Goal: Task Accomplishment & Management: Manage account settings

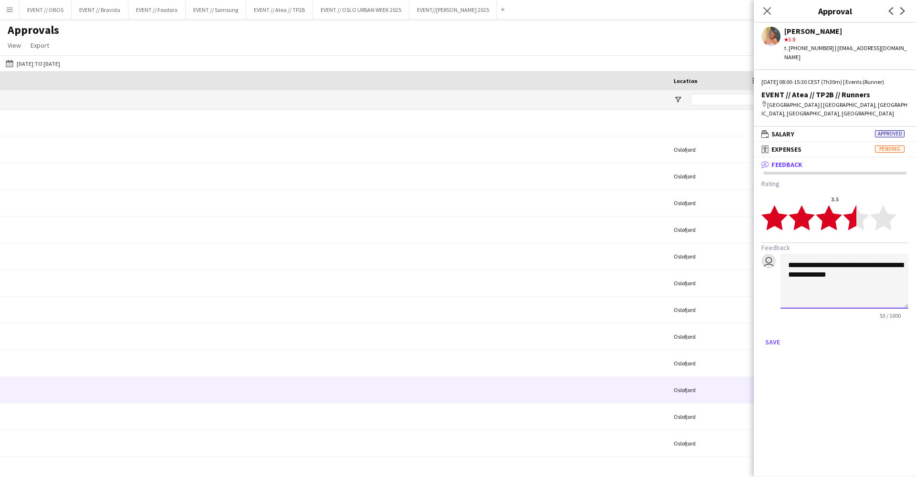
scroll to position [0, 815]
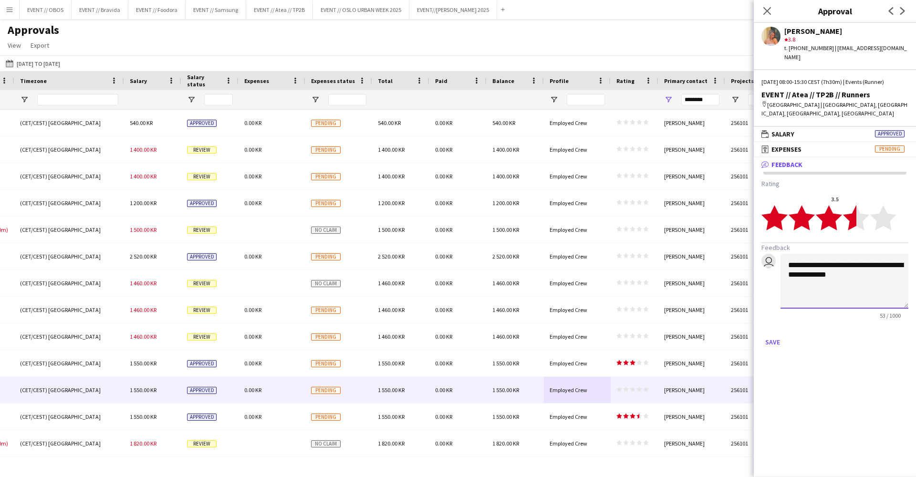
type textarea "**********"
click at [224, 51] on div "Approvals View Customise view Customise filters Reset Filters Reset View Reset …" at bounding box center [458, 39] width 916 height 32
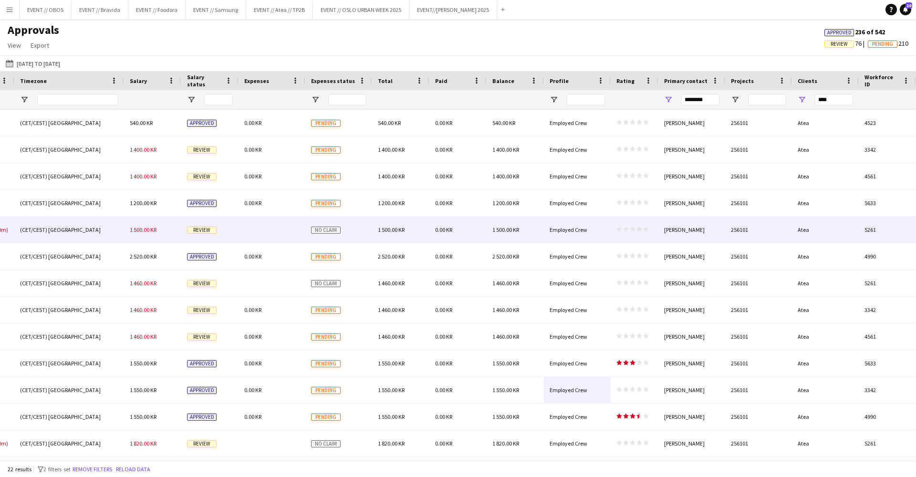
scroll to position [0, 0]
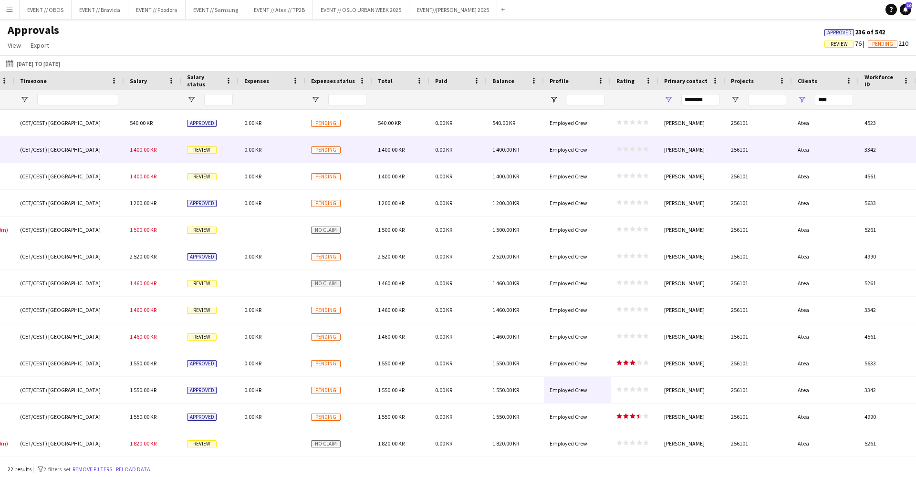
click at [317, 151] on span "Pending" at bounding box center [326, 149] width 30 height 7
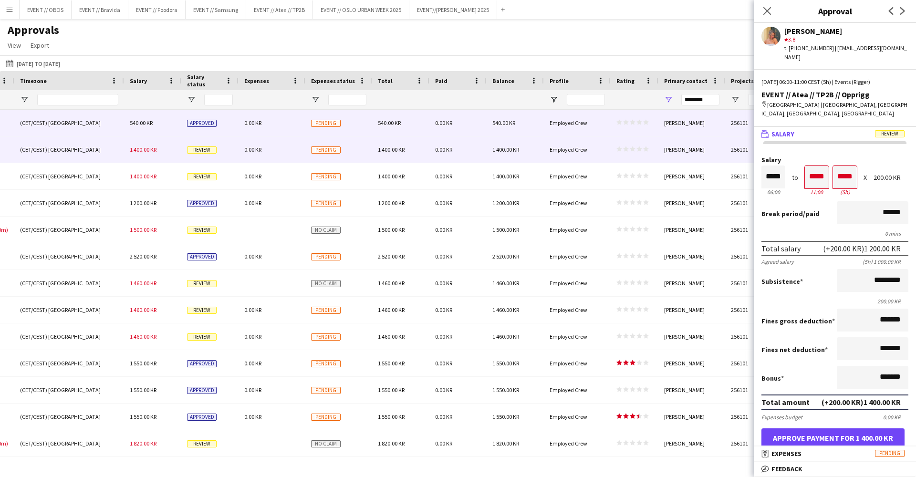
click at [335, 123] on span "Pending" at bounding box center [326, 123] width 30 height 7
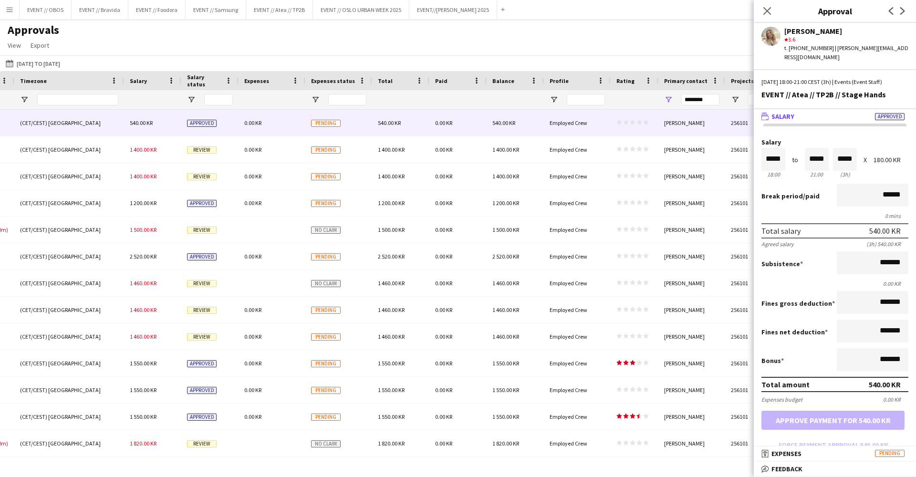
click at [335, 61] on div "[DATE] to [DATE] [DATE] to [DATE] [DATE] This Week This Month [DATE] Last Week …" at bounding box center [458, 63] width 916 height 16
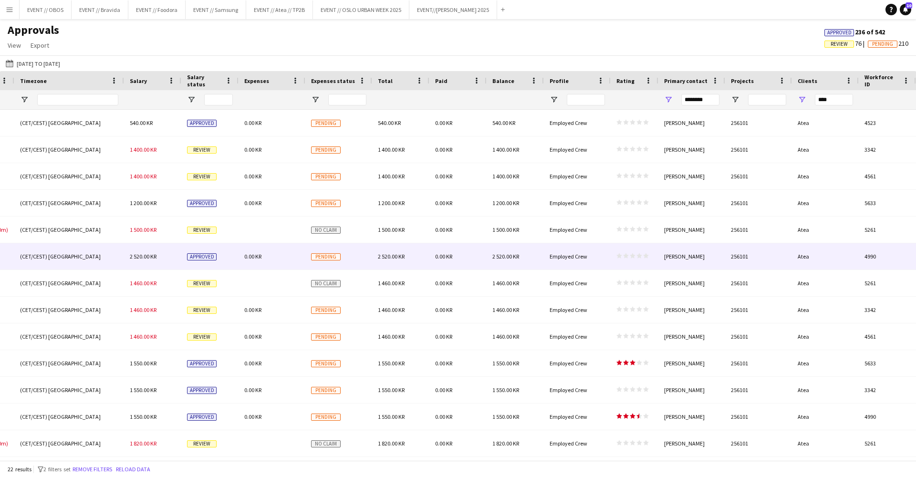
click at [574, 247] on div "Employed Crew" at bounding box center [577, 256] width 67 height 26
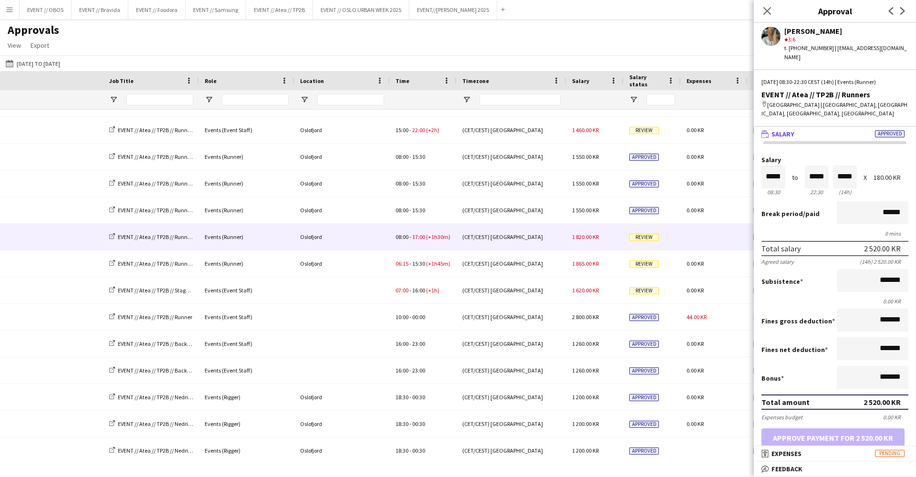
scroll to position [0, 243]
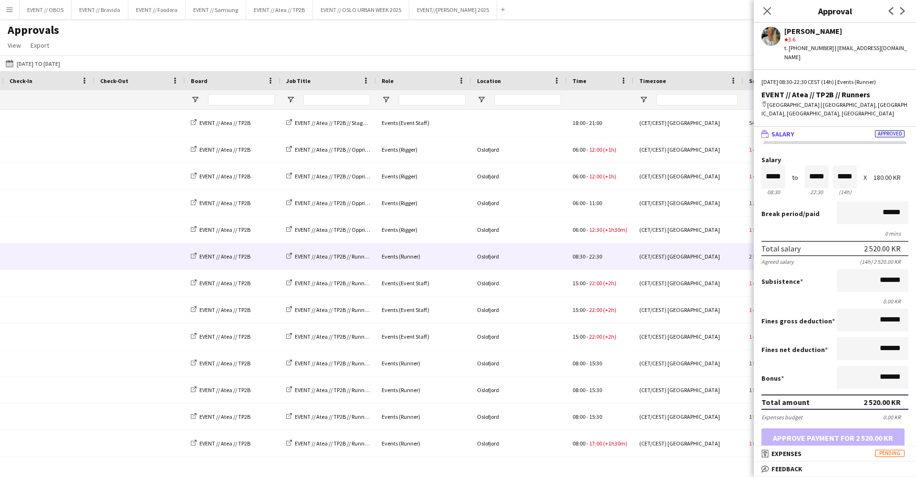
click at [572, 46] on div "Approvals View Customise view Customise filters Reset Filters Reset View Reset …" at bounding box center [458, 39] width 916 height 32
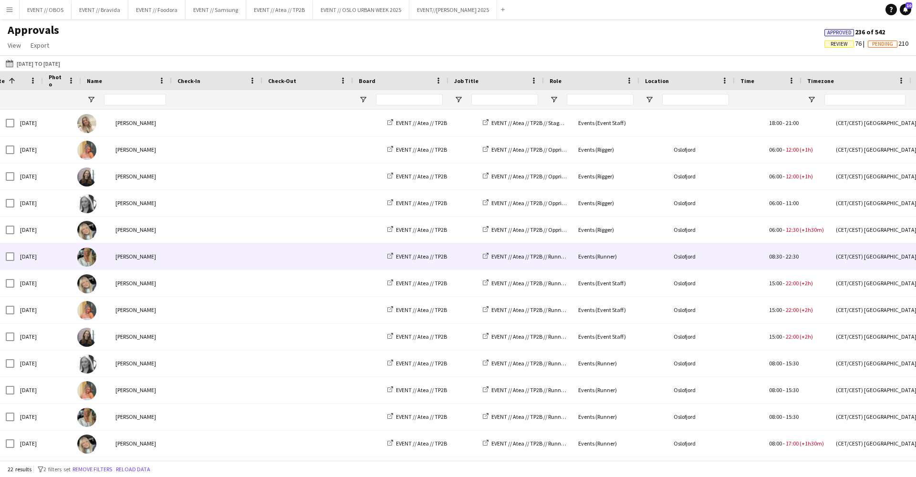
scroll to position [0, 18]
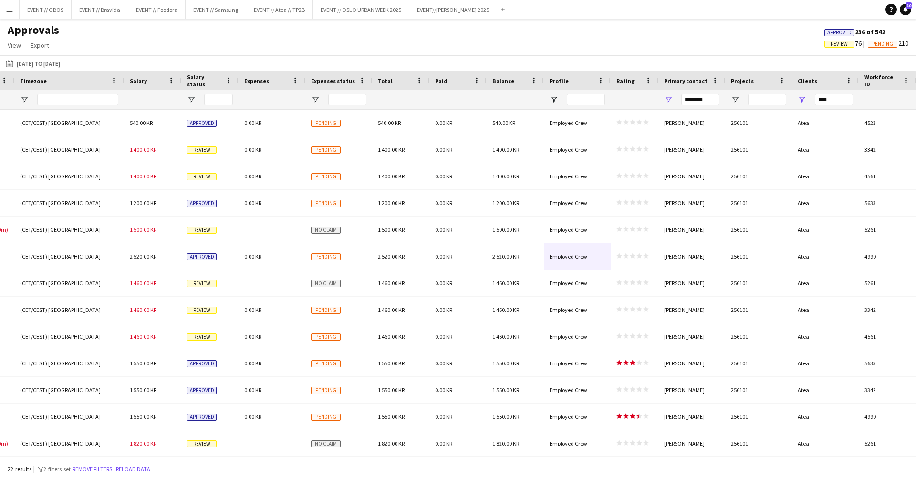
click at [305, 99] on div at bounding box center [338, 99] width 67 height 19
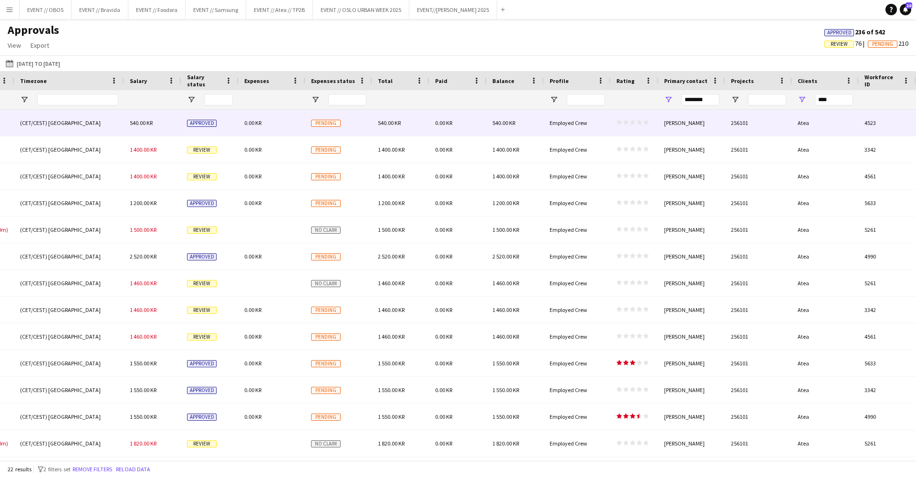
click at [300, 121] on div "0.00 KR" at bounding box center [271, 123] width 67 height 26
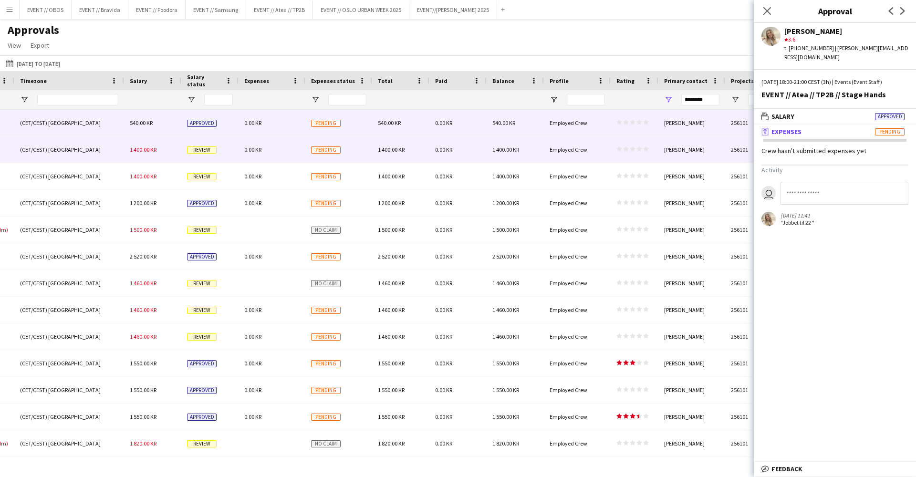
click at [286, 150] on div "0.00 KR" at bounding box center [271, 149] width 67 height 26
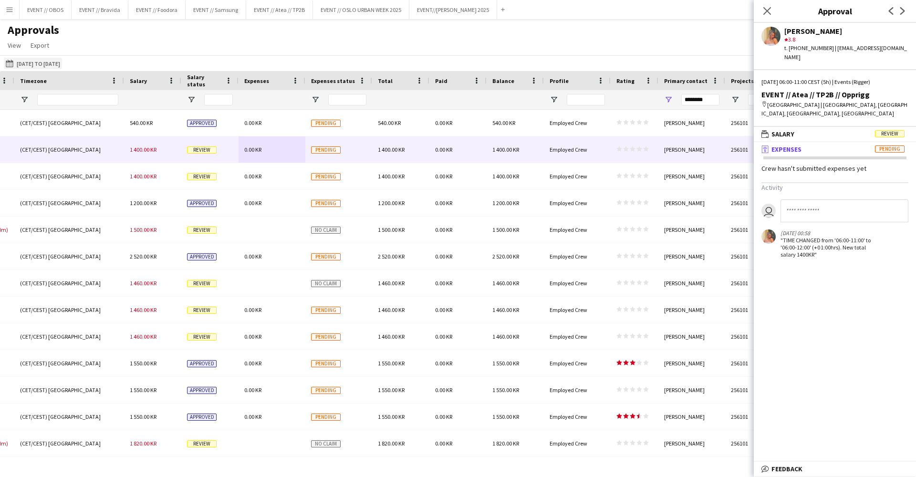
click at [29, 62] on button "[DATE] to [DATE] [DATE] to [DATE]" at bounding box center [33, 63] width 58 height 11
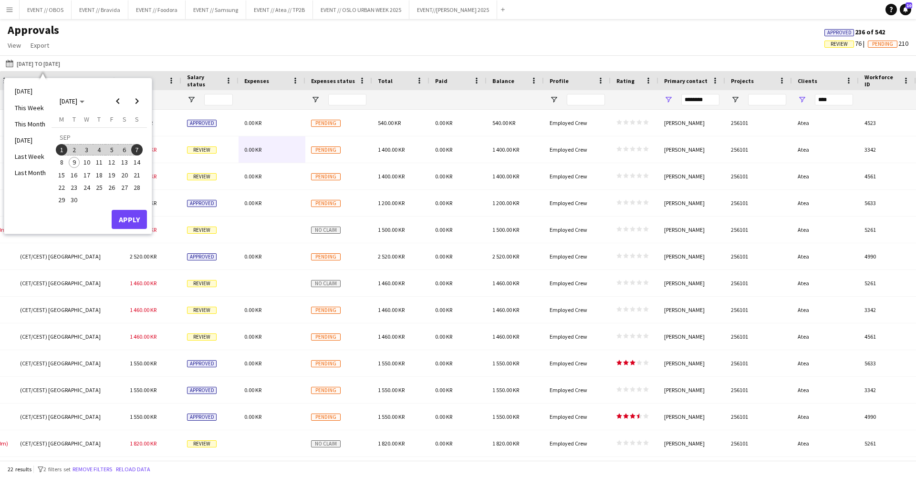
click at [60, 147] on span "1" at bounding box center [61, 149] width 11 height 11
click at [128, 216] on button "Apply" at bounding box center [129, 219] width 35 height 19
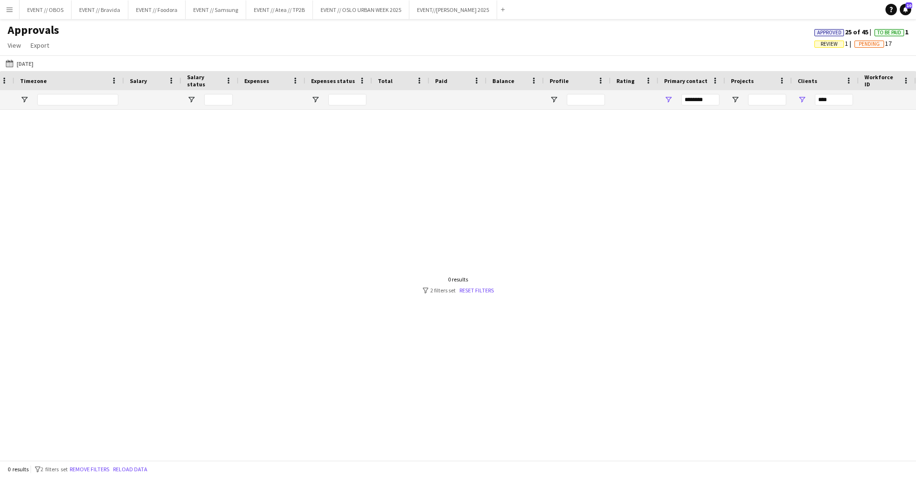
scroll to position [0, 0]
click at [31, 62] on button "[DATE] to [DATE] [DATE]" at bounding box center [19, 63] width 31 height 11
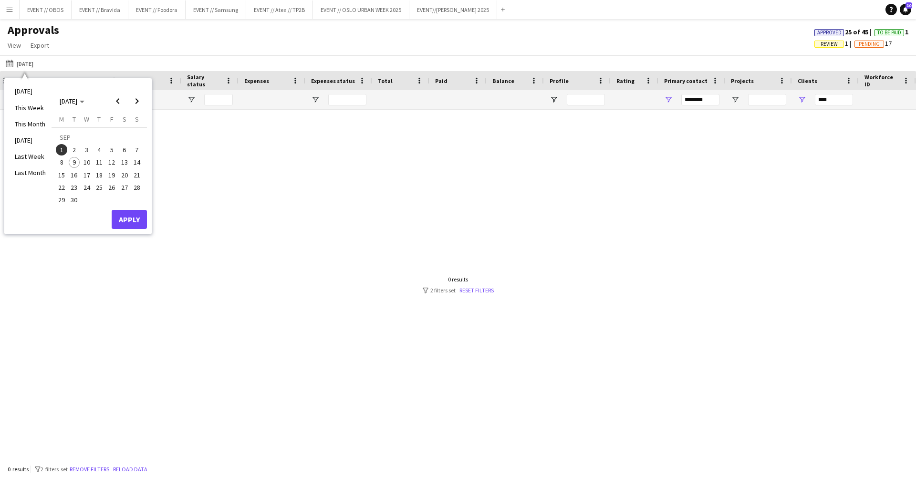
click at [73, 153] on span "2" at bounding box center [74, 149] width 11 height 11
click at [59, 150] on span "1" at bounding box center [61, 149] width 11 height 11
click at [81, 57] on div "[DATE] to [DATE] [DATE] [DATE] This Week This Month [DATE] Last Week Last Month…" at bounding box center [458, 63] width 916 height 16
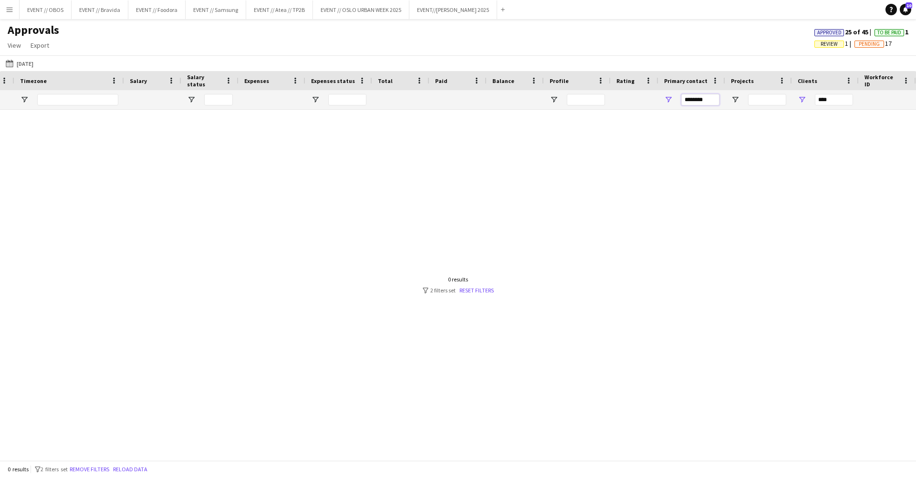
click at [708, 100] on input "*******" at bounding box center [700, 99] width 38 height 11
drag, startPoint x: 712, startPoint y: 100, endPoint x: 653, endPoint y: 106, distance: 59.5
click at [653, 106] on div at bounding box center [50, 99] width 1731 height 19
type input "*"
type input "****"
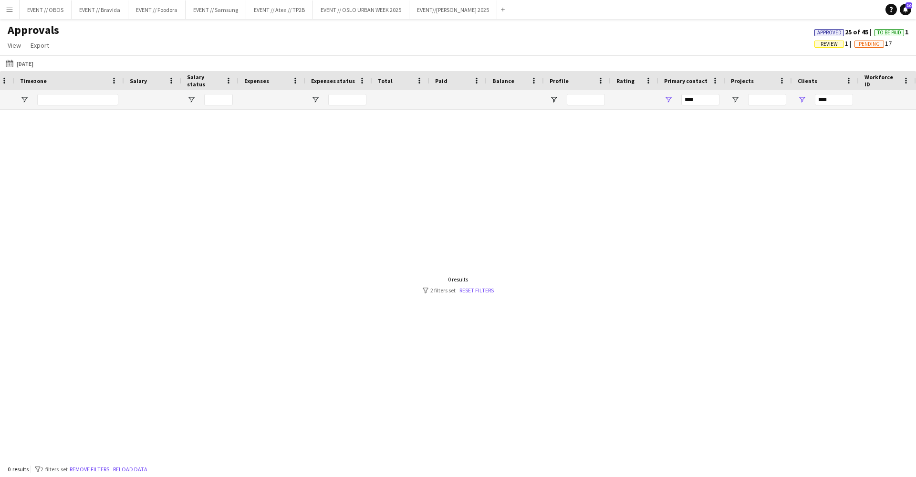
click at [704, 248] on div at bounding box center [458, 285] width 916 height 350
click at [553, 206] on div at bounding box center [458, 285] width 916 height 350
drag, startPoint x: 702, startPoint y: 103, endPoint x: 667, endPoint y: 100, distance: 35.4
click at [668, 100] on div "****" at bounding box center [691, 99] width 67 height 19
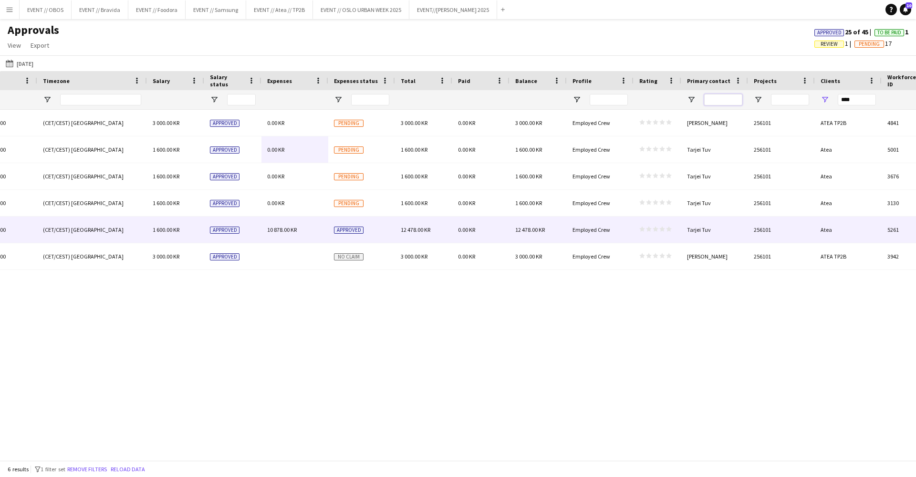
scroll to position [0, 747]
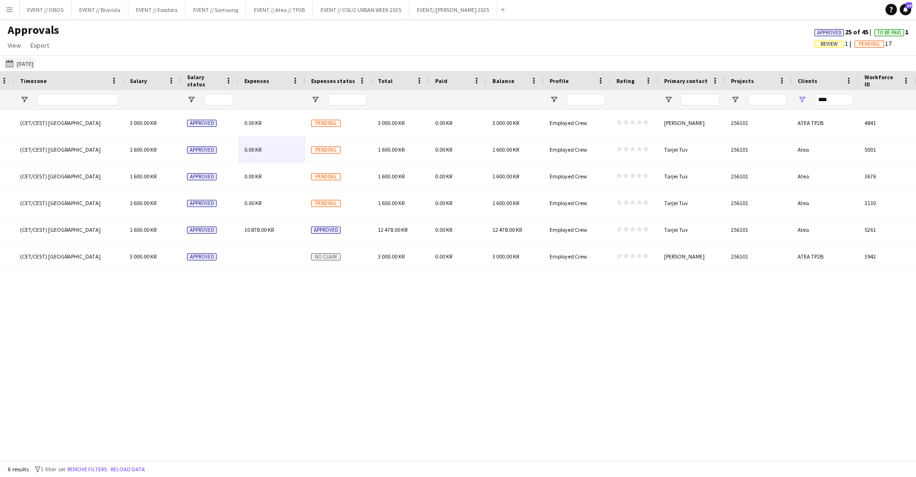
click at [21, 61] on button "[DATE] to [DATE] [DATE]" at bounding box center [19, 63] width 31 height 11
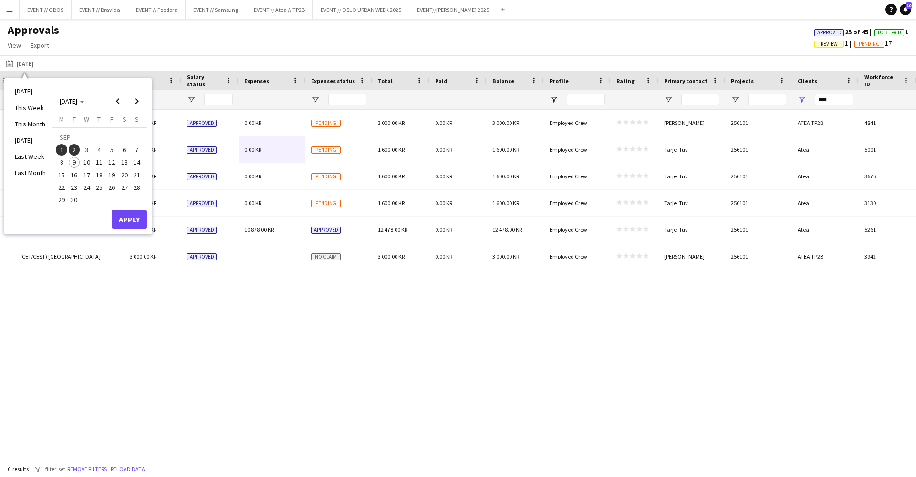
click at [73, 147] on span "2" at bounding box center [74, 149] width 11 height 11
click at [136, 222] on button "Apply" at bounding box center [129, 219] width 35 height 19
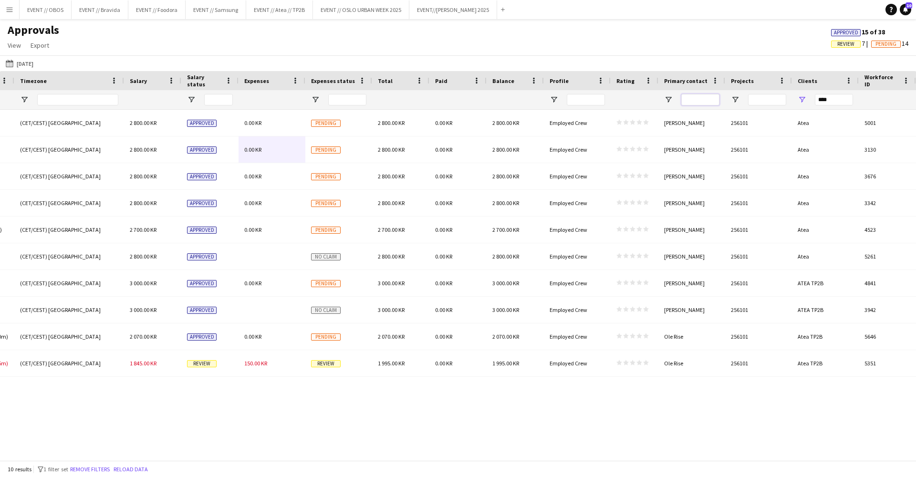
click at [713, 101] on input "Primary contact Filter Input" at bounding box center [700, 99] width 38 height 11
type input "*******"
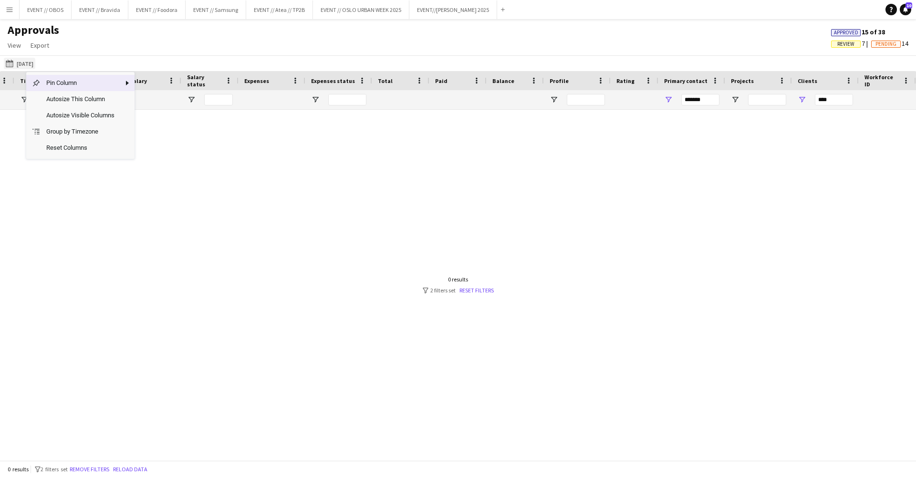
click at [32, 67] on button "[DATE] to [DATE] [DATE]" at bounding box center [19, 63] width 31 height 11
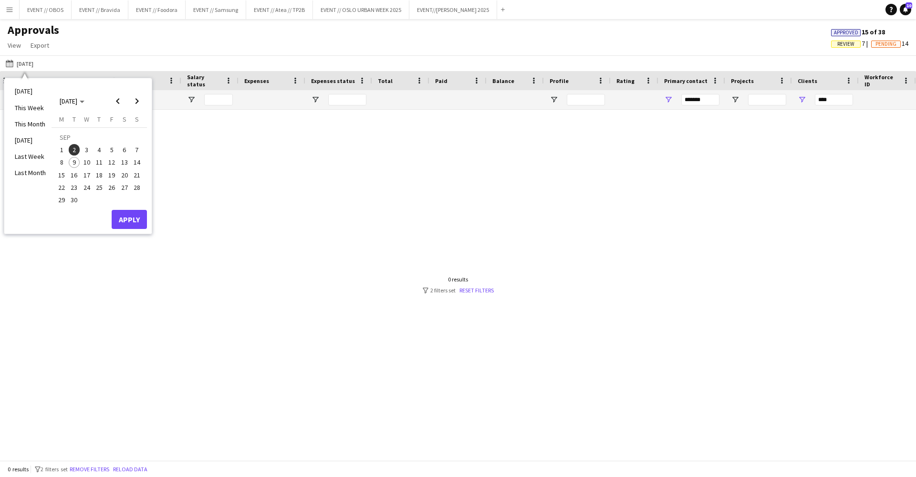
click at [88, 153] on span "3" at bounding box center [86, 149] width 11 height 11
click at [128, 217] on button "Apply" at bounding box center [129, 219] width 35 height 19
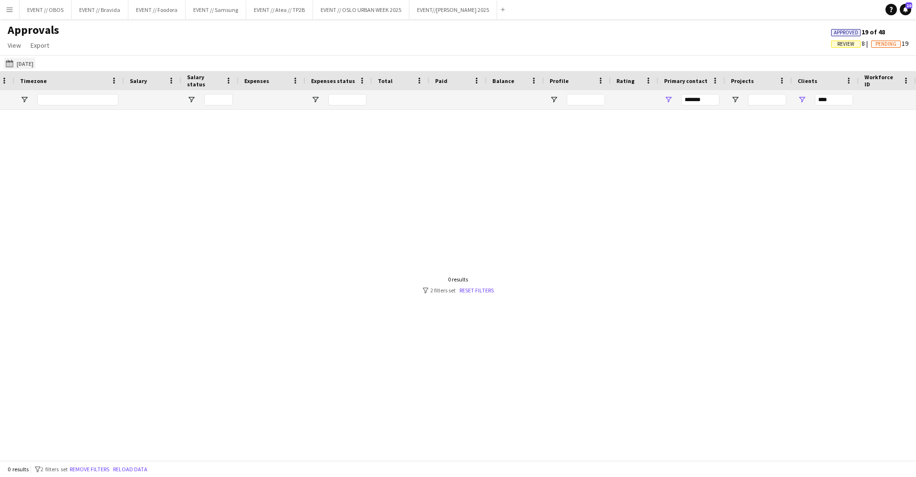
click at [31, 62] on button "[DATE] to [DATE] [DATE]" at bounding box center [19, 63] width 31 height 11
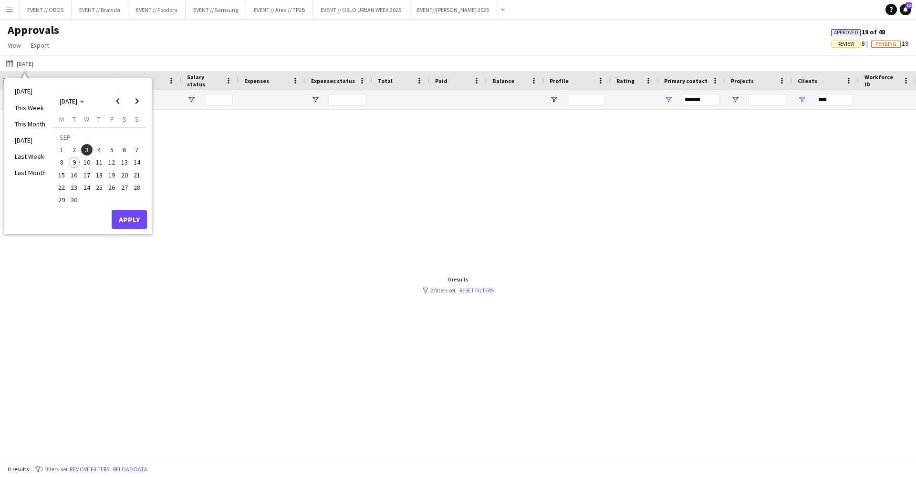
click at [87, 149] on span "3" at bounding box center [86, 149] width 11 height 11
click at [96, 148] on span "4" at bounding box center [98, 149] width 11 height 11
click at [88, 149] on span "3" at bounding box center [86, 149] width 11 height 11
click at [96, 149] on span "4" at bounding box center [98, 149] width 11 height 11
click at [122, 210] on button "Apply" at bounding box center [129, 219] width 35 height 19
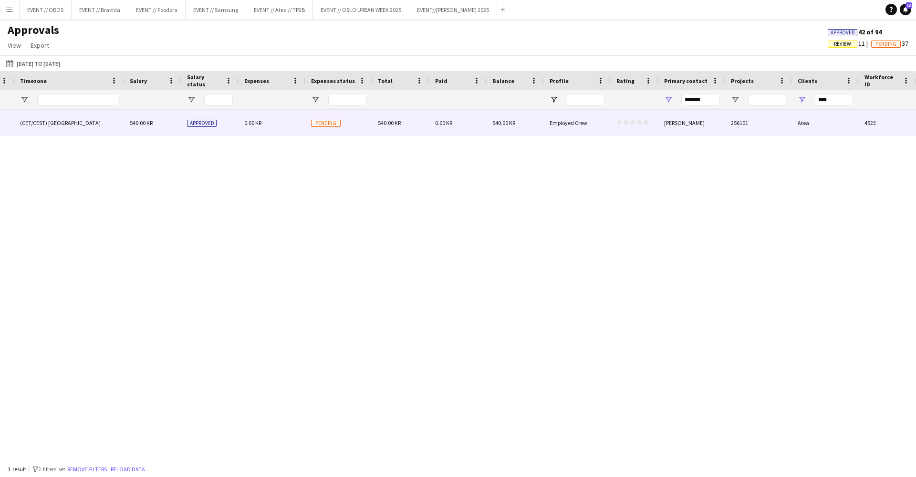
click at [257, 132] on div "0.00 KR" at bounding box center [271, 123] width 67 height 26
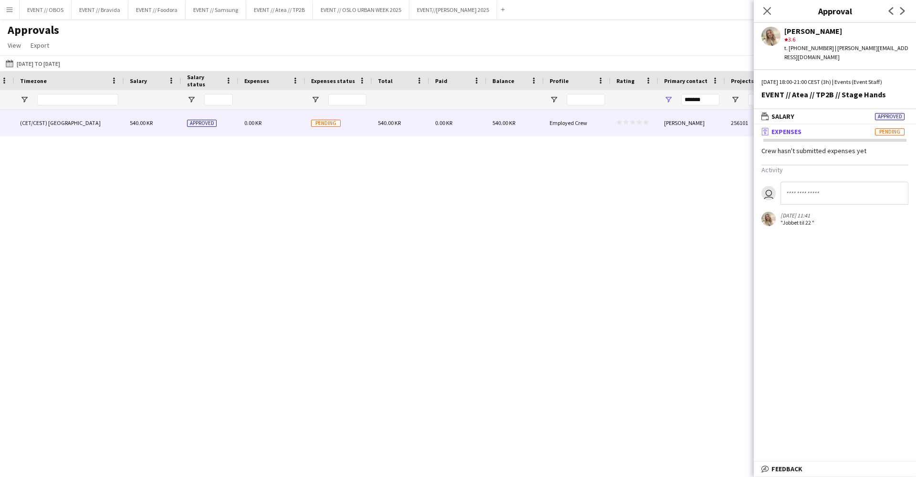
click at [321, 180] on div "18:00 - 21:00 (CET/CEST) [GEOGRAPHIC_DATA] 540.00 KR Approved 0.00 KR Pending 5…" at bounding box center [458, 285] width 916 height 350
click at [61, 65] on button "[DATE] to [DATE] [DATE] to [DATE]" at bounding box center [33, 63] width 58 height 11
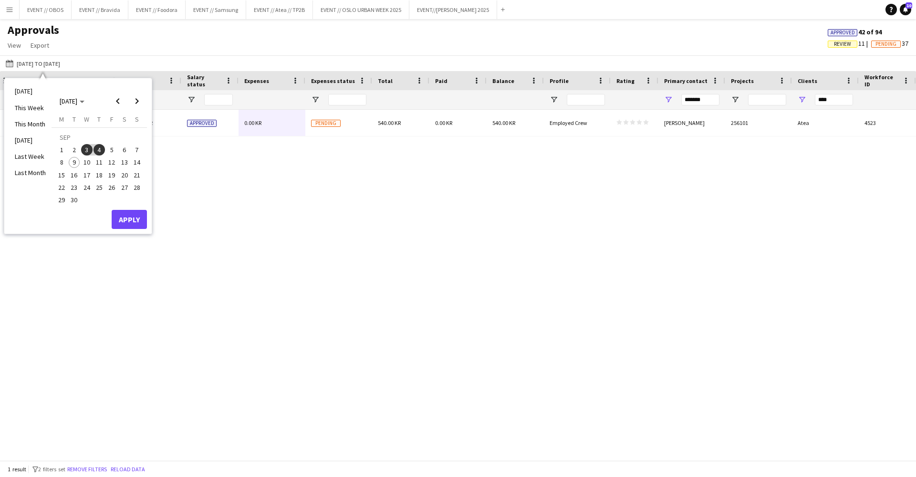
click at [110, 149] on span "5" at bounding box center [111, 149] width 11 height 11
click at [131, 224] on button "Apply" at bounding box center [129, 219] width 35 height 19
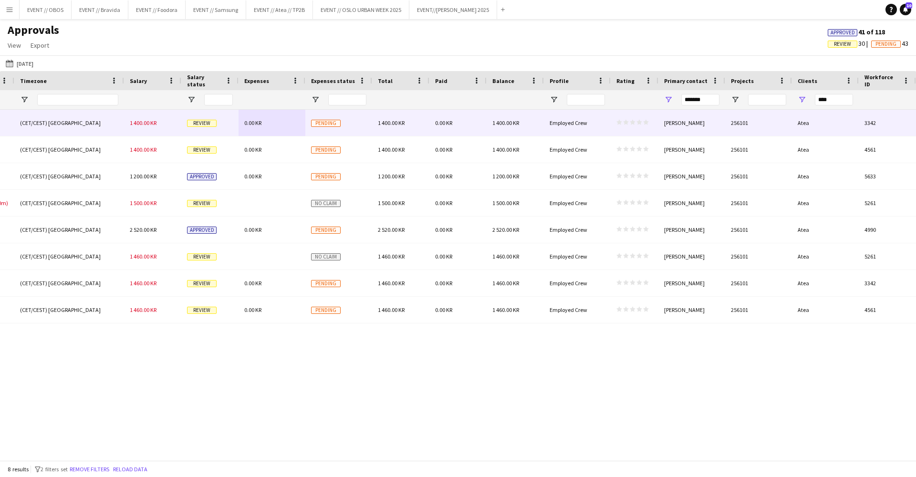
click at [321, 125] on span "Pending" at bounding box center [326, 123] width 30 height 7
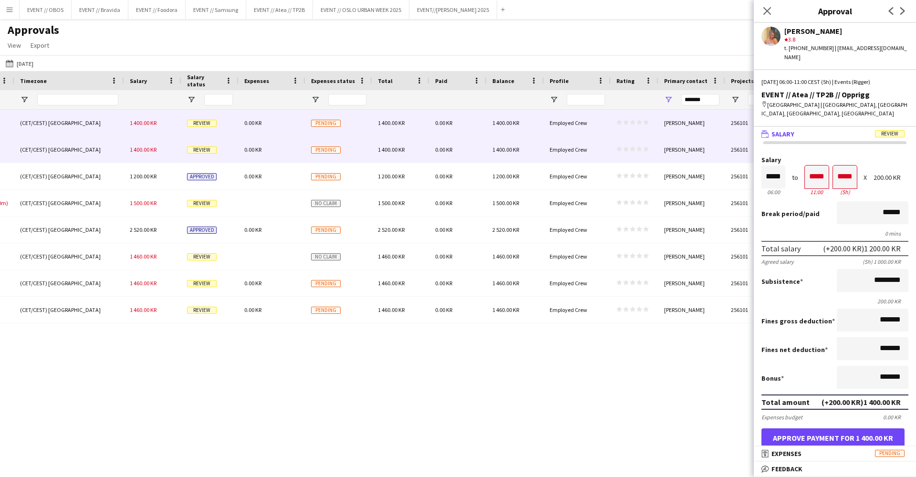
click at [334, 157] on div "Pending" at bounding box center [338, 149] width 67 height 26
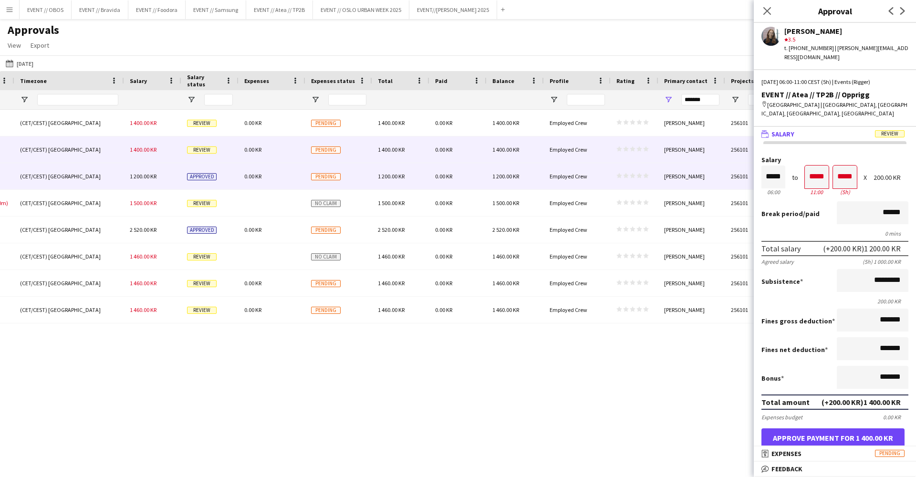
click at [344, 181] on div "Pending" at bounding box center [338, 176] width 67 height 26
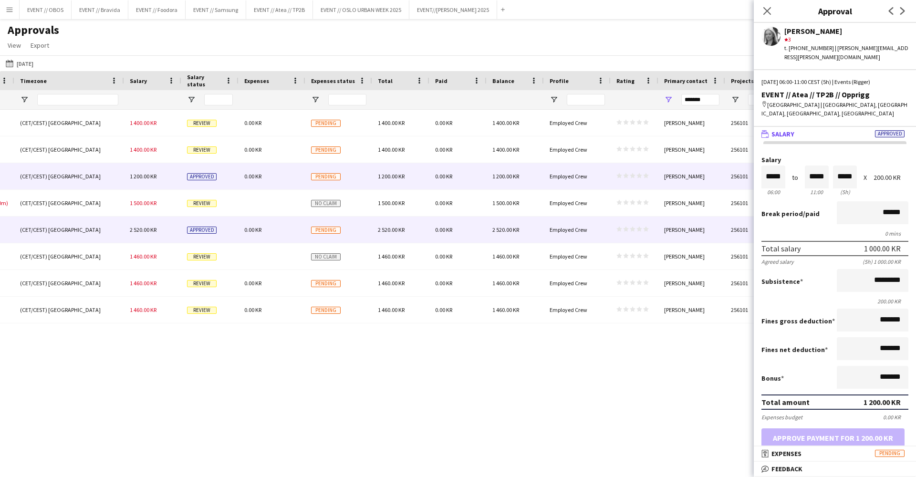
click at [359, 216] on div "Pending" at bounding box center [338, 229] width 67 height 26
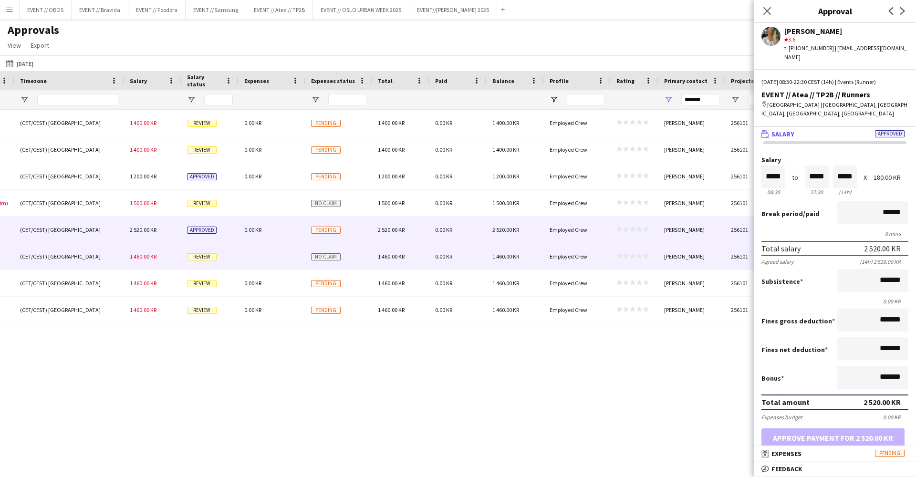
click at [374, 266] on div "1 460.00 KR" at bounding box center [400, 256] width 57 height 26
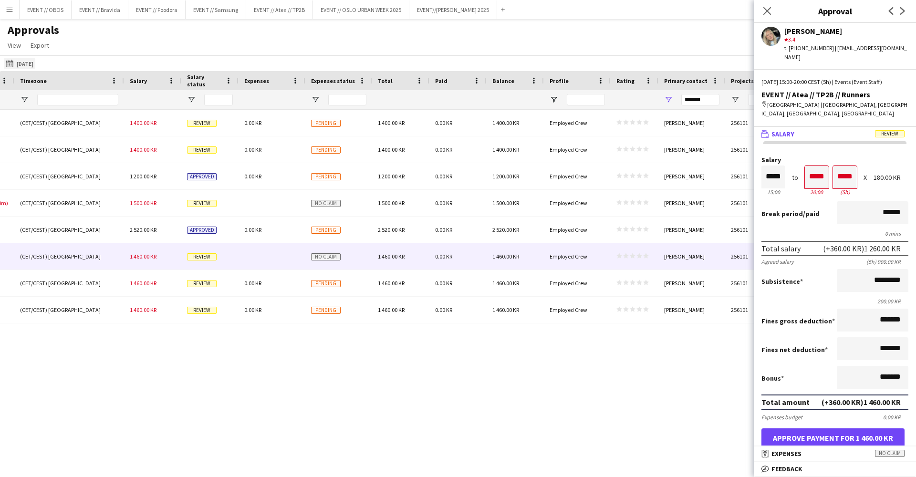
click at [21, 59] on button "[DATE] to [DATE] [DATE]" at bounding box center [19, 63] width 31 height 11
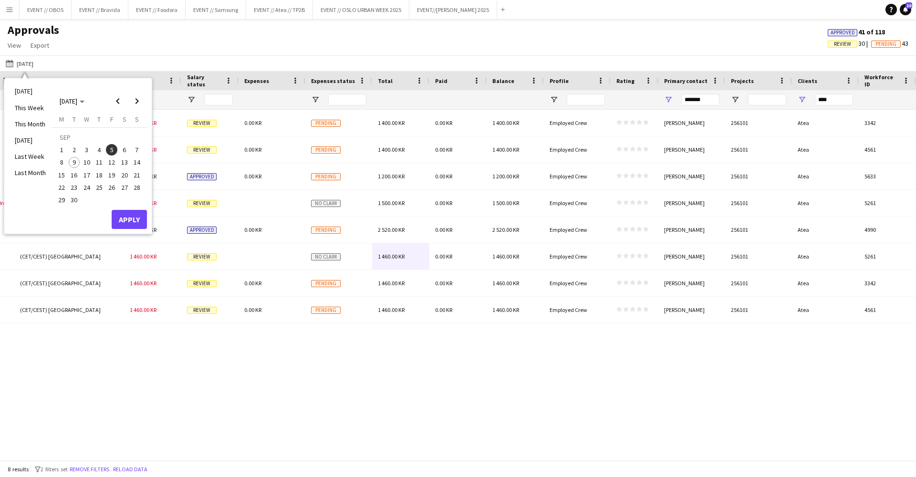
click at [126, 218] on button "Apply" at bounding box center [129, 219] width 35 height 19
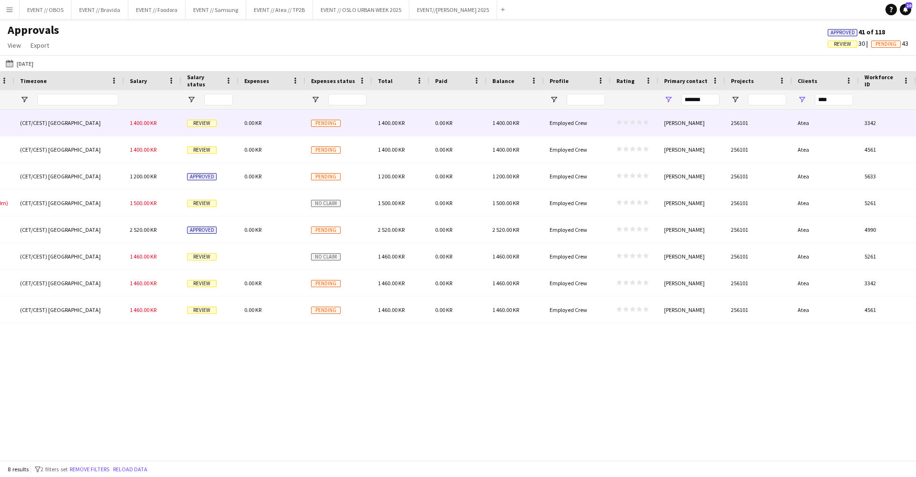
click at [257, 133] on div "0.00 KR" at bounding box center [271, 123] width 67 height 26
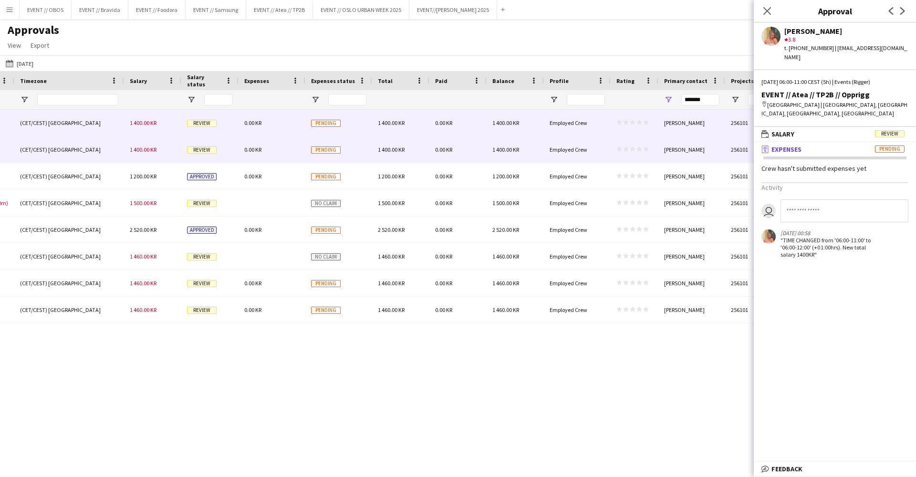
click at [279, 168] on div "0.00 KR" at bounding box center [271, 176] width 67 height 26
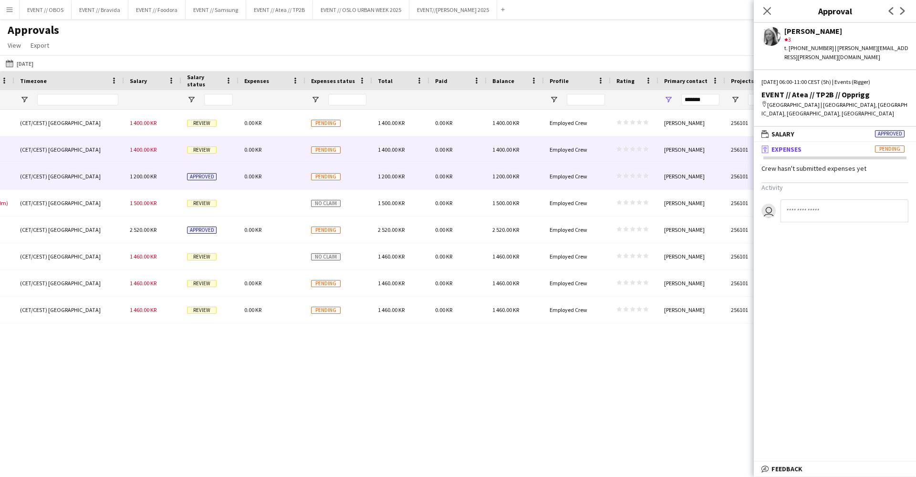
click at [280, 140] on div "0.00 KR" at bounding box center [271, 149] width 67 height 26
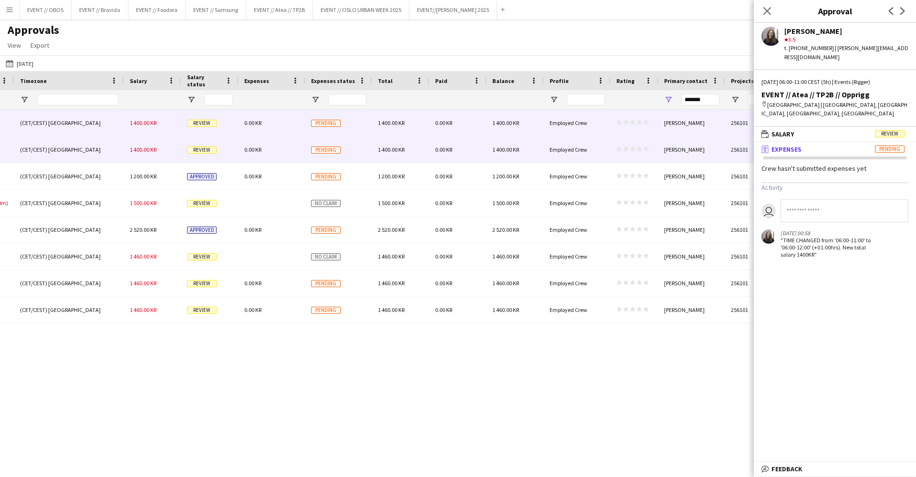
click at [282, 127] on div "0.00 KR" at bounding box center [271, 123] width 67 height 26
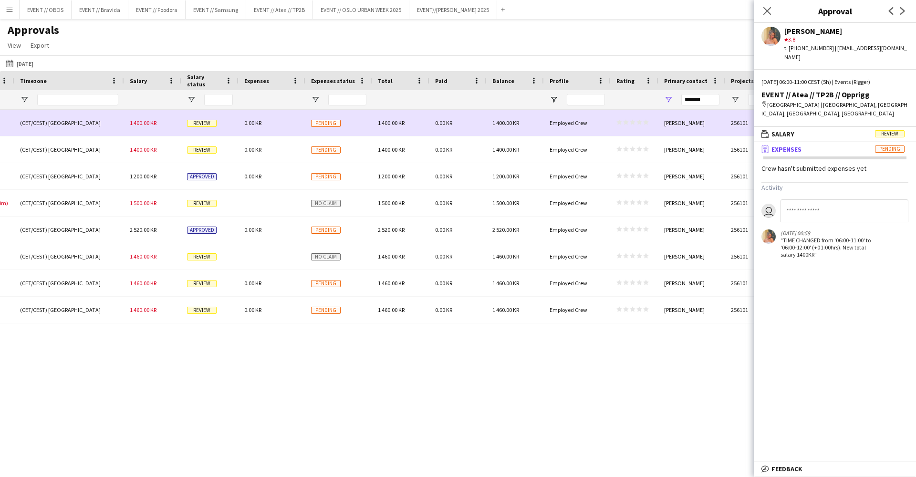
click at [287, 157] on div "0.00 KR" at bounding box center [271, 149] width 67 height 26
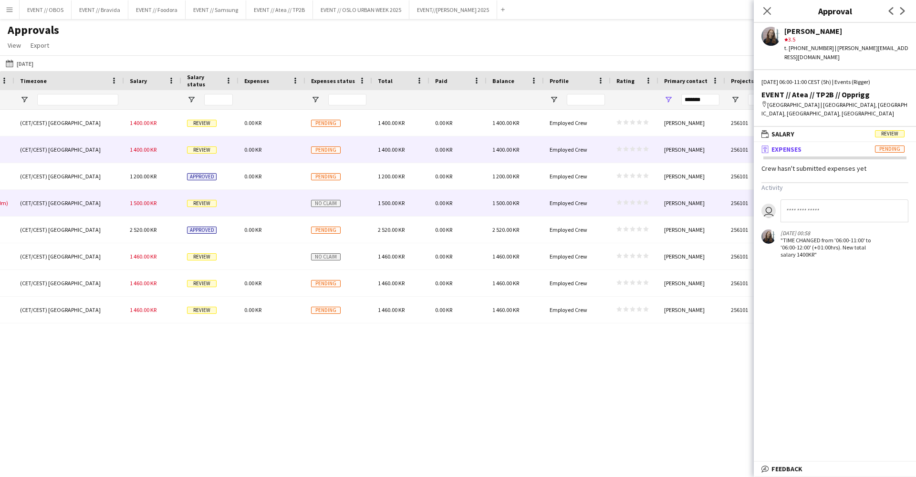
click at [293, 195] on div at bounding box center [271, 203] width 67 height 26
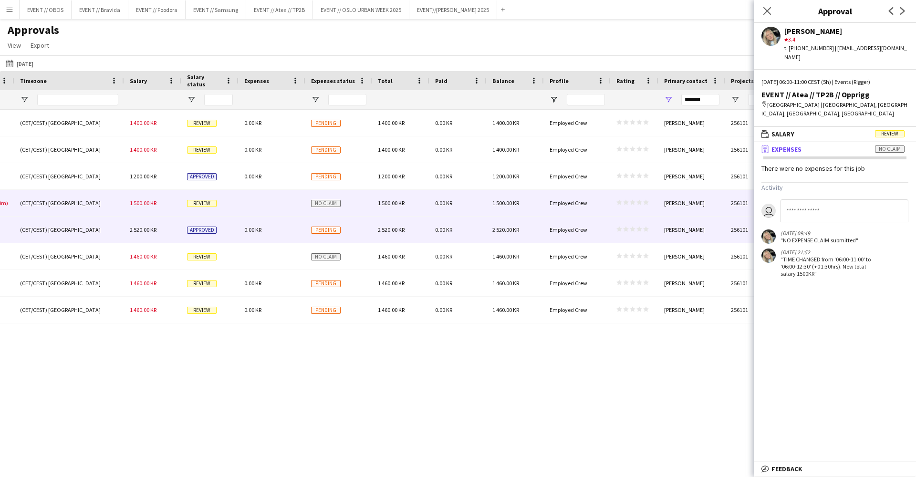
click at [303, 244] on div at bounding box center [271, 256] width 67 height 26
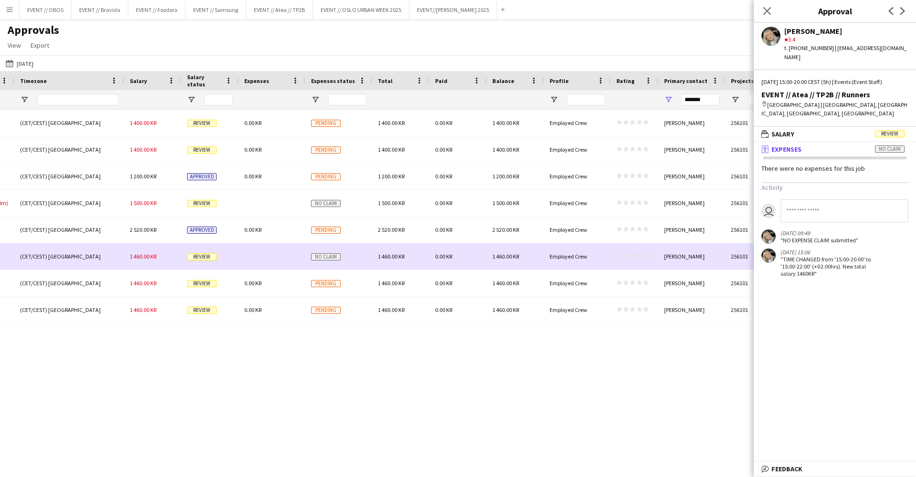
click at [307, 276] on div "Pending" at bounding box center [338, 283] width 67 height 26
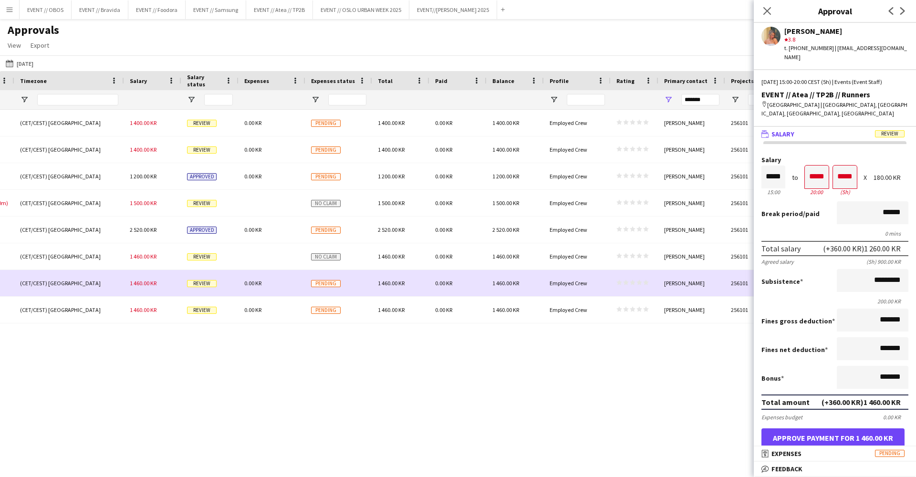
click at [313, 312] on span "Pending" at bounding box center [326, 310] width 30 height 7
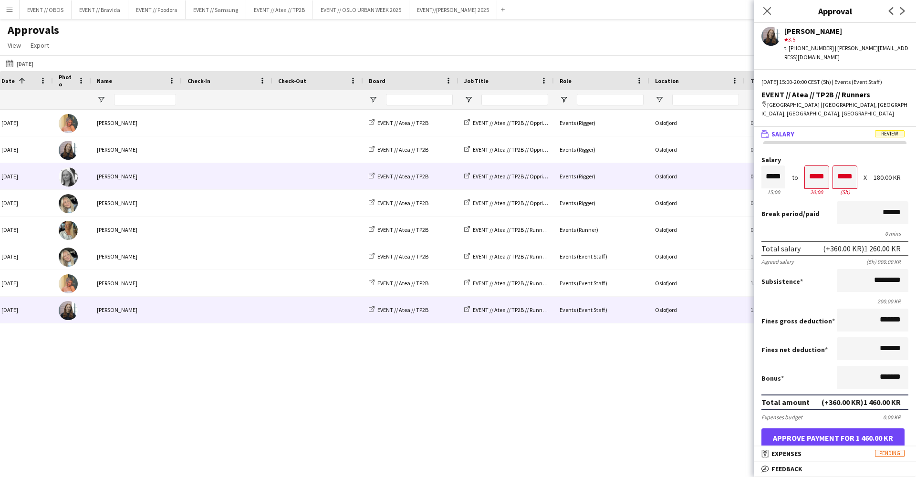
scroll to position [0, 2]
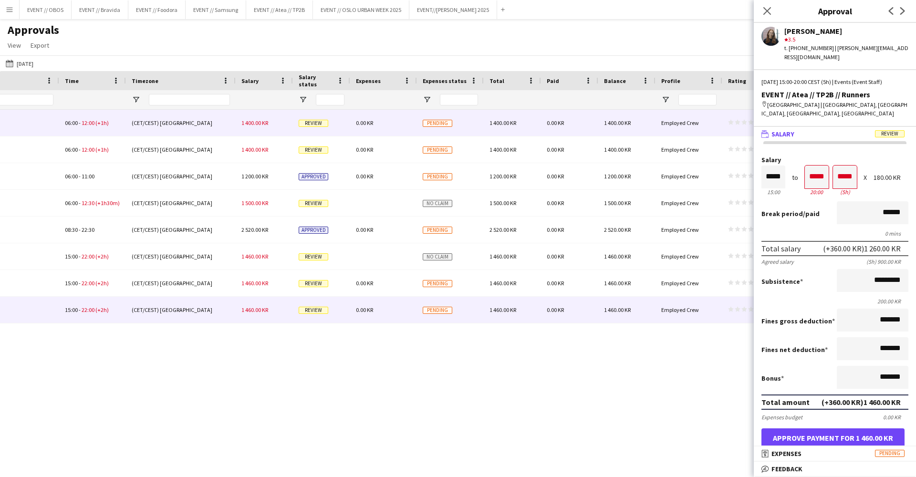
click at [464, 135] on div "Pending" at bounding box center [450, 123] width 67 height 26
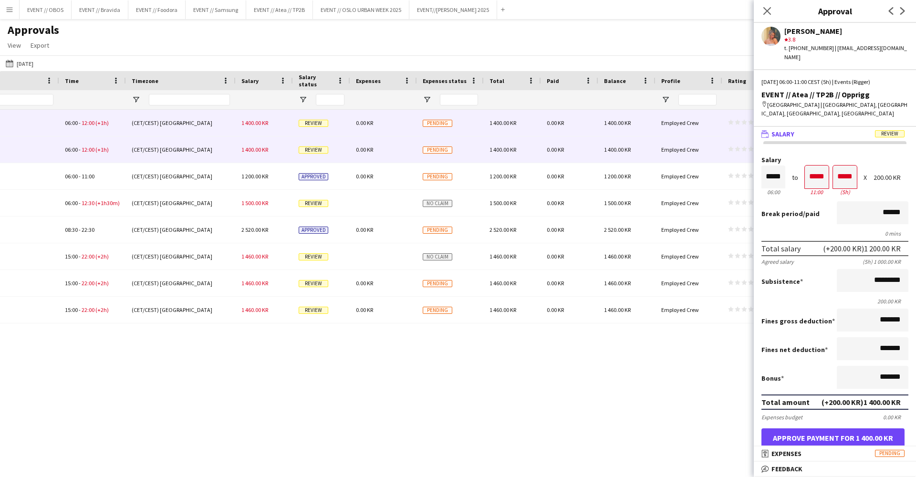
click at [470, 160] on div "Pending" at bounding box center [450, 149] width 67 height 26
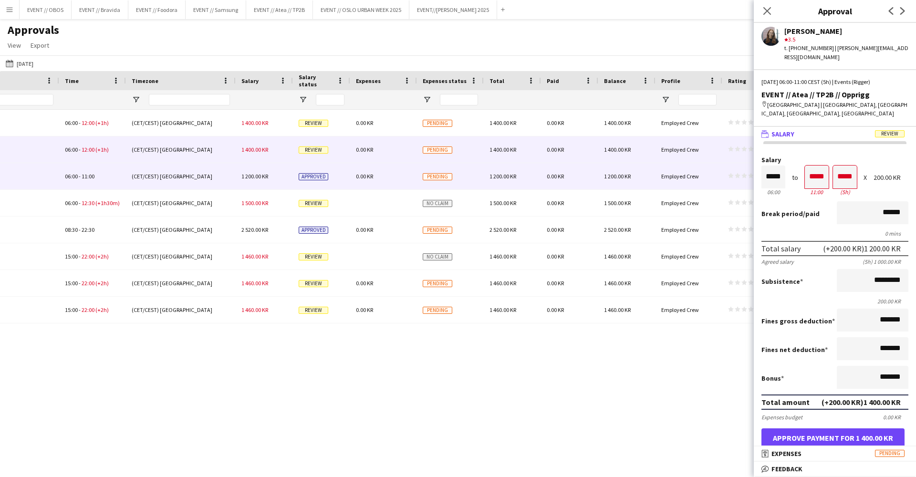
click at [472, 190] on div "No claim" at bounding box center [450, 203] width 67 height 26
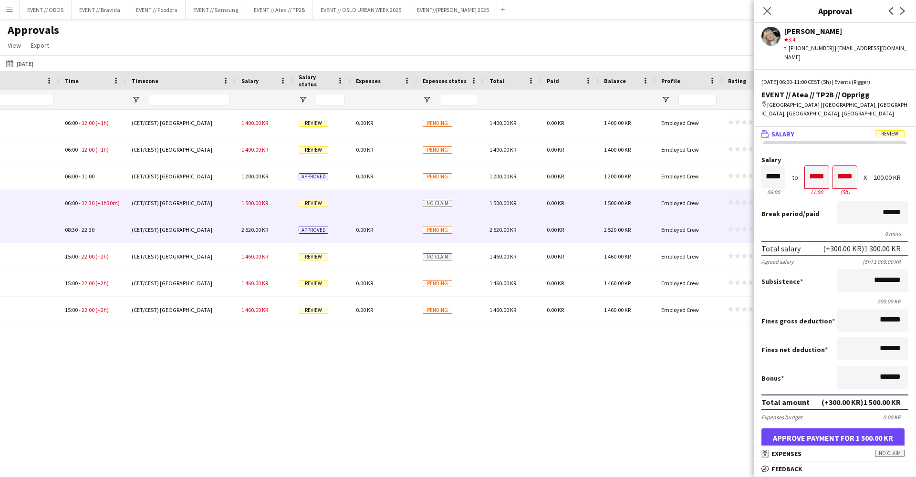
click at [478, 231] on div "Pending" at bounding box center [450, 229] width 67 height 26
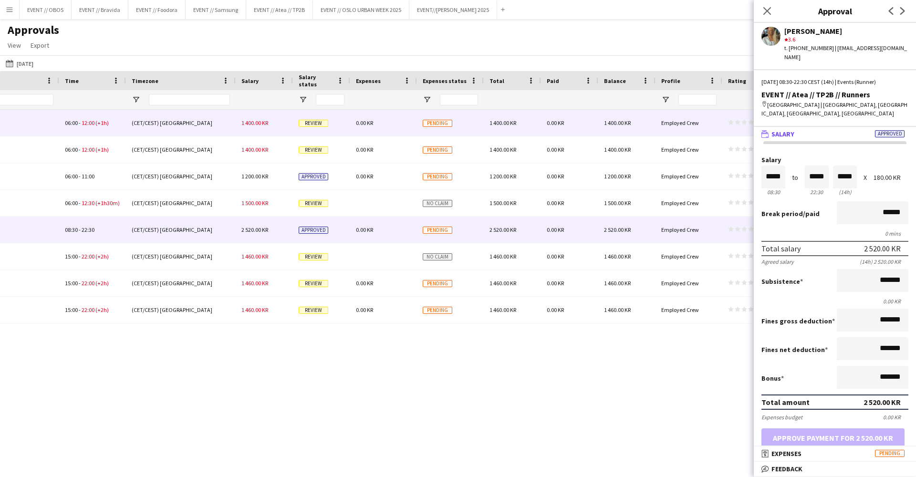
click at [471, 129] on div "Pending" at bounding box center [450, 123] width 67 height 26
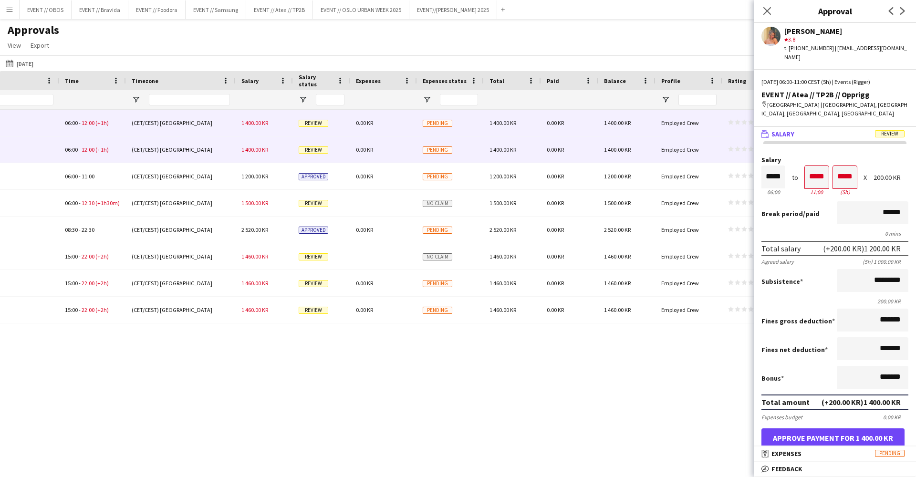
click at [472, 145] on div "Pending" at bounding box center [450, 149] width 67 height 26
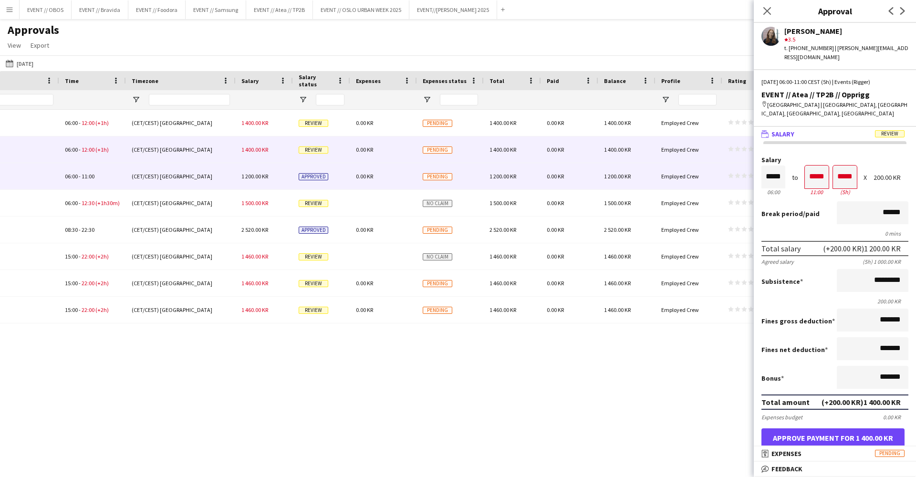
click at [480, 175] on div "Pending" at bounding box center [450, 176] width 67 height 26
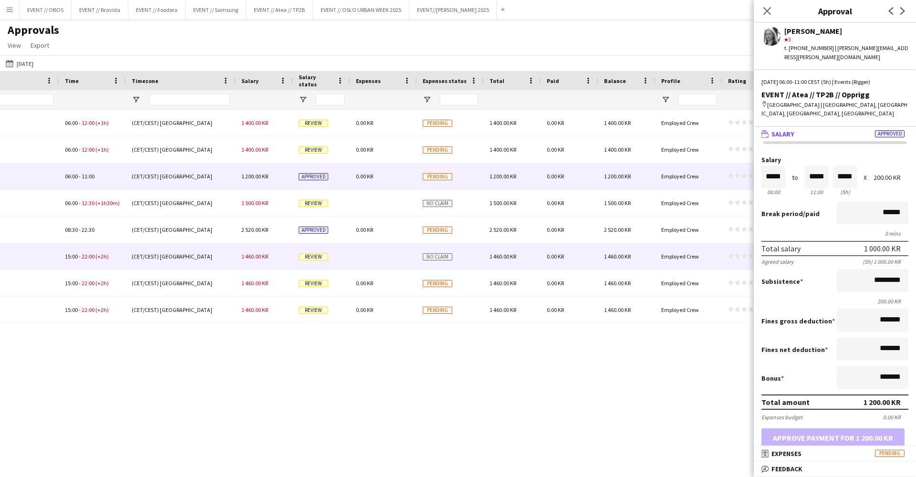
click at [477, 262] on div "No claim" at bounding box center [450, 256] width 67 height 26
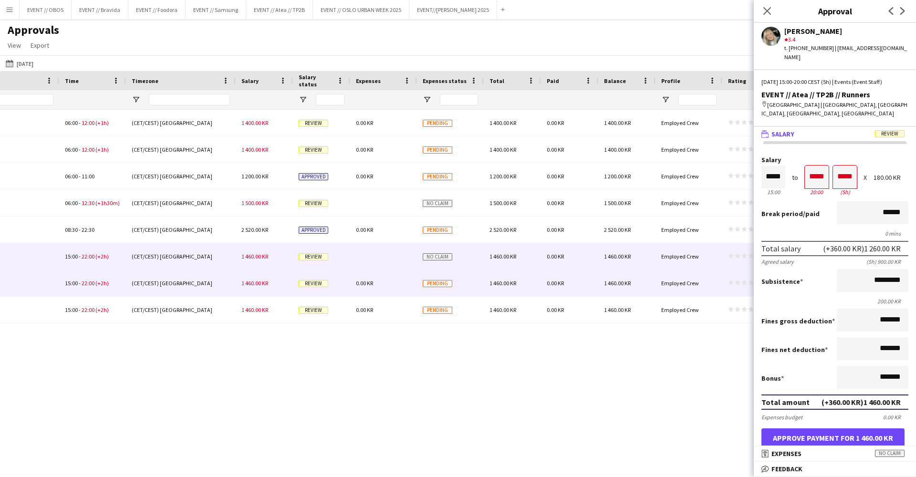
click at [480, 291] on div "Pending" at bounding box center [450, 283] width 67 height 26
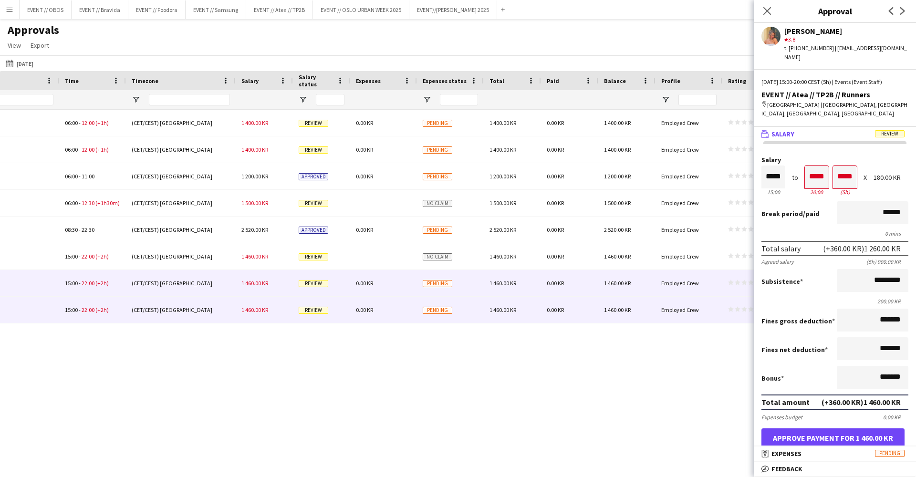
click at [481, 317] on div "Pending" at bounding box center [450, 310] width 67 height 26
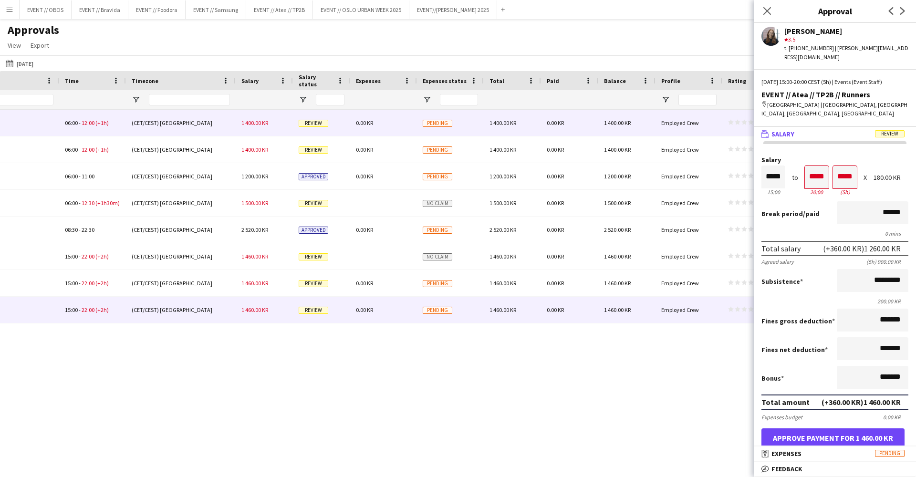
click at [441, 125] on span "Pending" at bounding box center [437, 123] width 30 height 7
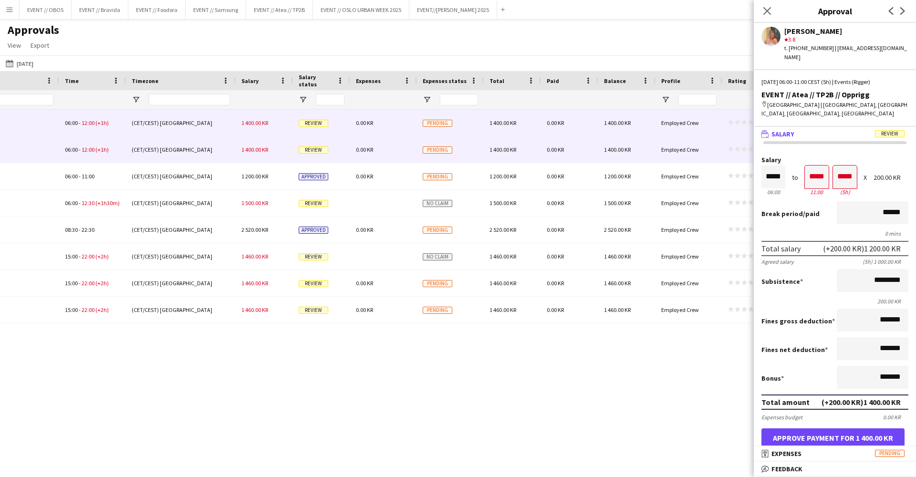
click at [458, 149] on div "Pending" at bounding box center [450, 149] width 67 height 26
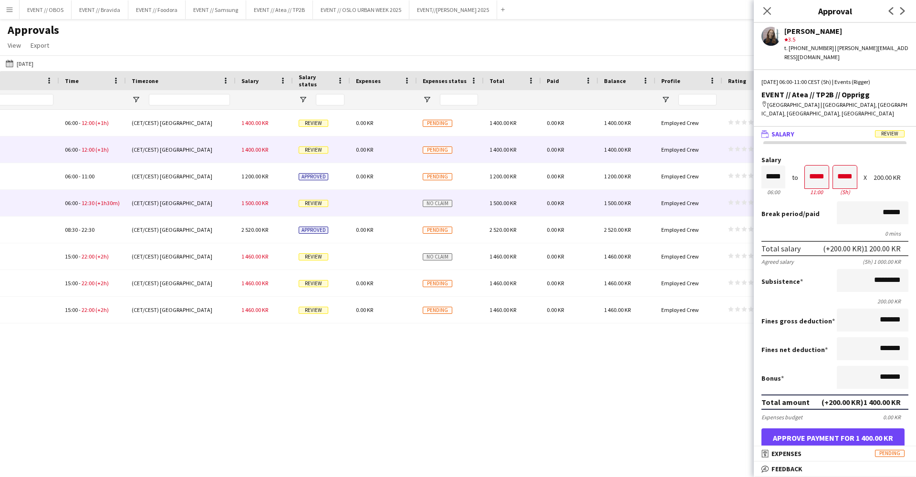
click at [469, 196] on div "No claim" at bounding box center [450, 203] width 67 height 26
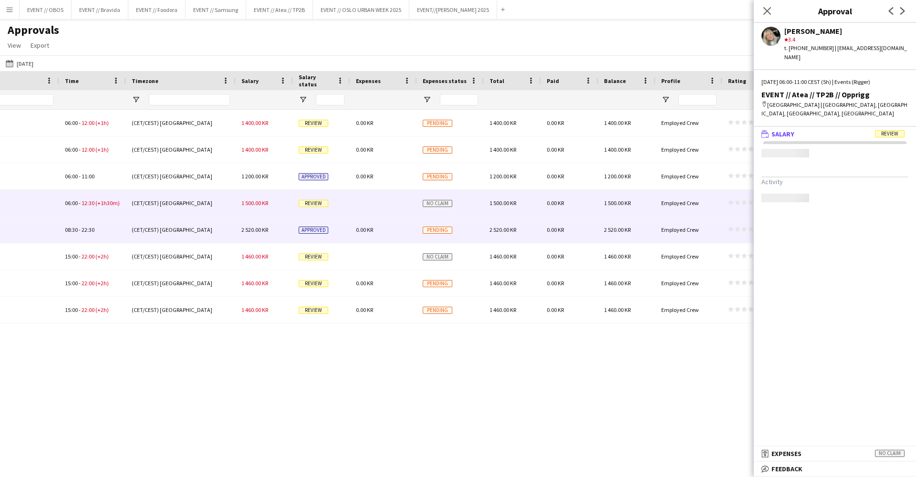
click at [478, 232] on div "Pending" at bounding box center [450, 229] width 67 height 26
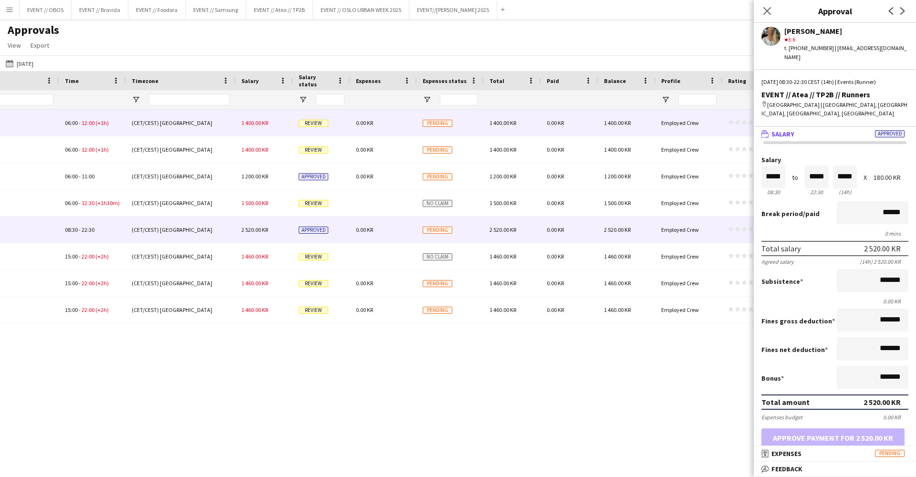
click at [471, 119] on div "Pending" at bounding box center [450, 123] width 67 height 26
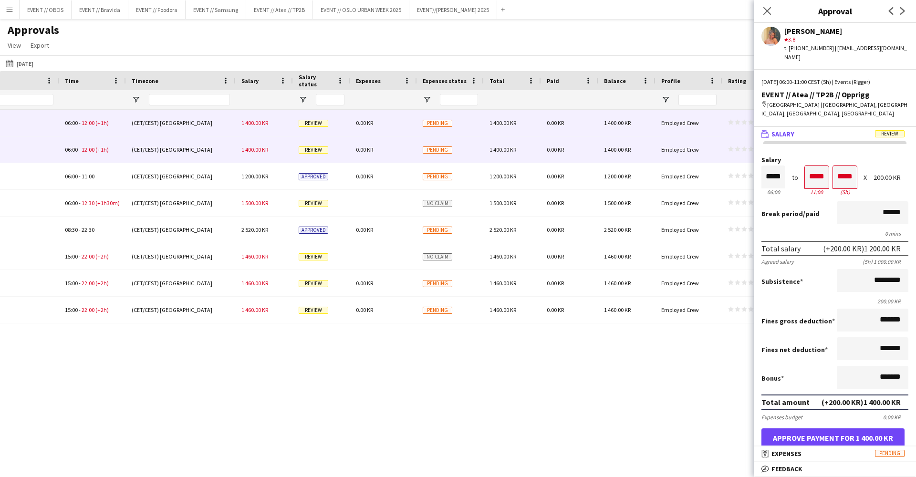
click at [477, 147] on div "Pending" at bounding box center [450, 149] width 67 height 26
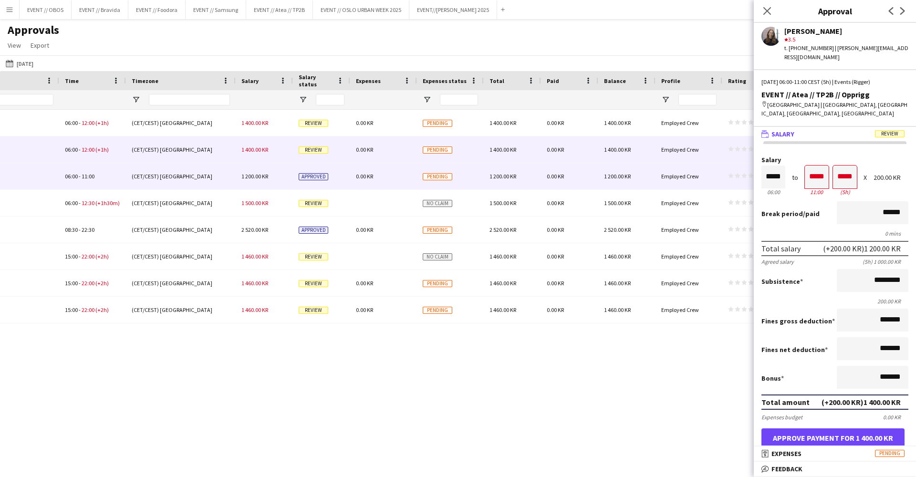
click at [480, 175] on div "Pending" at bounding box center [450, 176] width 67 height 26
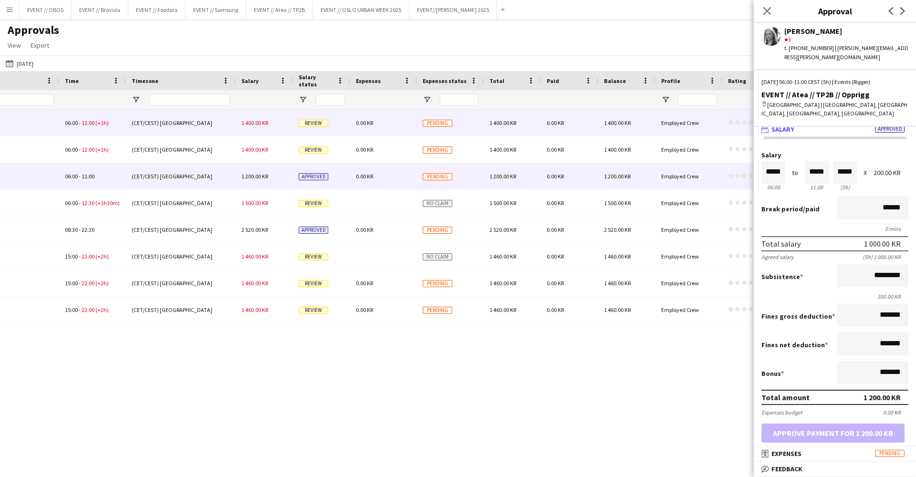
click at [444, 134] on div "Pending" at bounding box center [450, 123] width 67 height 26
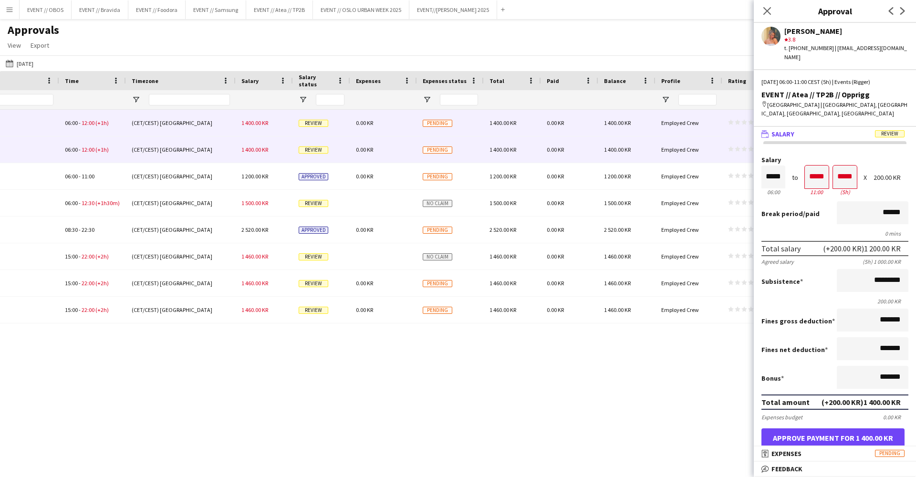
click at [386, 148] on div "0.00 KR" at bounding box center [383, 149] width 67 height 26
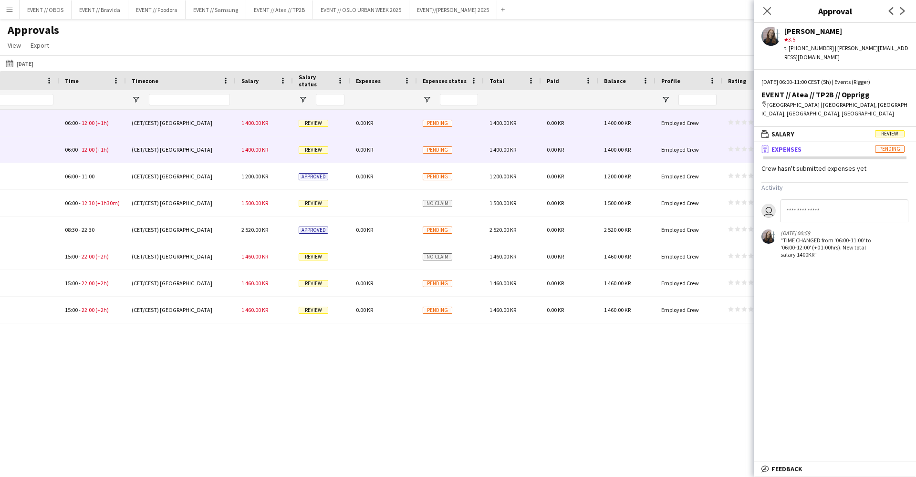
click at [389, 125] on div "0.00 KR" at bounding box center [383, 123] width 67 height 26
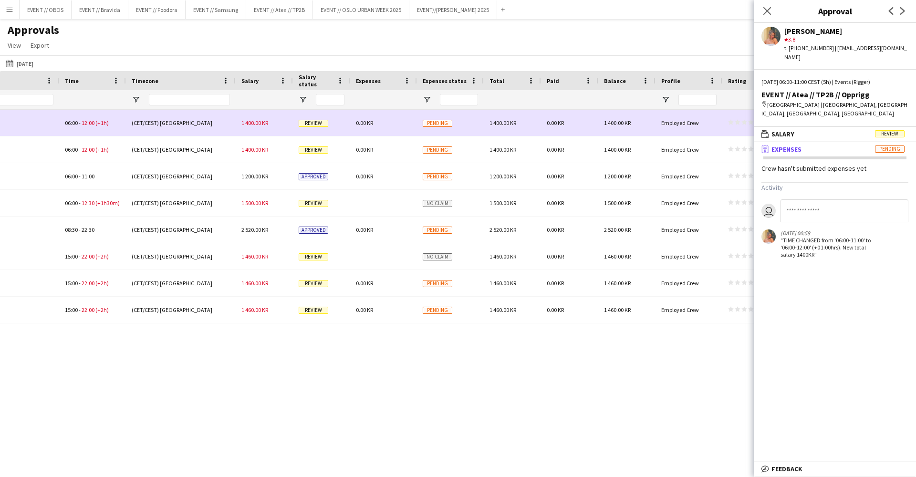
click at [398, 147] on div "0.00 KR" at bounding box center [383, 149] width 67 height 26
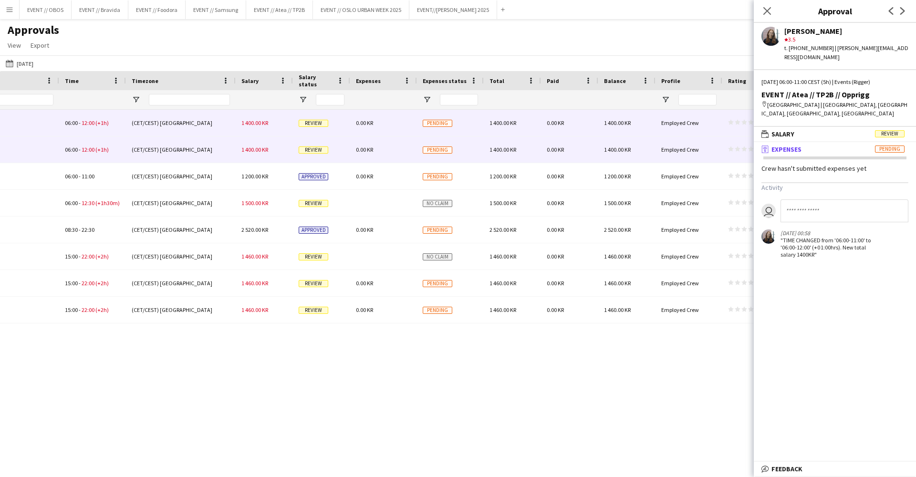
click at [401, 131] on div "0.00 KR" at bounding box center [383, 123] width 67 height 26
click at [406, 157] on div "0.00 KR" at bounding box center [383, 149] width 67 height 26
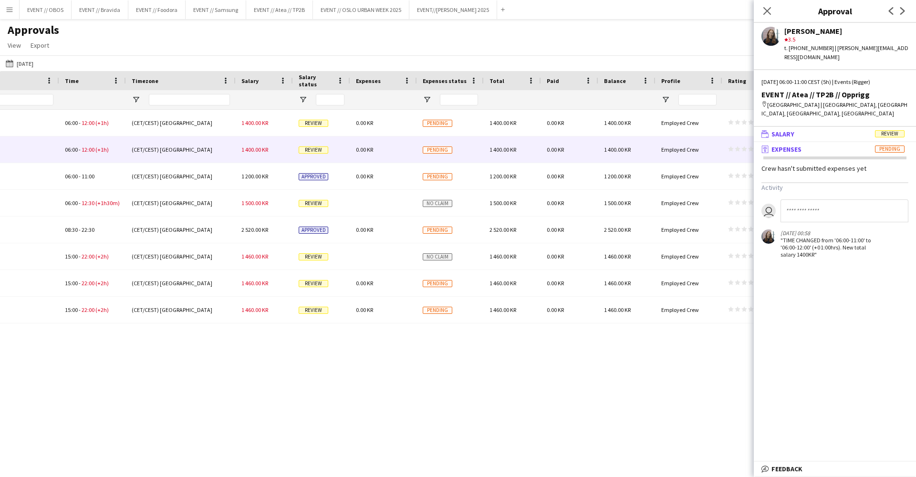
click at [771, 129] on mat-expansion-panel-header "wallet Salary Review" at bounding box center [834, 134] width 162 height 14
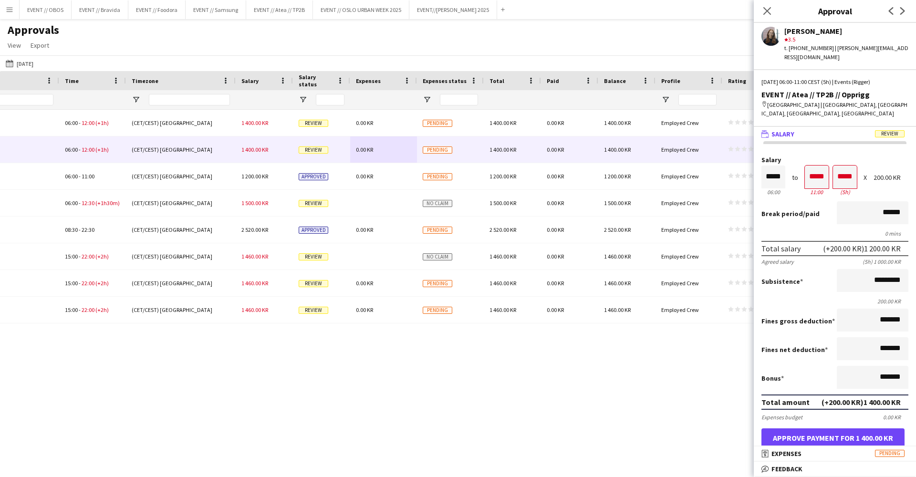
click at [811, 430] on button "Approve payment for 1 400.00 KR" at bounding box center [832, 437] width 143 height 19
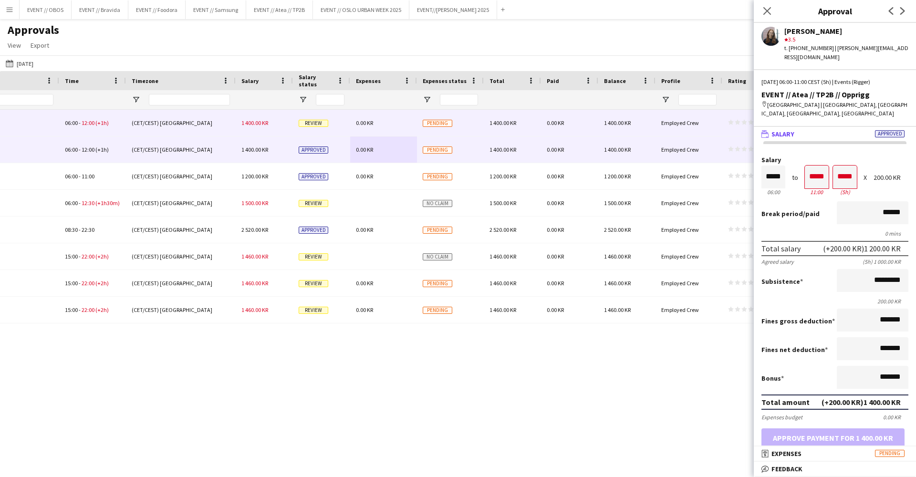
click at [416, 125] on div "0.00 KR" at bounding box center [383, 123] width 67 height 26
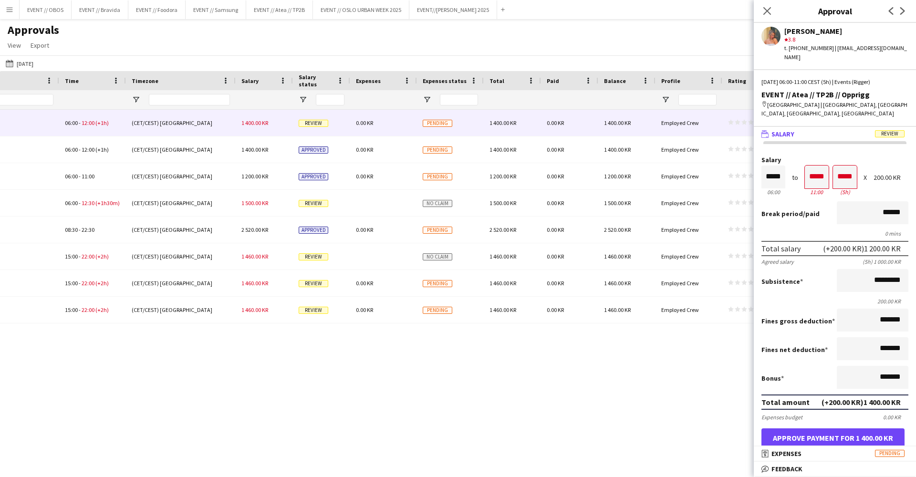
click at [849, 442] on button "Approve payment for 1 400.00 KR" at bounding box center [832, 437] width 143 height 19
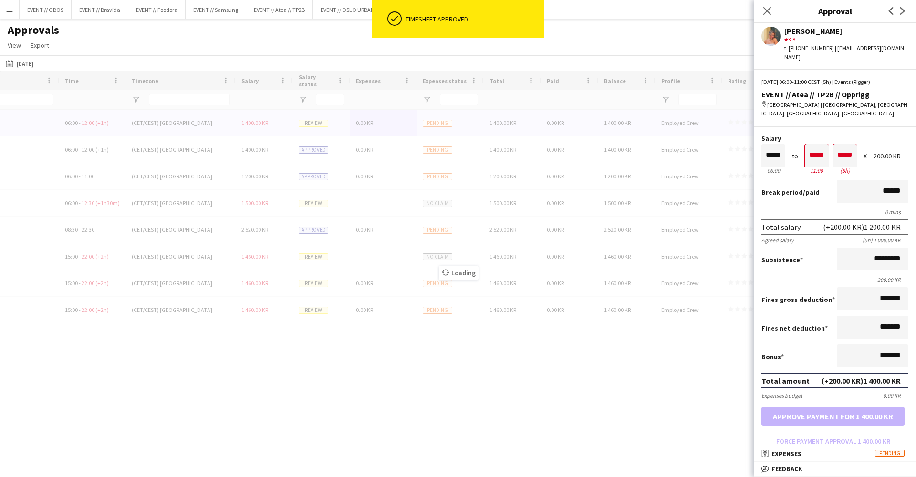
scroll to position [18, 0]
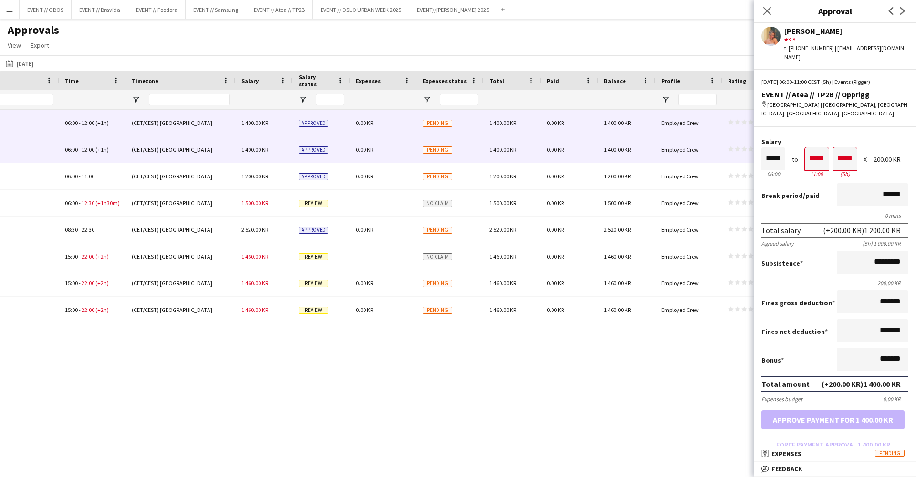
click at [364, 149] on span "0.00 KR" at bounding box center [364, 149] width 17 height 7
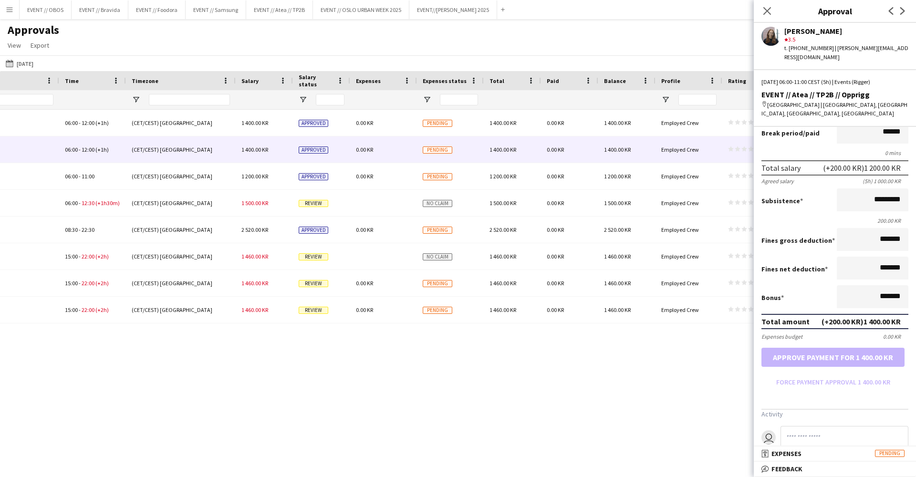
scroll to position [0, 0]
click at [799, 352] on form "Salary ***** 06:00 to ***** 11:00 ***** (5h) X 200.00 KR Break period /paid ***…" at bounding box center [834, 233] width 162 height 314
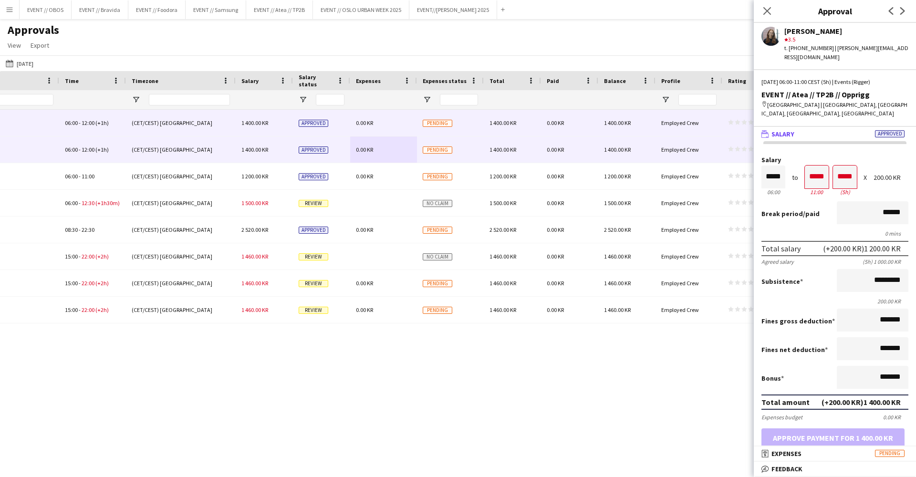
click at [365, 130] on div "0.00 KR" at bounding box center [383, 123] width 67 height 26
click at [387, 147] on div "0.00 KR" at bounding box center [383, 149] width 67 height 26
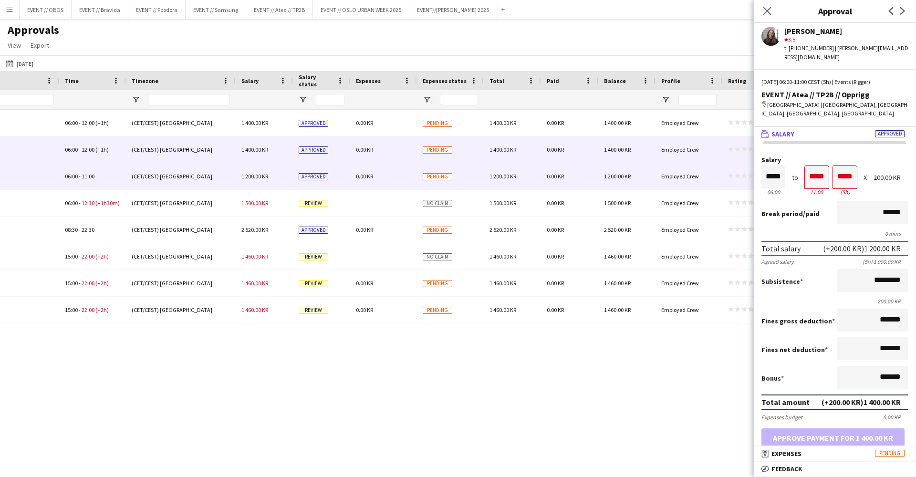
click at [389, 179] on div "0.00 KR" at bounding box center [383, 176] width 67 height 26
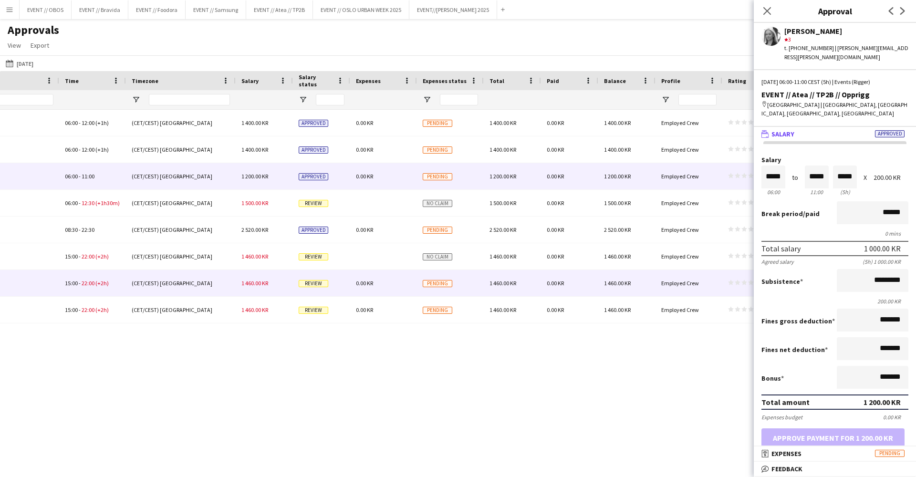
click at [428, 327] on div "[GEOGRAPHIC_DATA] 06:00 - 12:00 (+1h) (CET/CEST) [GEOGRAPHIC_DATA] 1 400.00 KR …" at bounding box center [458, 285] width 916 height 350
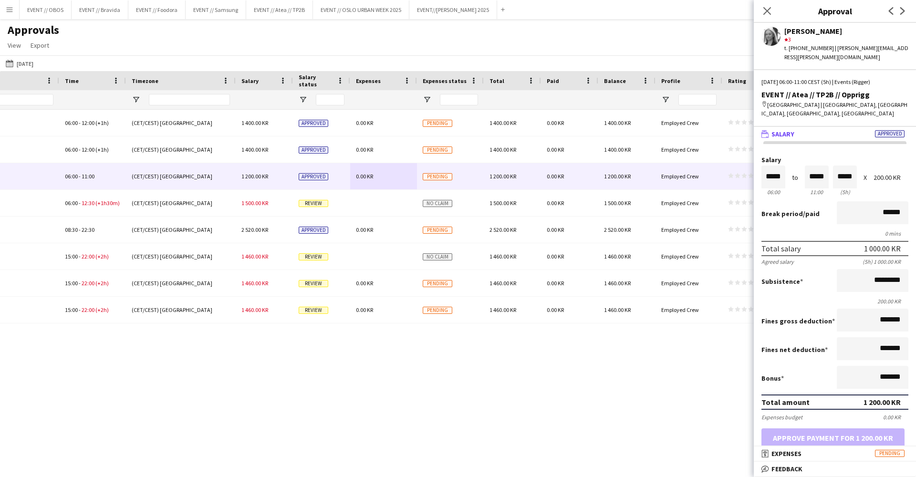
click at [482, 327] on div "[GEOGRAPHIC_DATA] 06:00 - 12:00 (+1h) (CET/CEST) [GEOGRAPHIC_DATA] 1 400.00 KR …" at bounding box center [458, 285] width 916 height 350
click at [529, 378] on div "[GEOGRAPHIC_DATA] 06:00 - 12:00 (+1h) (CET/CEST) [GEOGRAPHIC_DATA] 1 400.00 KR …" at bounding box center [458, 285] width 916 height 350
click at [769, 10] on icon "Close pop-in" at bounding box center [766, 10] width 9 height 9
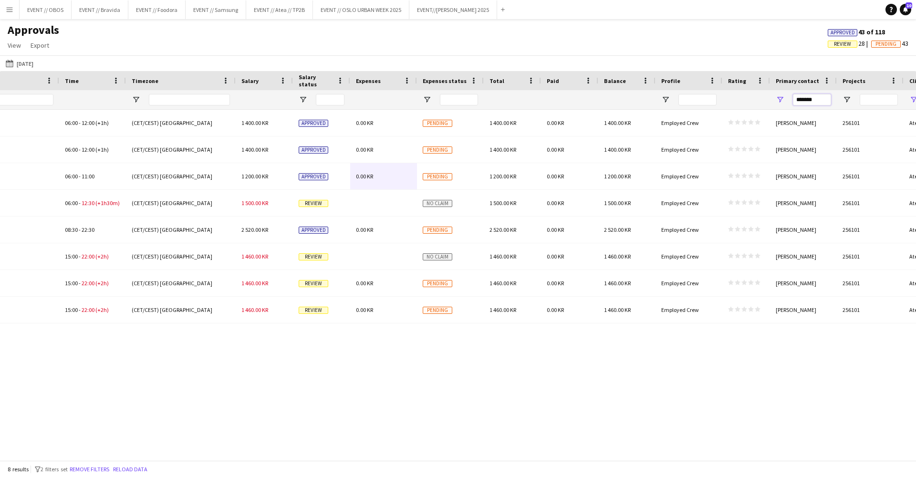
drag, startPoint x: 815, startPoint y: 101, endPoint x: 785, endPoint y: 98, distance: 29.7
click at [785, 98] on div "*******" at bounding box center [803, 99] width 67 height 19
click at [722, 51] on div "Approvals View Customise view Customise filters Reset Filters Reset View Reset …" at bounding box center [458, 39] width 916 height 32
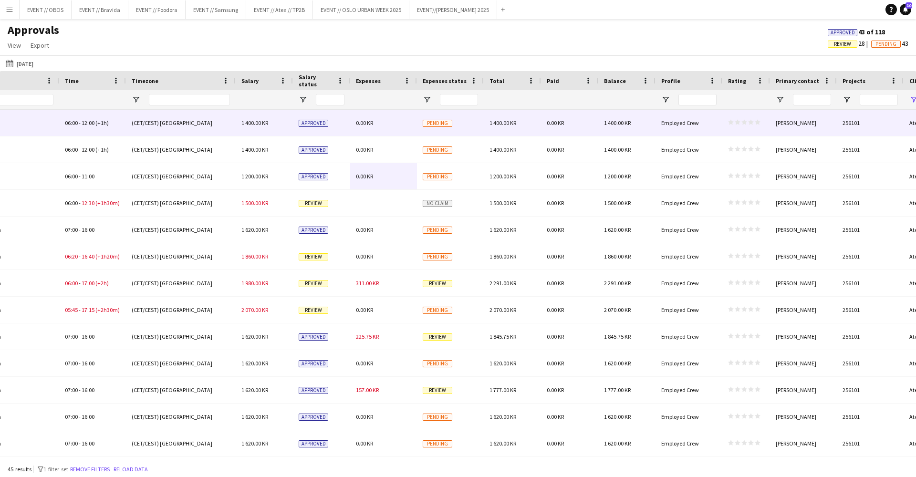
click at [703, 134] on div "Employed Crew" at bounding box center [688, 123] width 67 height 26
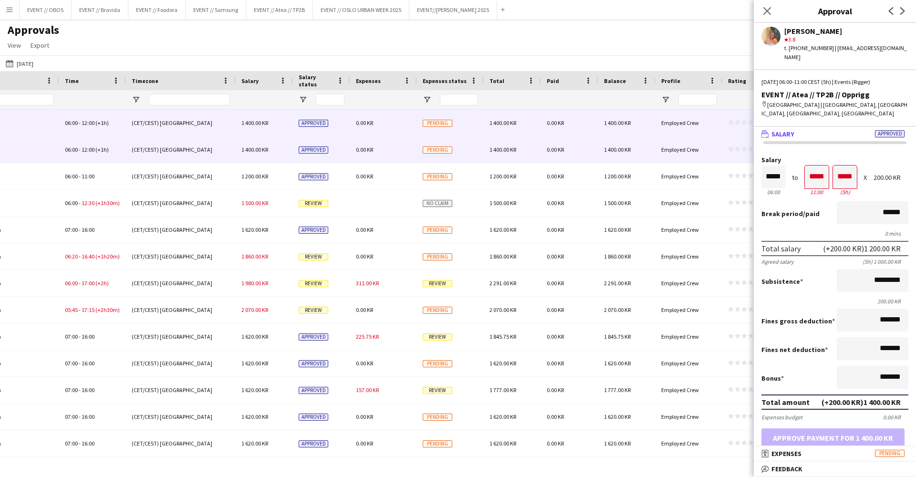
click at [716, 157] on div "Employed Crew" at bounding box center [688, 149] width 67 height 26
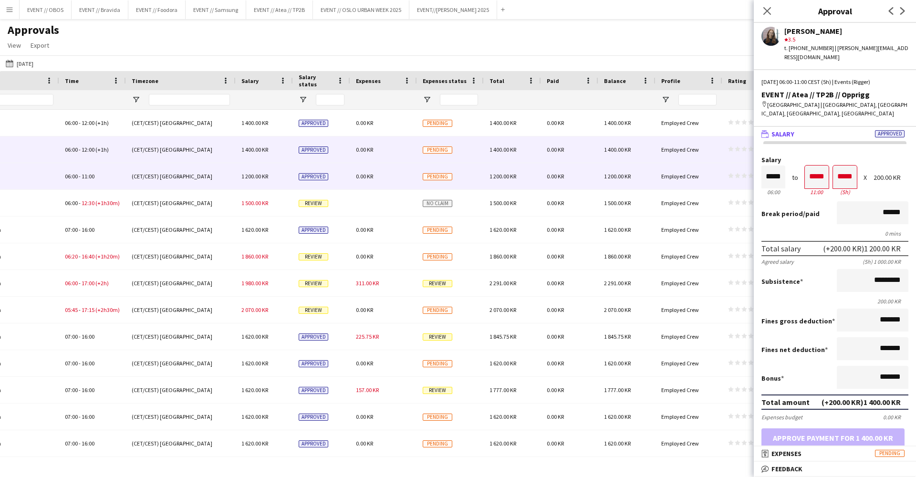
click at [716, 182] on div "Employed Crew" at bounding box center [688, 176] width 67 height 26
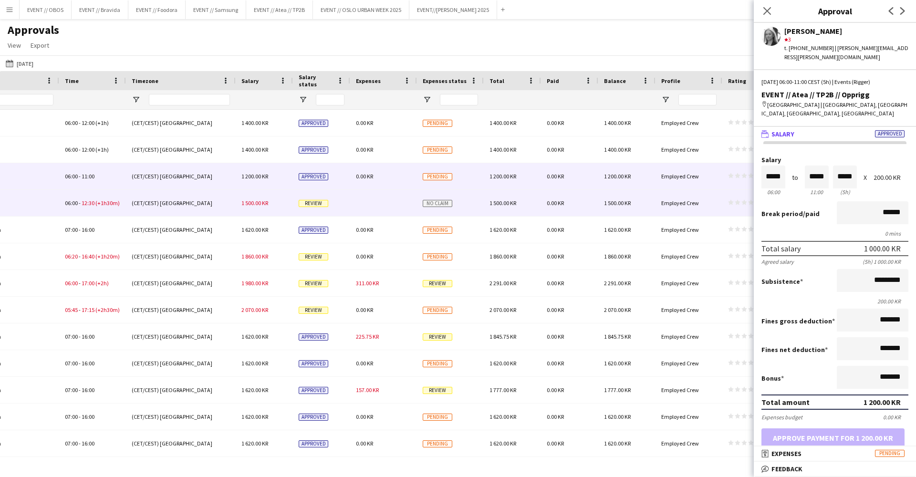
click at [718, 207] on div "Employed Crew" at bounding box center [688, 203] width 67 height 26
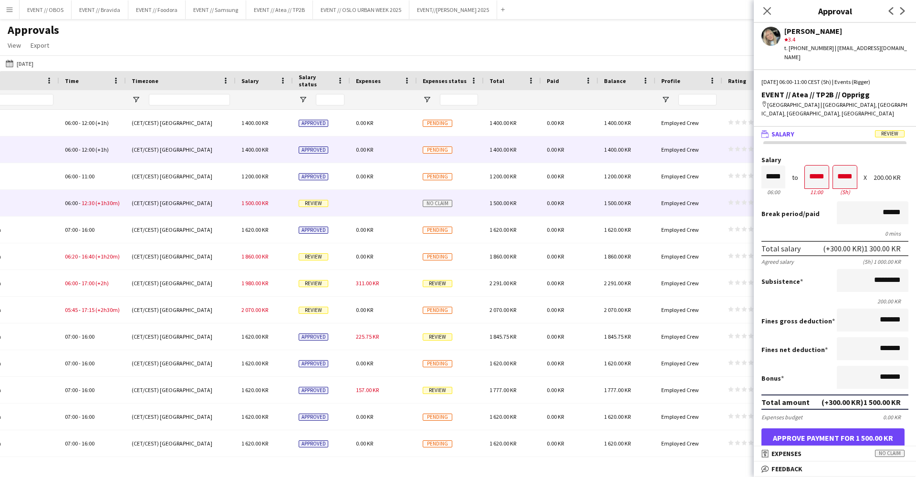
click at [700, 161] on div "Employed Crew" at bounding box center [688, 149] width 67 height 26
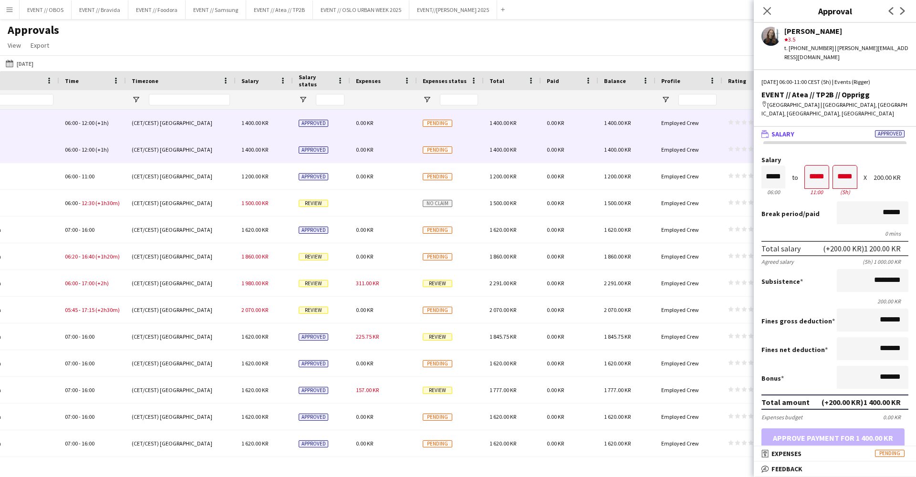
click at [696, 130] on div "Employed Crew" at bounding box center [688, 123] width 67 height 26
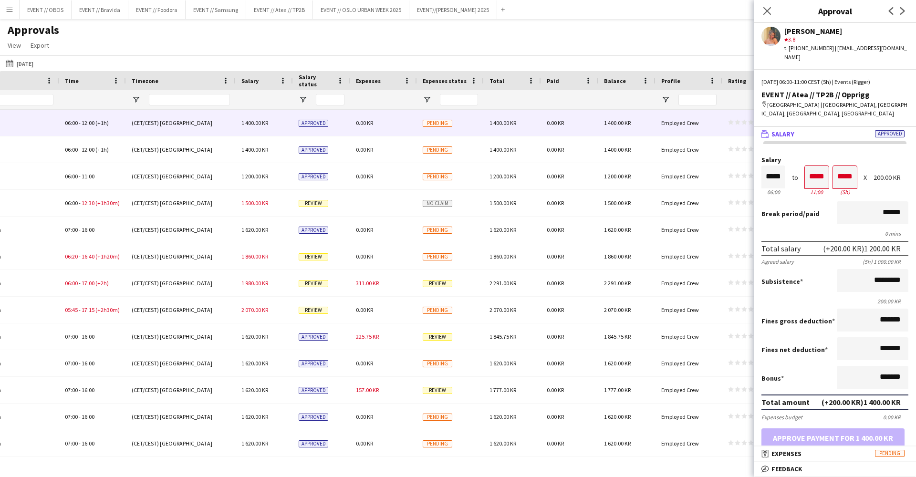
click at [679, 36] on div "Approvals View Customise view Customise filters Reset Filters Reset View Reset …" at bounding box center [458, 39] width 916 height 32
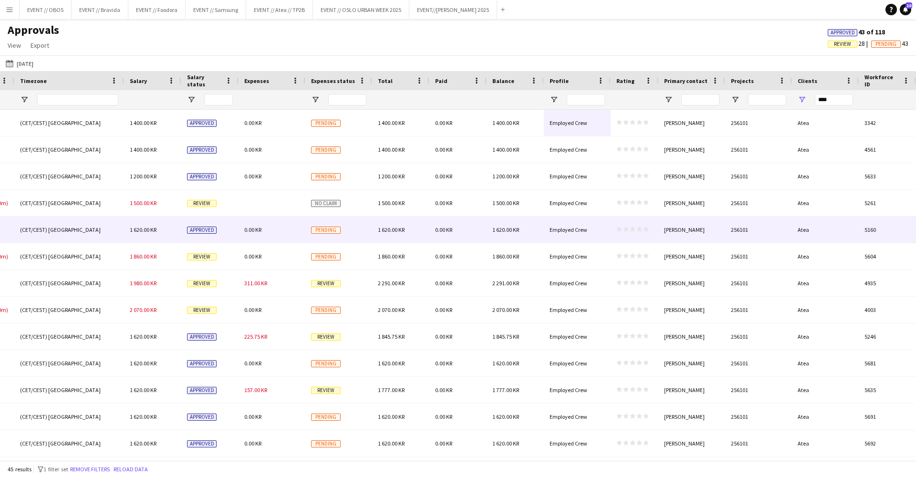
scroll to position [0, 785]
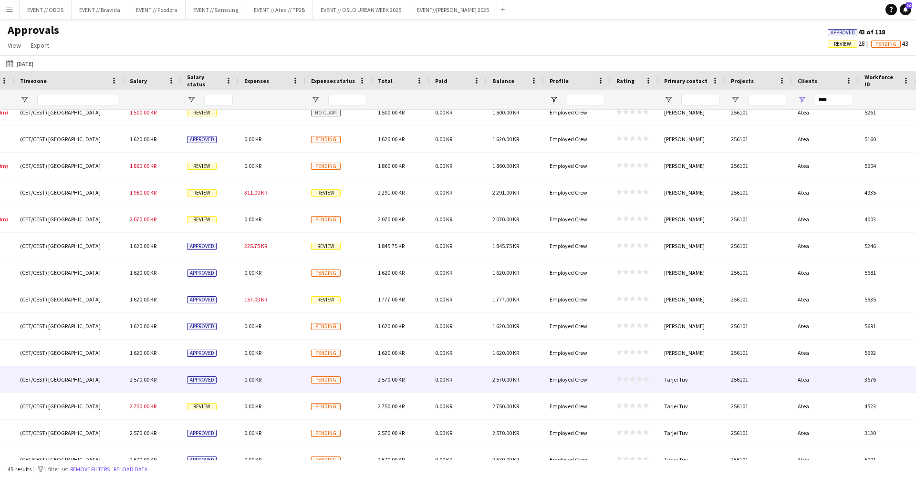
click at [537, 381] on div "2 570.00 KR" at bounding box center [514, 379] width 57 height 26
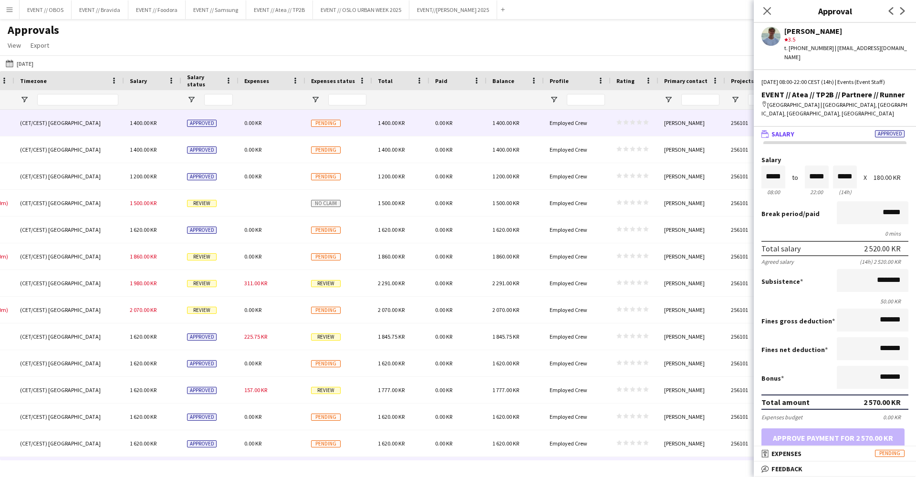
click at [233, 131] on div "Approved" at bounding box center [209, 123] width 57 height 26
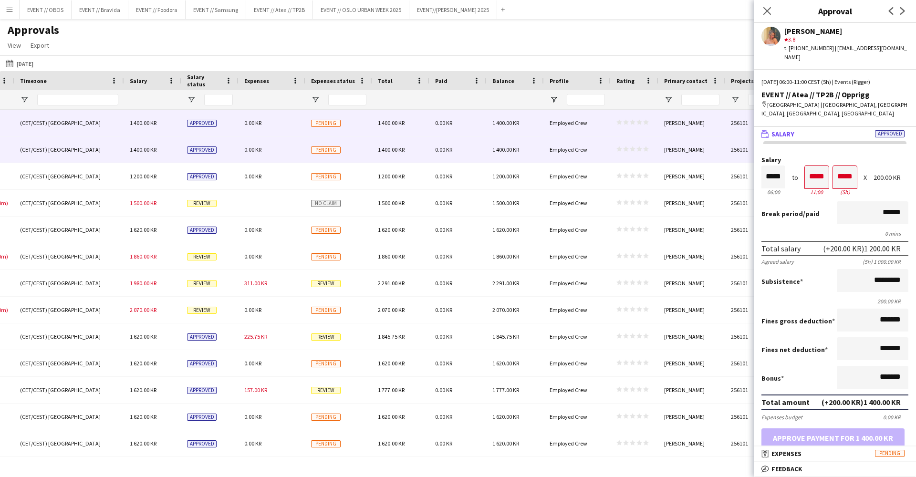
click at [238, 161] on div "0.00 KR" at bounding box center [271, 149] width 67 height 26
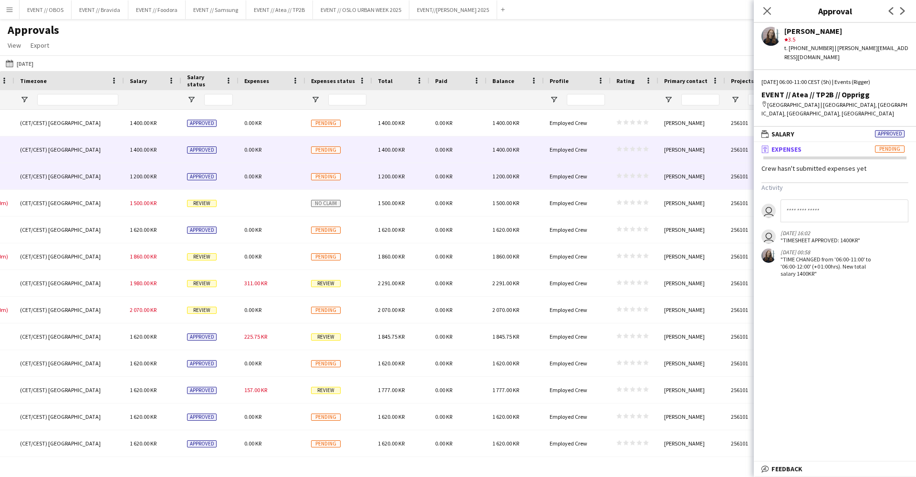
click at [249, 183] on div "0.00 KR" at bounding box center [271, 176] width 67 height 26
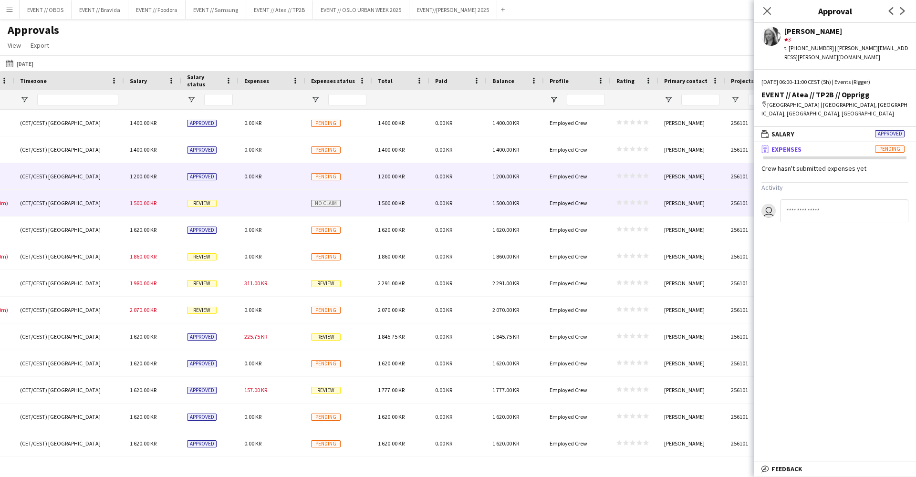
click at [262, 209] on div at bounding box center [271, 203] width 67 height 26
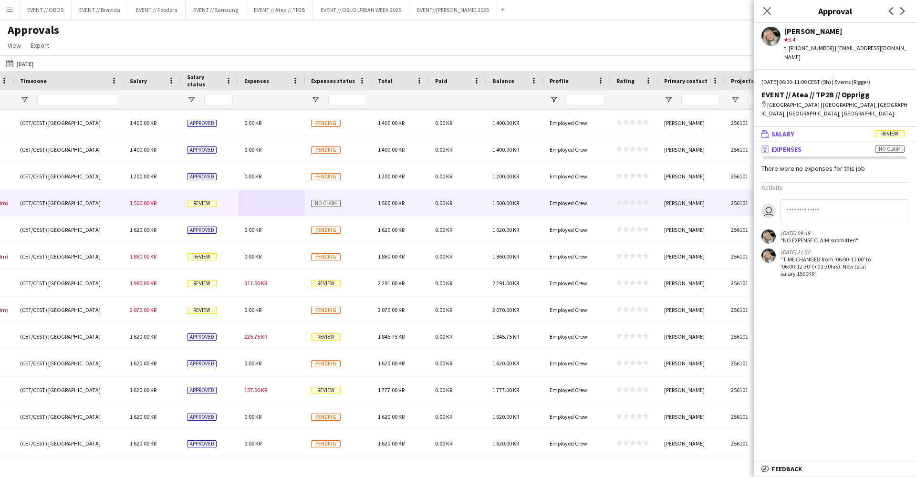
click at [775, 130] on span "Salary" at bounding box center [782, 134] width 23 height 9
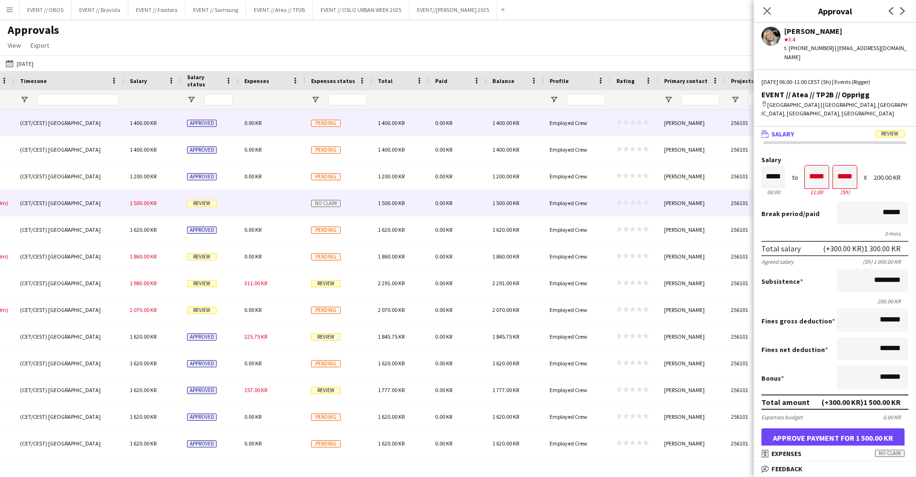
click at [552, 117] on div "Employed Crew" at bounding box center [577, 123] width 67 height 26
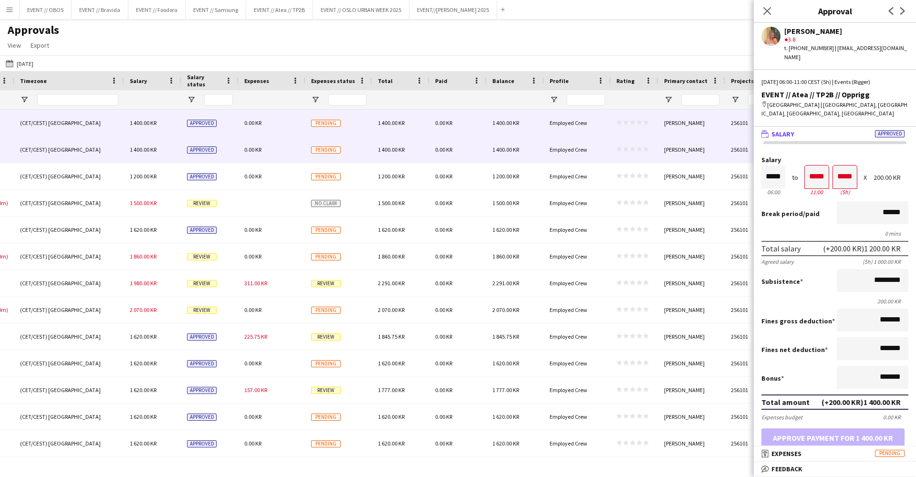
click at [281, 150] on div "0.00 KR" at bounding box center [271, 149] width 67 height 26
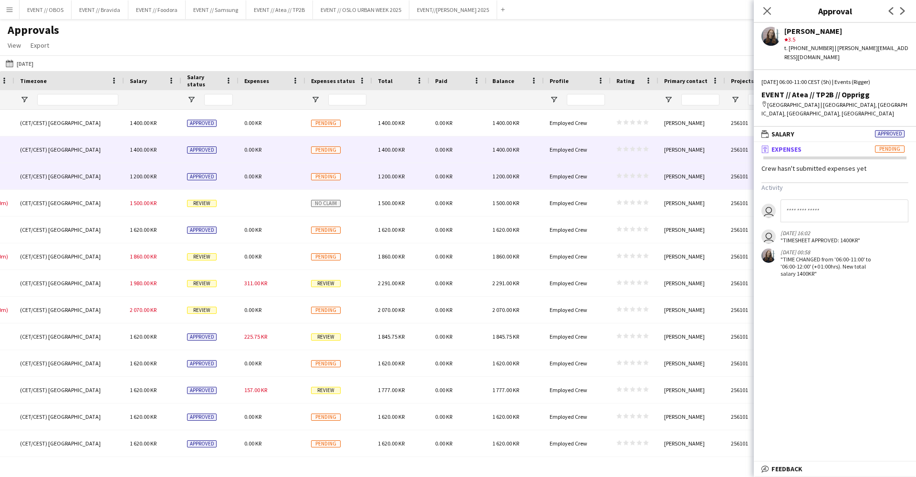
click at [286, 171] on div "0.00 KR" at bounding box center [271, 176] width 67 height 26
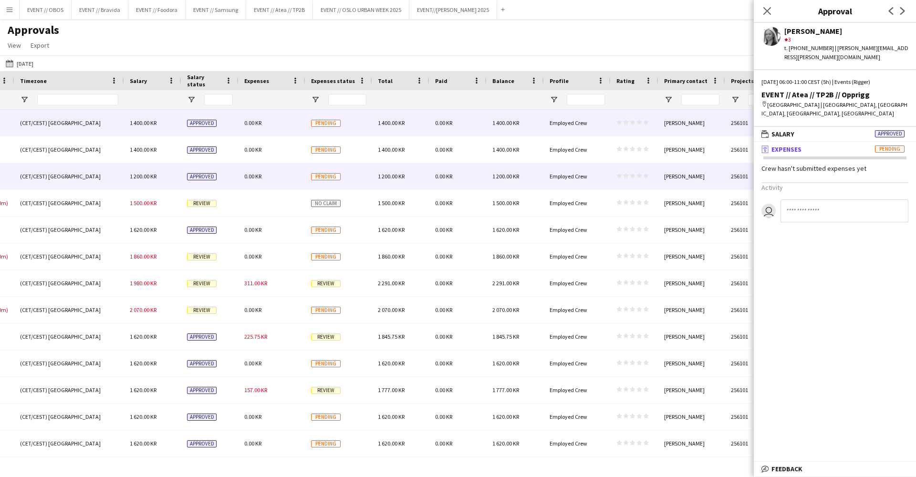
click at [291, 121] on div "0.00 KR" at bounding box center [271, 123] width 67 height 26
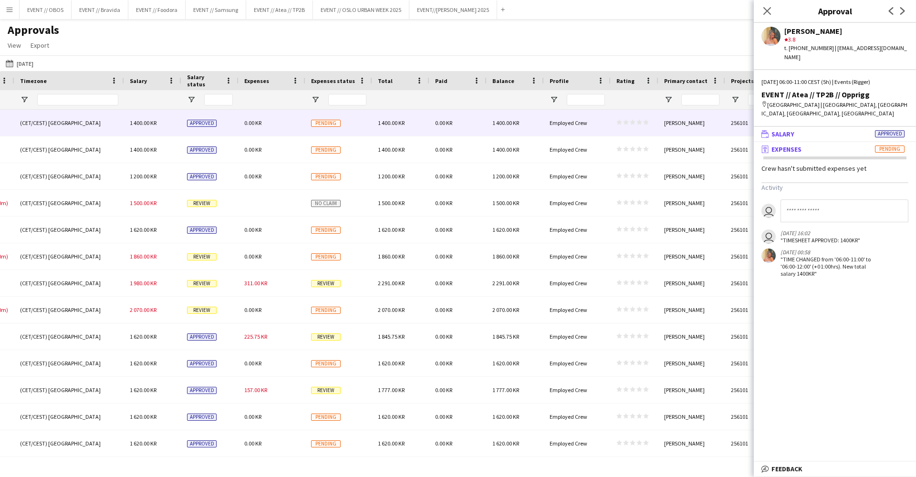
click at [823, 130] on mat-expansion-panel-header "wallet Salary Approved" at bounding box center [834, 134] width 162 height 14
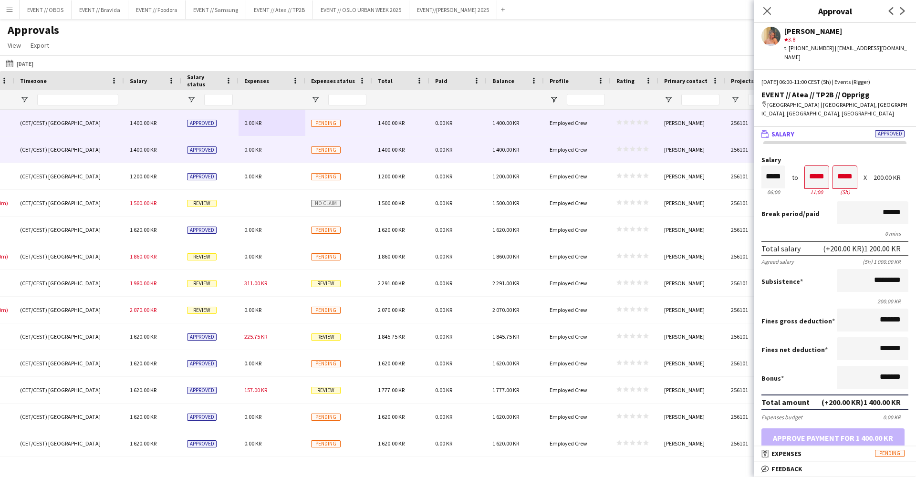
click at [244, 150] on div "0.00 KR" at bounding box center [271, 149] width 67 height 26
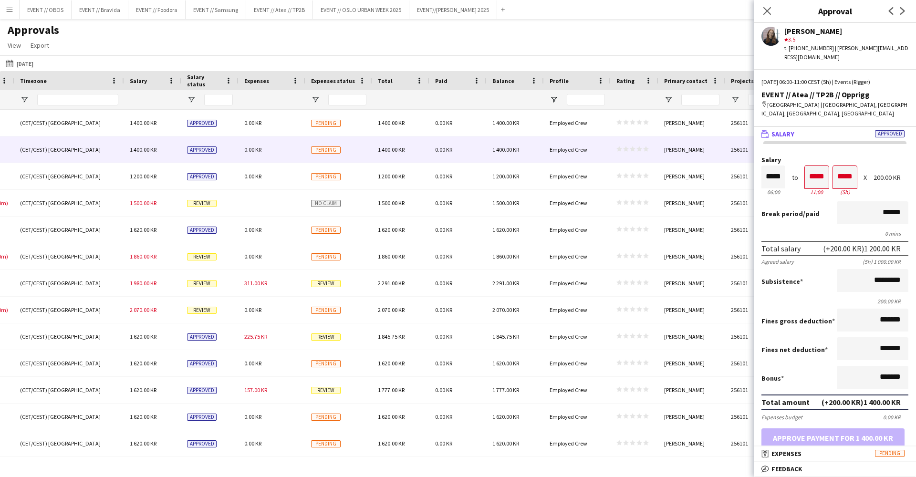
click at [293, 175] on div "0.00 KR" at bounding box center [271, 176] width 67 height 26
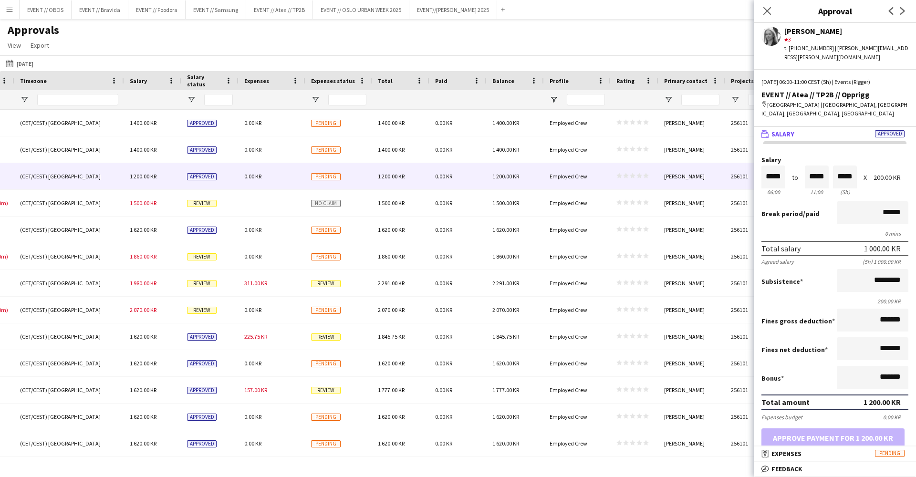
click at [295, 203] on div at bounding box center [271, 203] width 67 height 26
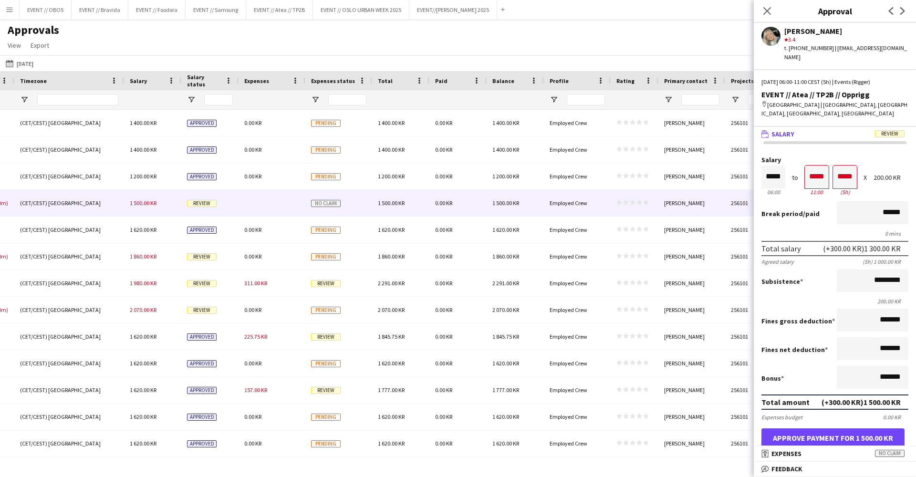
click at [845, 428] on button "Approve payment for 1 500.00 KR" at bounding box center [832, 437] width 143 height 19
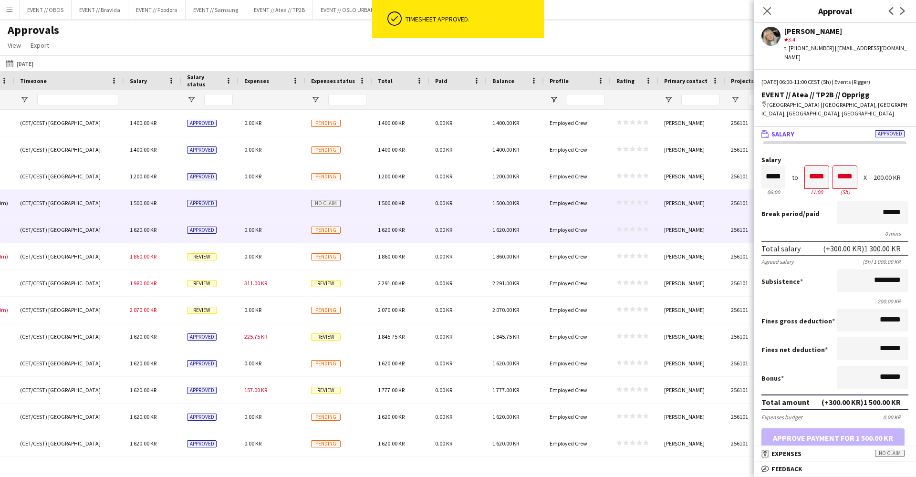
click at [470, 221] on div "0.00 KR" at bounding box center [457, 229] width 57 height 26
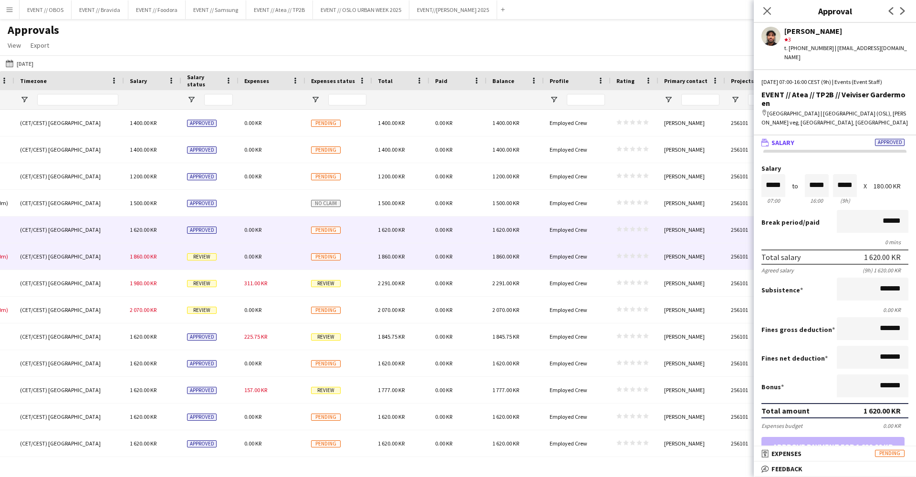
click at [467, 255] on div "0.00 KR" at bounding box center [457, 256] width 57 height 26
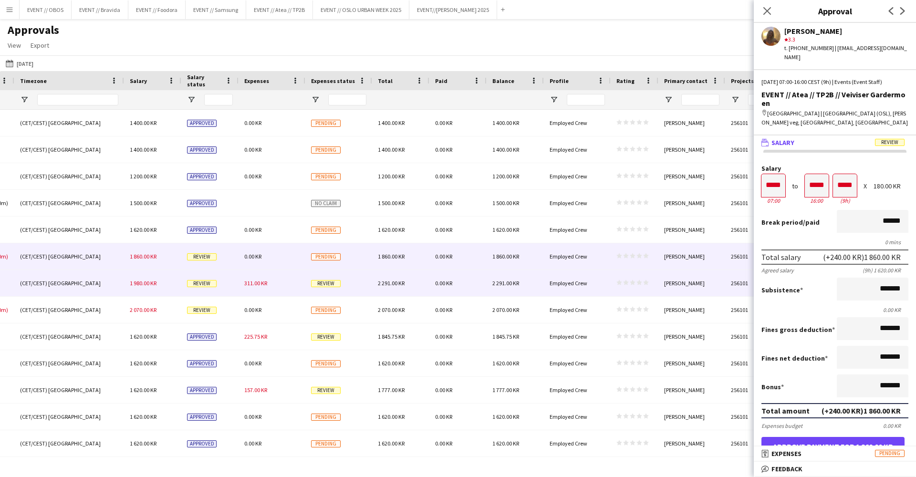
click at [465, 282] on div "0.00 KR" at bounding box center [457, 283] width 57 height 26
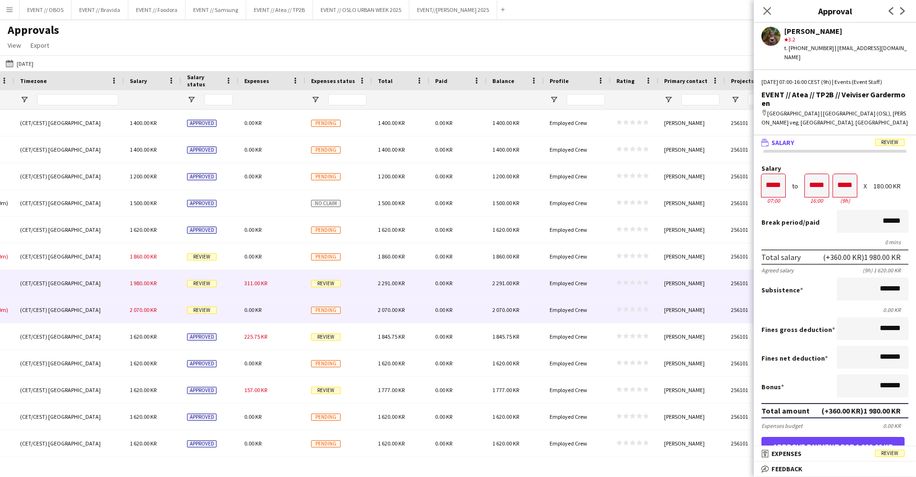
click at [473, 314] on div "0.00 KR" at bounding box center [457, 310] width 57 height 26
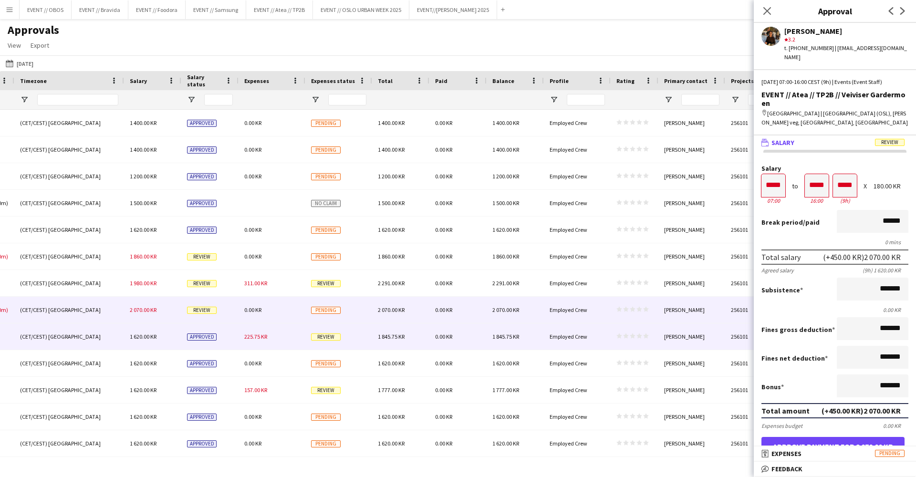
click at [476, 340] on div "0.00 KR" at bounding box center [457, 336] width 57 height 26
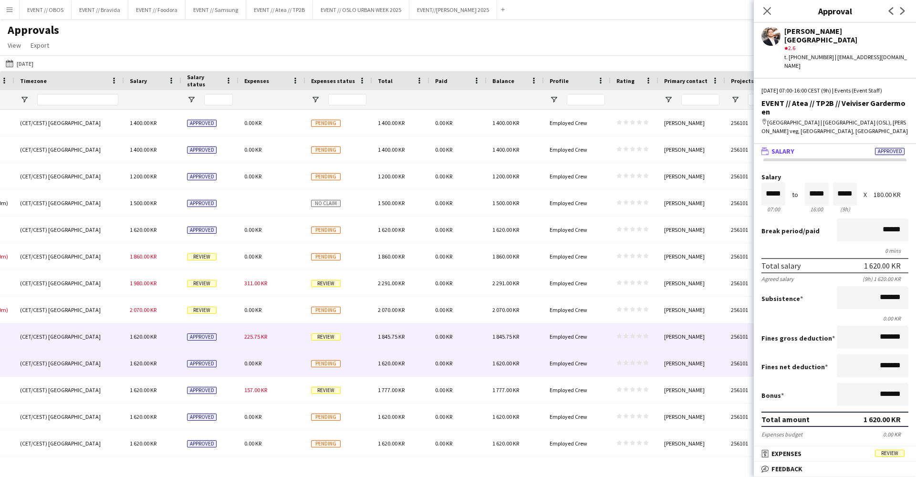
click at [480, 368] on div "0.00 KR" at bounding box center [457, 363] width 57 height 26
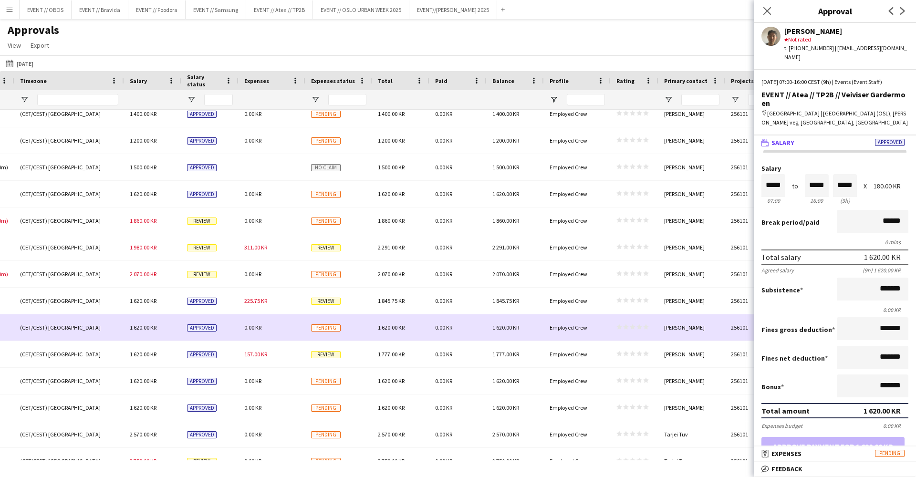
scroll to position [39, 0]
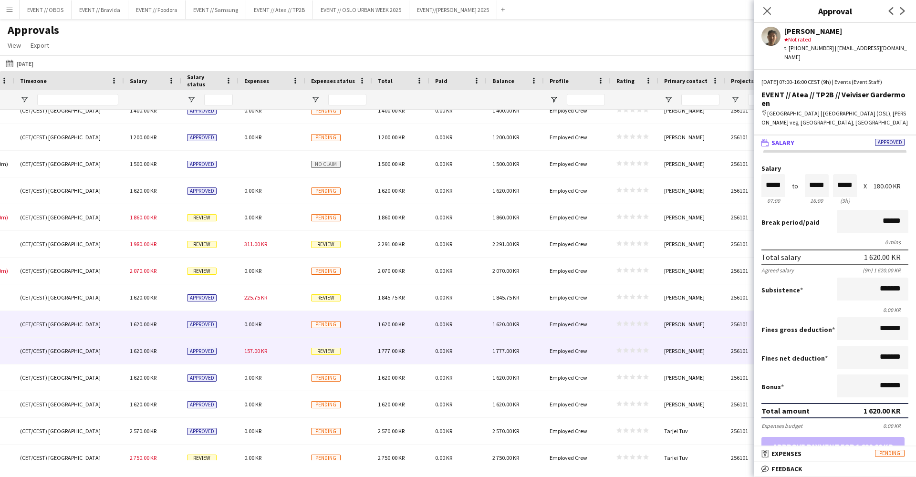
click at [481, 352] on div "0.00 KR" at bounding box center [457, 351] width 57 height 26
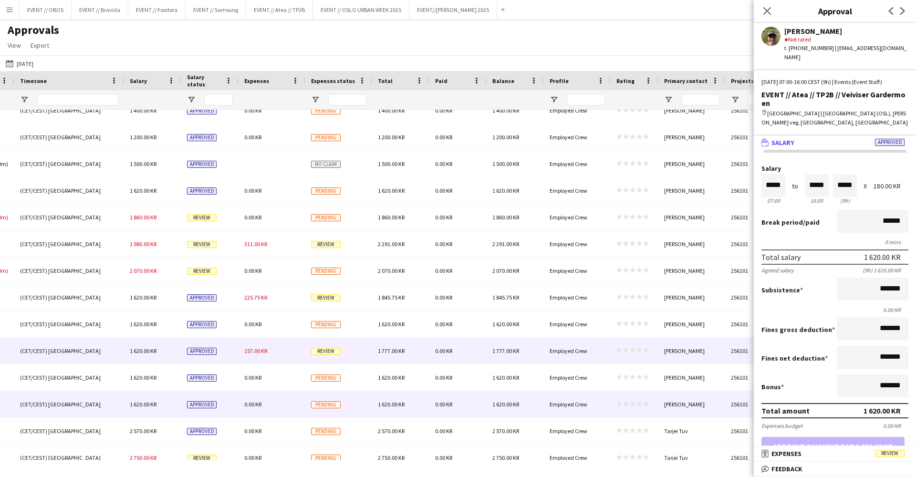
click at [470, 388] on div "0.00 KR" at bounding box center [457, 377] width 57 height 26
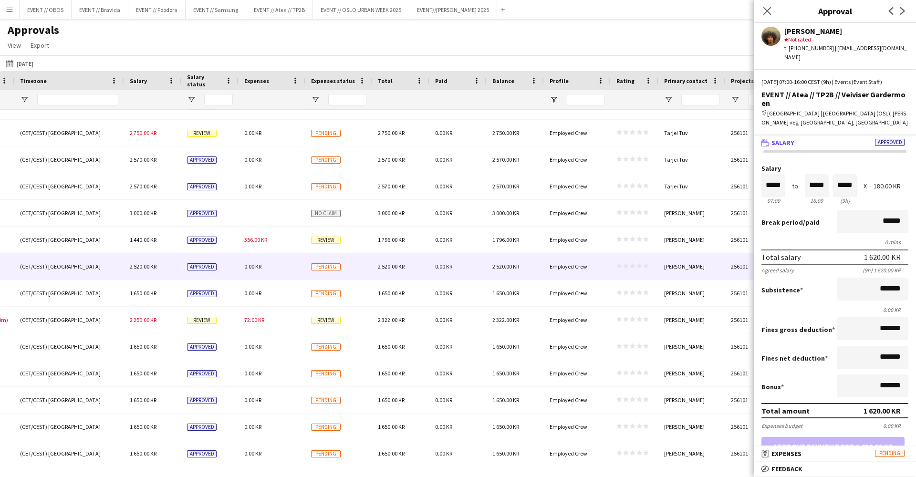
scroll to position [364, 0]
click at [471, 270] on div "0.00 KR" at bounding box center [457, 266] width 57 height 26
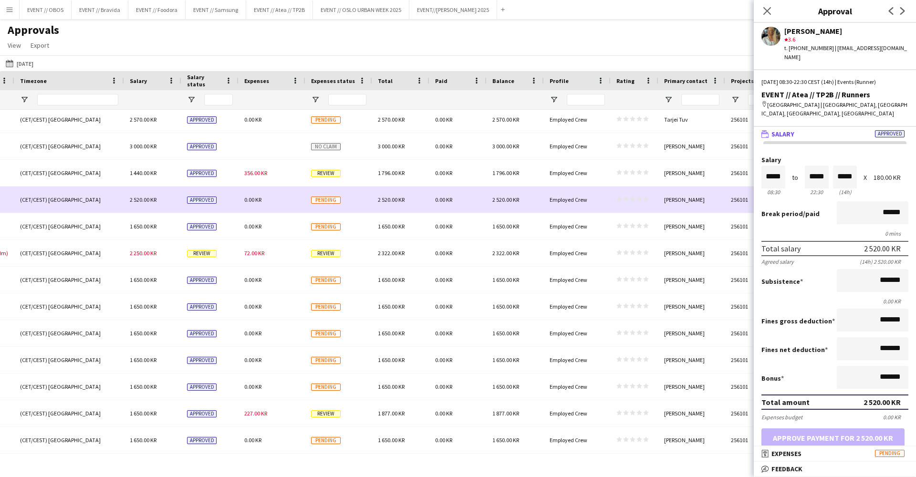
scroll to position [447, 0]
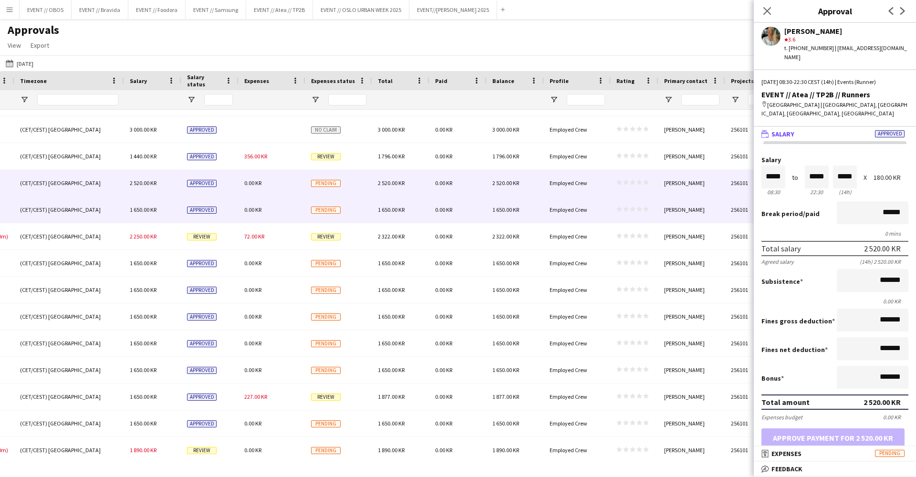
click at [466, 200] on div "0.00 KR" at bounding box center [457, 209] width 57 height 26
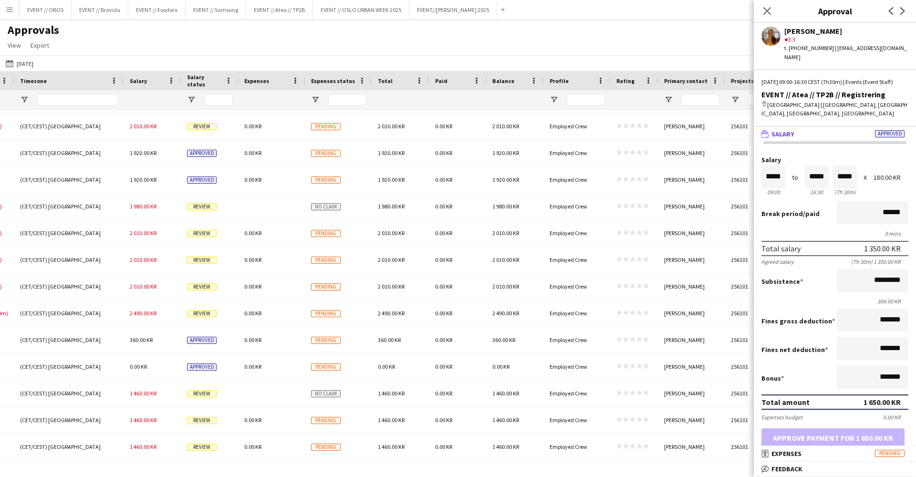
scroll to position [1, 0]
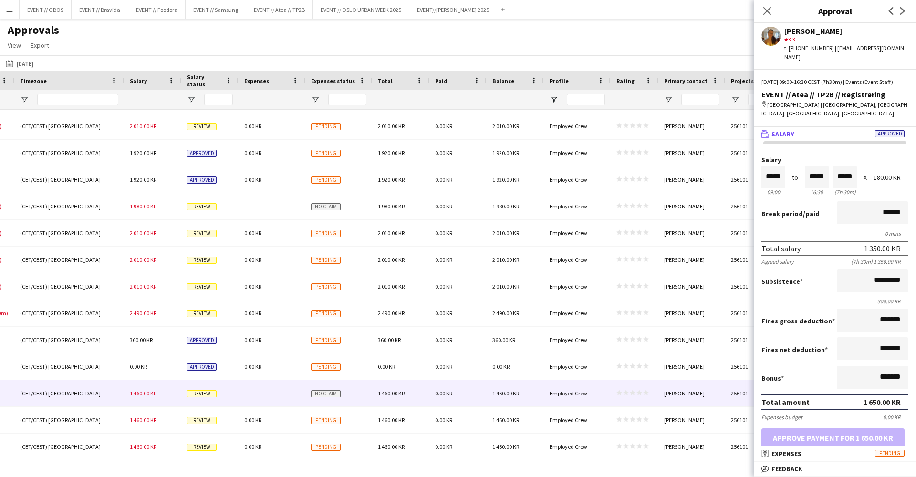
click at [522, 395] on div "1 460.00 KR" at bounding box center [514, 393] width 57 height 26
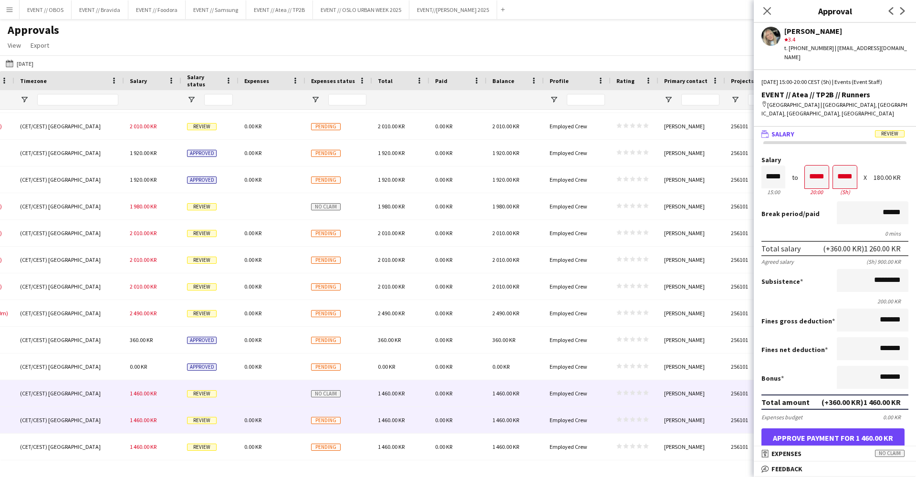
click at [528, 412] on div "1 460.00 KR" at bounding box center [514, 420] width 57 height 26
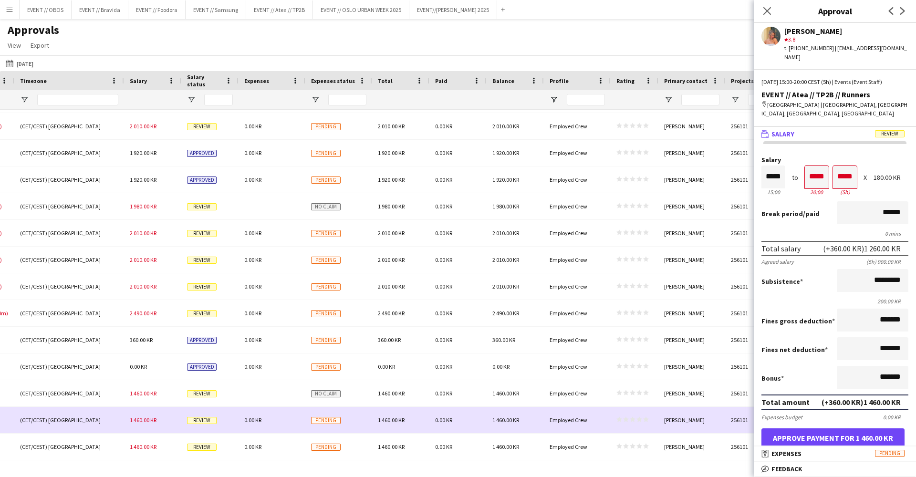
click at [537, 433] on div "[GEOGRAPHIC_DATA] 15:00 - 22:00 (+2h) (CET/CEST) [GEOGRAPHIC_DATA] 1 460.00 KR …" at bounding box center [50, 420] width 1731 height 27
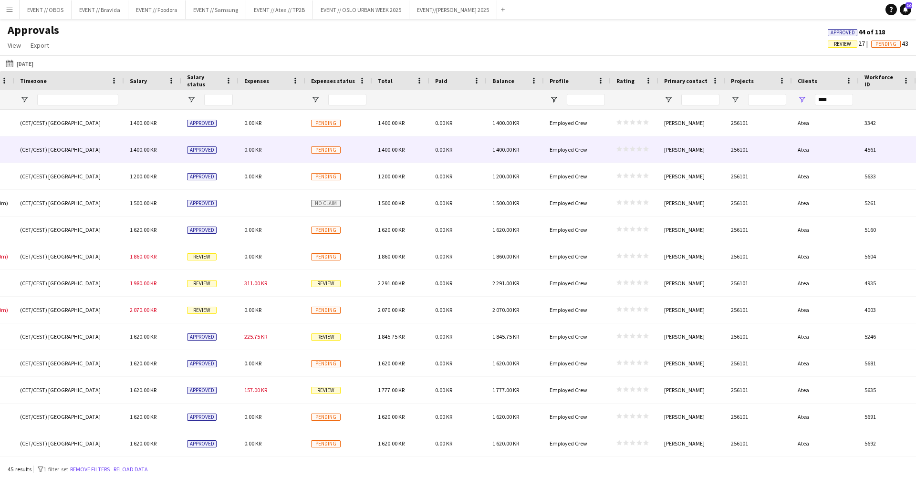
click at [443, 136] on div "0.00 KR" at bounding box center [457, 149] width 57 height 26
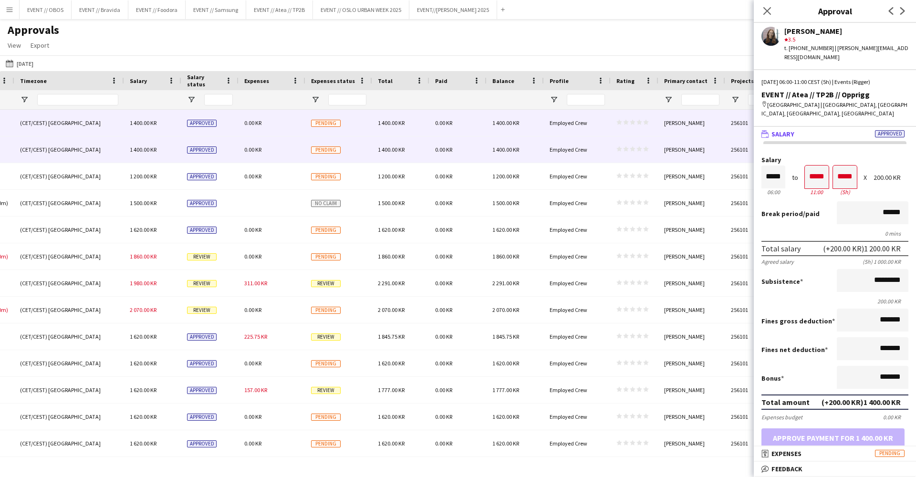
click at [445, 130] on div "0.00 KR" at bounding box center [457, 123] width 57 height 26
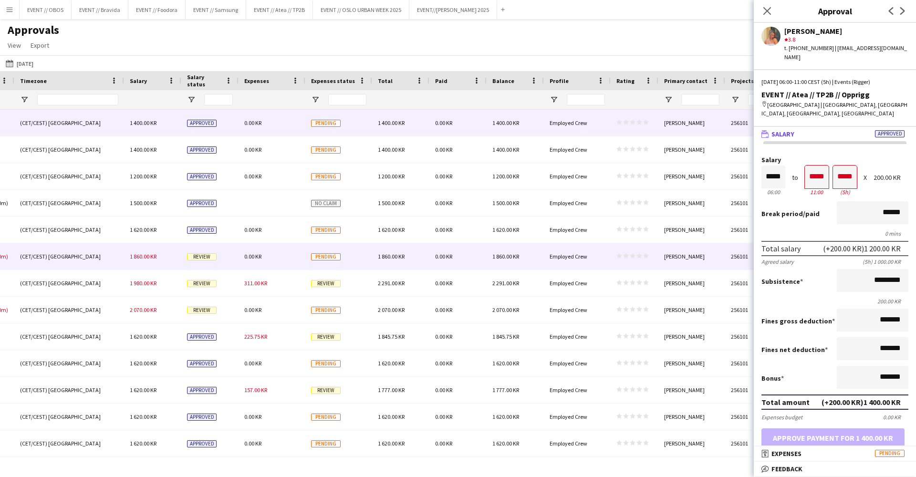
scroll to position [0, 0]
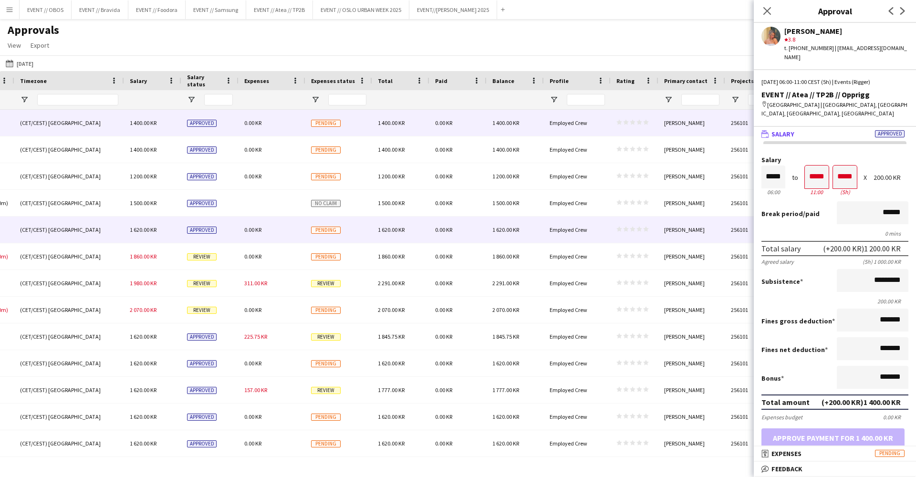
click at [377, 251] on div "1 860.00 KR" at bounding box center [400, 256] width 57 height 26
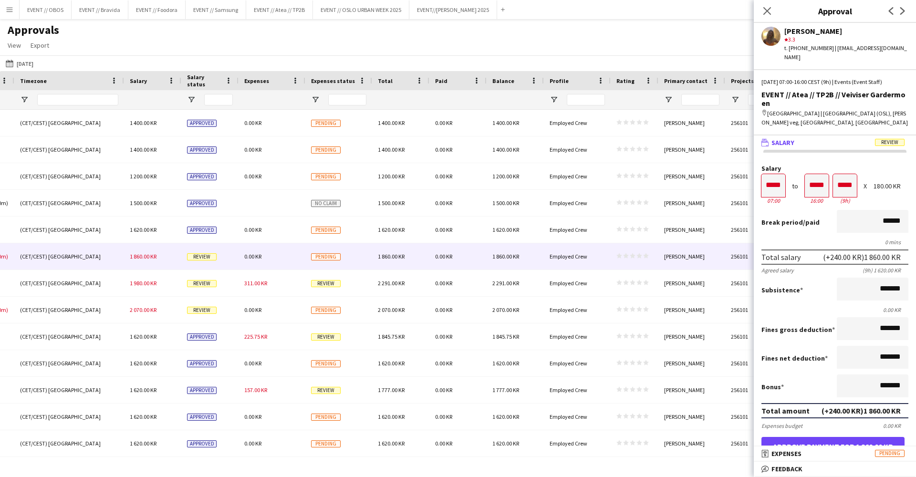
click at [458, 45] on div "Approvals View Customise view Customise filters Reset Filters Reset View Reset …" at bounding box center [458, 39] width 916 height 32
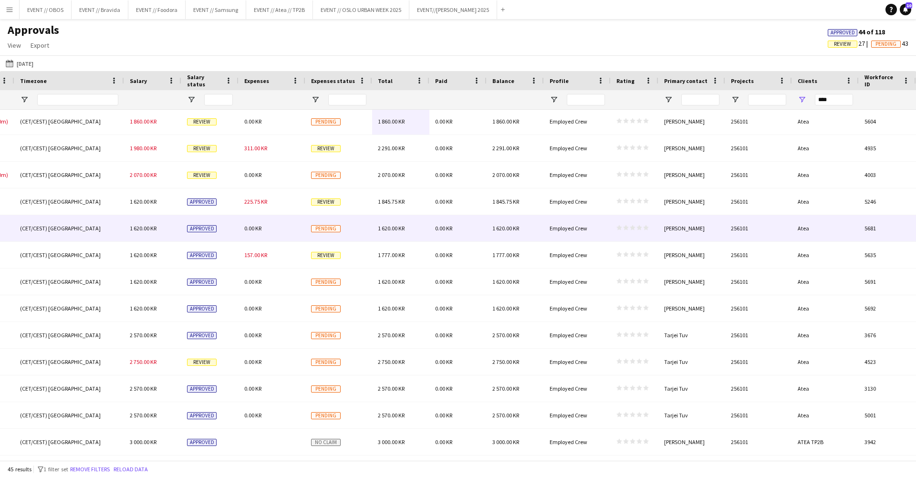
scroll to position [143, 0]
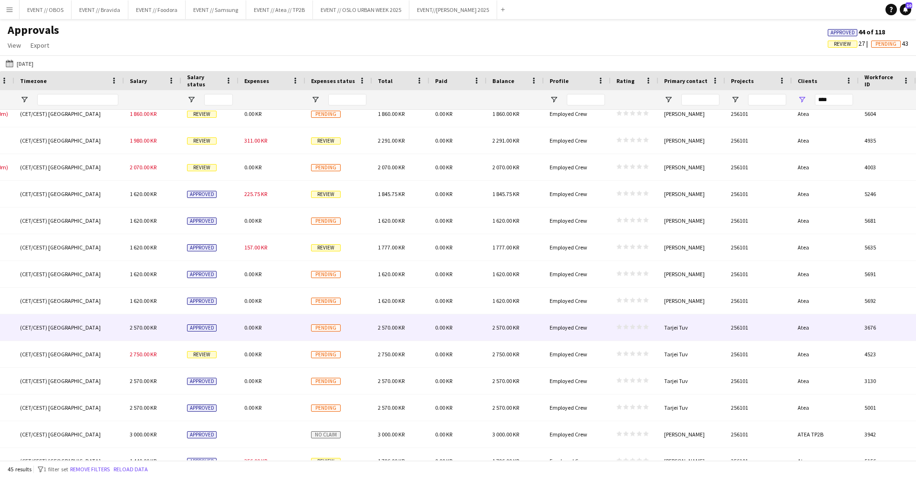
click at [429, 318] on div "2 570.00 KR" at bounding box center [400, 327] width 57 height 26
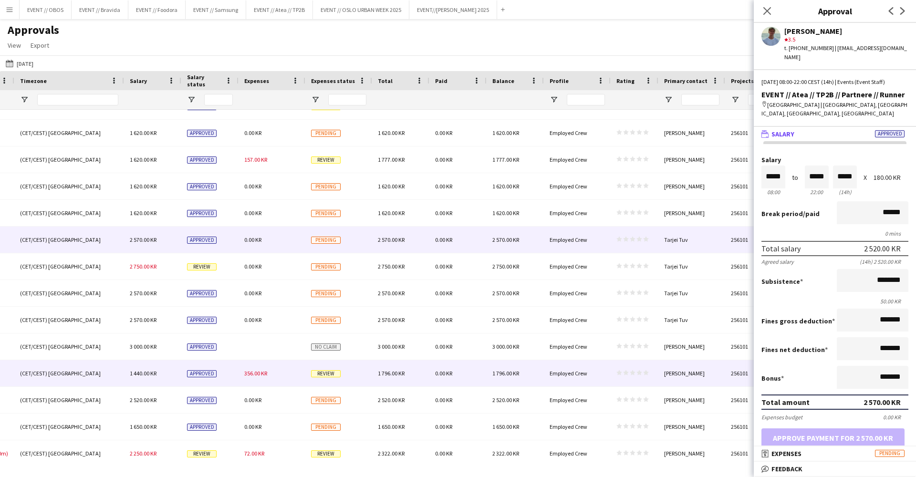
scroll to position [243, 0]
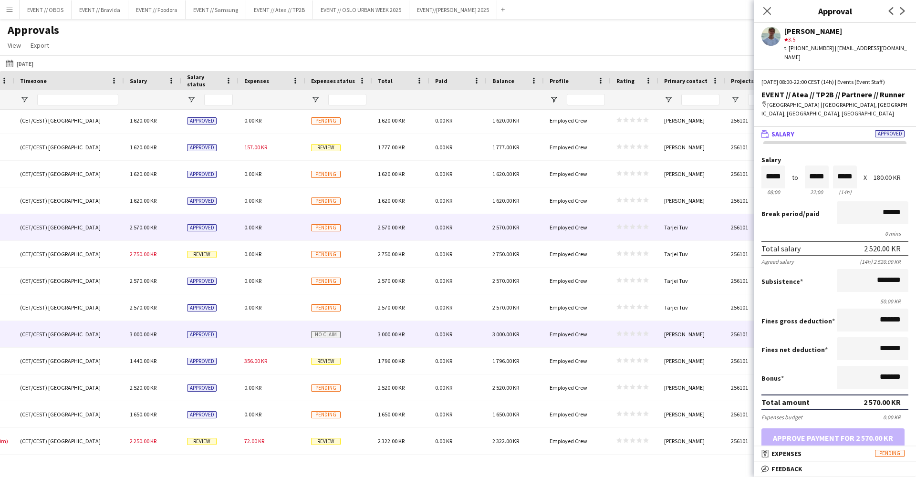
click at [436, 335] on span "0.00 KR" at bounding box center [443, 333] width 17 height 7
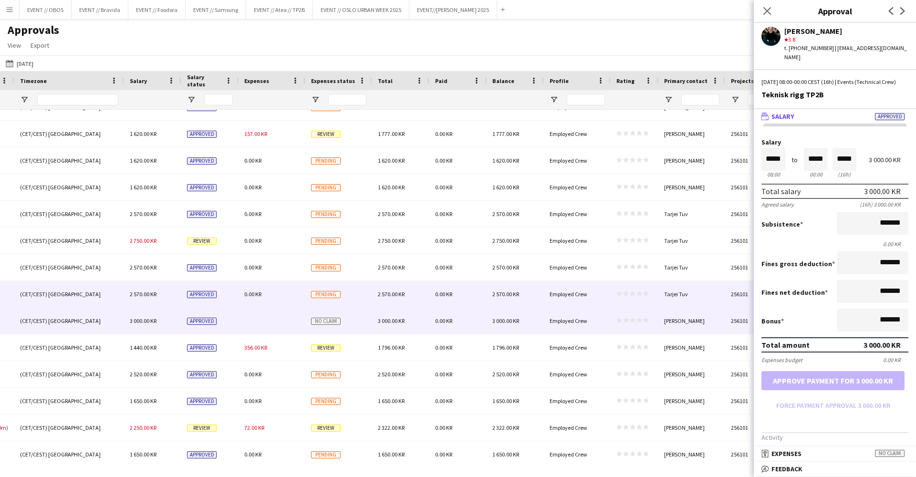
scroll to position [259, 0]
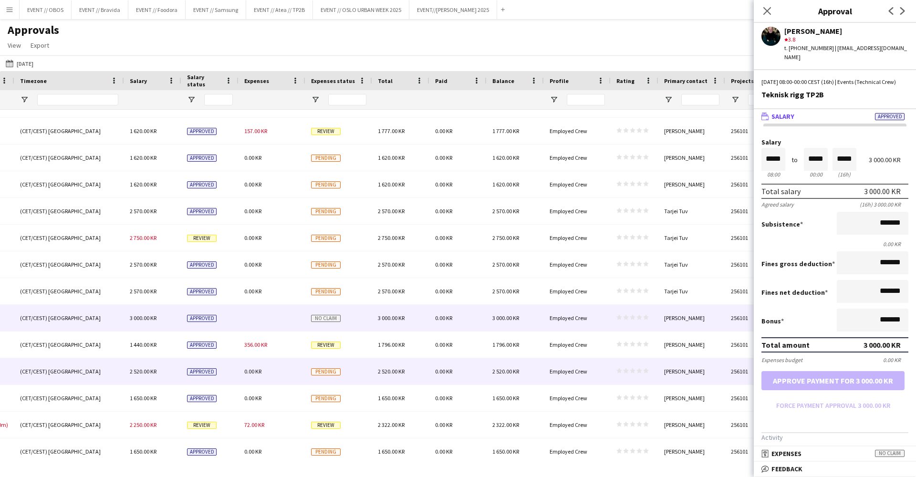
click at [462, 364] on div "0.00 KR" at bounding box center [457, 371] width 57 height 26
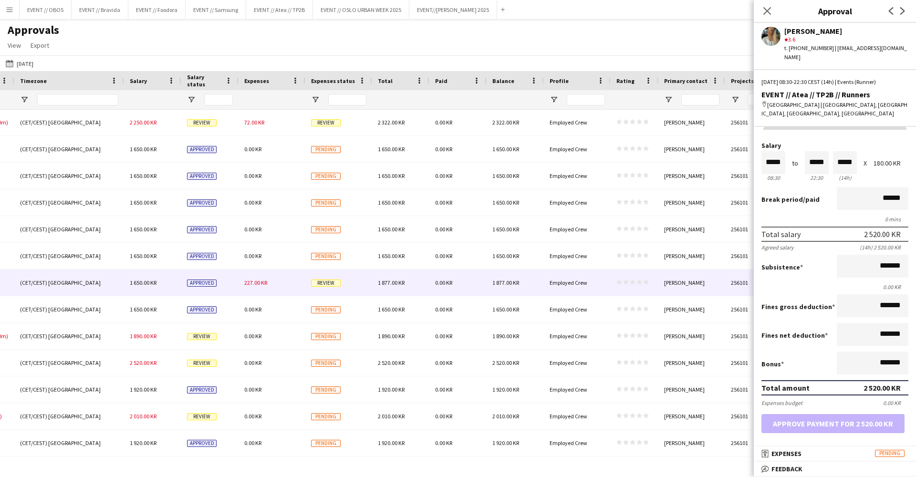
scroll to position [566, 0]
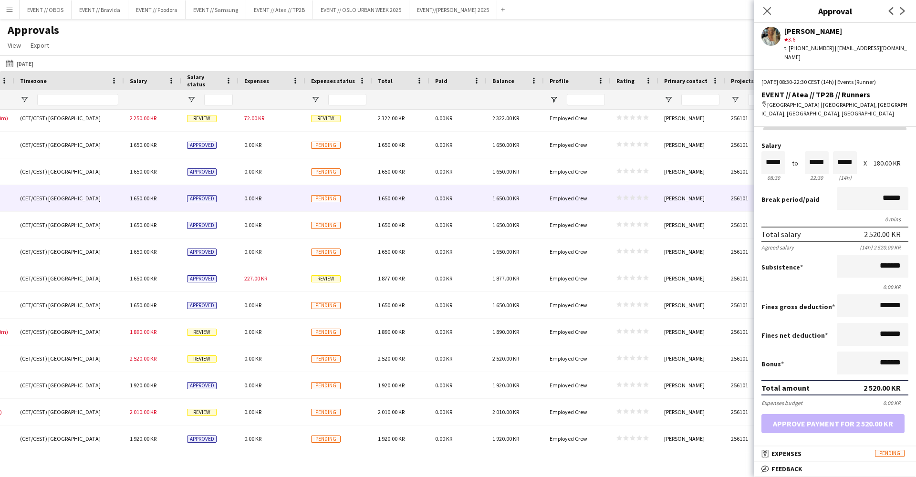
click at [511, 190] on div "1 650.00 KR" at bounding box center [514, 198] width 57 height 26
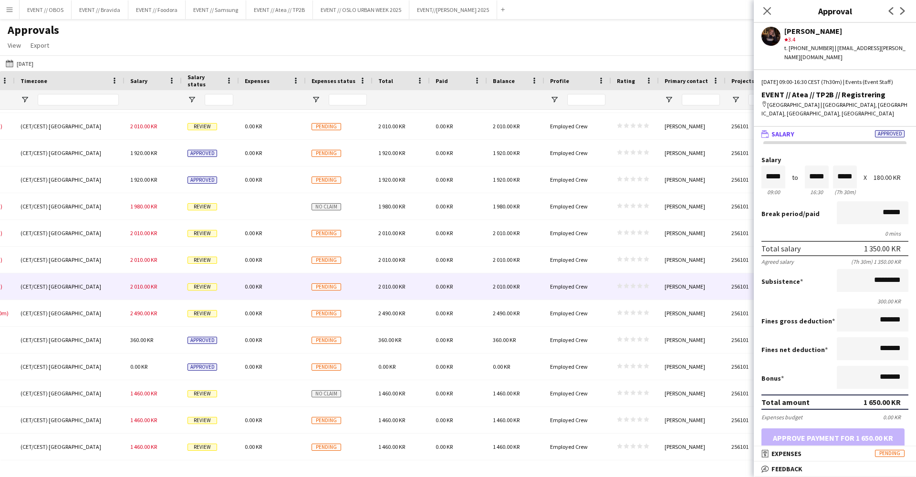
scroll to position [851, 0]
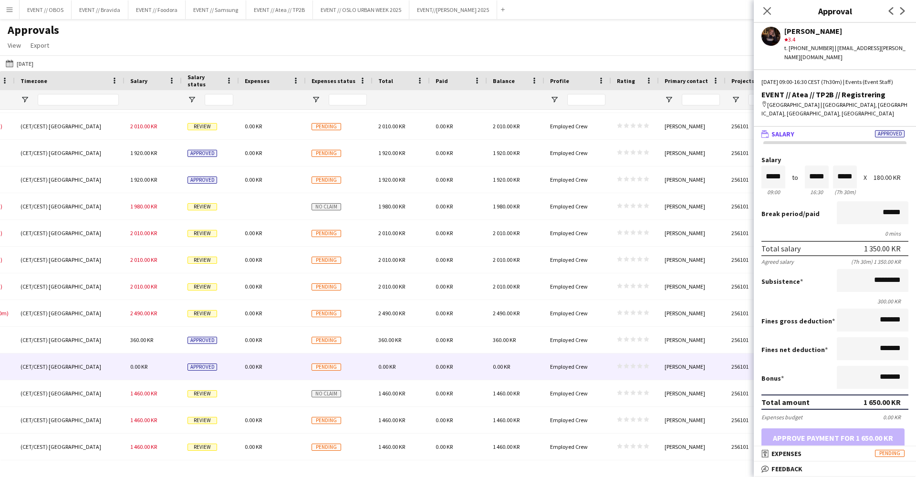
click at [518, 377] on div "0.00 KR" at bounding box center [515, 366] width 57 height 26
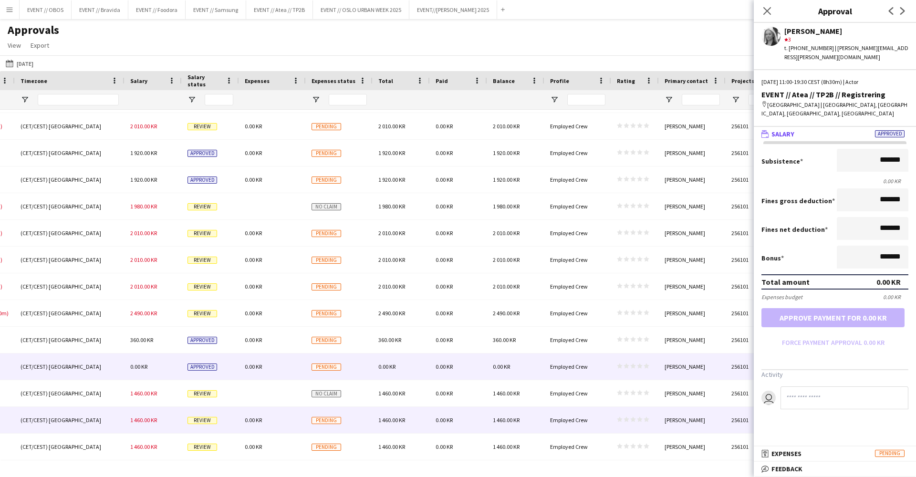
click at [506, 398] on div "1 460.00 KR" at bounding box center [515, 393] width 57 height 26
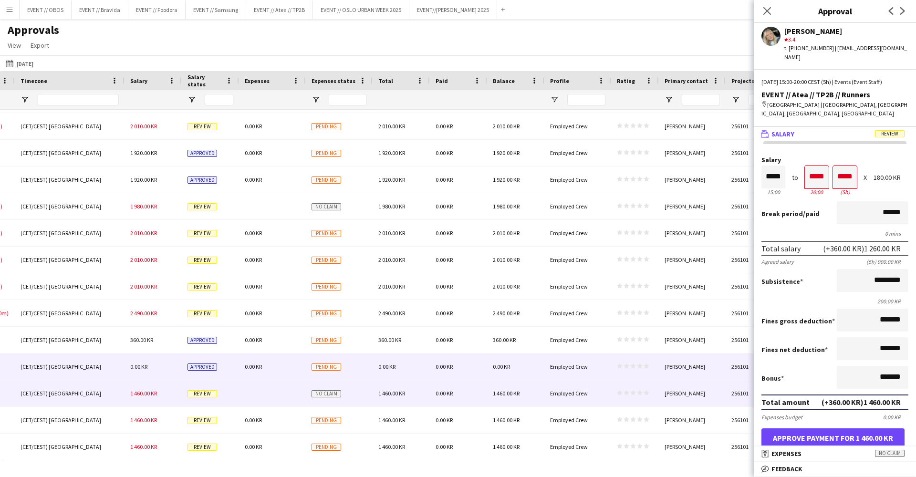
click at [505, 372] on div "0.00 KR" at bounding box center [515, 366] width 57 height 26
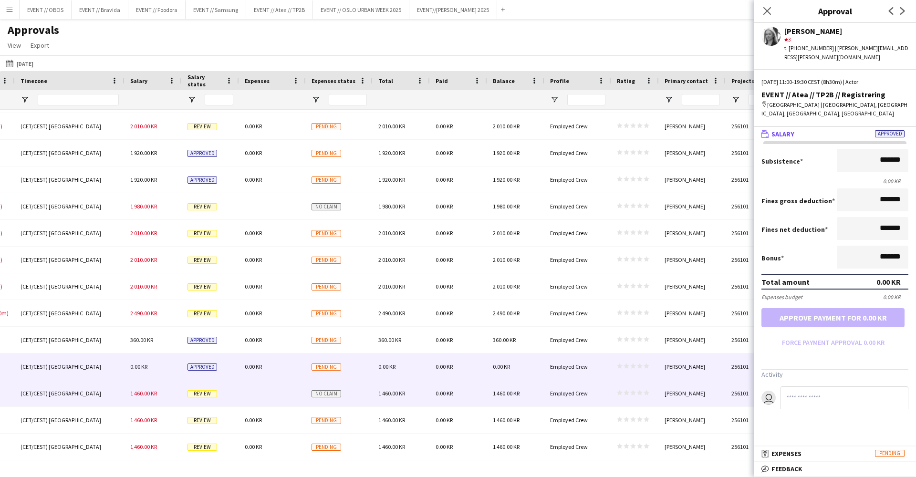
click at [509, 399] on div "1 460.00 KR" at bounding box center [515, 393] width 57 height 26
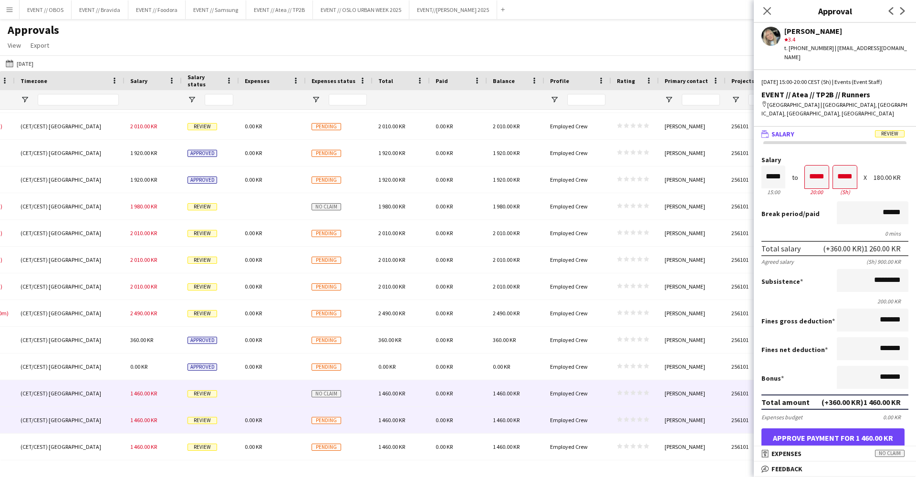
click at [527, 421] on div "1 460.00 KR" at bounding box center [515, 420] width 57 height 26
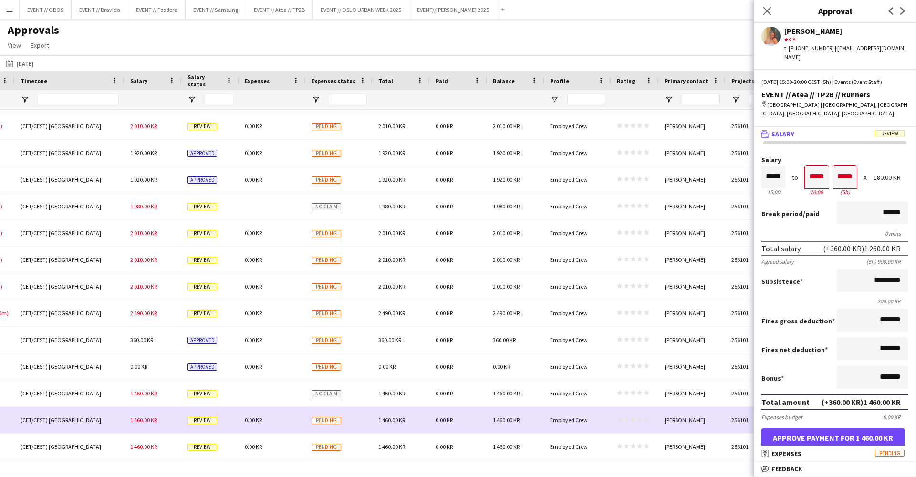
scroll to position [0, 0]
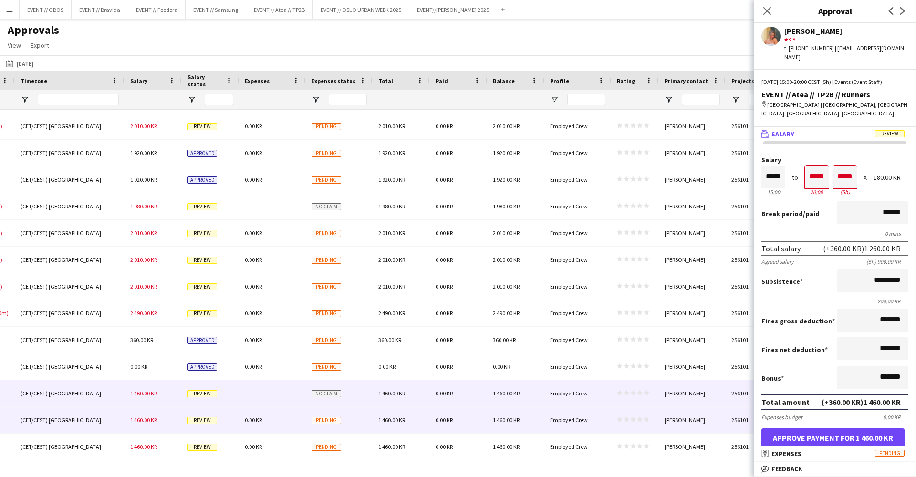
click at [532, 391] on div "1 460.00 KR" at bounding box center [515, 393] width 57 height 26
click at [526, 419] on div "1 460.00 KR" at bounding box center [515, 420] width 57 height 26
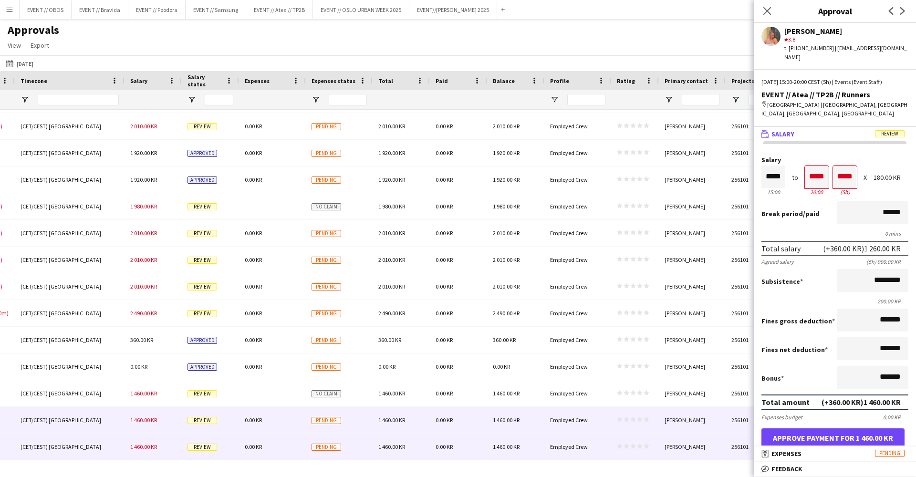
click at [531, 436] on div "1 460.00 KR" at bounding box center [515, 446] width 57 height 26
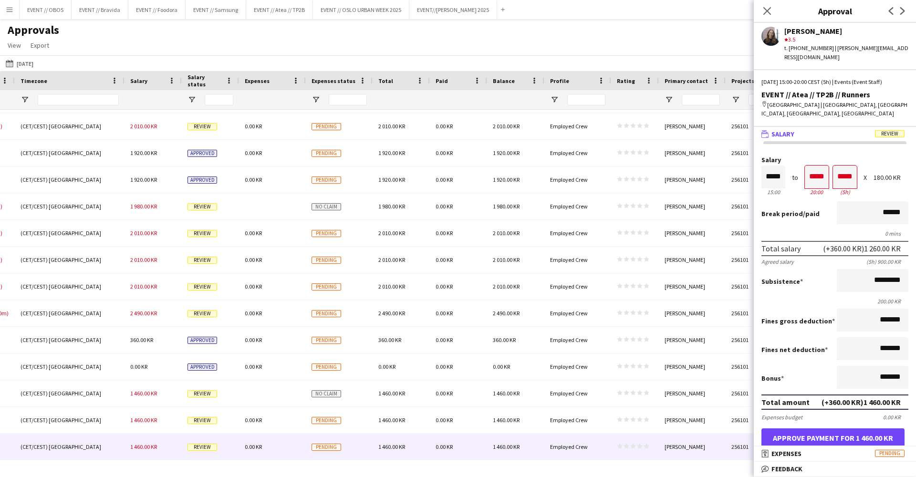
click at [806, 130] on mat-panel-title "wallet Salary Review" at bounding box center [832, 134] width 158 height 9
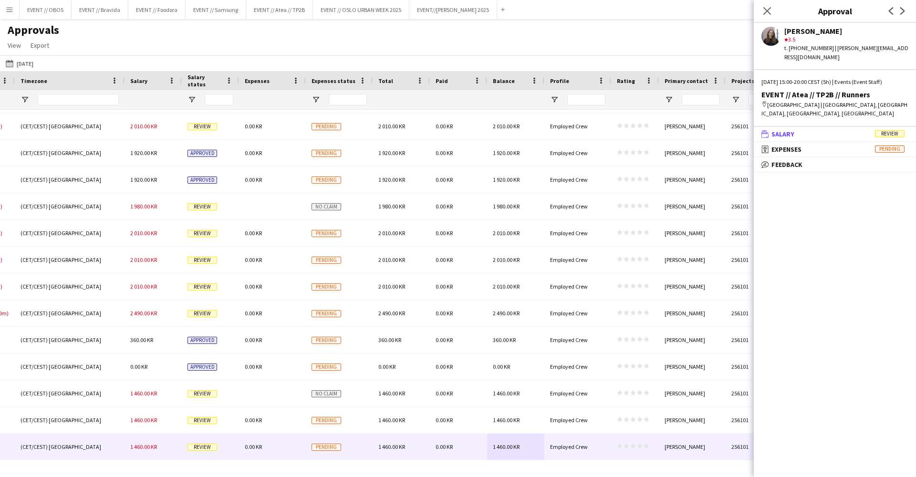
click at [806, 130] on mat-panel-title "wallet Salary Review" at bounding box center [832, 134] width 158 height 9
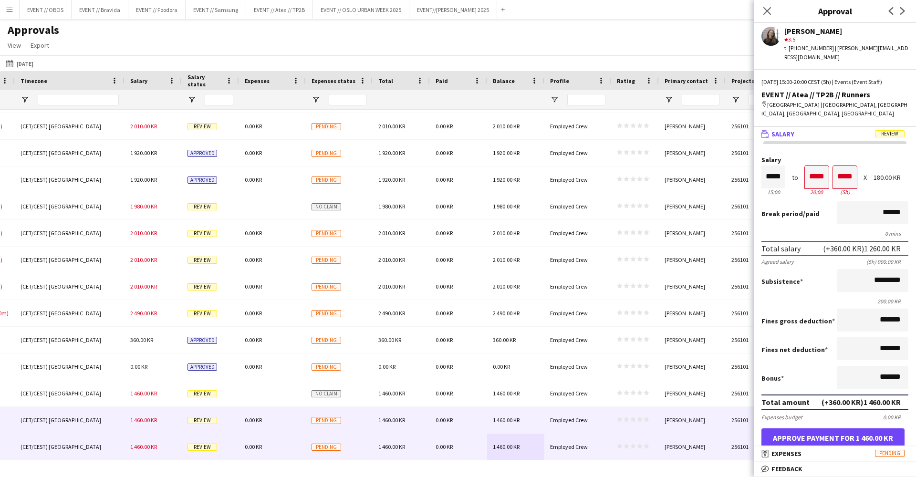
click at [608, 413] on div "Employed Crew" at bounding box center [577, 420] width 67 height 26
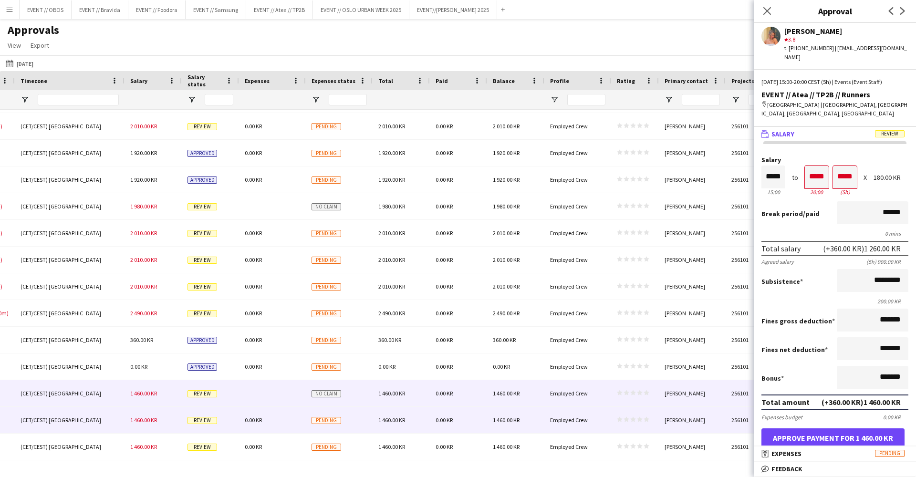
click at [605, 399] on div "Employed Crew" at bounding box center [577, 393] width 67 height 26
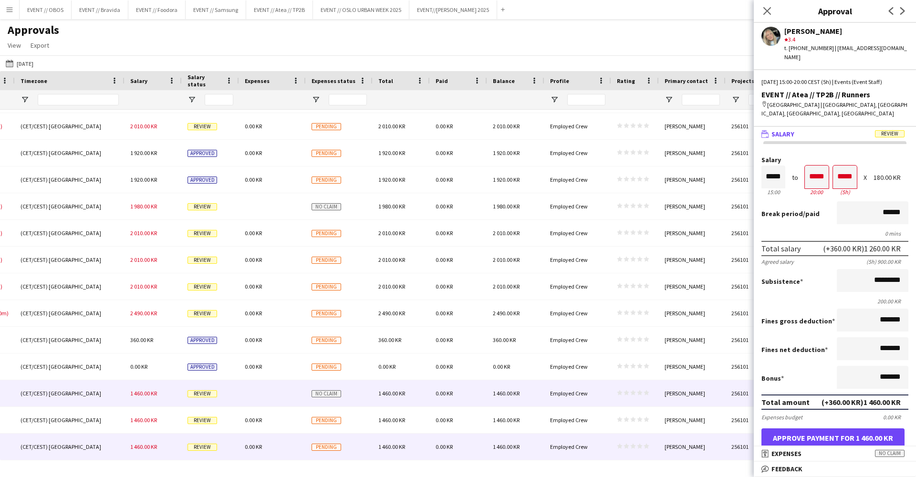
click at [272, 422] on div "0.00 KR" at bounding box center [272, 420] width 67 height 26
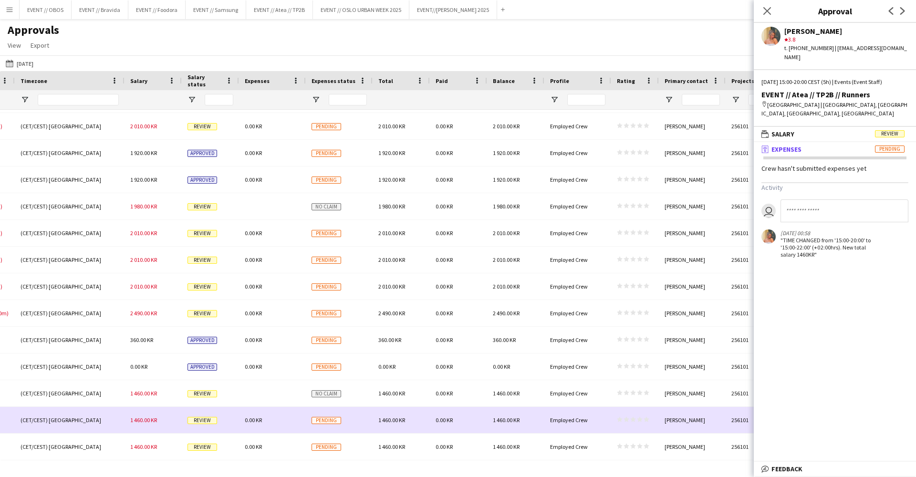
click at [286, 400] on div at bounding box center [272, 393] width 67 height 26
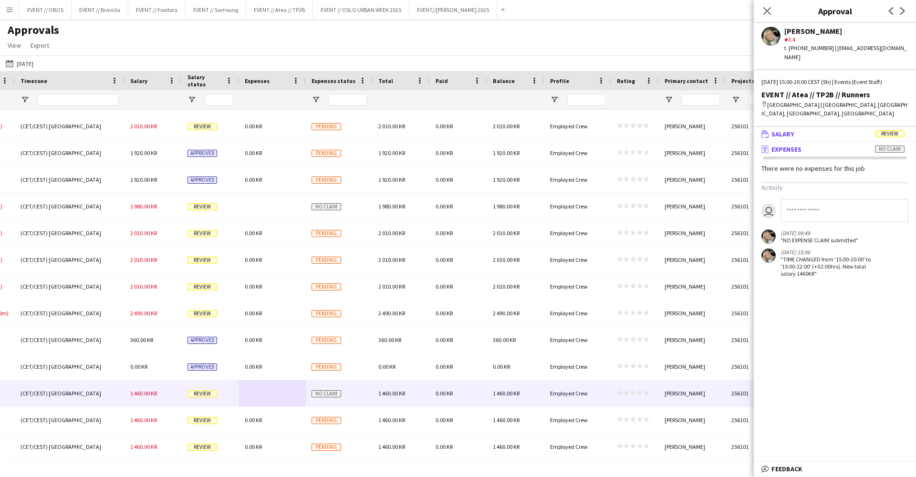
click at [799, 130] on mat-panel-title "wallet Salary Review" at bounding box center [832, 134] width 158 height 9
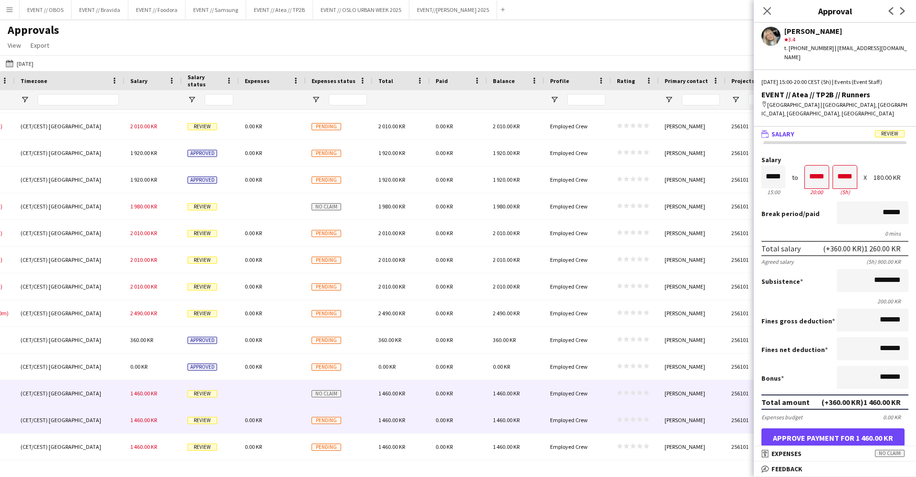
click at [291, 421] on div "0.00 KR" at bounding box center [272, 420] width 67 height 26
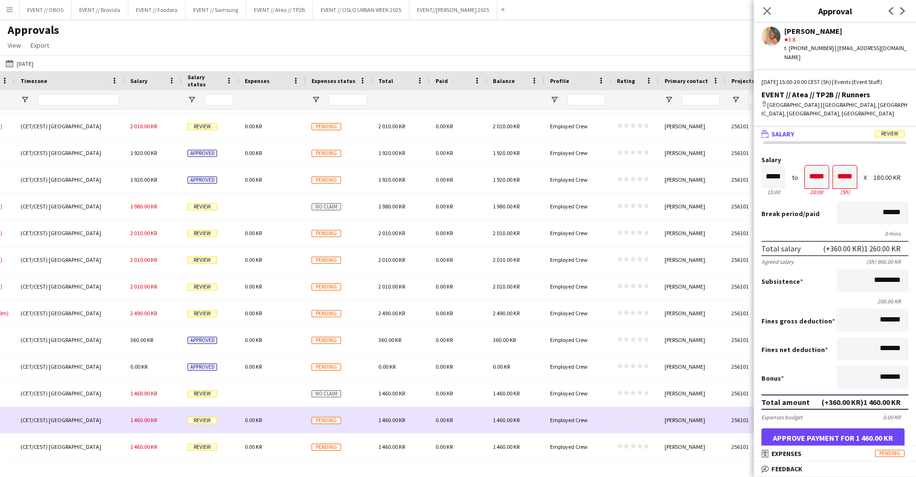
click at [295, 438] on div "0.00 KR" at bounding box center [272, 446] width 67 height 26
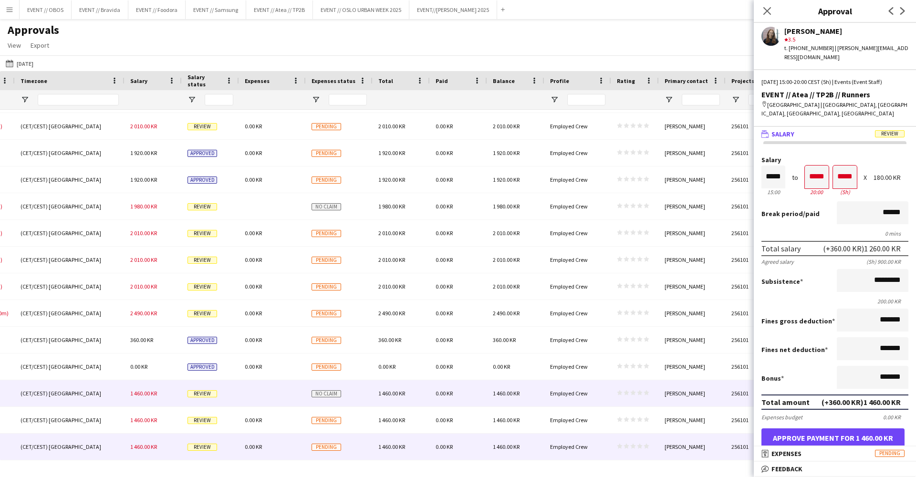
click at [256, 395] on div at bounding box center [272, 393] width 67 height 26
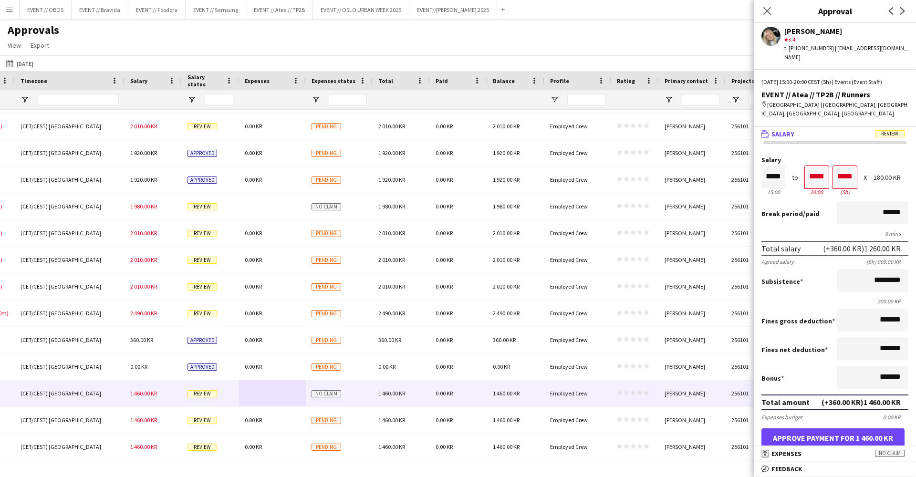
click at [796, 436] on button "Approve payment for 1 460.00 KR" at bounding box center [832, 437] width 143 height 19
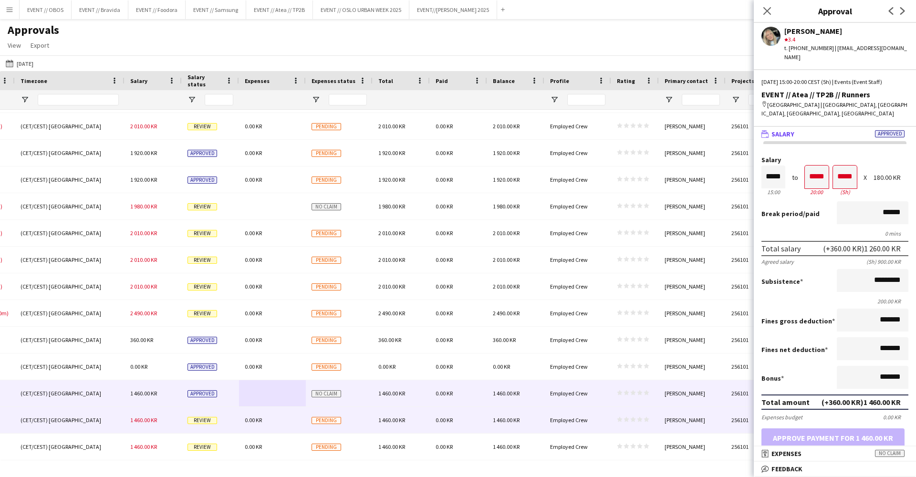
click at [401, 423] on div "1 460.00 KR" at bounding box center [400, 420] width 57 height 26
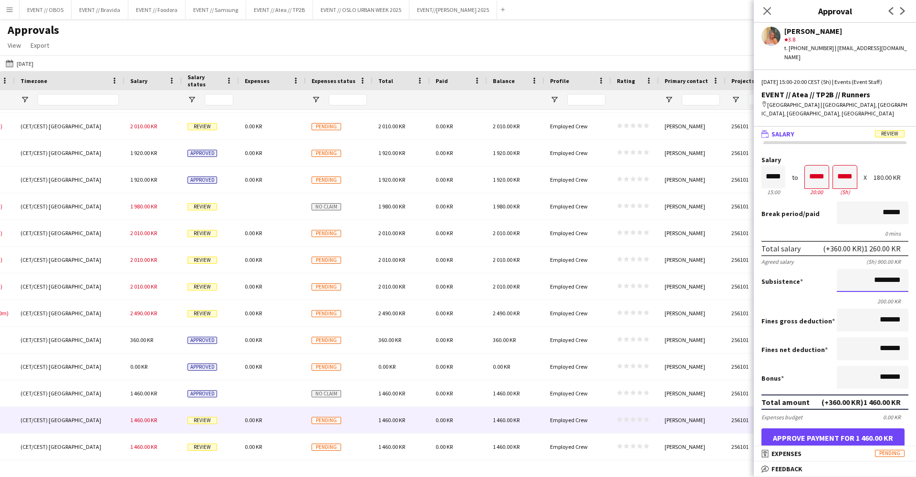
click at [872, 274] on input "*********" at bounding box center [872, 280] width 72 height 23
click at [825, 430] on button "Approve payment for 1 460.00 KR" at bounding box center [832, 437] width 143 height 19
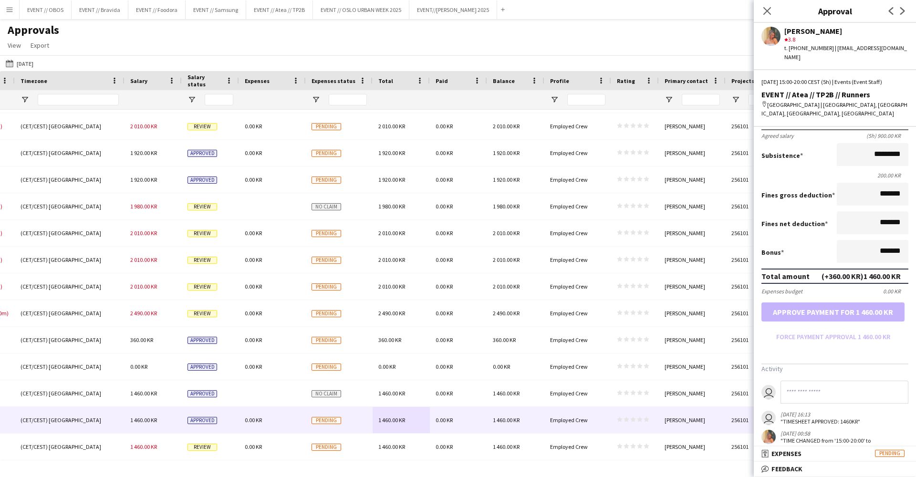
scroll to position [130, 0]
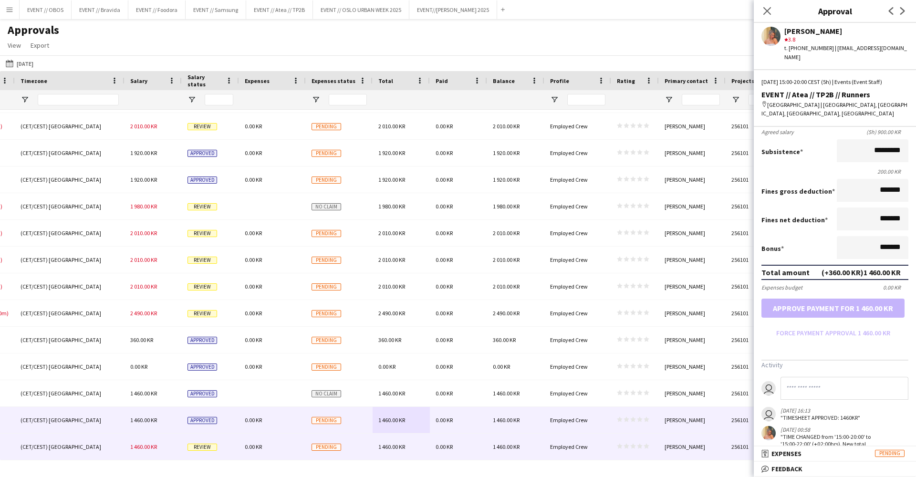
click at [408, 443] on div "1 460.00 KR" at bounding box center [400, 446] width 57 height 26
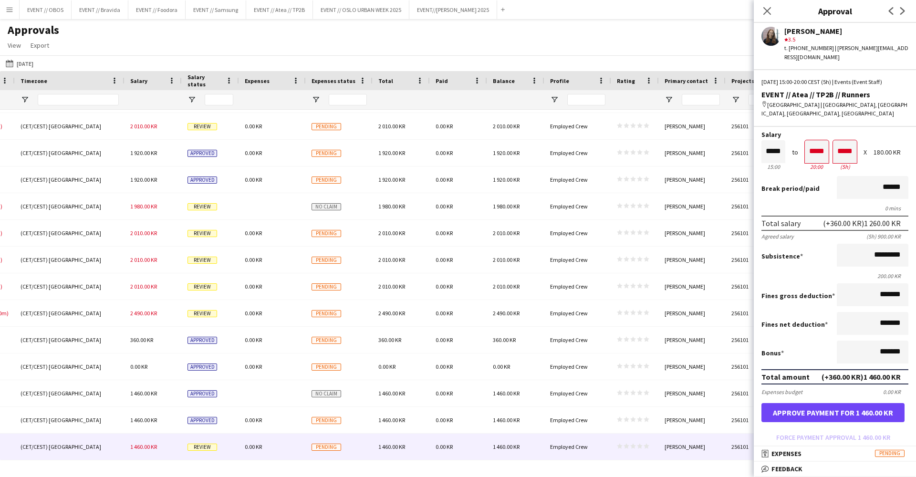
scroll to position [24, 0]
click at [825, 411] on button "Approve payment for 1 460.00 KR" at bounding box center [832, 413] width 143 height 19
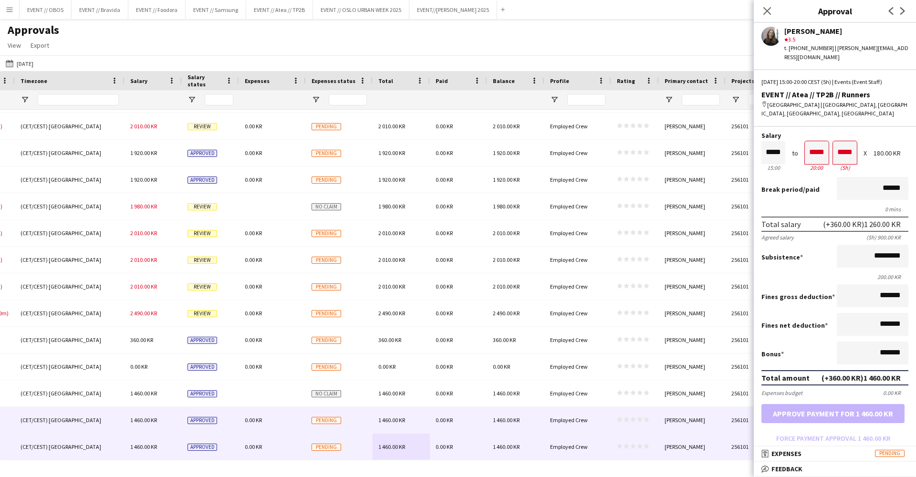
click at [497, 431] on div "1 460.00 KR" at bounding box center [515, 420] width 57 height 26
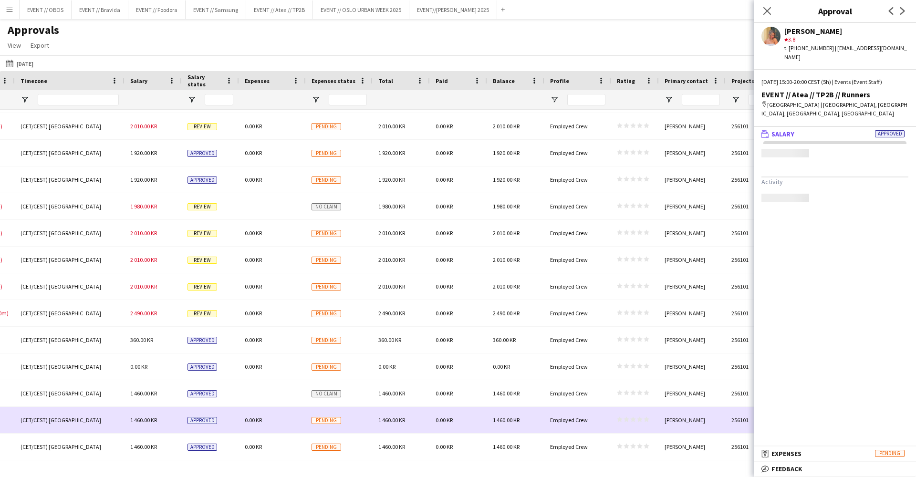
scroll to position [0, 0]
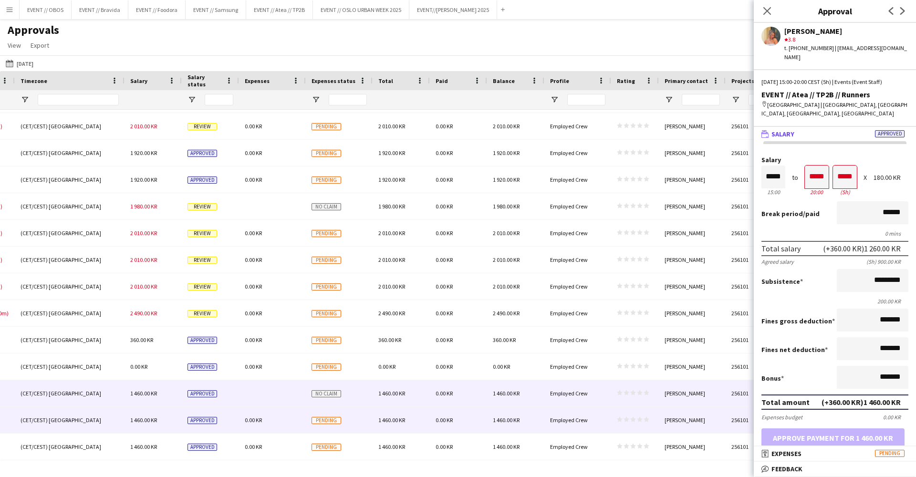
click at [518, 400] on div "1 460.00 KR" at bounding box center [515, 393] width 57 height 26
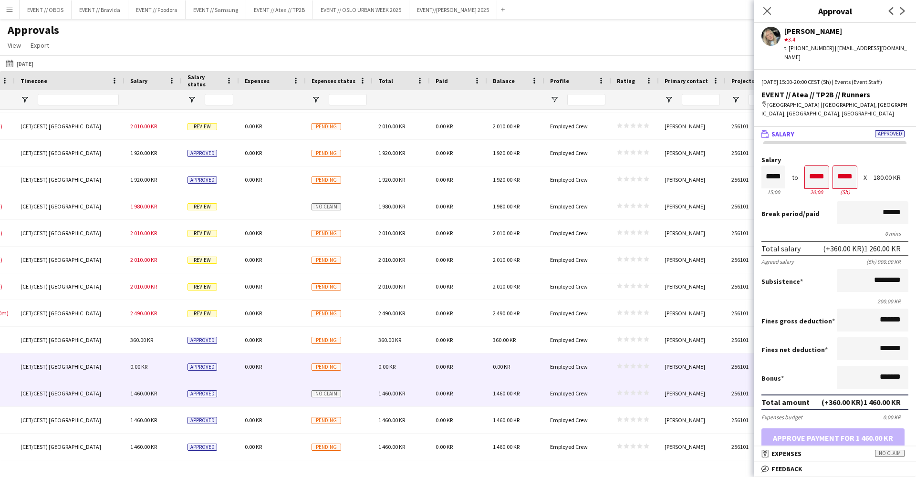
click at [271, 365] on div "0.00 KR" at bounding box center [272, 366] width 67 height 26
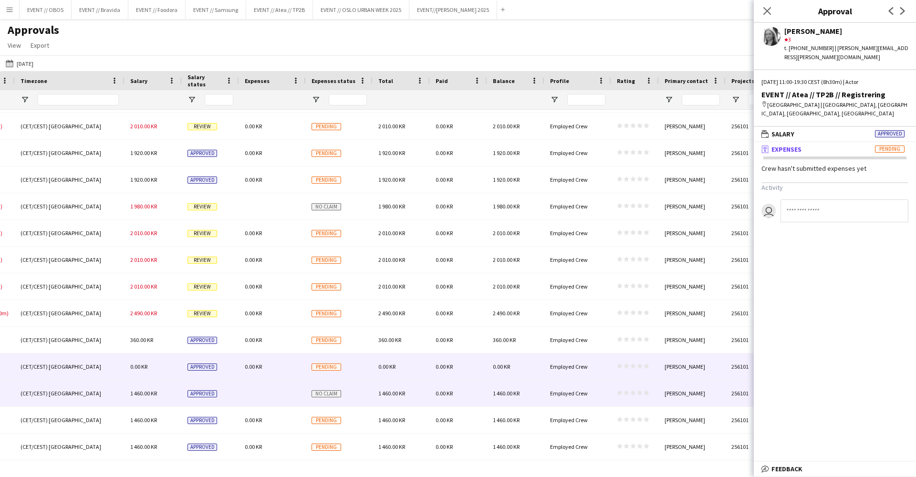
click at [278, 400] on div at bounding box center [272, 393] width 67 height 26
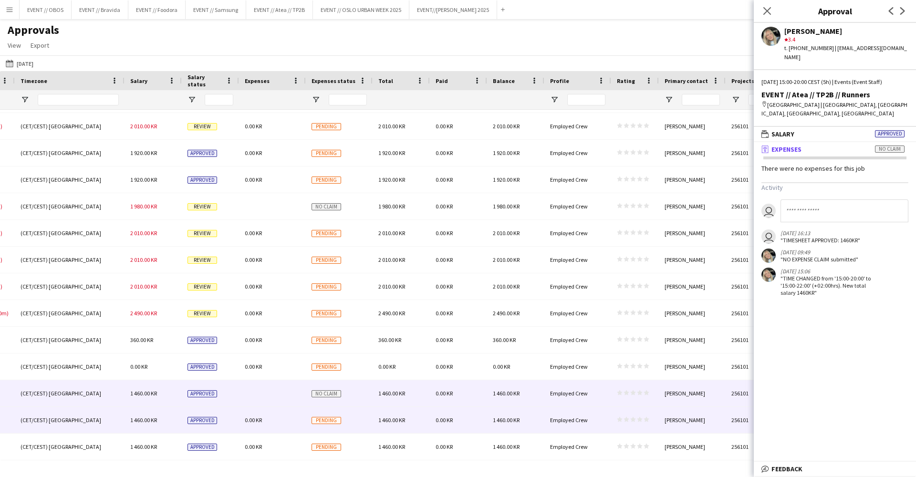
click at [283, 422] on div "0.00 KR" at bounding box center [272, 420] width 67 height 26
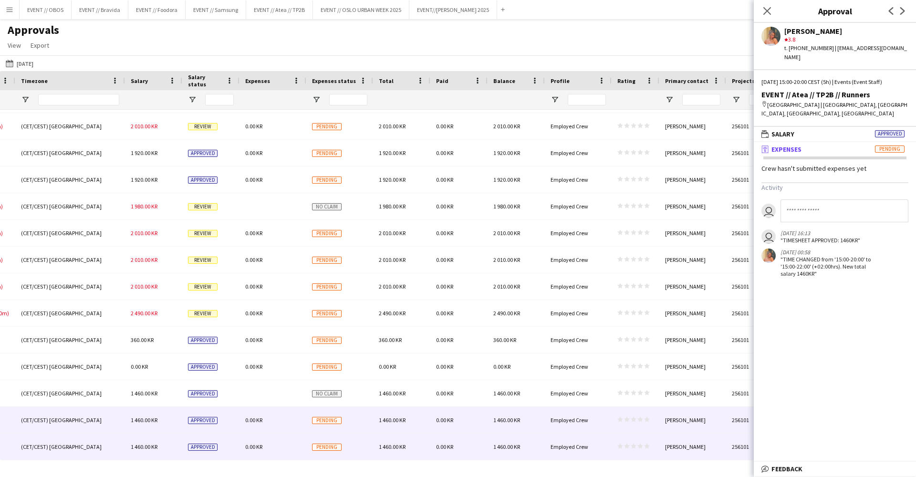
click at [433, 437] on div "0.00 KR" at bounding box center [458, 446] width 57 height 26
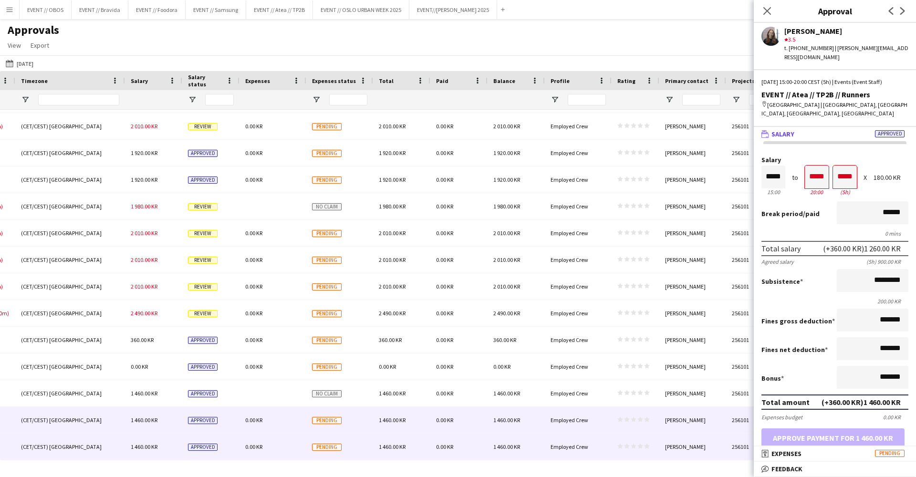
click at [429, 420] on div "1 460.00 KR" at bounding box center [401, 420] width 57 height 26
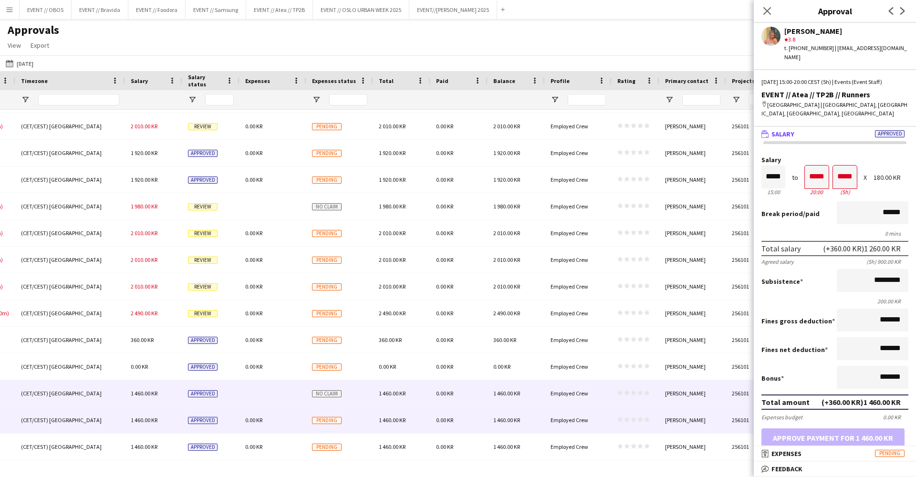
click at [418, 386] on div "1 460.00 KR" at bounding box center [401, 393] width 57 height 26
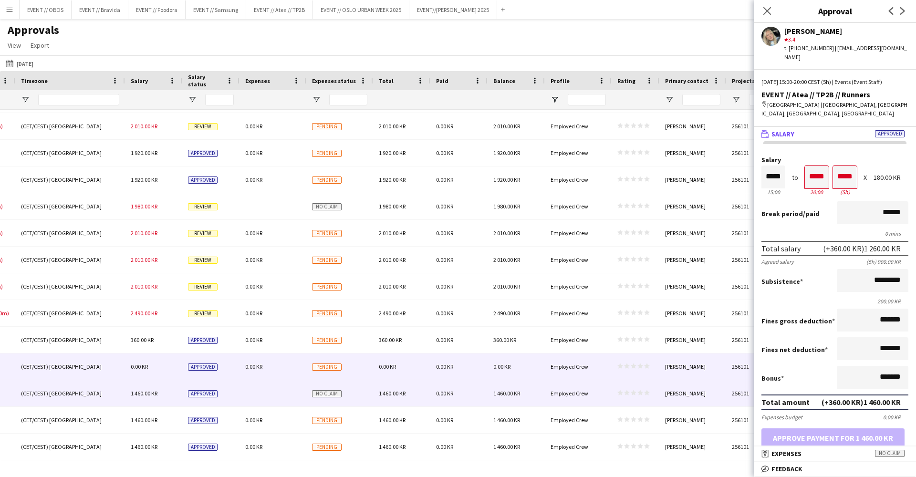
click at [413, 363] on div "0.00 KR" at bounding box center [401, 366] width 57 height 26
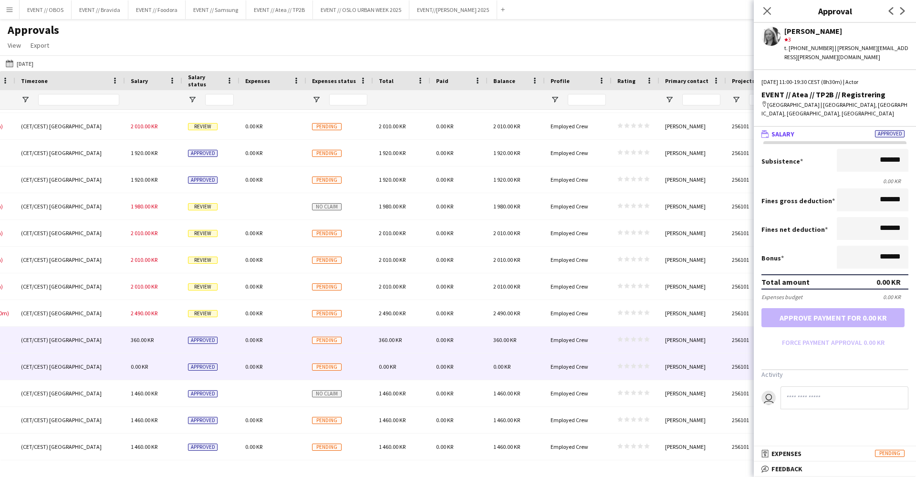
click at [405, 330] on div "360.00 KR" at bounding box center [401, 340] width 57 height 26
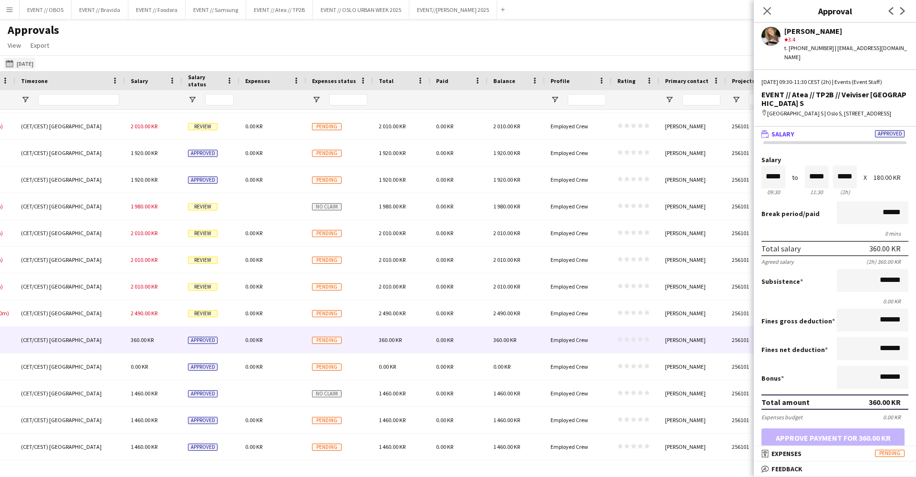
click at [20, 59] on button "[DATE] to [DATE] [DATE]" at bounding box center [19, 63] width 31 height 11
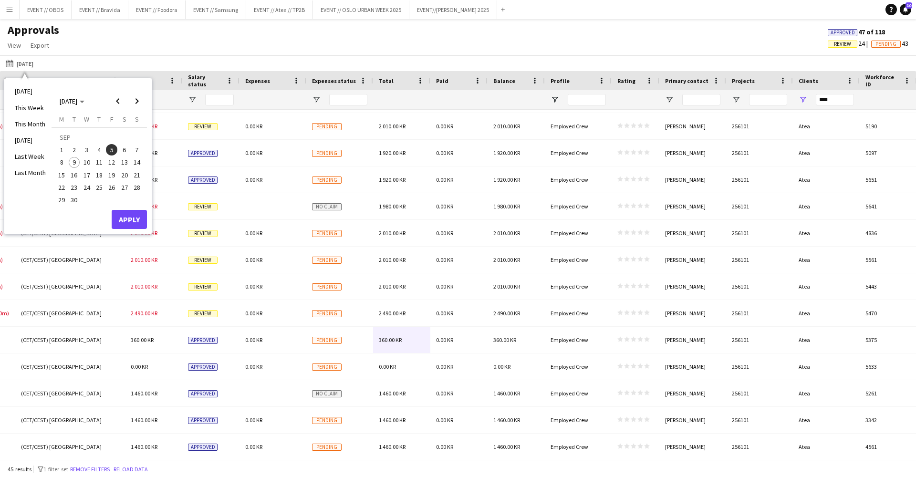
click at [119, 149] on span "6" at bounding box center [124, 149] width 11 height 11
click at [130, 220] on button "Apply" at bounding box center [129, 219] width 35 height 19
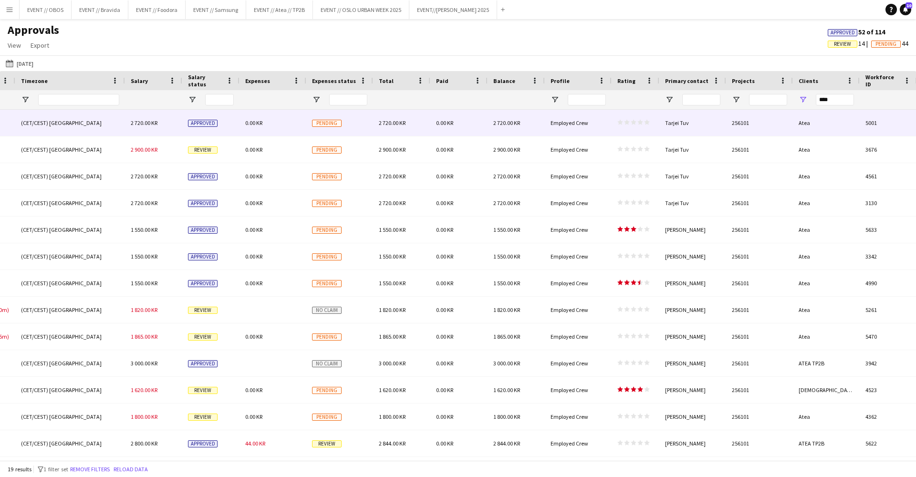
click at [337, 131] on div "Pending" at bounding box center [339, 123] width 67 height 26
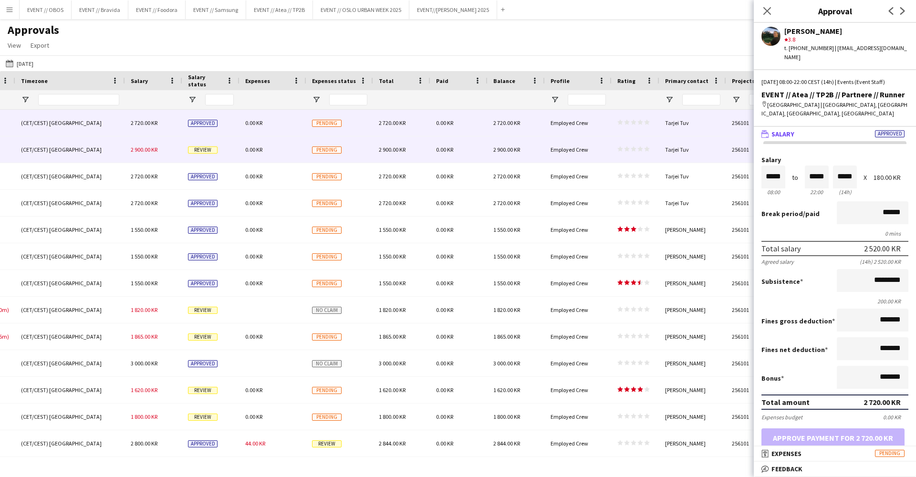
click at [345, 149] on div "Pending" at bounding box center [339, 149] width 67 height 26
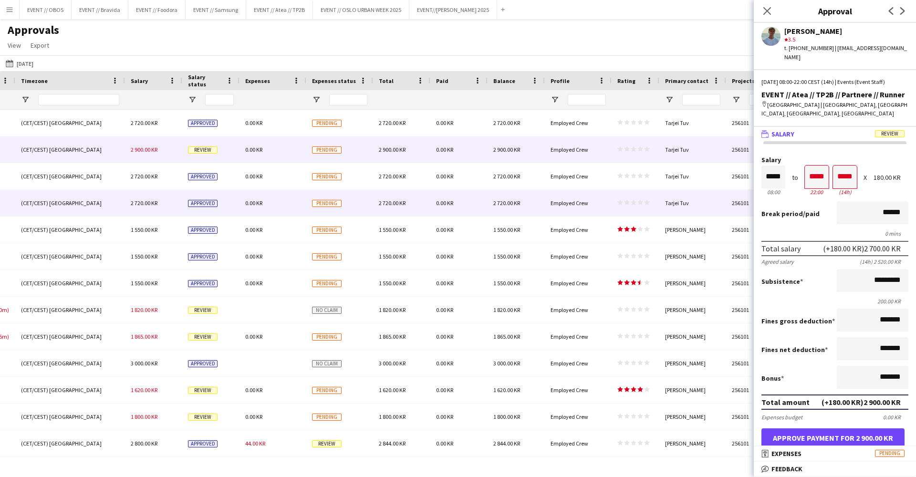
click at [351, 205] on div "Pending" at bounding box center [339, 203] width 67 height 26
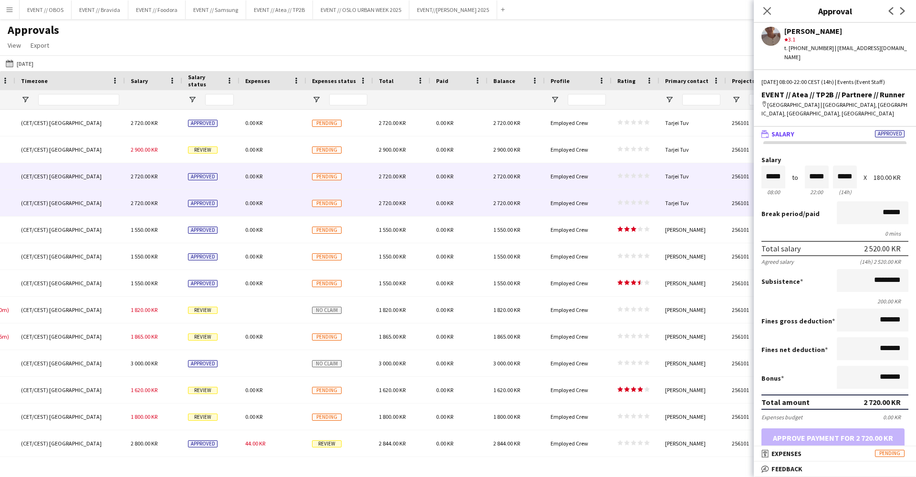
click at [354, 185] on div "Pending" at bounding box center [339, 176] width 67 height 26
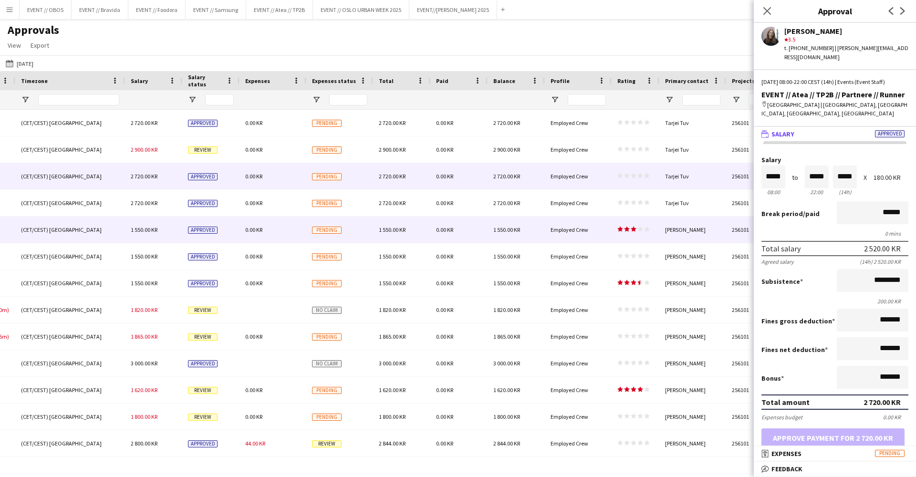
click at [381, 238] on div "1 550.00 KR" at bounding box center [401, 229] width 57 height 26
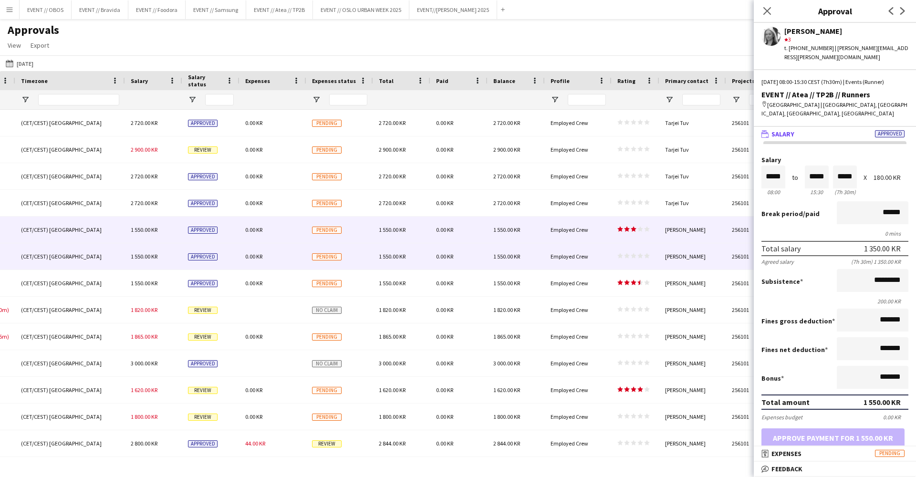
click at [398, 259] on span "1 550.00 KR" at bounding box center [392, 256] width 27 height 7
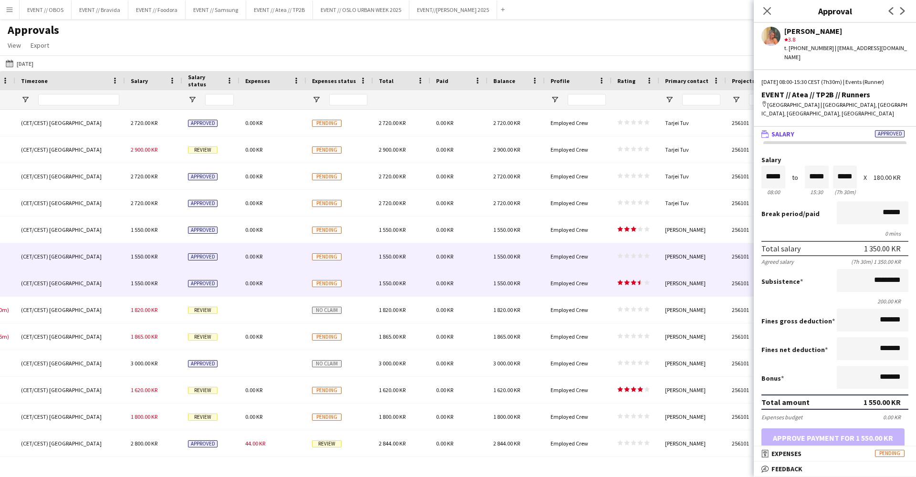
click at [406, 279] on div "1 550.00 KR" at bounding box center [401, 283] width 57 height 26
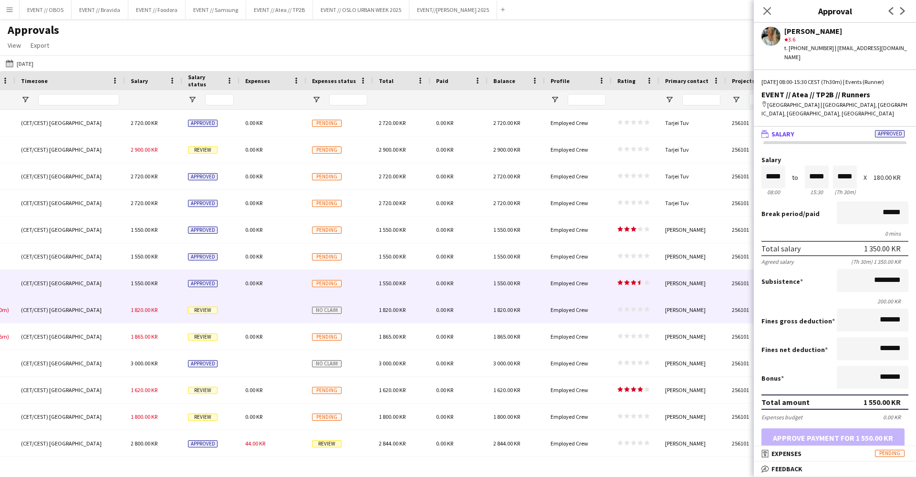
click at [415, 305] on div "1 820.00 KR" at bounding box center [401, 310] width 57 height 26
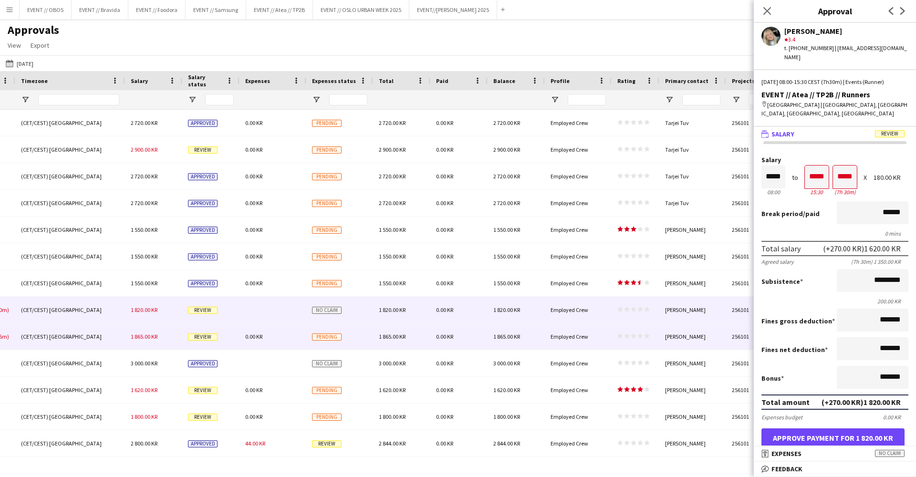
click at [420, 335] on div "1 865.00 KR" at bounding box center [401, 336] width 57 height 26
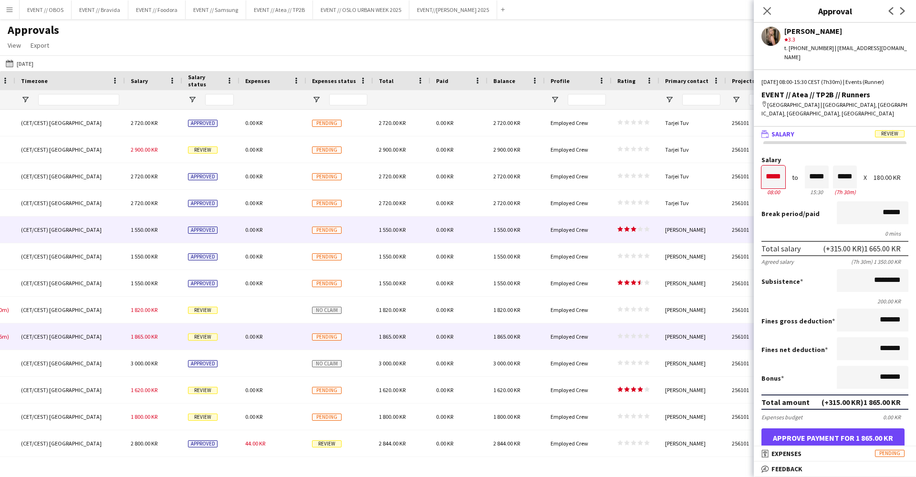
click at [427, 235] on div "1 550.00 KR" at bounding box center [401, 229] width 57 height 26
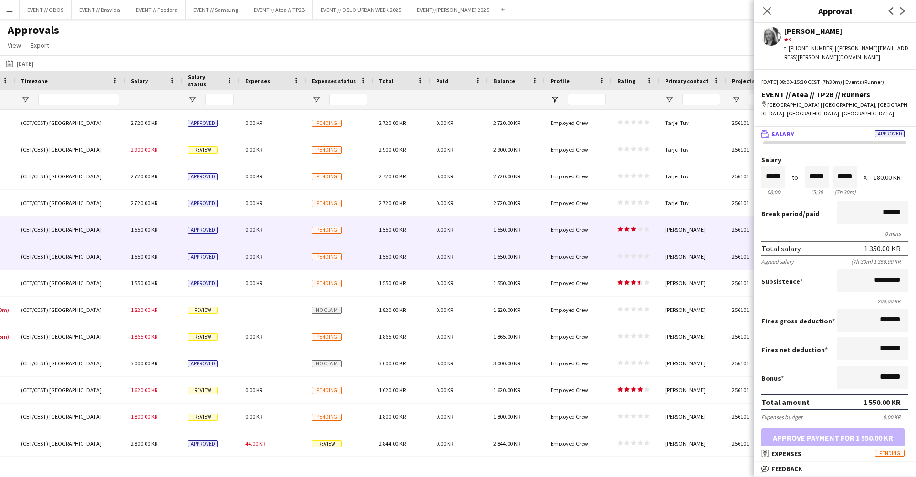
click at [439, 267] on div "0.00 KR" at bounding box center [458, 256] width 57 height 26
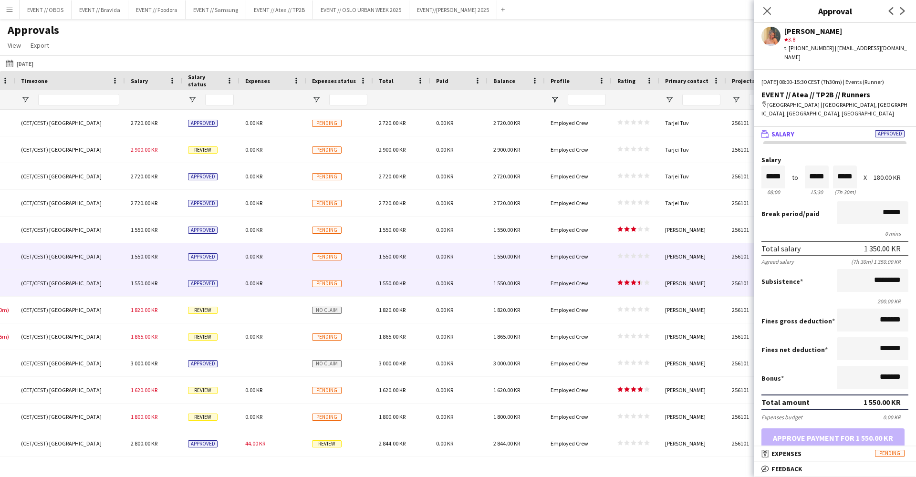
click at [444, 293] on div "0.00 KR" at bounding box center [458, 283] width 57 height 26
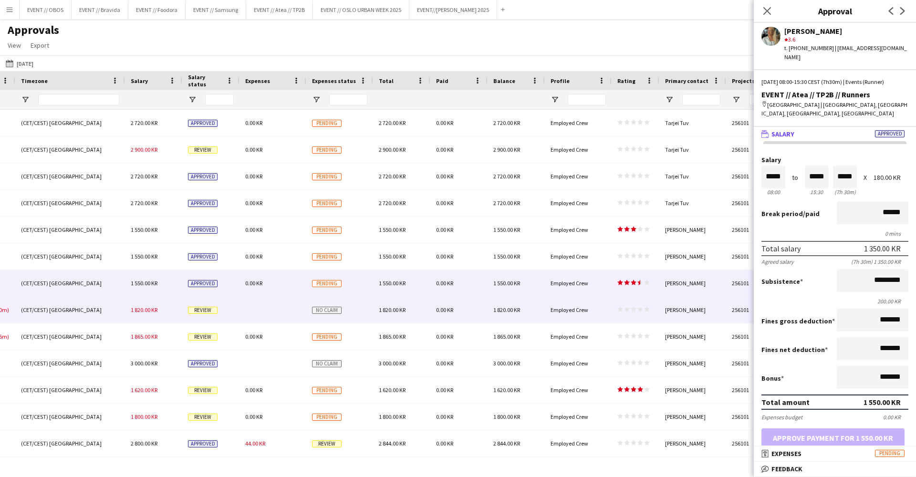
click at [447, 311] on span "0.00 KR" at bounding box center [444, 309] width 17 height 7
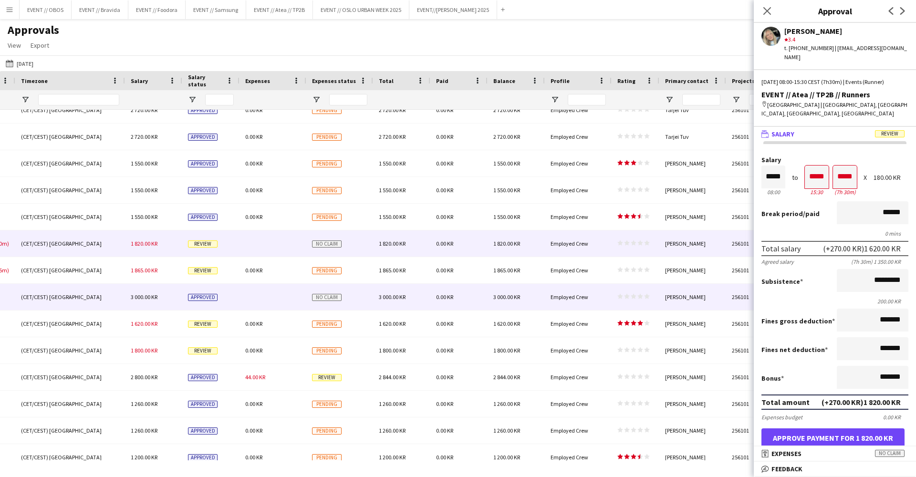
scroll to position [69, 0]
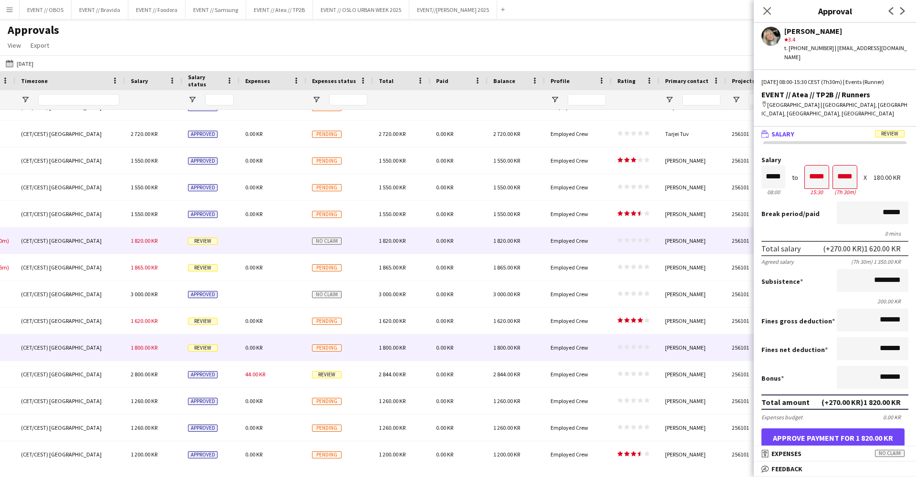
click at [300, 339] on div "0.00 KR" at bounding box center [272, 347] width 67 height 26
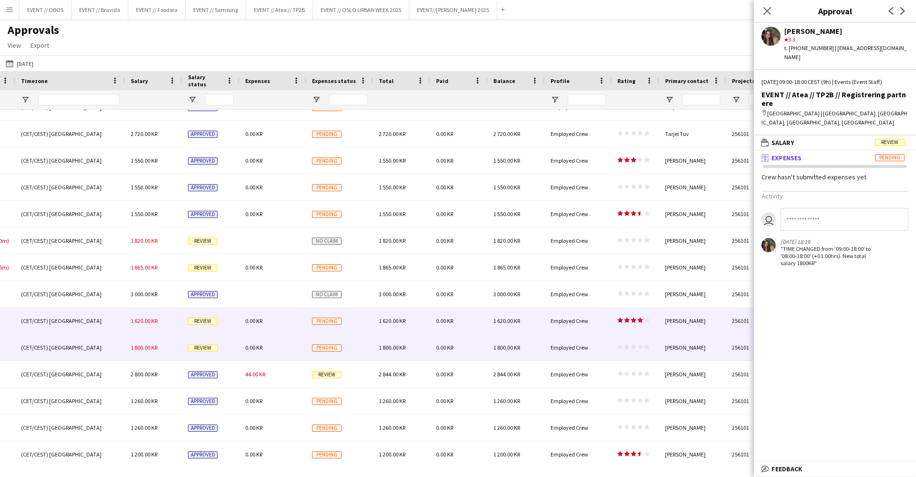
click at [297, 320] on div "0.00 KR" at bounding box center [272, 321] width 67 height 26
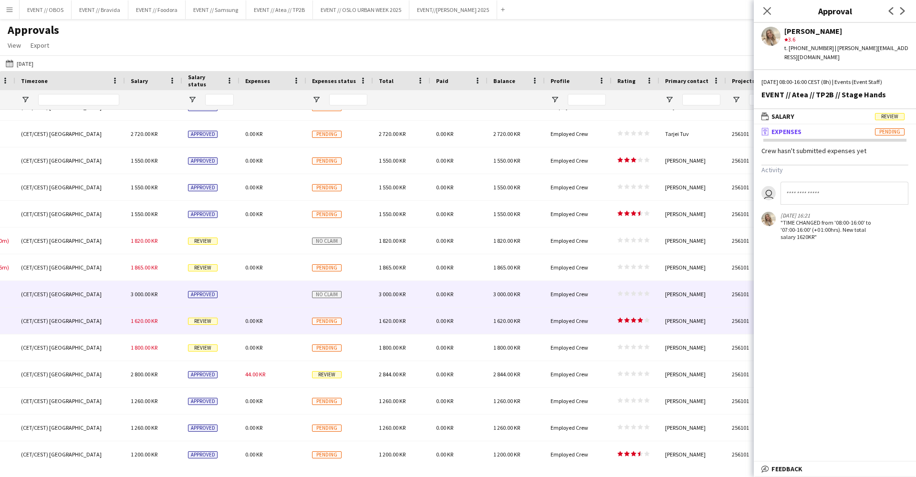
click at [291, 299] on div at bounding box center [272, 294] width 67 height 26
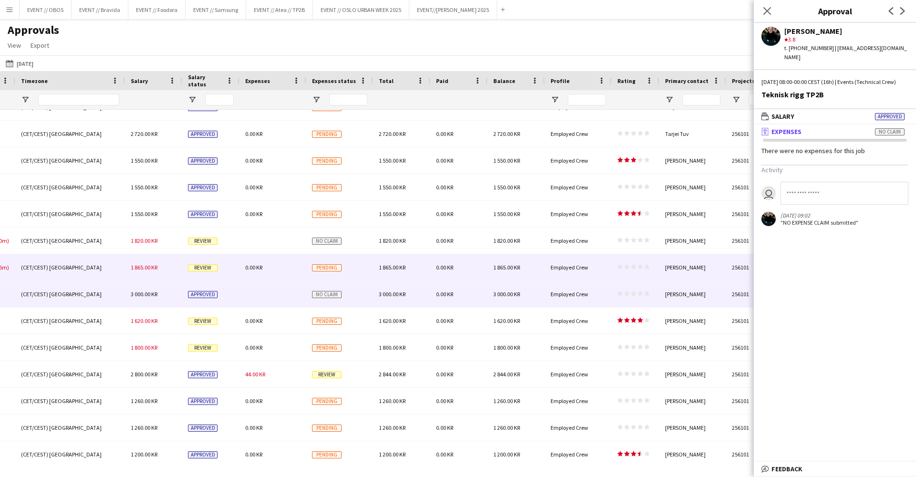
click at [290, 268] on div "0.00 KR" at bounding box center [272, 267] width 67 height 26
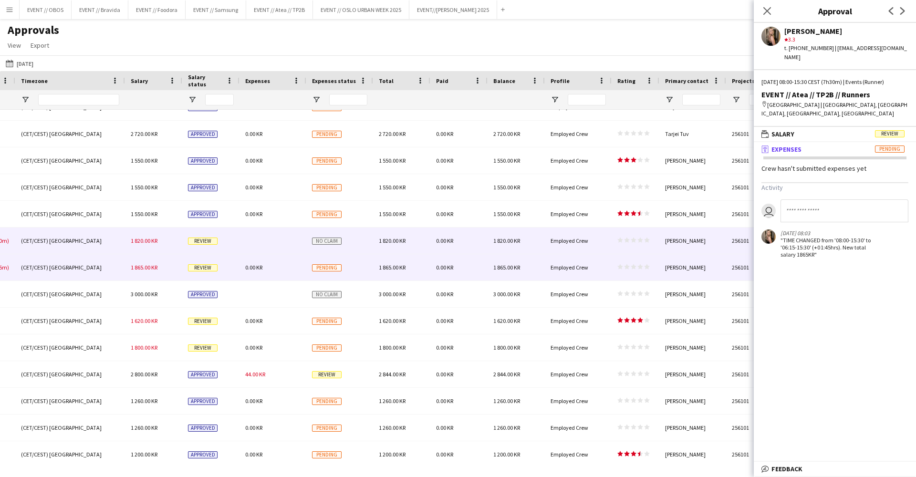
click at [288, 231] on div at bounding box center [272, 240] width 67 height 26
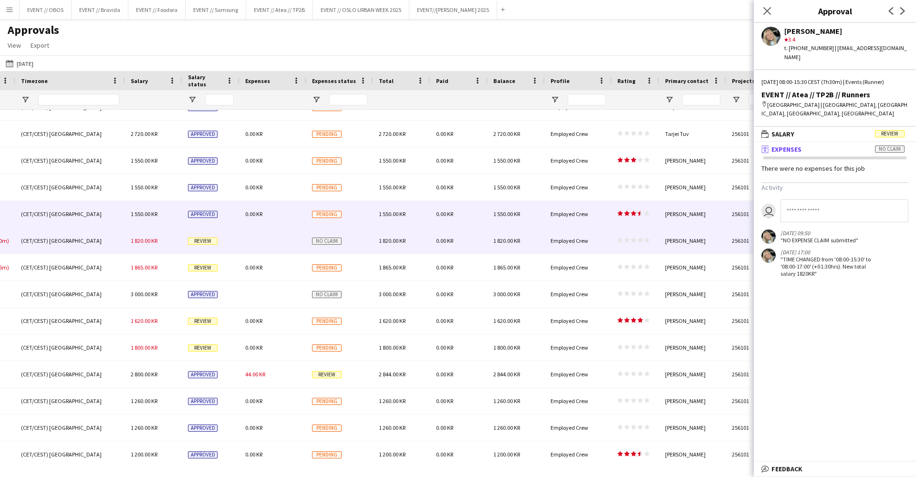
click at [285, 203] on div "0.00 KR" at bounding box center [272, 214] width 67 height 26
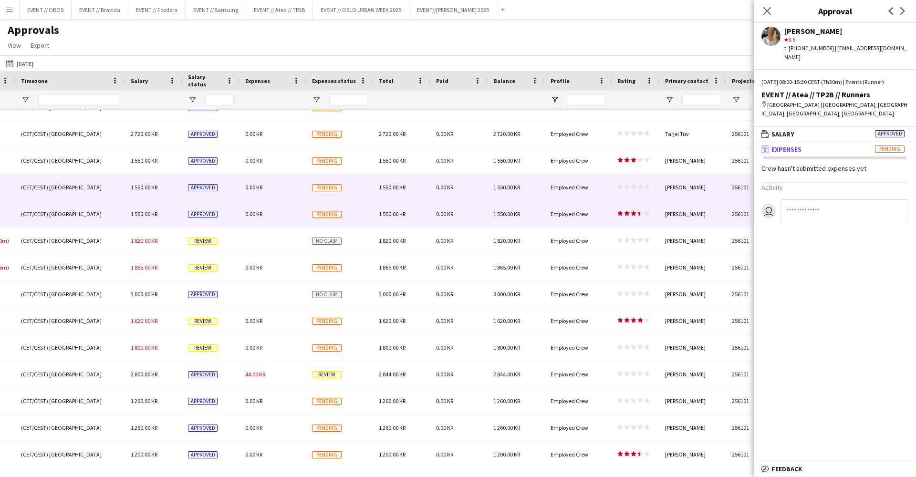
click at [288, 179] on div "0.00 KR" at bounding box center [272, 187] width 67 height 26
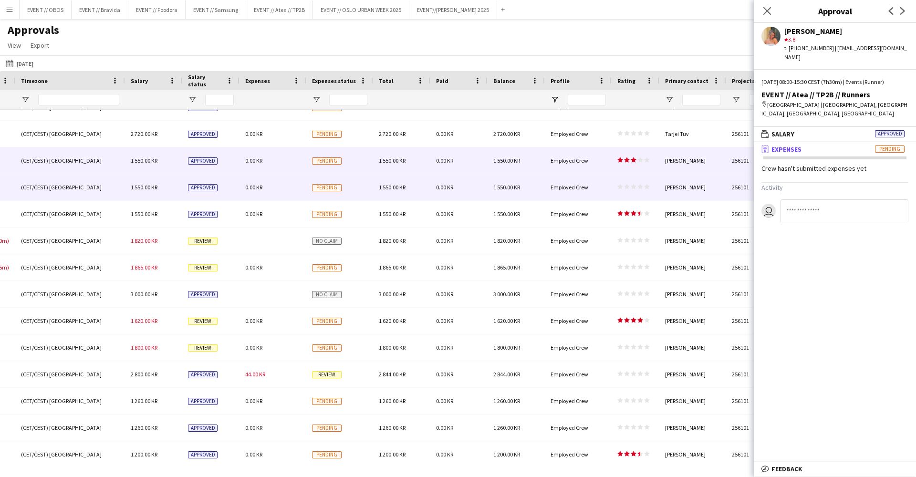
click at [290, 161] on div "0.00 KR" at bounding box center [272, 160] width 67 height 26
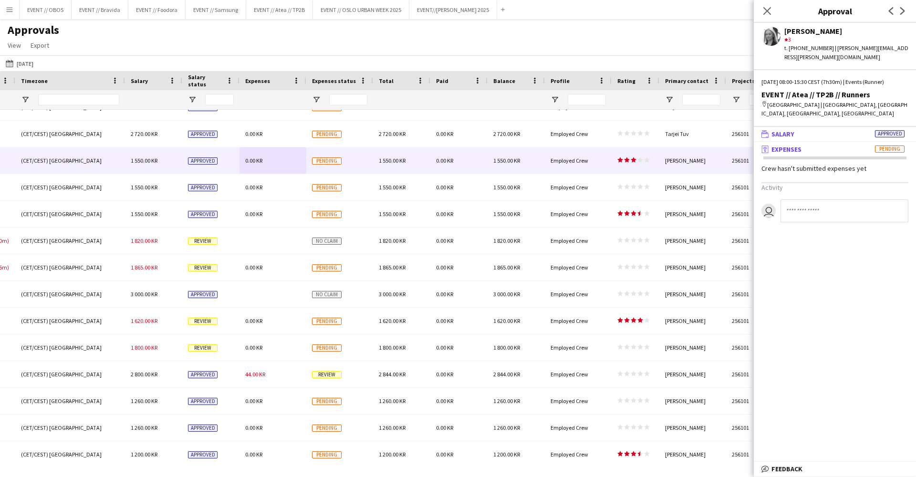
click at [798, 130] on mat-panel-title "wallet Salary Approved" at bounding box center [832, 134] width 158 height 9
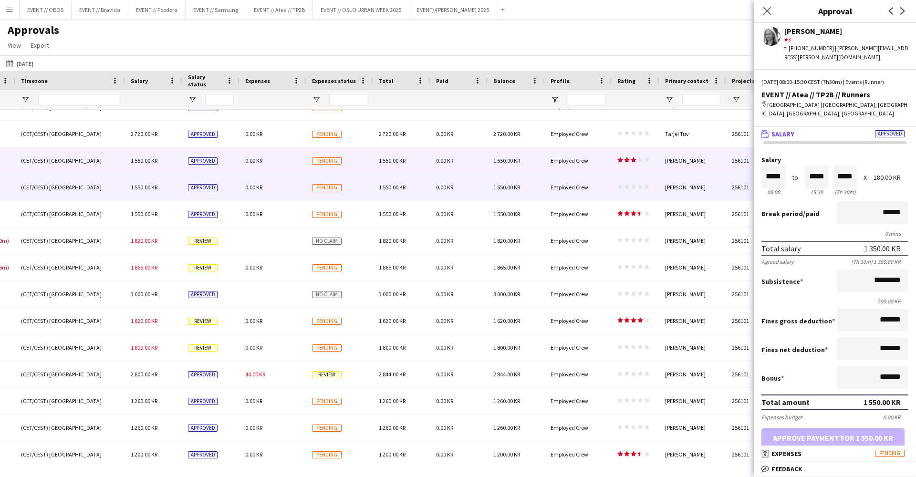
click at [274, 192] on div "0.00 KR" at bounding box center [272, 187] width 67 height 26
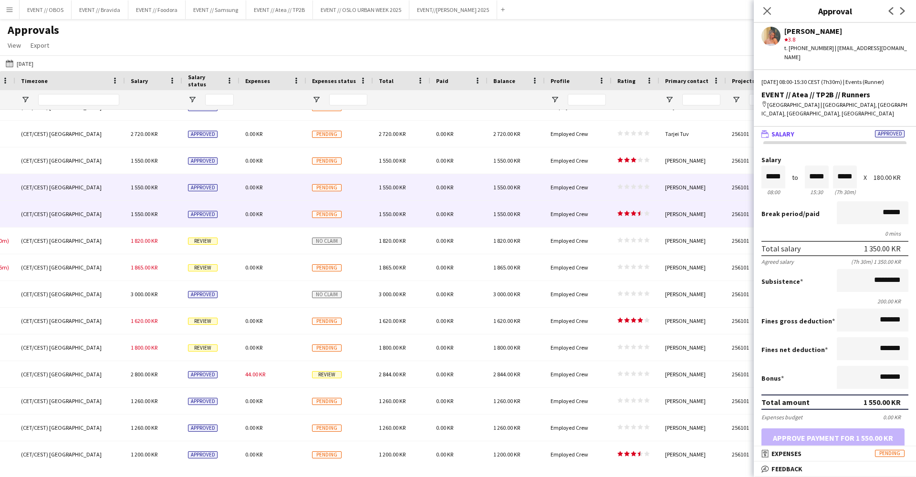
click at [297, 215] on div "0.00 KR" at bounding box center [272, 214] width 67 height 26
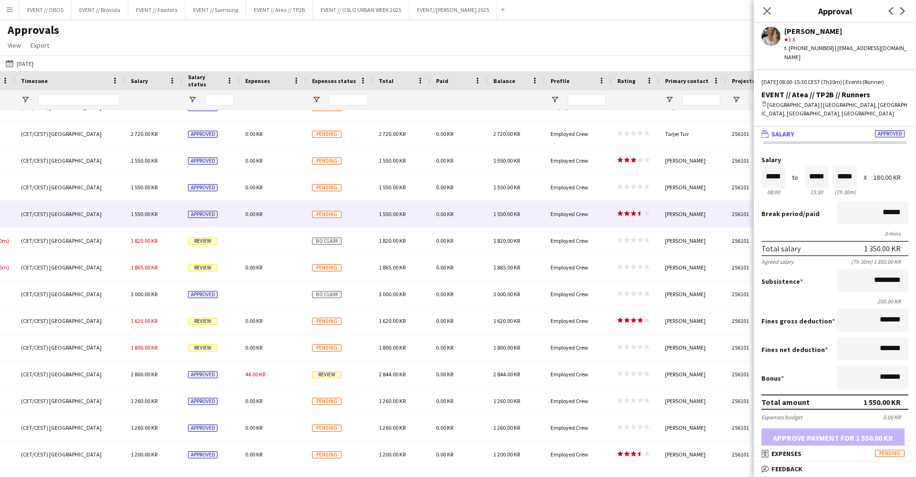
click at [258, 244] on div at bounding box center [272, 240] width 67 height 26
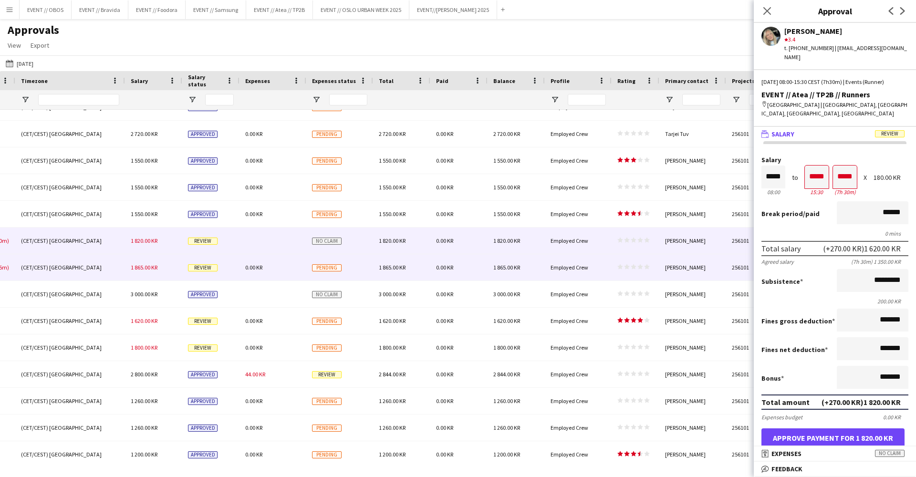
click at [285, 273] on div "0.00 KR" at bounding box center [272, 267] width 67 height 26
click at [253, 241] on div at bounding box center [272, 240] width 67 height 26
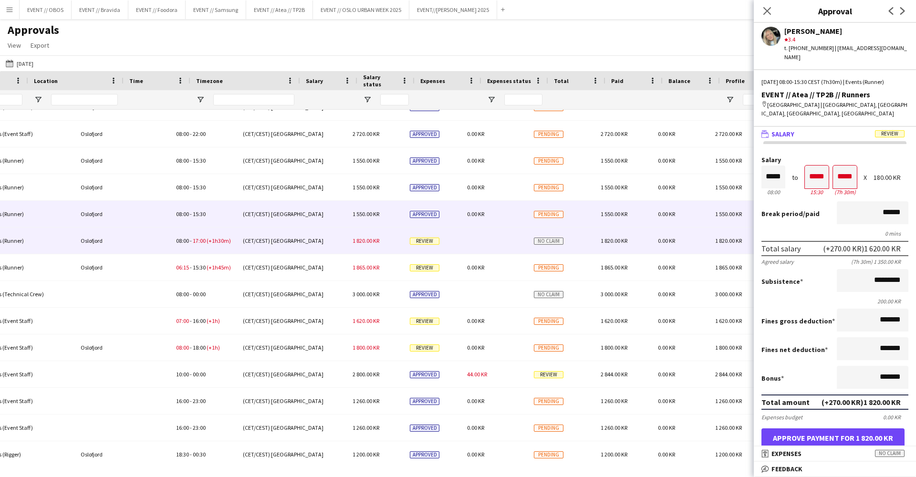
scroll to position [0, 424]
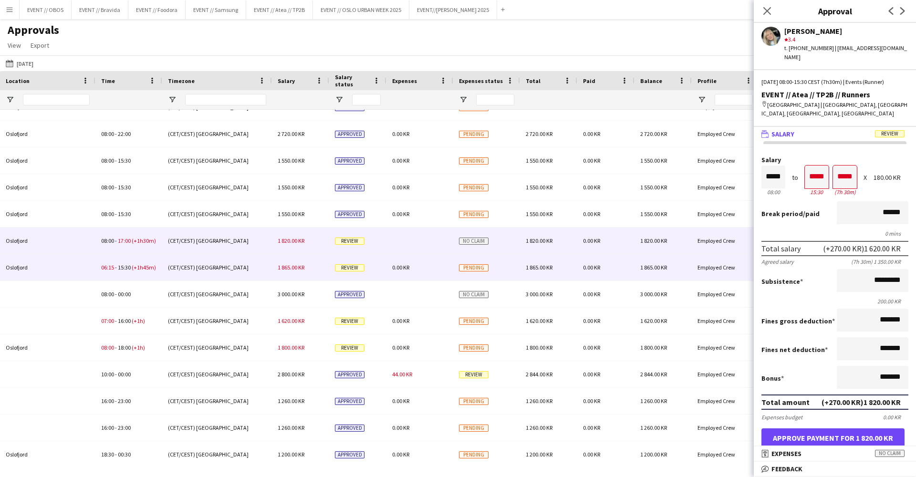
click at [507, 268] on div "Pending" at bounding box center [486, 267] width 67 height 26
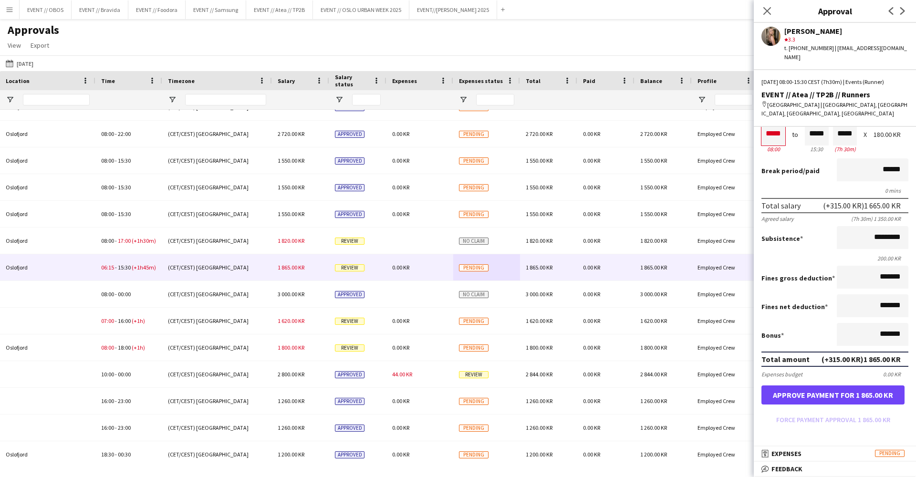
click at [822, 391] on button "Approve payment for 1 865.00 KR" at bounding box center [832, 394] width 143 height 19
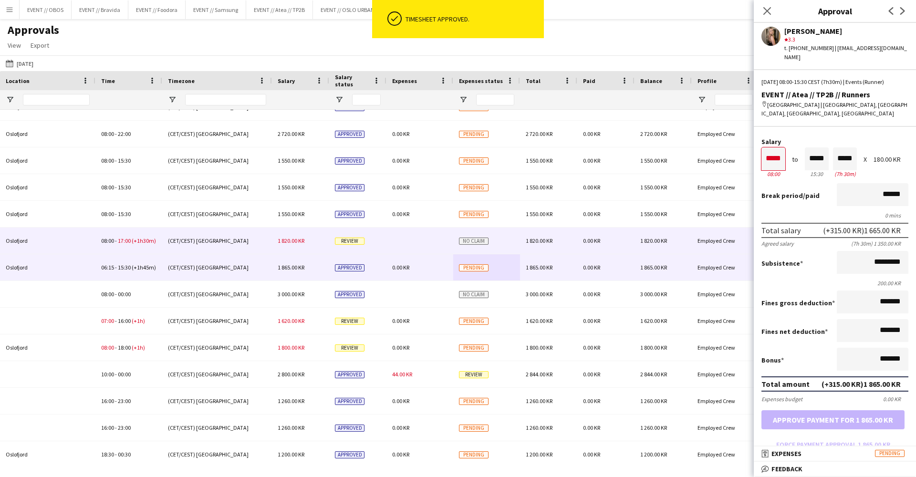
click at [426, 246] on div at bounding box center [419, 240] width 67 height 26
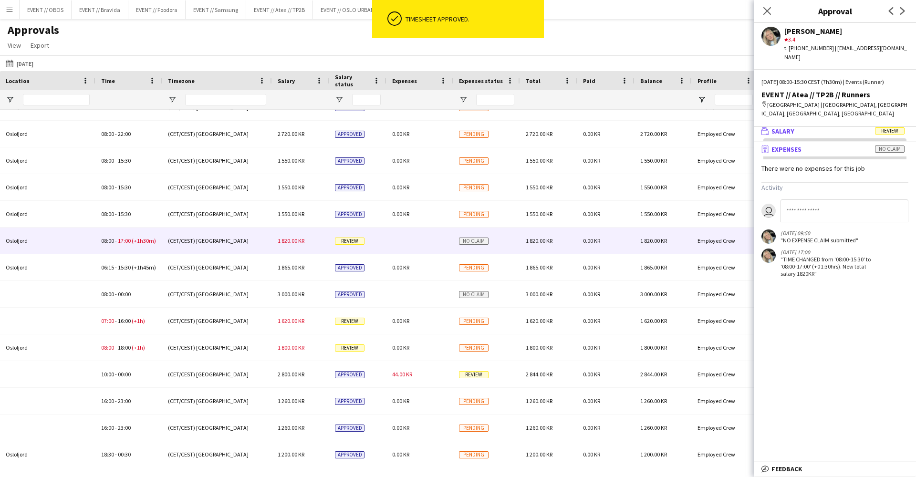
click at [804, 126] on mat-expansion-panel-header "wallet Salary Review" at bounding box center [834, 131] width 162 height 14
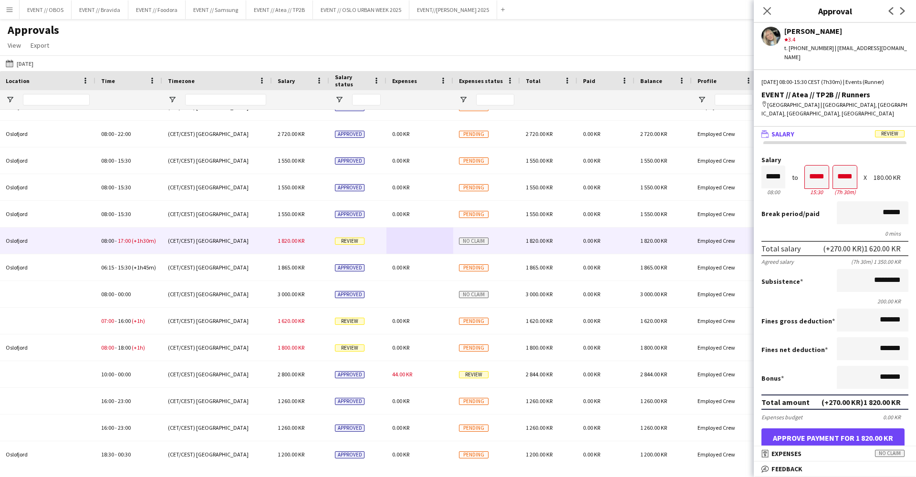
click at [838, 428] on button "Approve payment for 1 820.00 KR" at bounding box center [832, 437] width 143 height 19
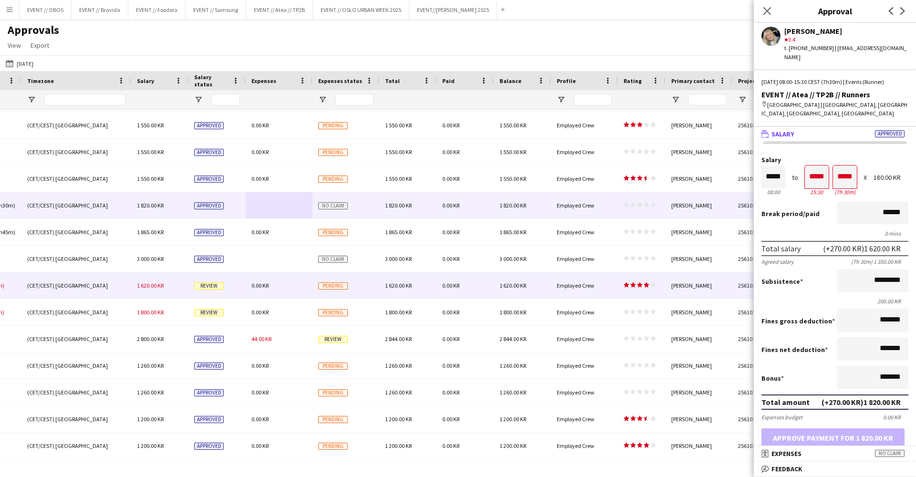
click at [443, 288] on span "0.00 KR" at bounding box center [450, 285] width 17 height 7
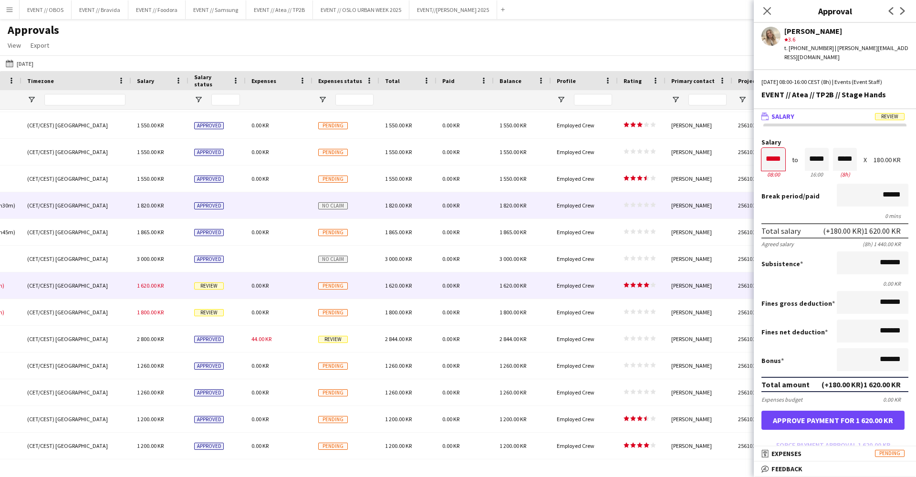
click at [573, 216] on div "Employed Crew" at bounding box center [584, 205] width 67 height 26
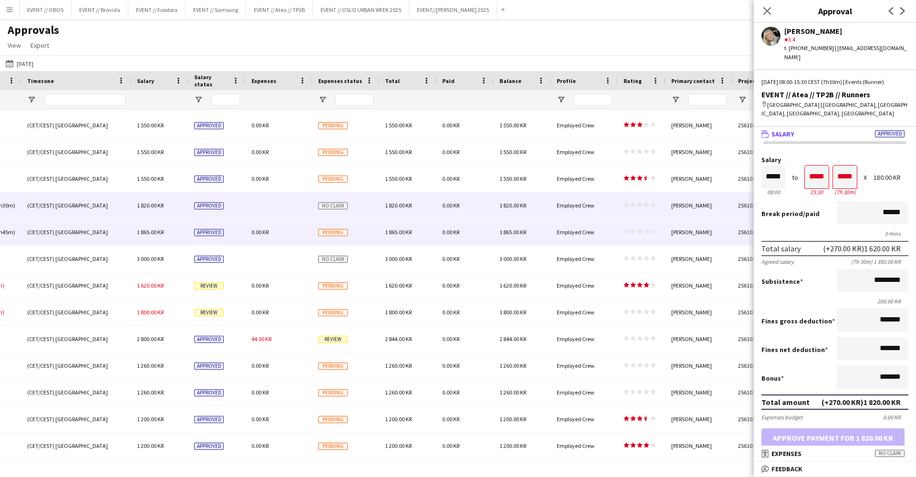
click at [576, 229] on span "Employed Crew" at bounding box center [575, 231] width 38 height 7
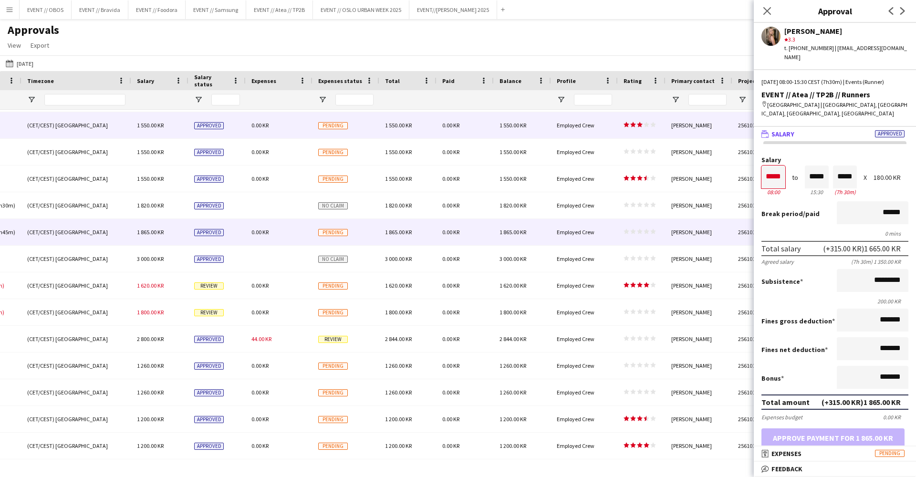
click at [604, 127] on div "Employed Crew" at bounding box center [584, 125] width 67 height 26
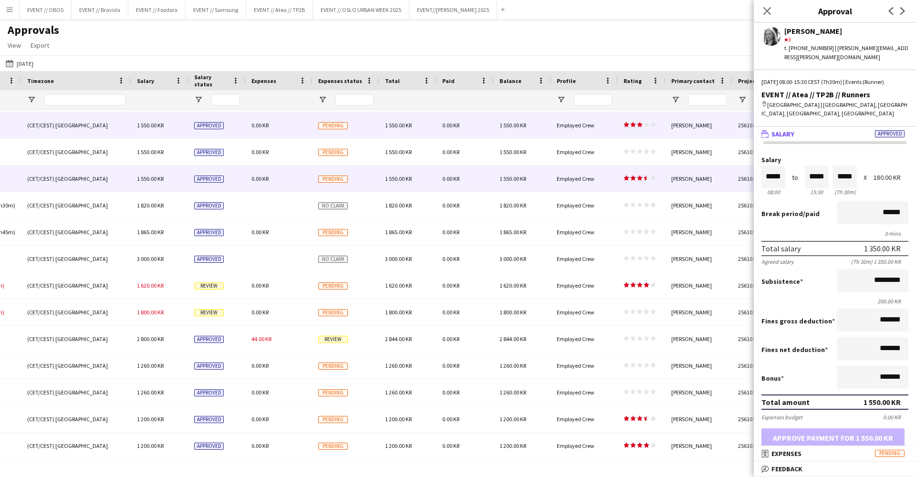
click at [621, 182] on div "star star star star star star star star star star" at bounding box center [642, 178] width 48 height 26
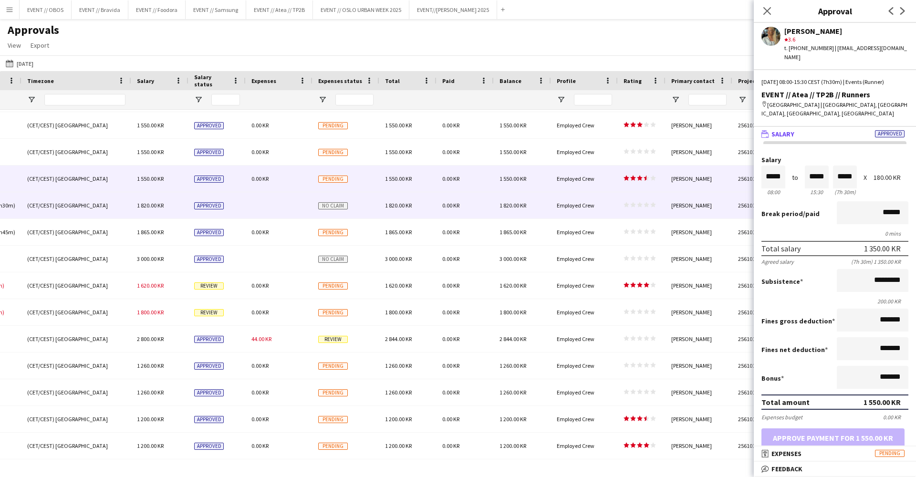
click at [315, 203] on div "No claim" at bounding box center [345, 205] width 67 height 26
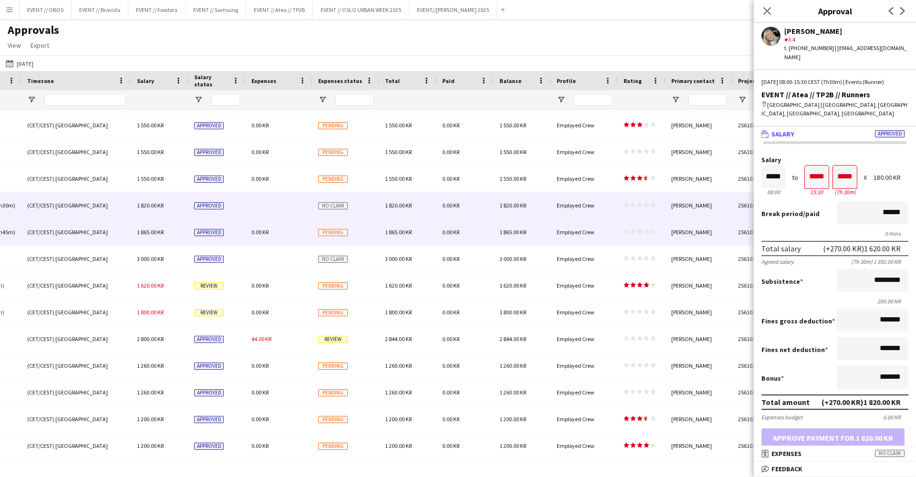
click at [317, 226] on div "Pending" at bounding box center [345, 232] width 67 height 26
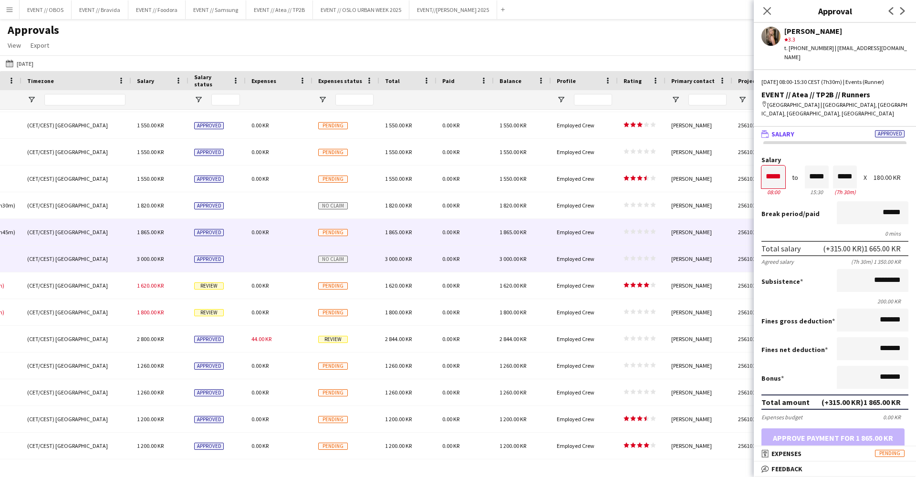
click at [321, 256] on span "No claim" at bounding box center [333, 259] width 30 height 7
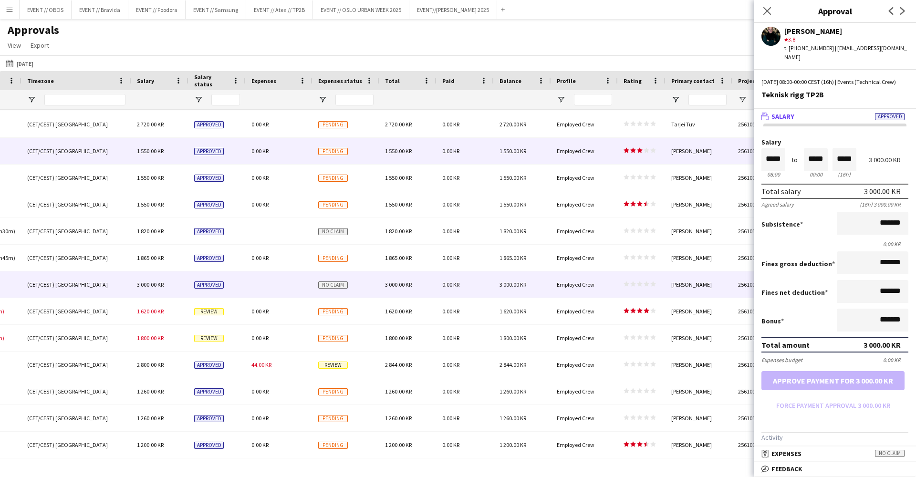
click at [311, 148] on div "0.00 KR" at bounding box center [279, 151] width 67 height 26
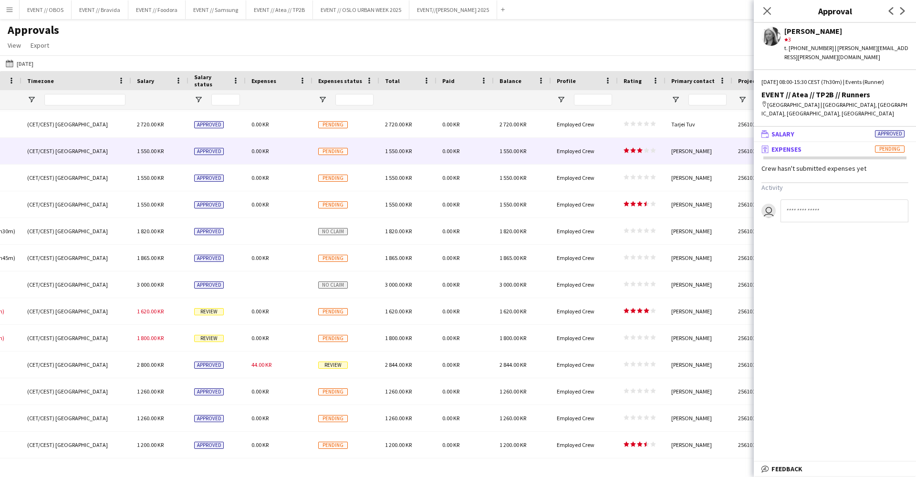
click at [819, 130] on mat-panel-title "wallet Salary Approved" at bounding box center [832, 134] width 158 height 9
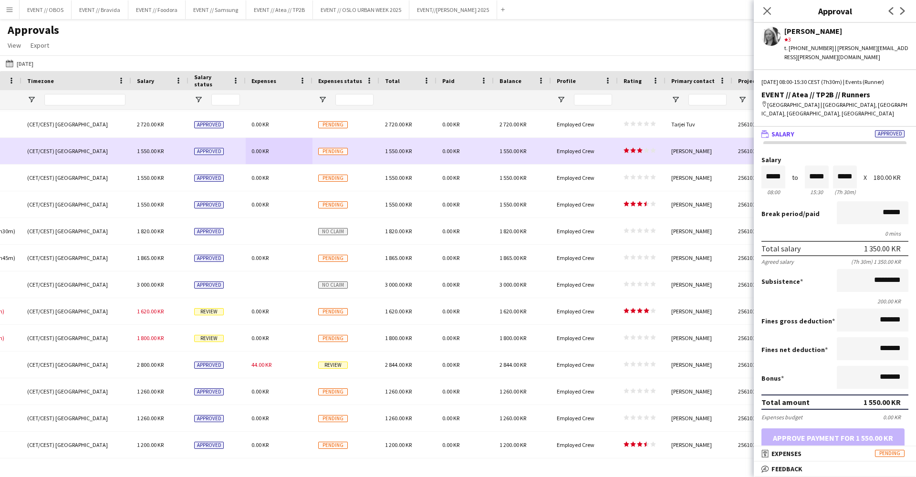
click at [312, 174] on div "0.00 KR" at bounding box center [279, 178] width 67 height 26
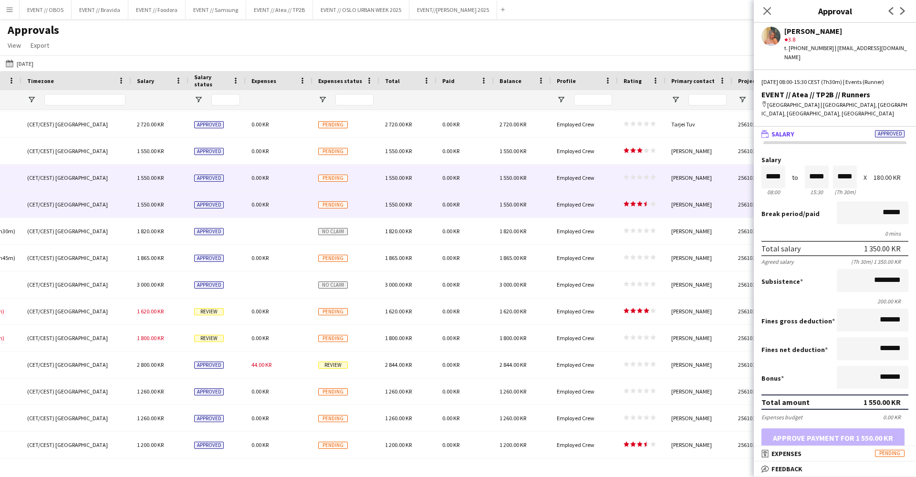
click at [306, 203] on div "0.00 KR" at bounding box center [279, 204] width 67 height 26
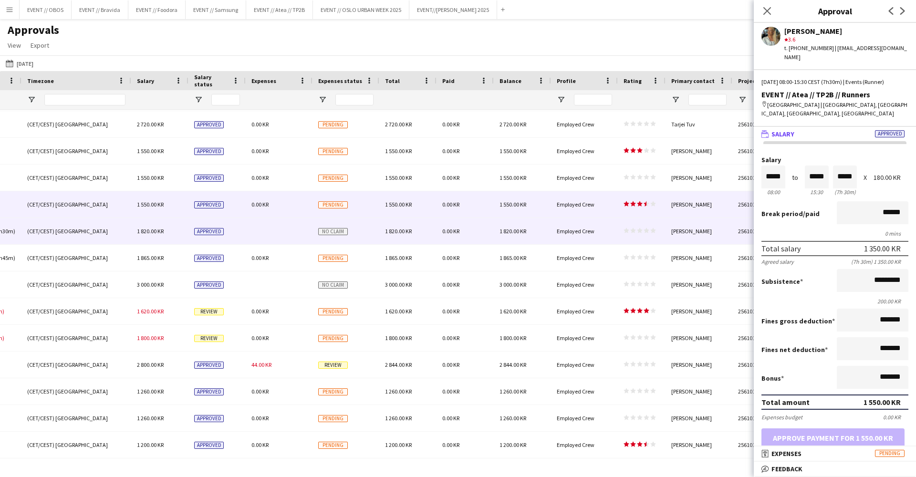
click at [310, 234] on div at bounding box center [279, 231] width 67 height 26
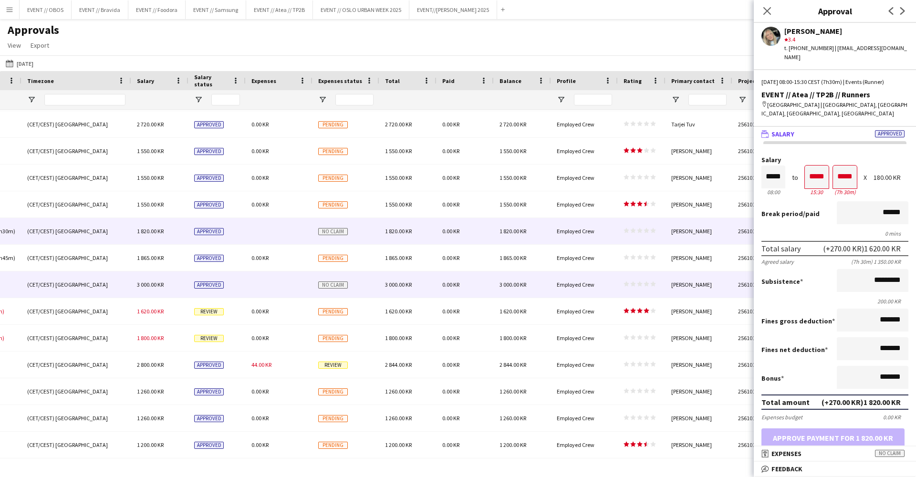
click at [264, 283] on div at bounding box center [279, 284] width 67 height 26
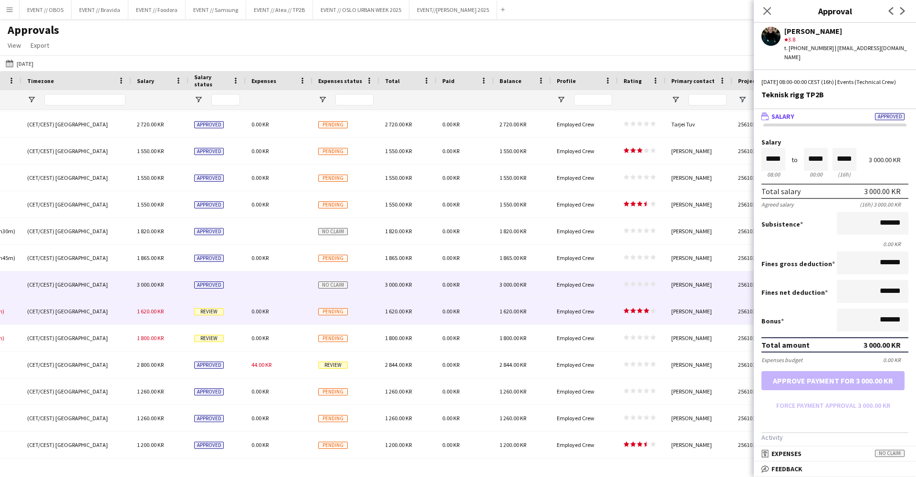
click at [283, 309] on div "0.00 KR" at bounding box center [279, 311] width 67 height 26
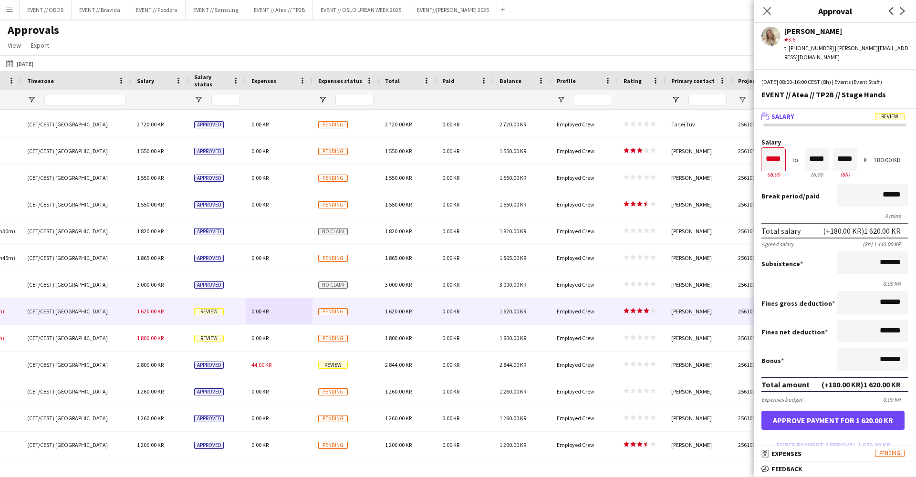
click at [819, 411] on button "Approve payment for 1 620.00 KR" at bounding box center [832, 420] width 143 height 19
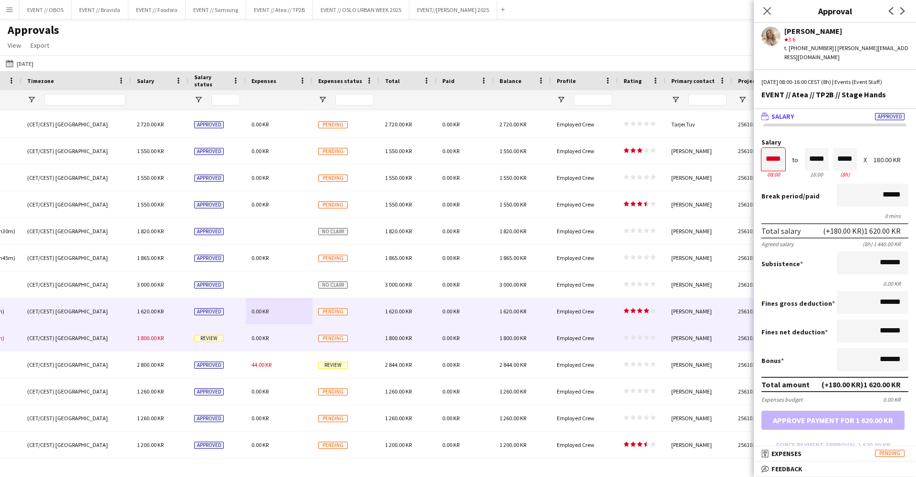
click at [413, 343] on div "1 800.00 KR" at bounding box center [407, 338] width 57 height 26
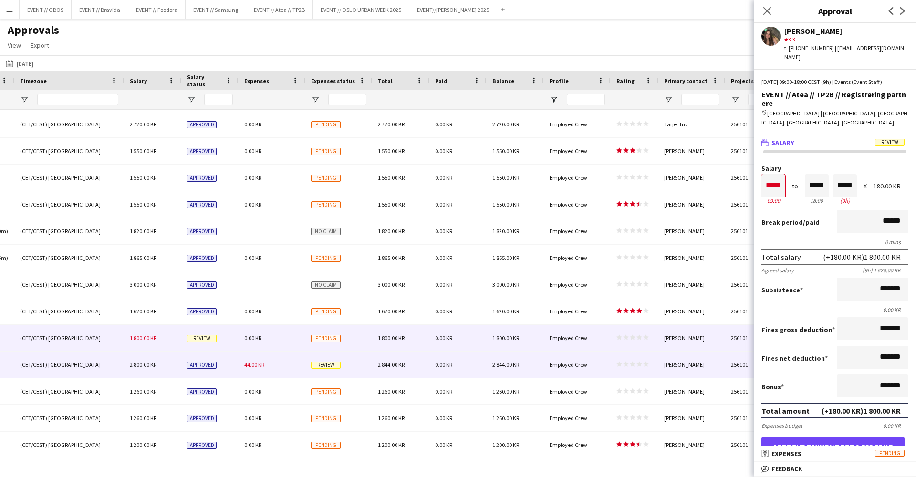
scroll to position [0, 815]
click at [525, 365] on div "2 844.00 KR" at bounding box center [514, 364] width 57 height 26
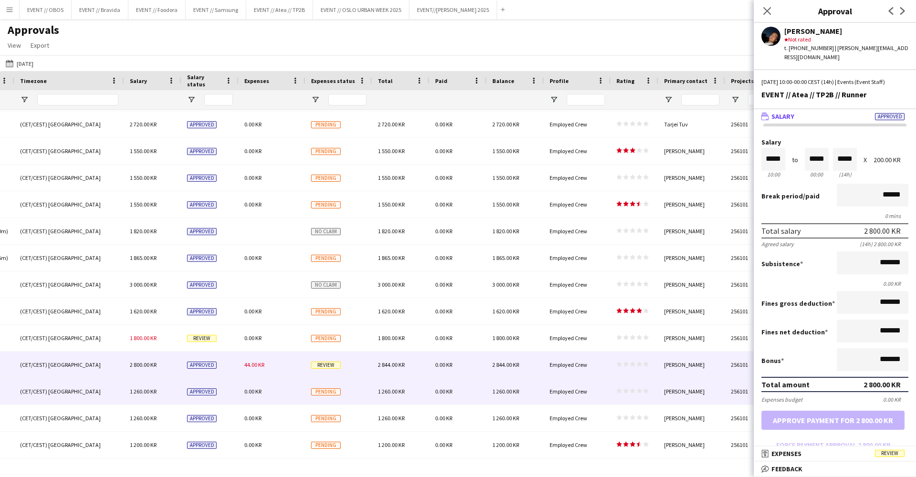
click at [534, 388] on div "1 260.00 KR" at bounding box center [514, 391] width 57 height 26
click at [522, 363] on div "2 844.00 KR" at bounding box center [514, 364] width 57 height 26
click at [462, 404] on div "0.00 KR" at bounding box center [457, 391] width 57 height 26
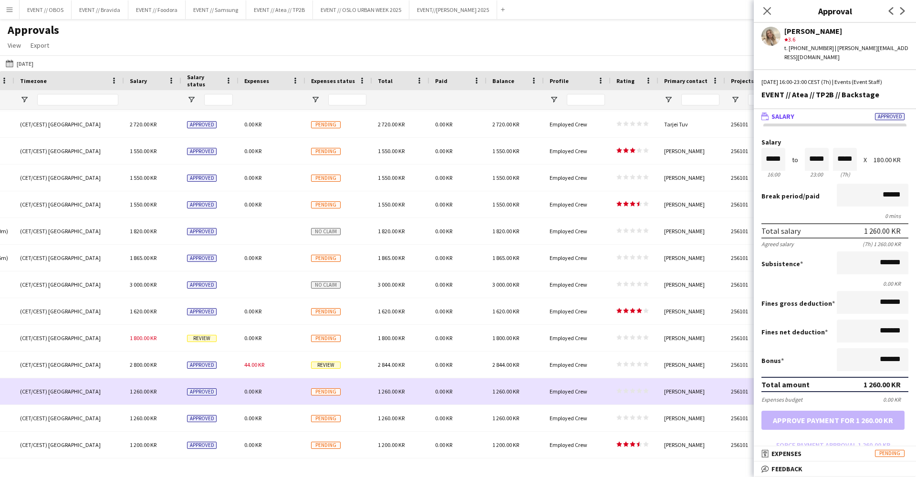
click at [471, 374] on div "0.00 KR" at bounding box center [457, 364] width 57 height 26
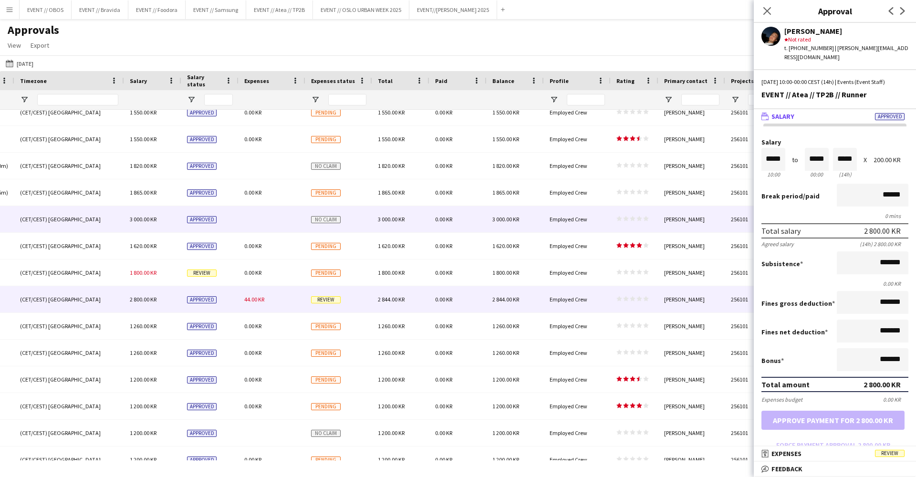
scroll to position [145, 0]
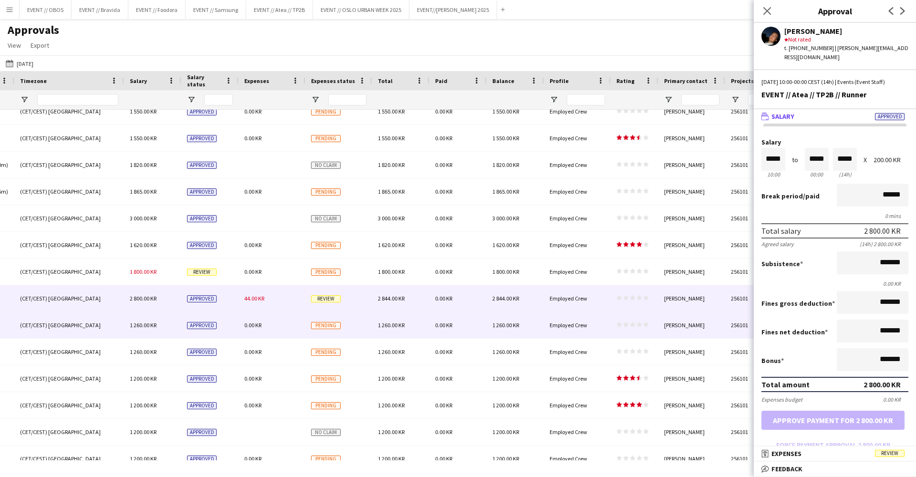
click at [365, 317] on div "Pending" at bounding box center [338, 325] width 67 height 26
click at [362, 302] on div "Review" at bounding box center [338, 298] width 67 height 26
click at [367, 321] on div "Pending" at bounding box center [338, 325] width 67 height 26
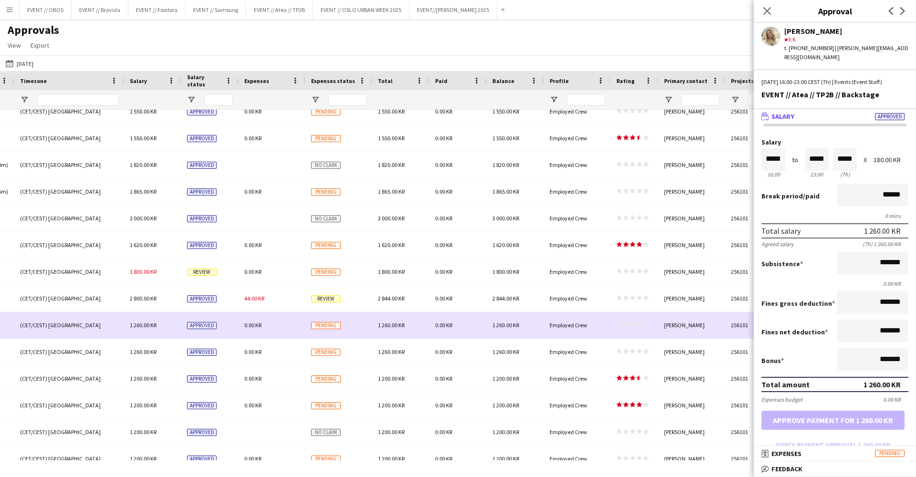
click at [367, 338] on div "16:00 - 23:00 (CET/CEST) [GEOGRAPHIC_DATA] 1 260.00 KR Approved 0.00 KR Pending…" at bounding box center [50, 325] width 1731 height 27
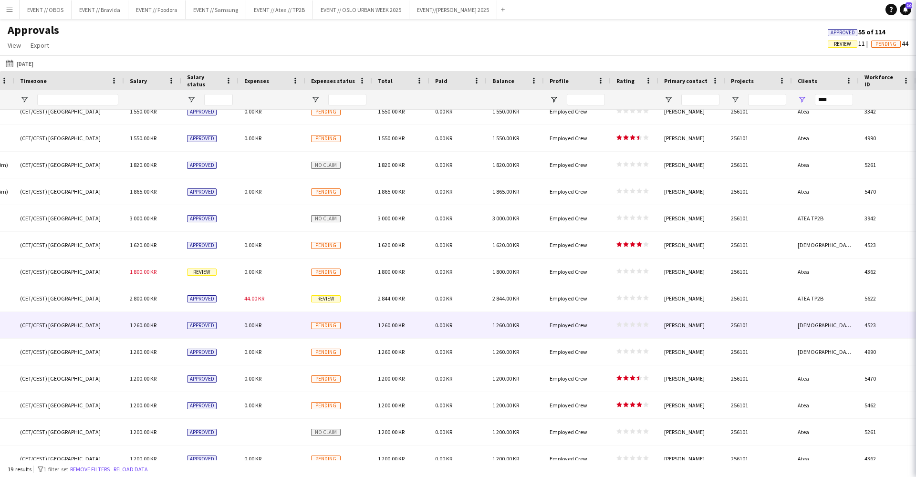
scroll to position [147, 0]
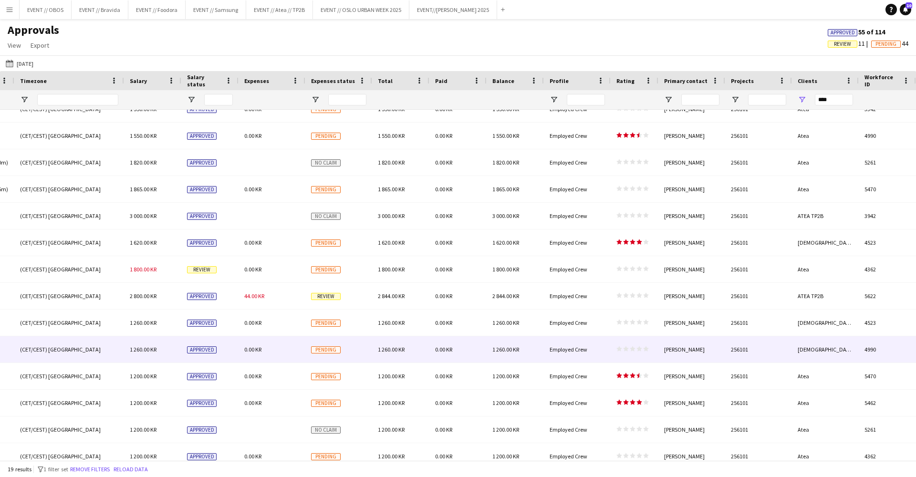
click at [371, 347] on div "Pending" at bounding box center [338, 349] width 67 height 26
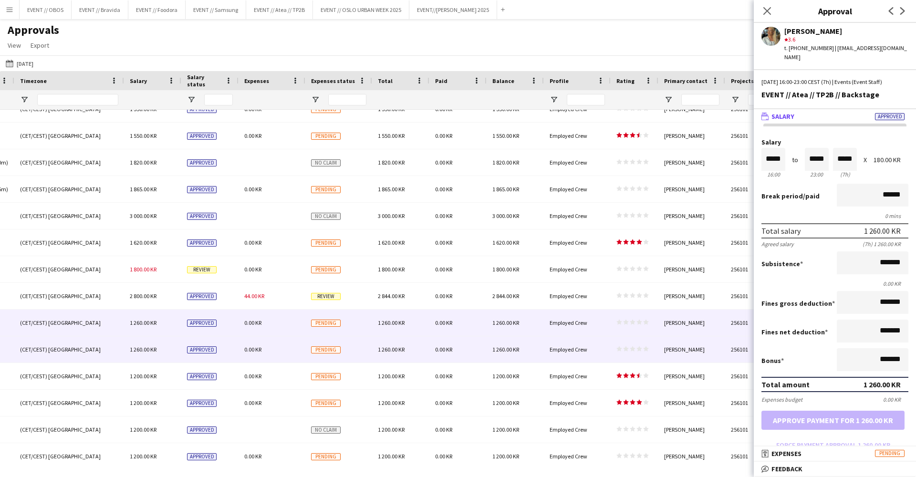
click at [370, 328] on div "Pending" at bounding box center [338, 322] width 67 height 26
click at [370, 347] on div "Pending" at bounding box center [338, 349] width 67 height 26
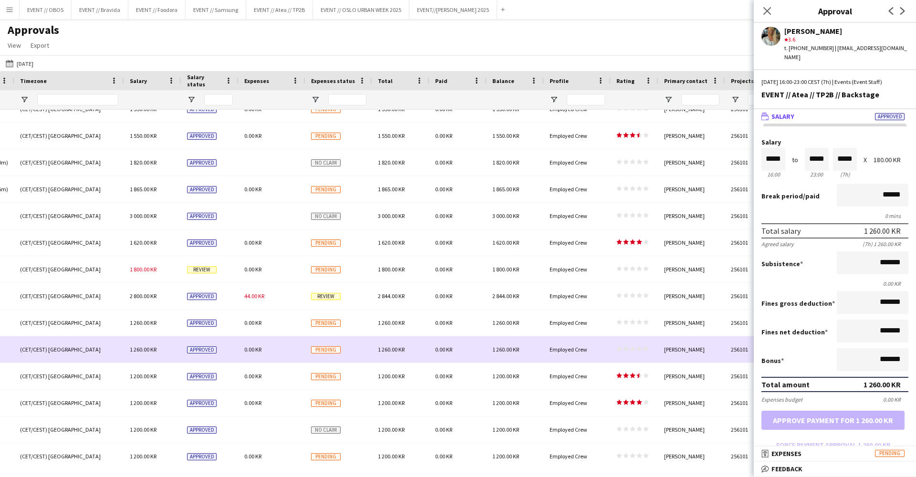
click at [371, 366] on div "Pending" at bounding box center [338, 376] width 67 height 26
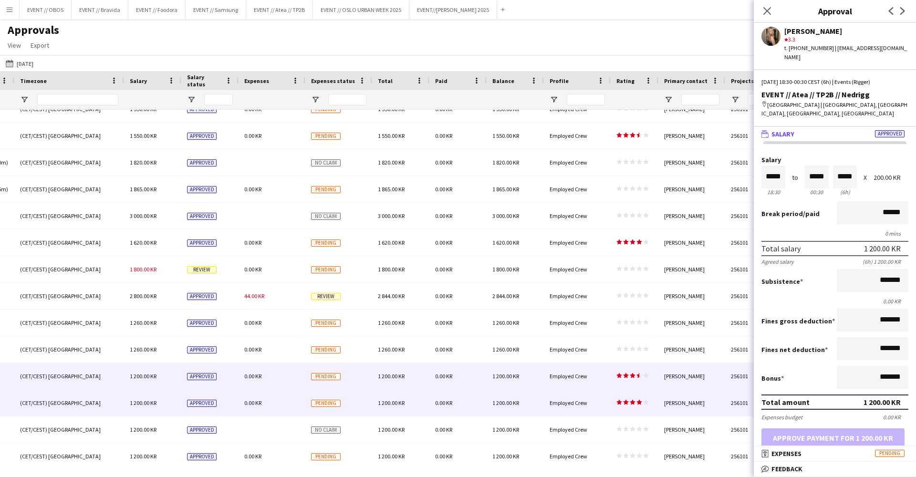
click at [383, 392] on div "1 200.00 KR" at bounding box center [400, 403] width 57 height 26
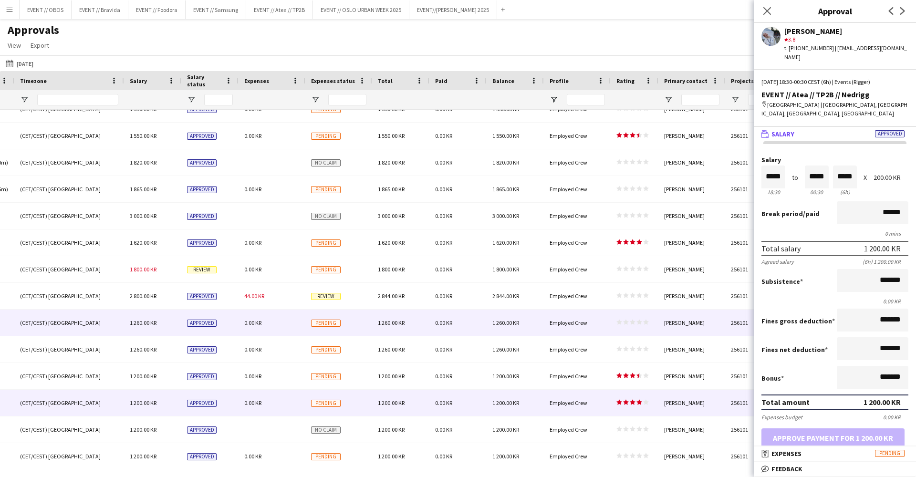
click at [373, 314] on div "1 260.00 KR" at bounding box center [400, 322] width 57 height 26
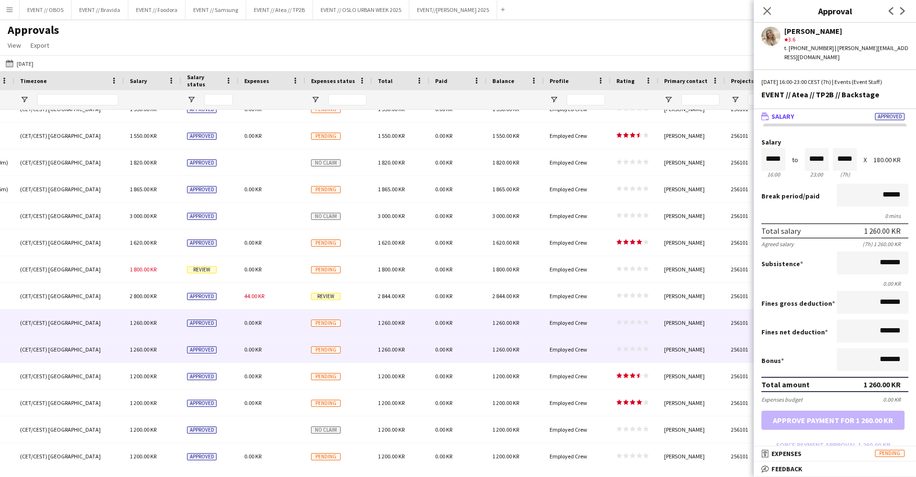
click at [370, 349] on div "Pending" at bounding box center [338, 349] width 67 height 26
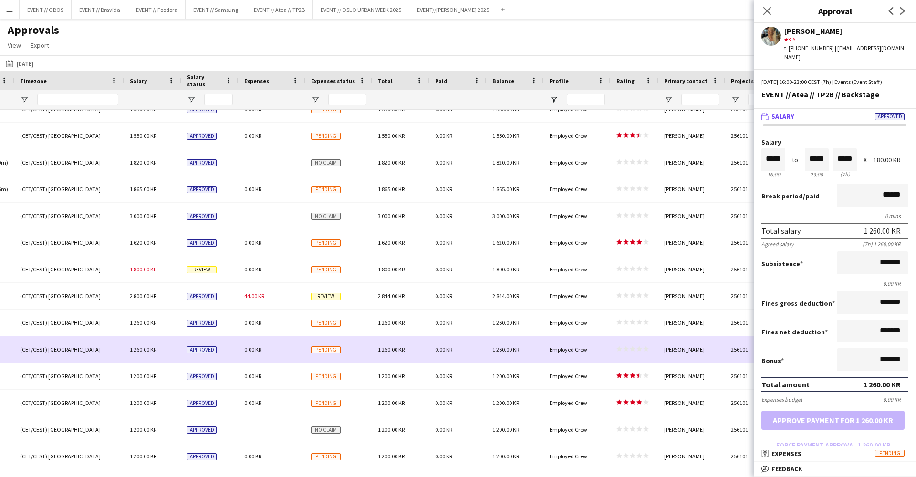
click at [375, 364] on div "1 200.00 KR" at bounding box center [400, 376] width 57 height 26
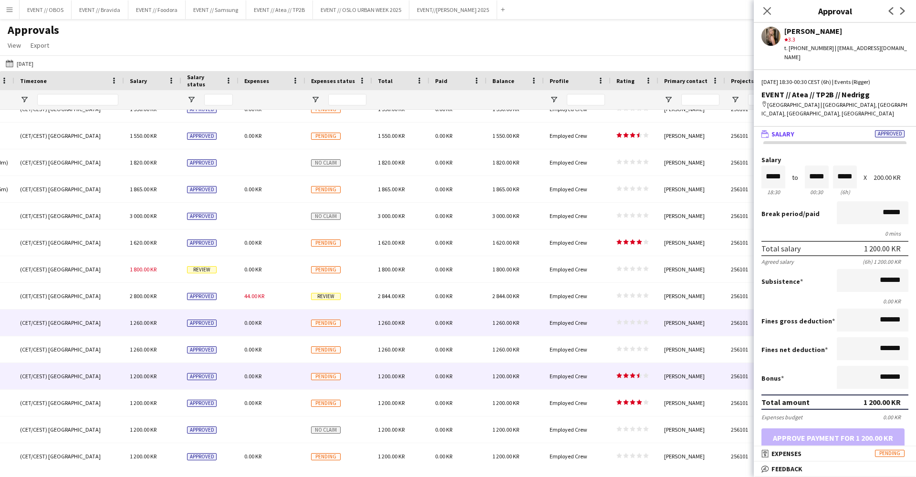
click at [380, 327] on div "1 260.00 KR" at bounding box center [400, 322] width 57 height 26
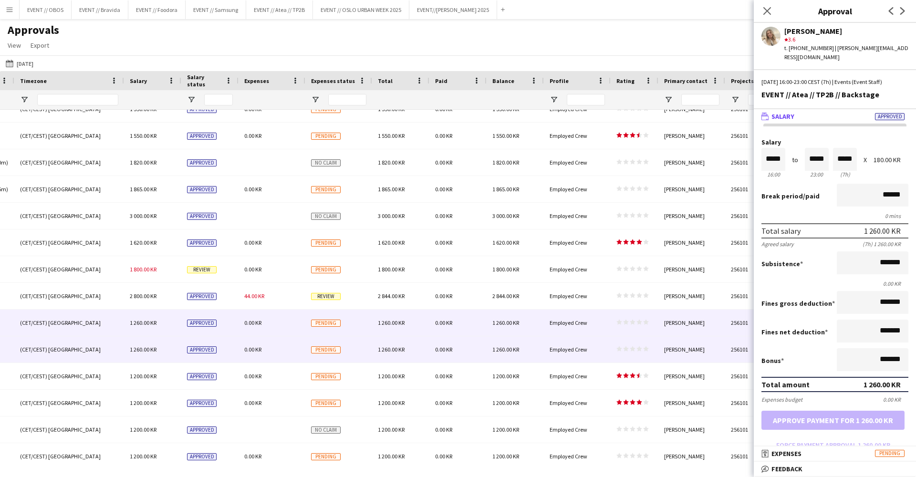
click at [386, 346] on span "1 260.00 KR" at bounding box center [391, 349] width 27 height 7
click at [388, 328] on div "1 260.00 KR" at bounding box center [400, 322] width 57 height 26
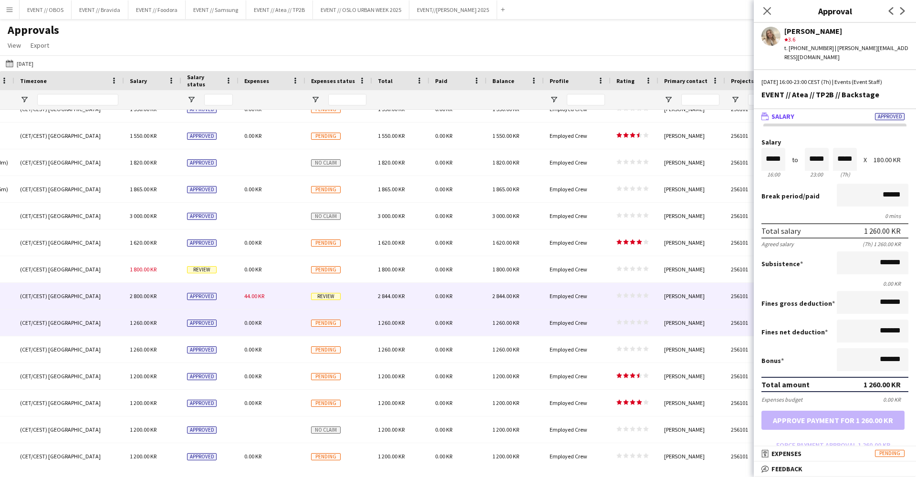
click at [380, 296] on span "2 844.00 KR" at bounding box center [391, 295] width 27 height 7
click at [376, 319] on div "1 260.00 KR" at bounding box center [400, 322] width 57 height 26
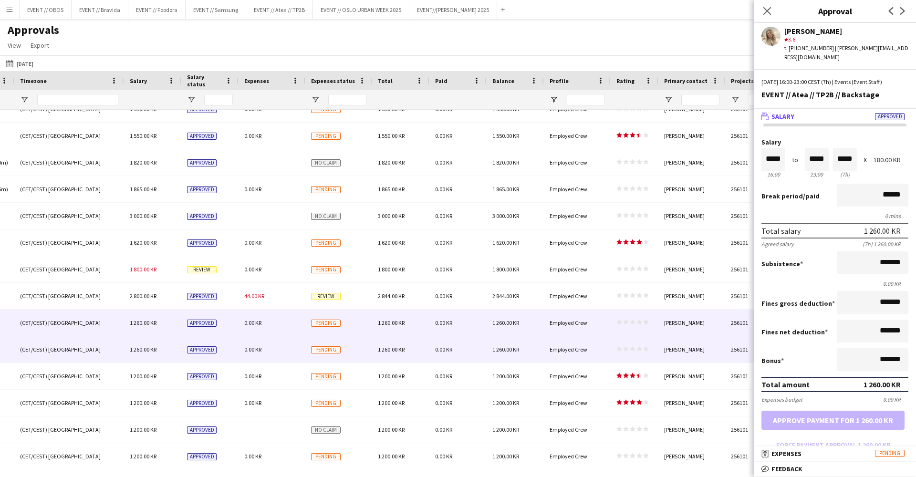
click at [374, 348] on div "1 260.00 KR" at bounding box center [400, 349] width 57 height 26
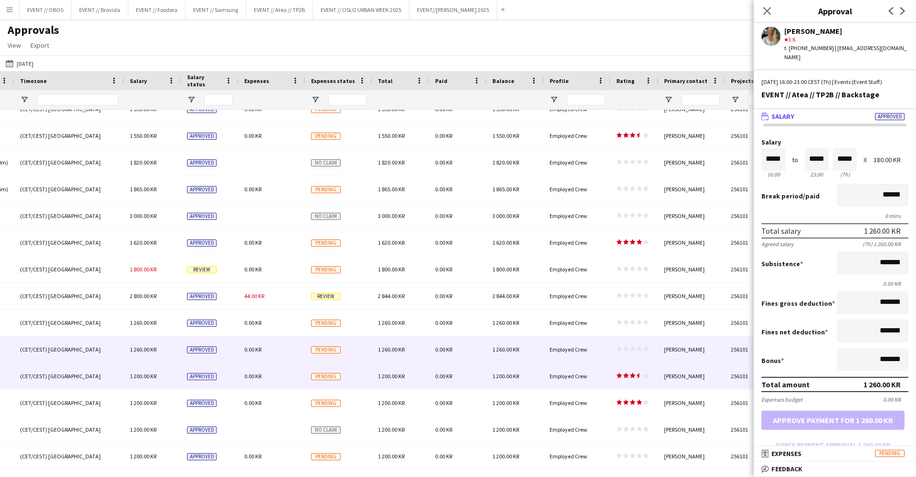
click at [377, 376] on div "1 200.00 KR" at bounding box center [400, 376] width 57 height 26
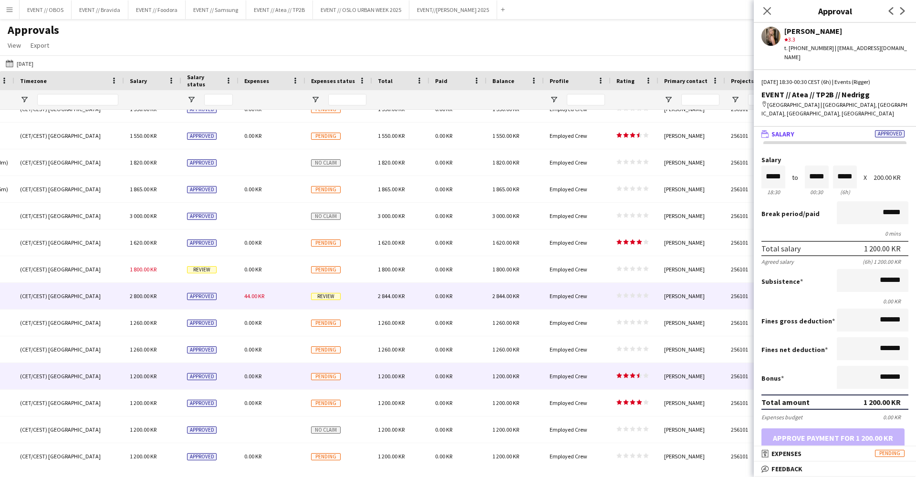
click at [228, 309] on div "Approved" at bounding box center [209, 322] width 57 height 26
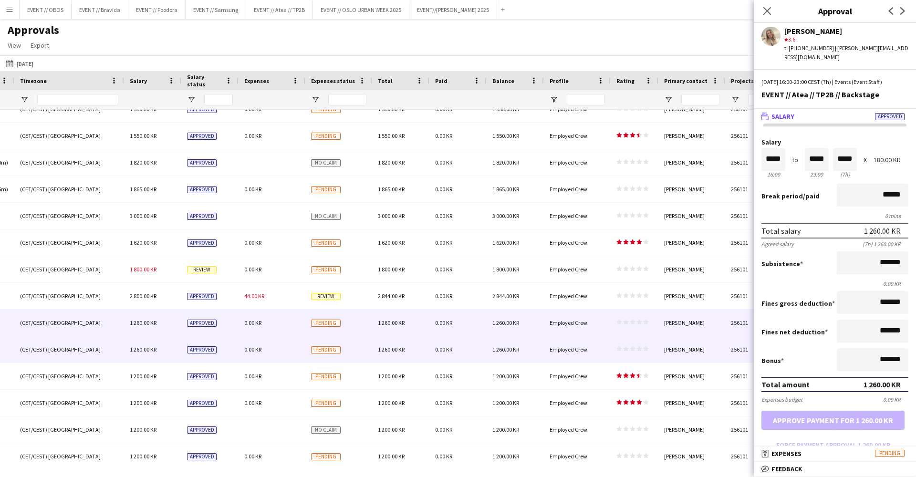
click at [239, 340] on div "0.00 KR" at bounding box center [271, 349] width 67 height 26
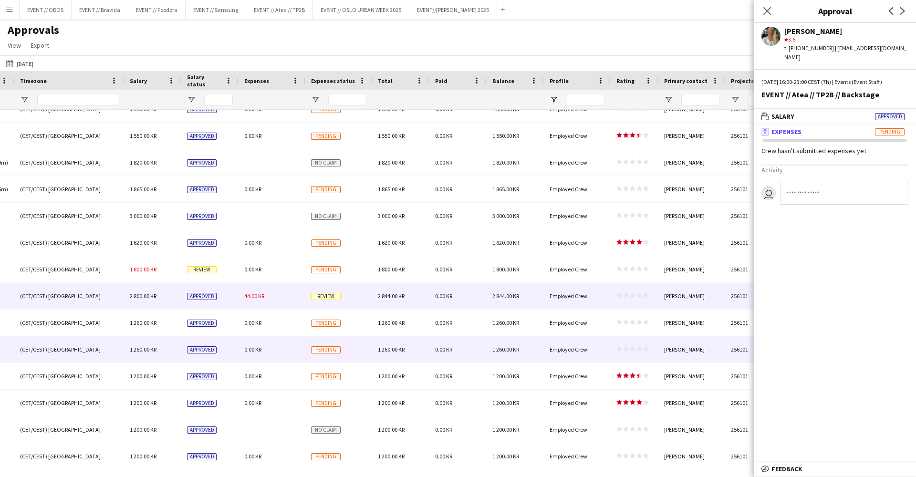
click at [483, 293] on div "0.00 KR" at bounding box center [457, 296] width 57 height 26
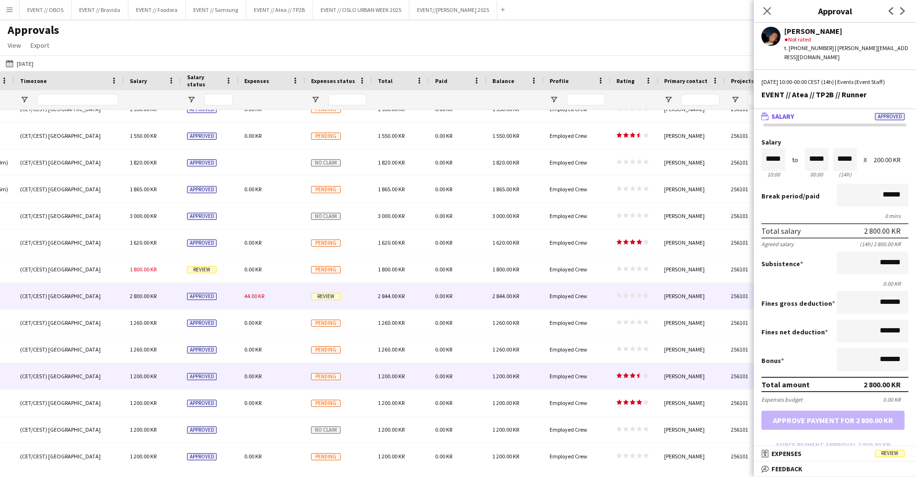
click at [496, 371] on div "1 200.00 KR" at bounding box center [514, 376] width 57 height 26
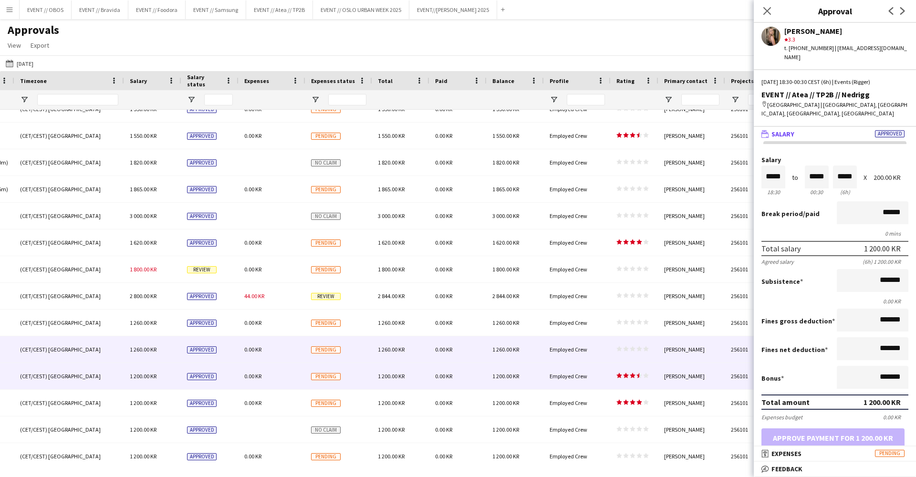
click at [500, 360] on div "1 260.00 KR" at bounding box center [514, 349] width 57 height 26
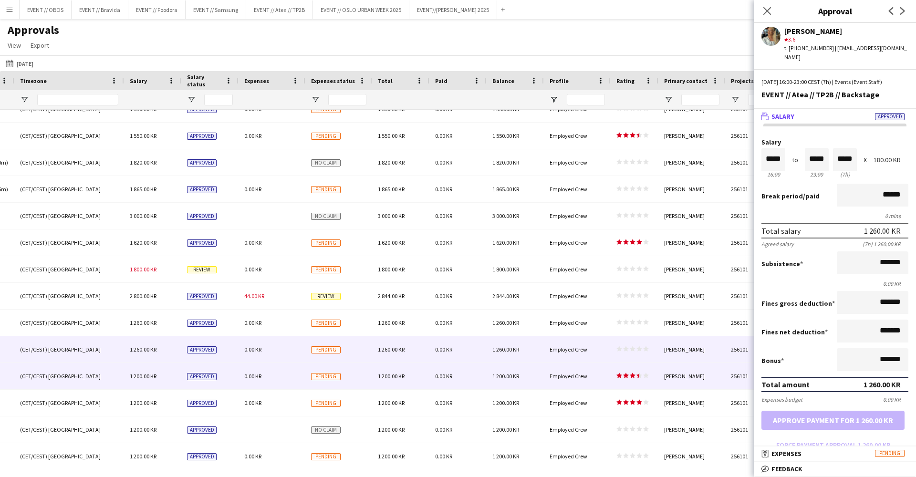
click at [507, 381] on div "1 200.00 KR" at bounding box center [514, 376] width 57 height 26
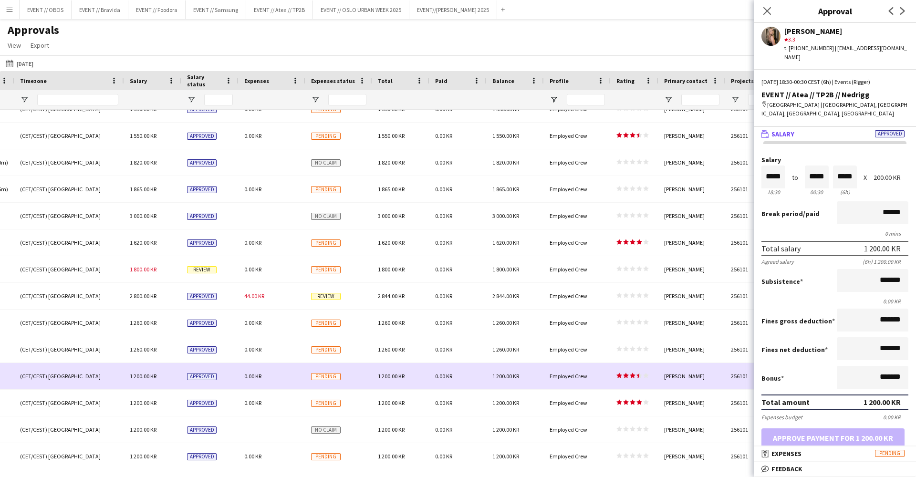
click at [507, 395] on div "1 200.00 KR" at bounding box center [514, 403] width 57 height 26
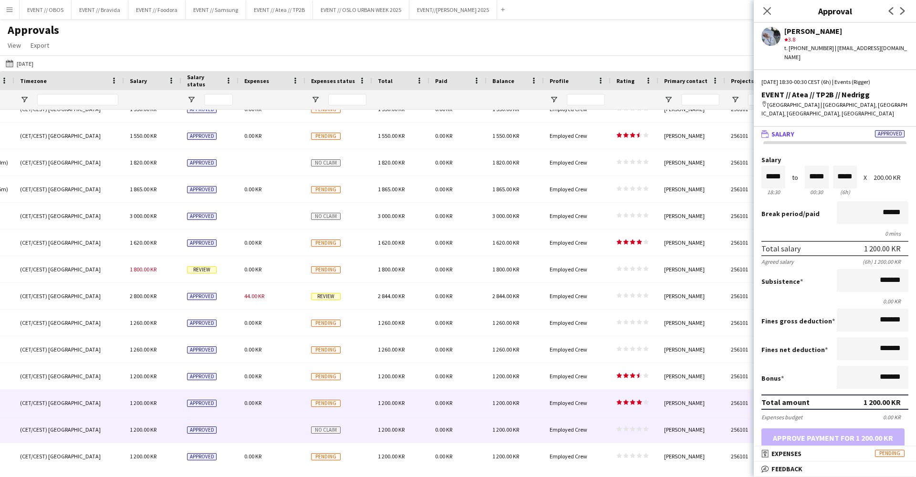
click at [507, 424] on div "1 200.00 KR" at bounding box center [514, 429] width 57 height 26
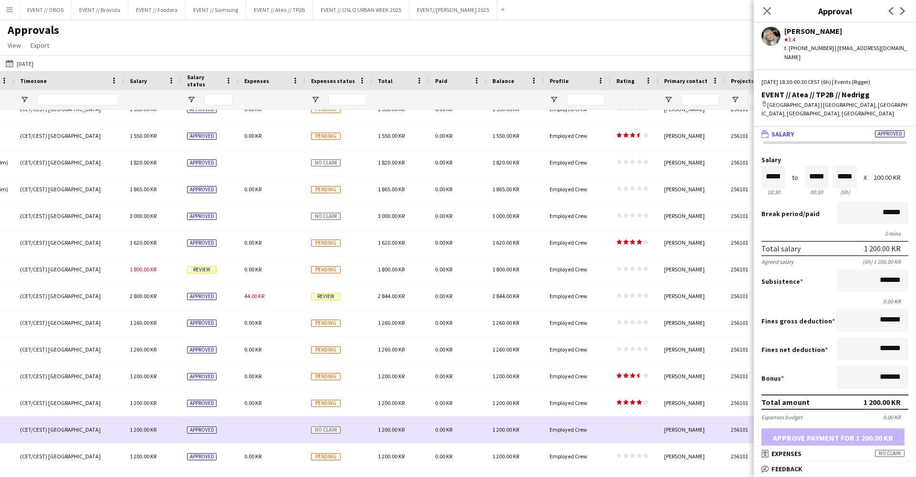
click at [512, 443] on div "[GEOGRAPHIC_DATA] 18:30 - 00:30 (CET/CEST) [GEOGRAPHIC_DATA] 1 200.00 KR Approv…" at bounding box center [50, 429] width 1731 height 27
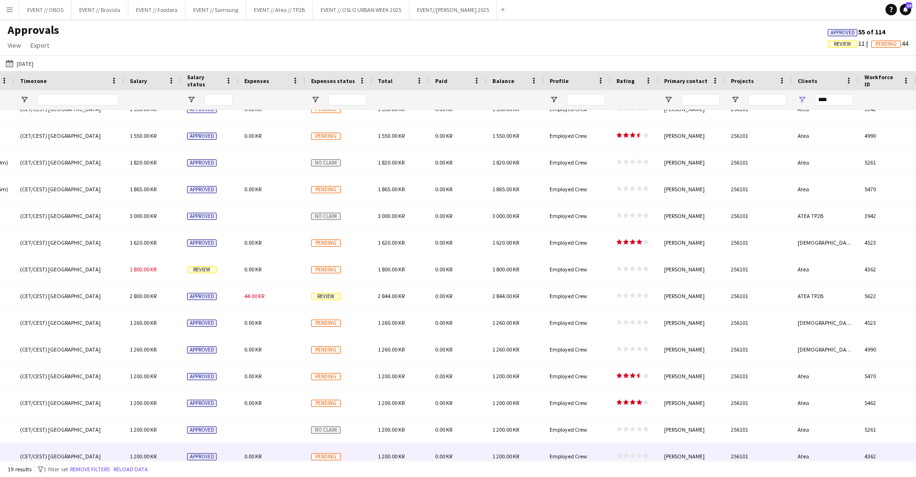
click at [512, 447] on div "1 200.00 KR" at bounding box center [514, 456] width 57 height 26
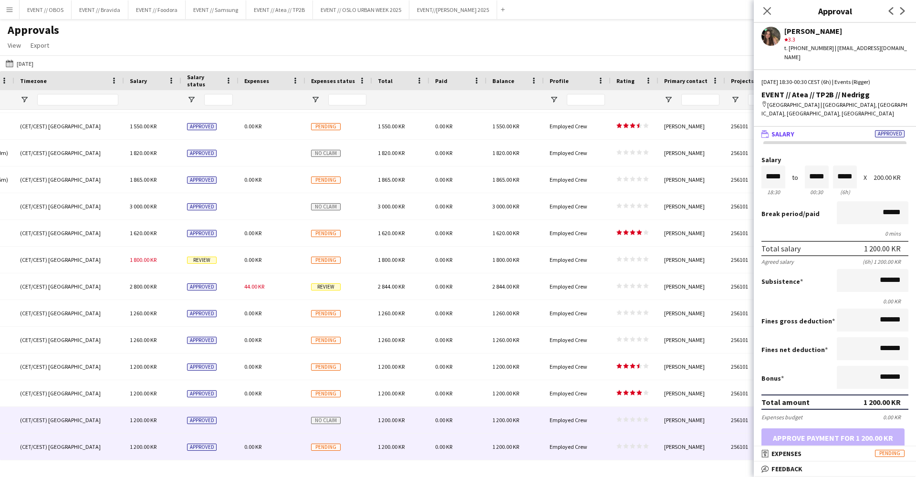
scroll to position [157, 0]
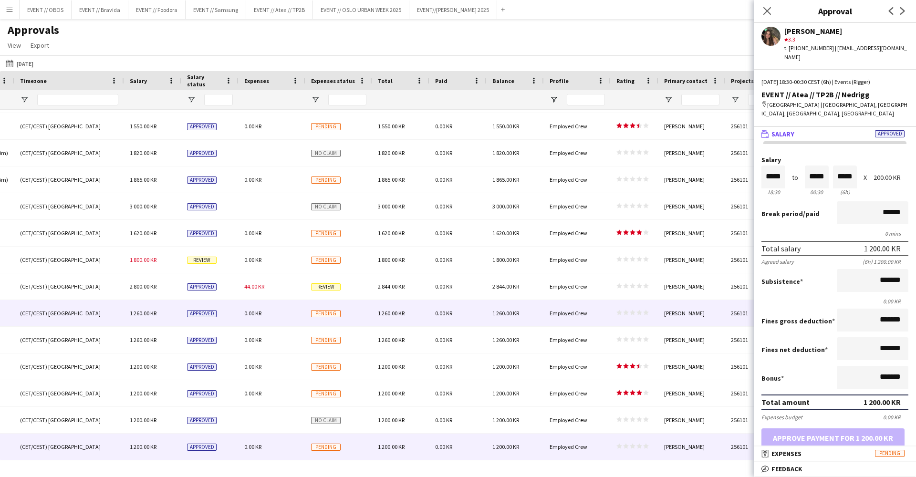
click at [448, 311] on span "0.00 KR" at bounding box center [443, 312] width 17 height 7
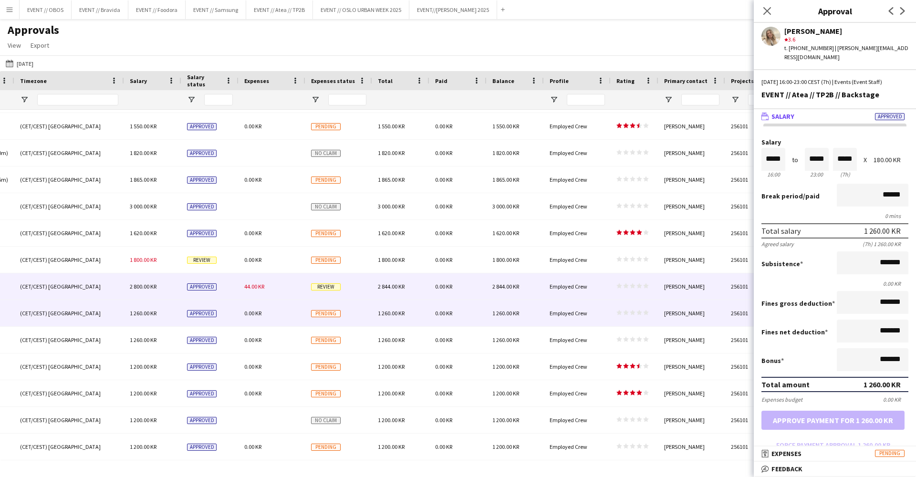
click at [436, 282] on div "0.00 KR" at bounding box center [457, 286] width 57 height 26
click at [446, 310] on span "0.00 KR" at bounding box center [443, 312] width 17 height 7
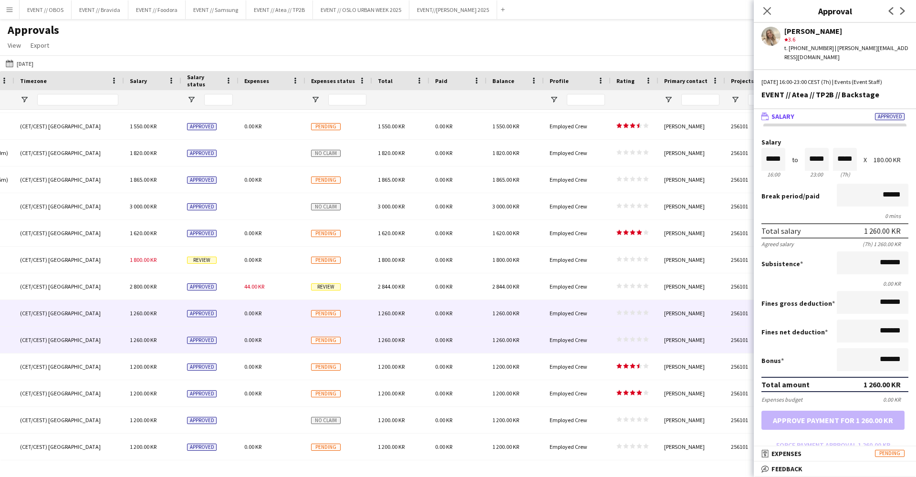
click at [455, 339] on div "0.00 KR" at bounding box center [457, 340] width 57 height 26
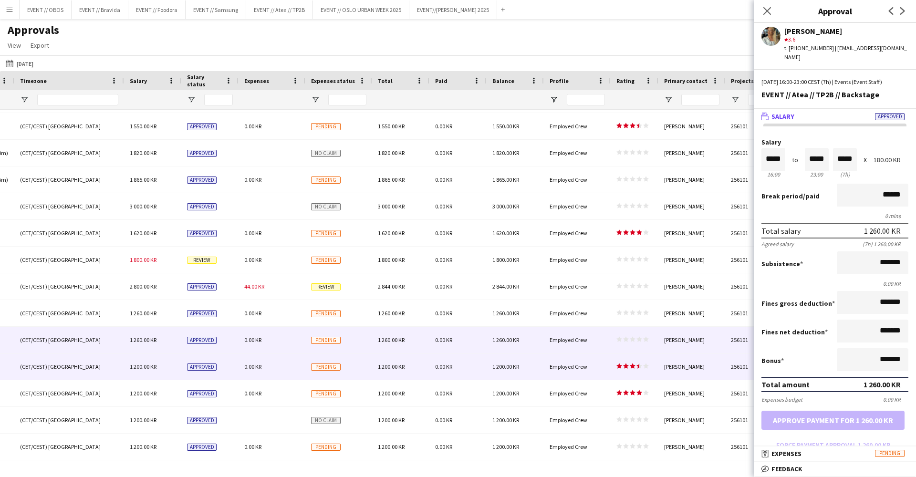
click at [465, 367] on div "0.00 KR" at bounding box center [457, 366] width 57 height 26
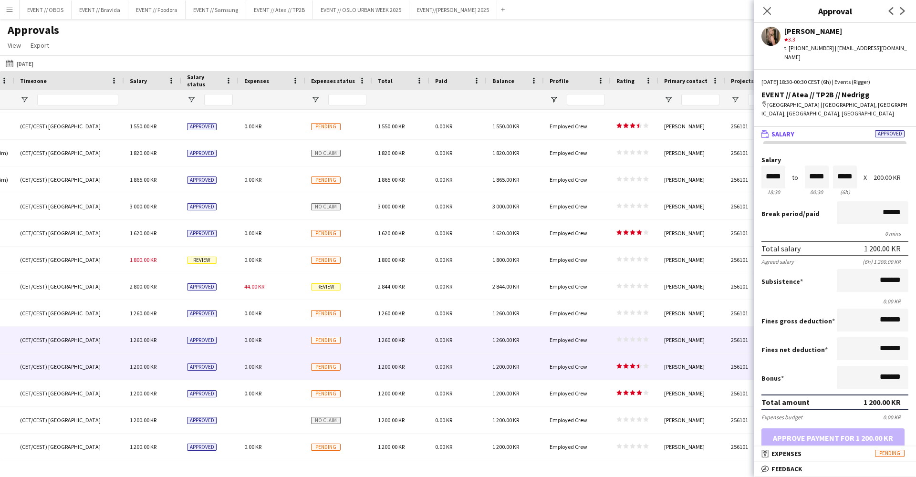
click at [468, 352] on div "0.00 KR" at bounding box center [457, 340] width 57 height 26
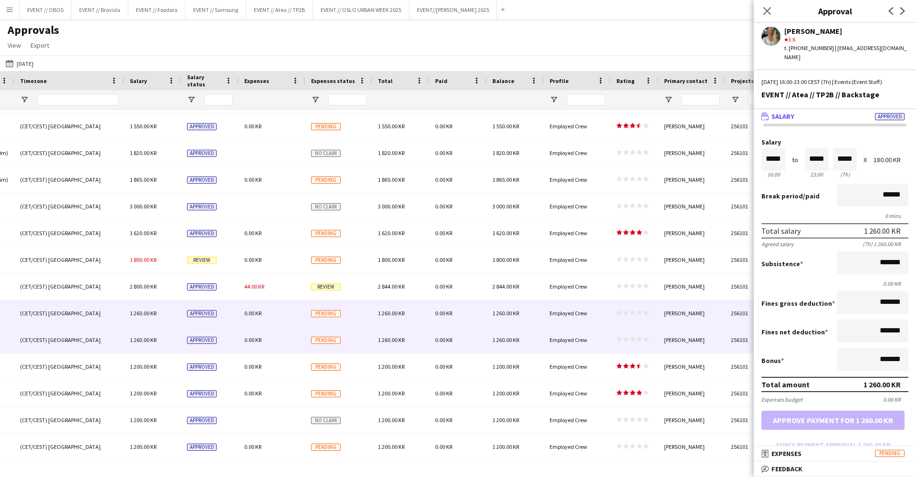
click at [473, 319] on div "0.00 KR" at bounding box center [457, 313] width 57 height 26
click at [476, 359] on div "0.00 KR" at bounding box center [457, 366] width 57 height 26
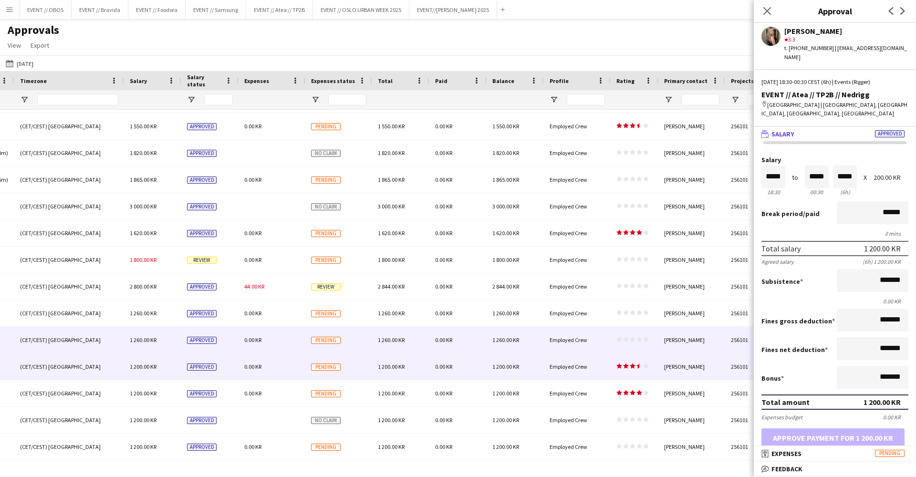
click at [476, 349] on div "0.00 KR" at bounding box center [457, 340] width 57 height 26
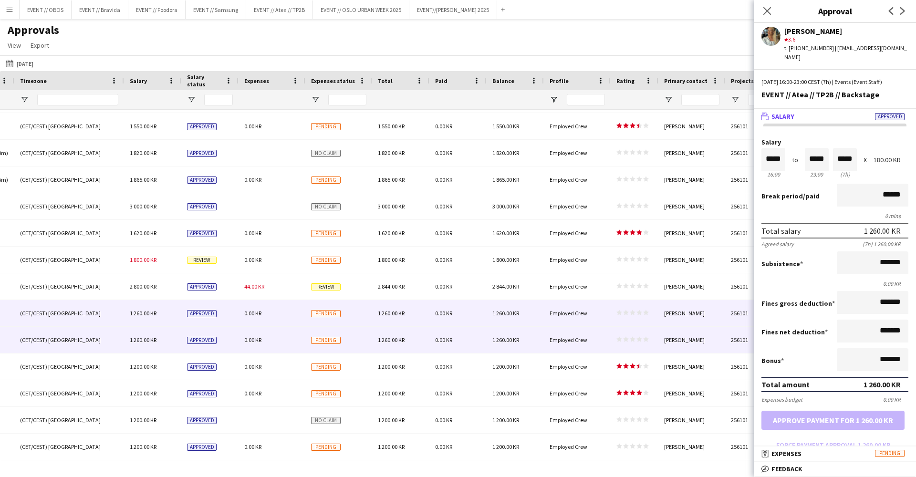
click at [480, 323] on div "0.00 KR" at bounding box center [457, 313] width 57 height 26
click at [478, 348] on div "0.00 KR" at bounding box center [457, 340] width 57 height 26
click at [482, 317] on div "0.00 KR" at bounding box center [457, 313] width 57 height 26
click at [486, 341] on div "0.00 KR" at bounding box center [457, 340] width 57 height 26
click at [517, 318] on div "1 260.00 KR" at bounding box center [514, 313] width 57 height 26
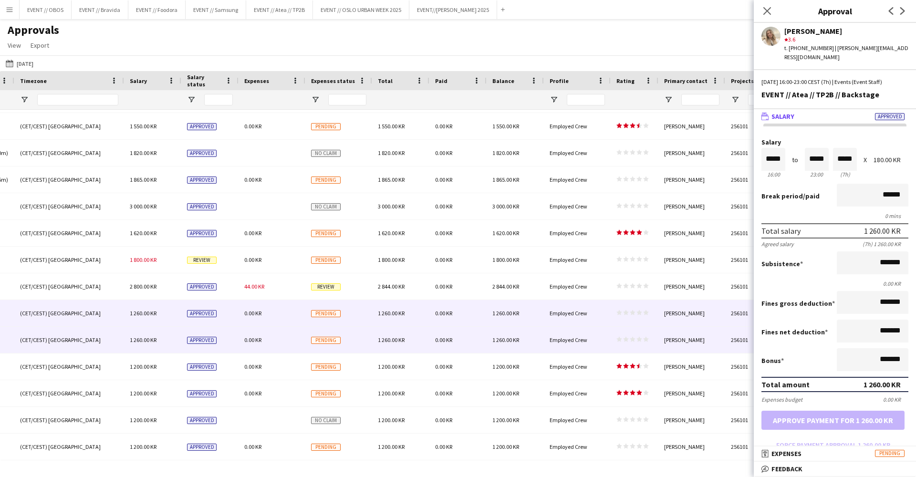
click at [518, 329] on div "1 260.00 KR" at bounding box center [514, 340] width 57 height 26
click at [519, 315] on span "1 260.00 KR" at bounding box center [505, 312] width 27 height 7
click at [516, 339] on span "1 260.00 KR" at bounding box center [505, 339] width 27 height 7
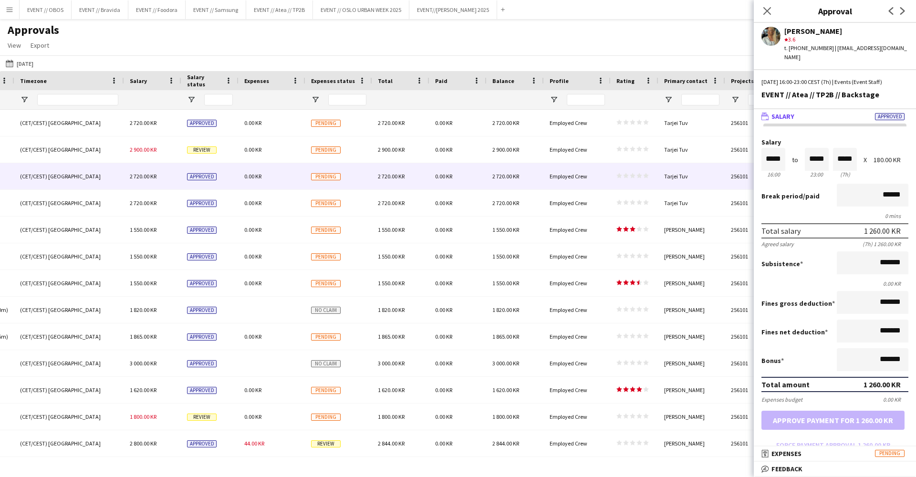
scroll to position [0, 0]
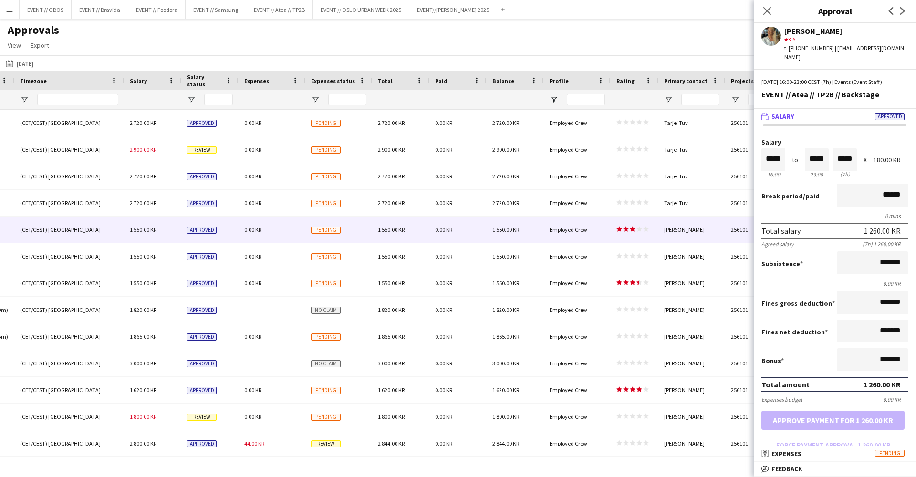
click at [501, 241] on div "1 550.00 KR" at bounding box center [514, 229] width 57 height 26
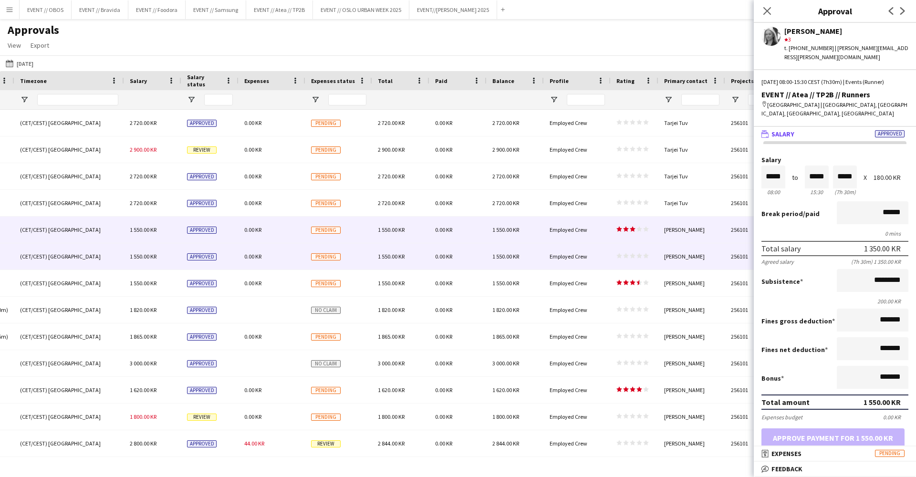
click at [508, 261] on div "1 550.00 KR" at bounding box center [514, 256] width 57 height 26
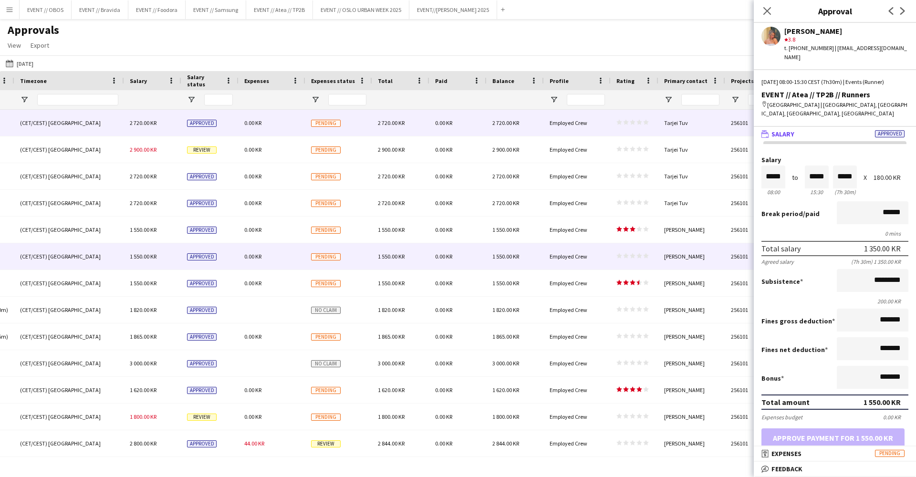
click at [473, 128] on div "0.00 KR" at bounding box center [457, 123] width 57 height 26
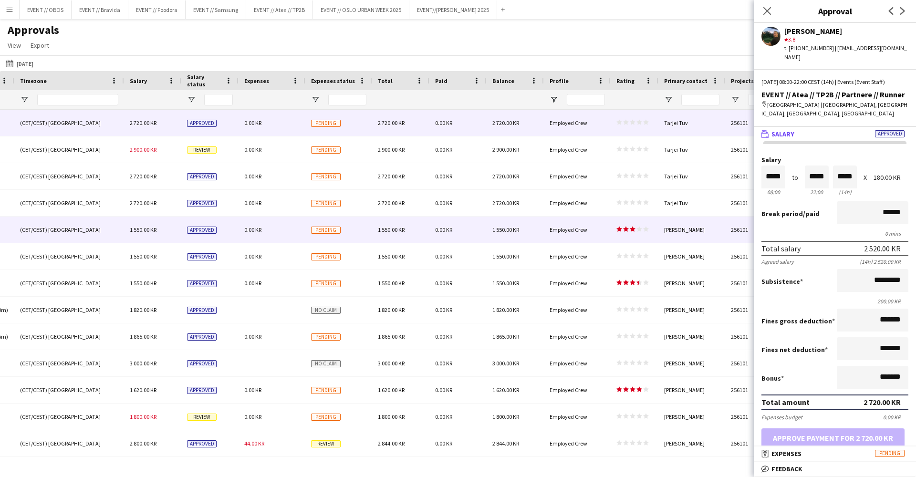
click at [468, 239] on div "0.00 KR" at bounding box center [457, 229] width 57 height 26
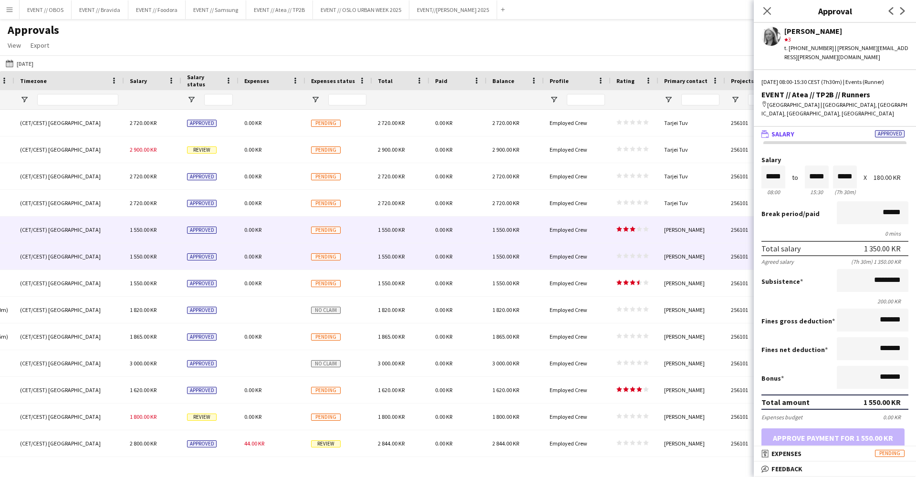
click at [482, 257] on div "0.00 KR" at bounding box center [457, 256] width 57 height 26
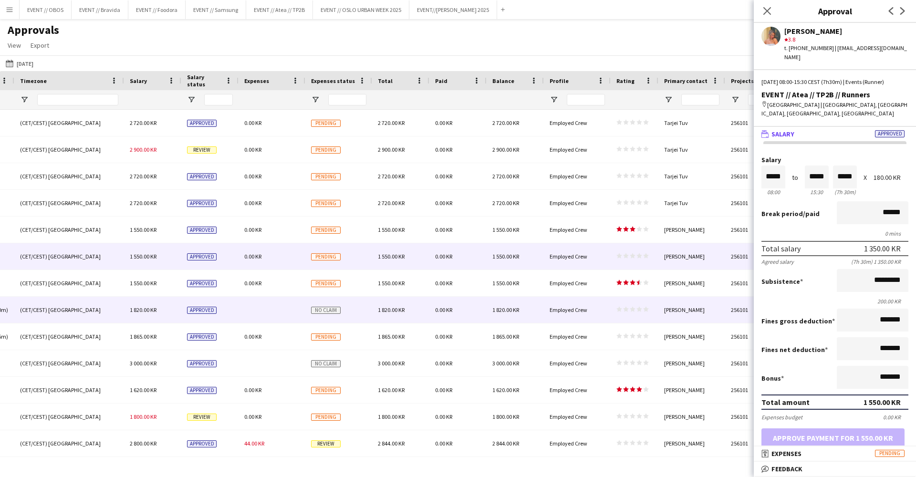
click at [488, 301] on div "1 820.00 KR" at bounding box center [514, 310] width 57 height 26
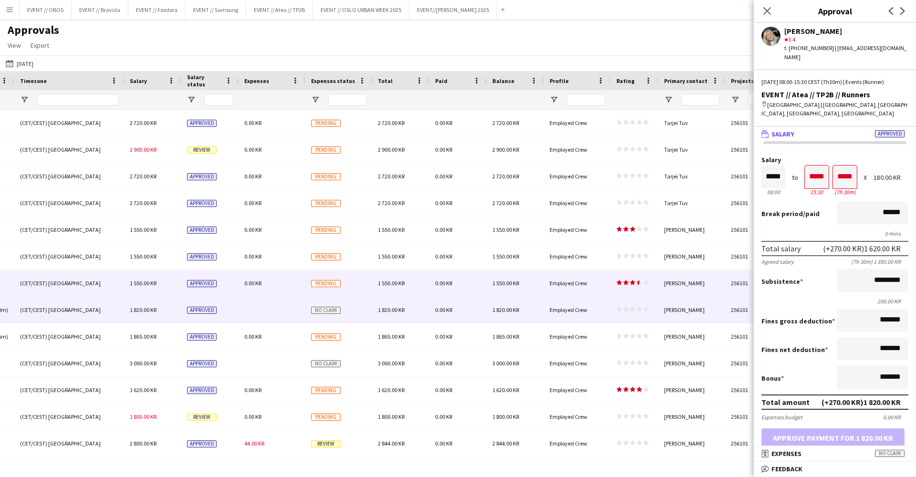
click at [486, 291] on div "0.00 KR" at bounding box center [457, 283] width 57 height 26
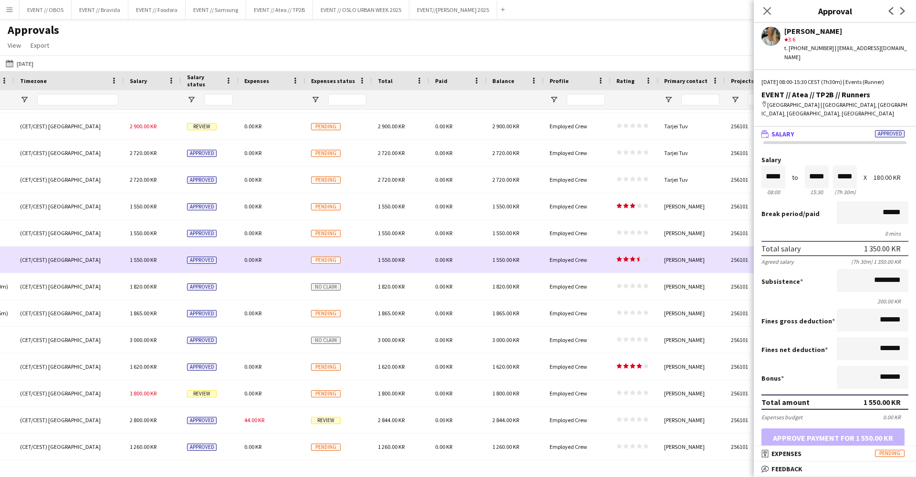
scroll to position [38, 0]
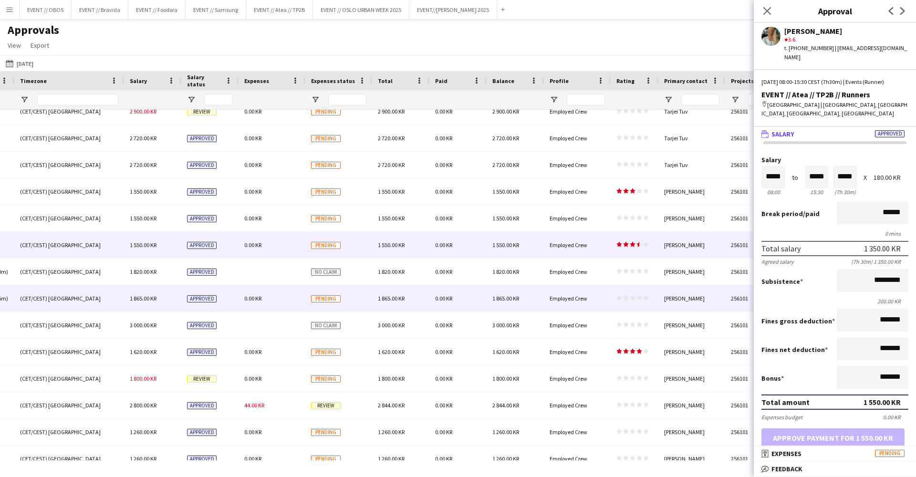
click at [486, 293] on div "1 865.00 KR" at bounding box center [514, 298] width 57 height 26
click at [463, 247] on div "0.00 KR" at bounding box center [457, 245] width 57 height 26
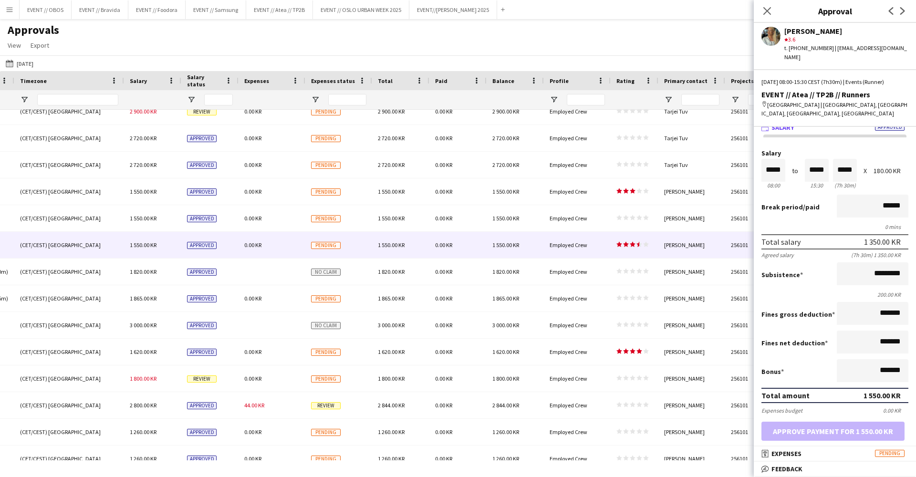
scroll to position [0, 0]
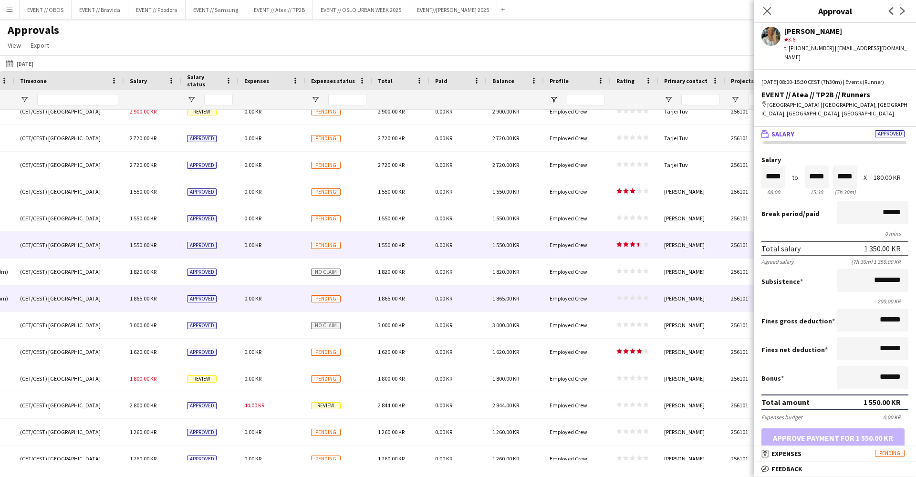
click at [595, 295] on div "Employed Crew" at bounding box center [577, 298] width 67 height 26
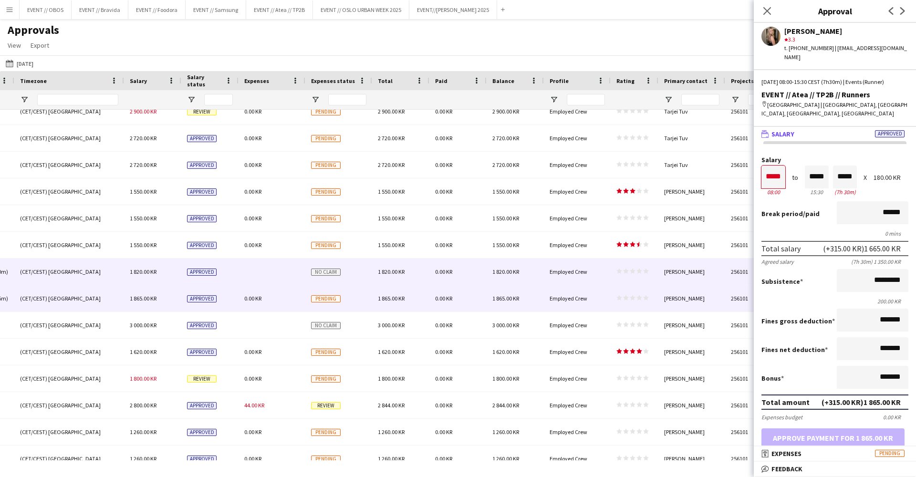
click at [563, 279] on div "Employed Crew" at bounding box center [577, 271] width 67 height 26
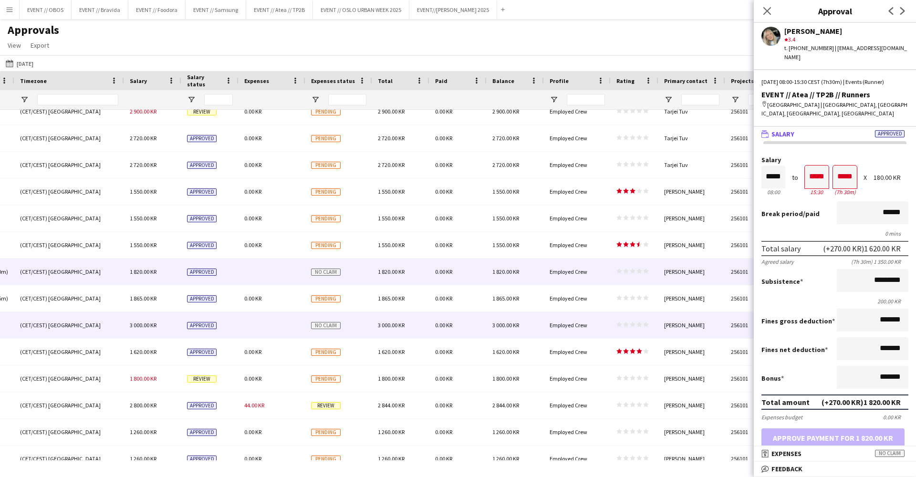
click at [544, 312] on div "Employed Crew" at bounding box center [577, 325] width 67 height 26
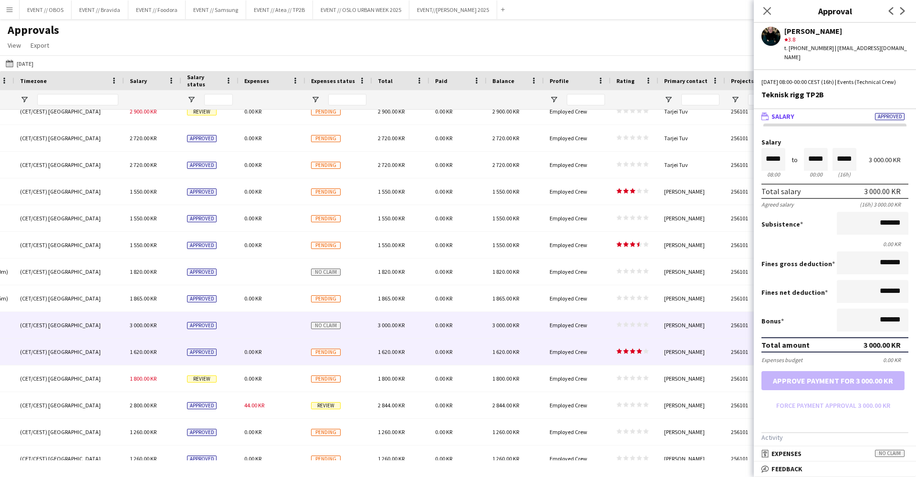
click at [574, 346] on div "Employed Crew" at bounding box center [577, 352] width 67 height 26
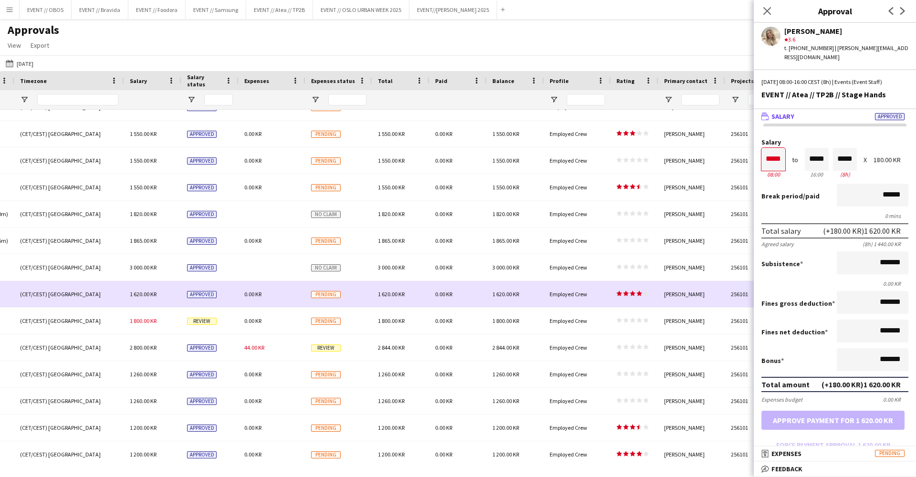
scroll to position [96, 0]
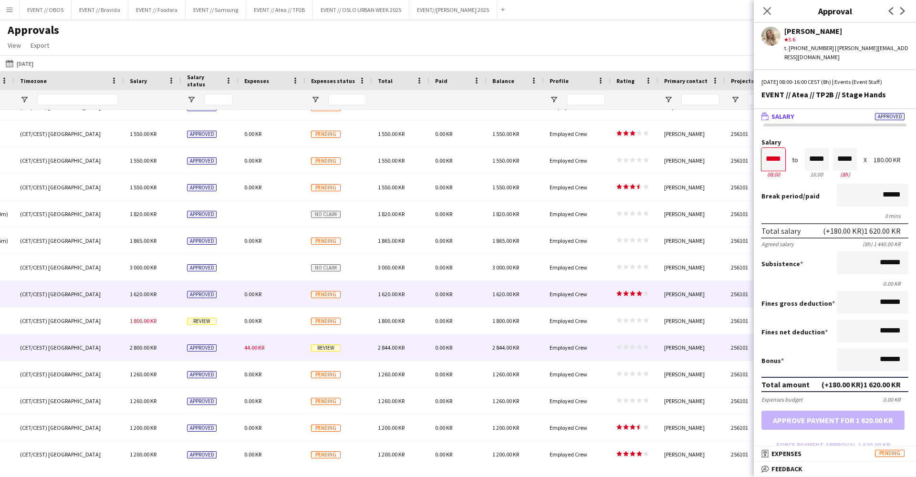
click at [590, 325] on div "Employed Crew" at bounding box center [577, 321] width 67 height 26
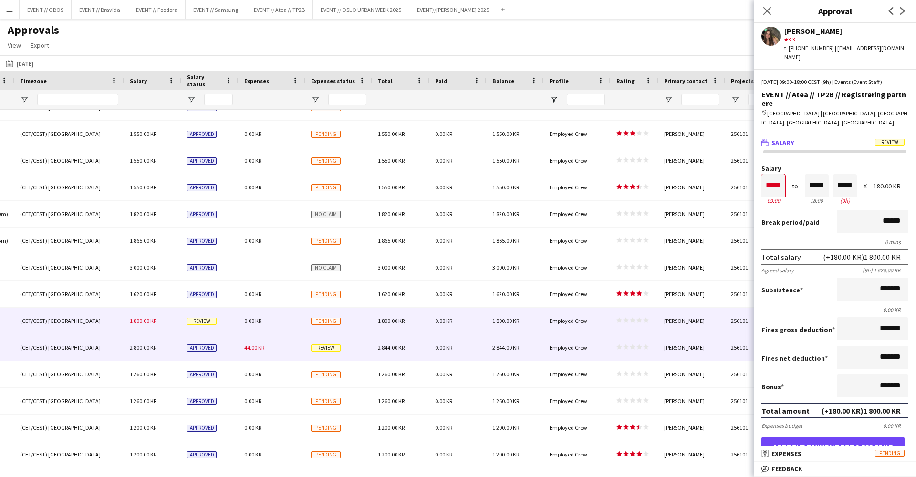
click at [594, 352] on div "Employed Crew" at bounding box center [577, 347] width 67 height 26
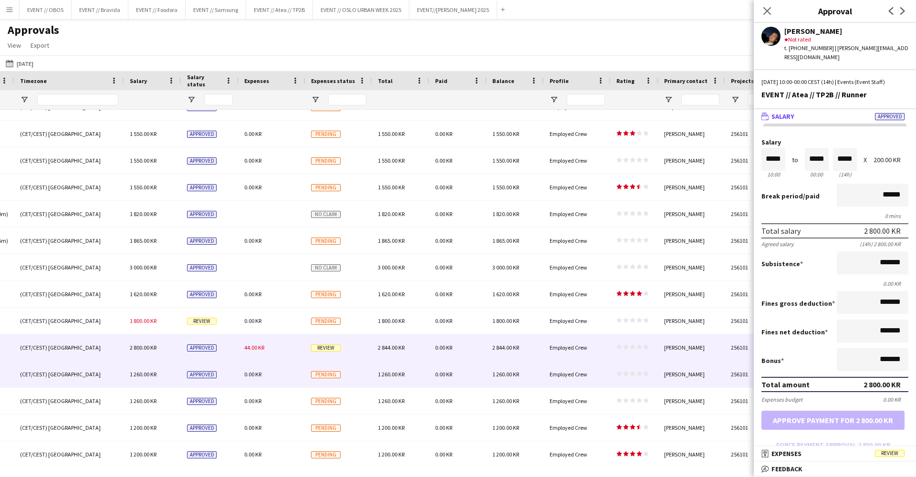
click at [592, 376] on div "Employed Crew" at bounding box center [577, 374] width 67 height 26
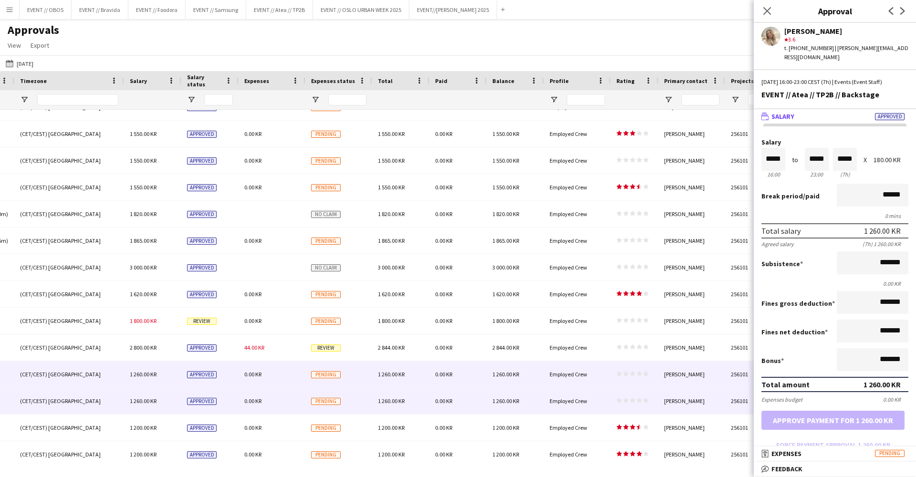
scroll to position [0, 0]
click at [578, 388] on div "Employed Crew" at bounding box center [577, 401] width 67 height 26
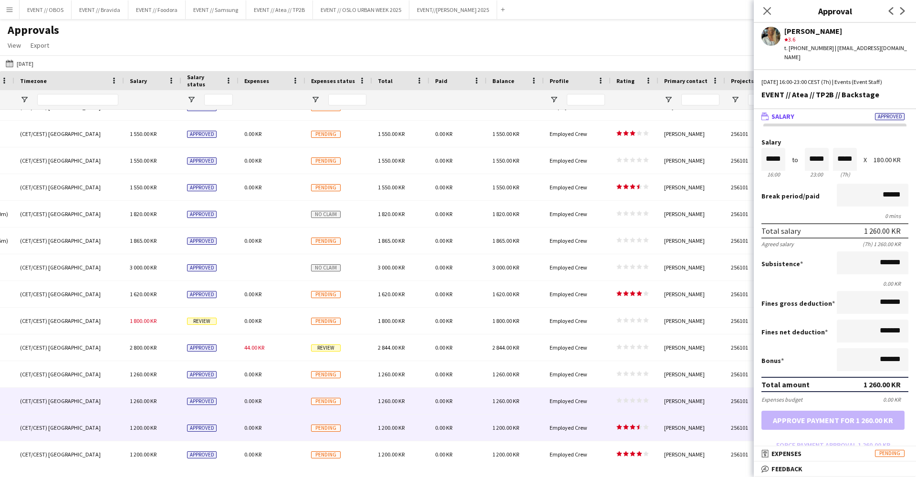
click at [670, 440] on div "[PERSON_NAME]" at bounding box center [691, 427] width 67 height 26
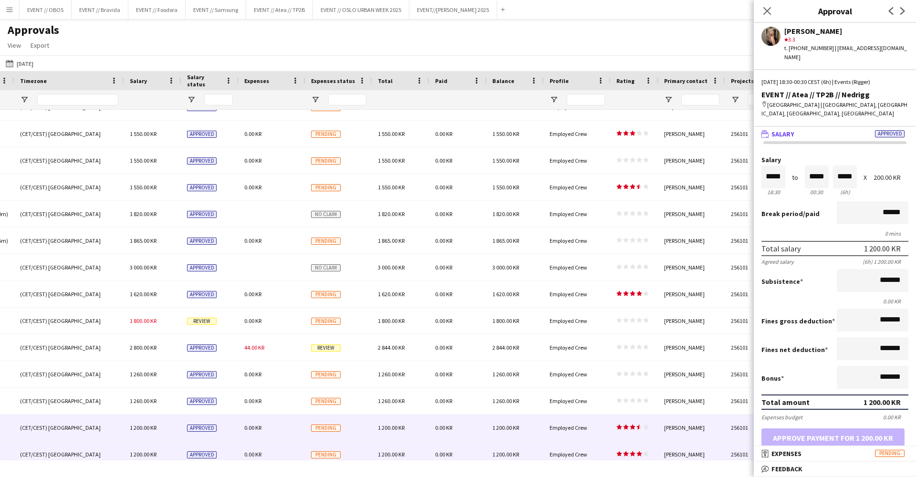
scroll to position [103, 0]
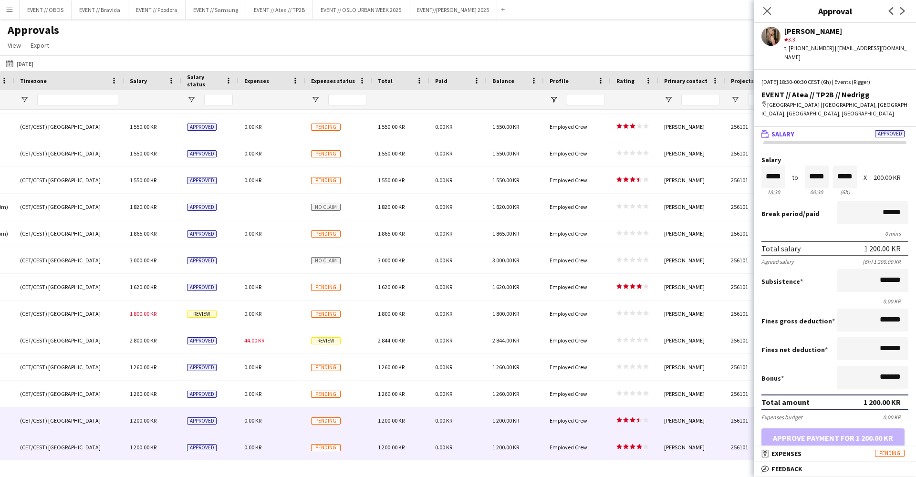
click at [674, 454] on div "[PERSON_NAME]" at bounding box center [691, 447] width 67 height 26
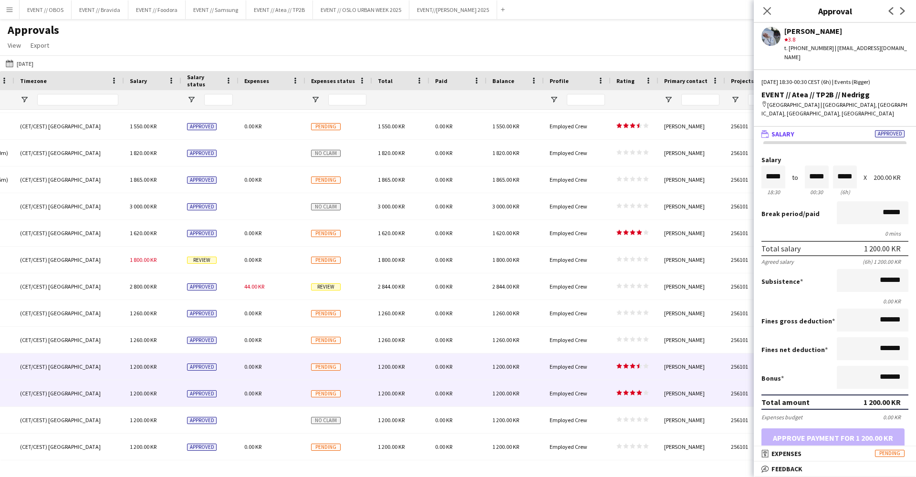
scroll to position [157, 0]
click at [627, 368] on app-approvals-table-rating-cell "star star star star star star star star star star" at bounding box center [632, 366] width 32 height 7
click at [624, 387] on div "star star star star star star star star star star" at bounding box center [634, 393] width 48 height 26
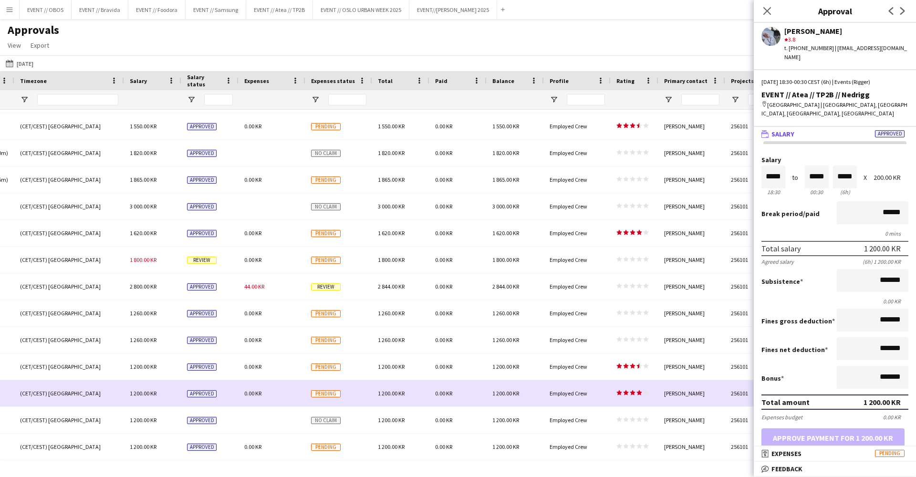
click at [623, 364] on icon "star" at bounding box center [626, 366] width 6 height 6
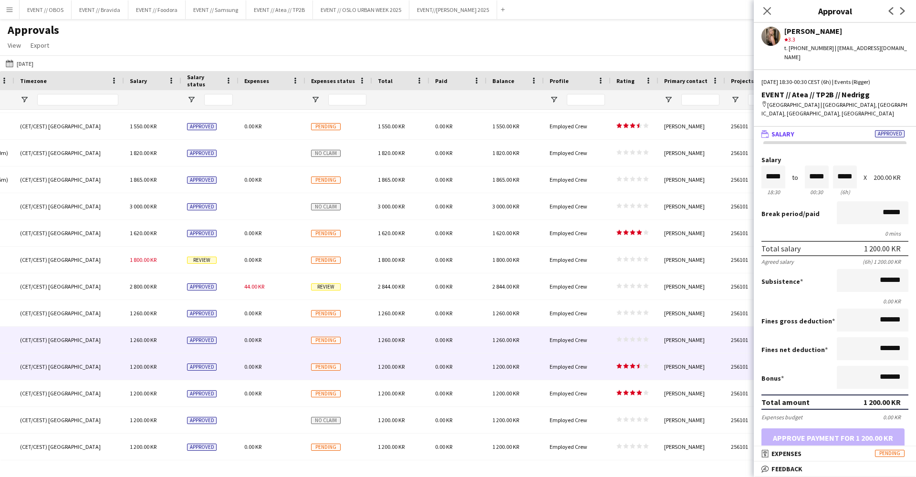
click at [622, 341] on span "star star star star star" at bounding box center [632, 339] width 32 height 6
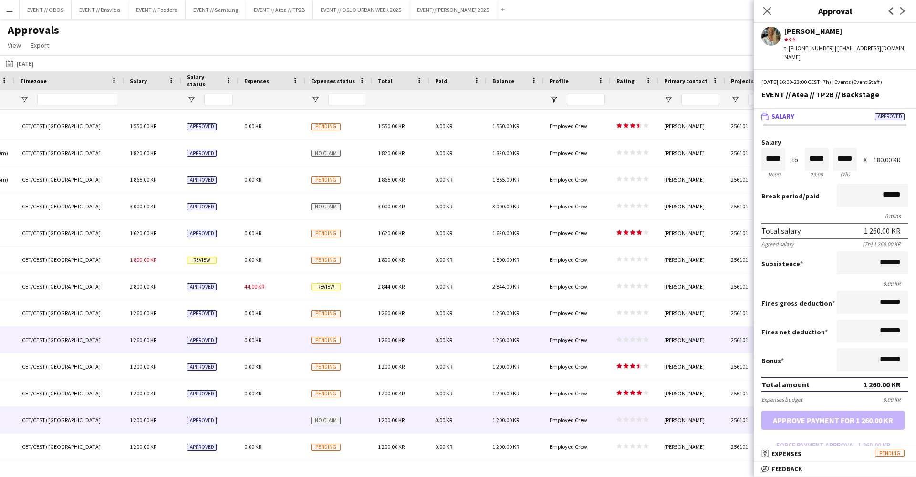
click at [640, 415] on div "star star star star star star star star star star" at bounding box center [634, 420] width 48 height 26
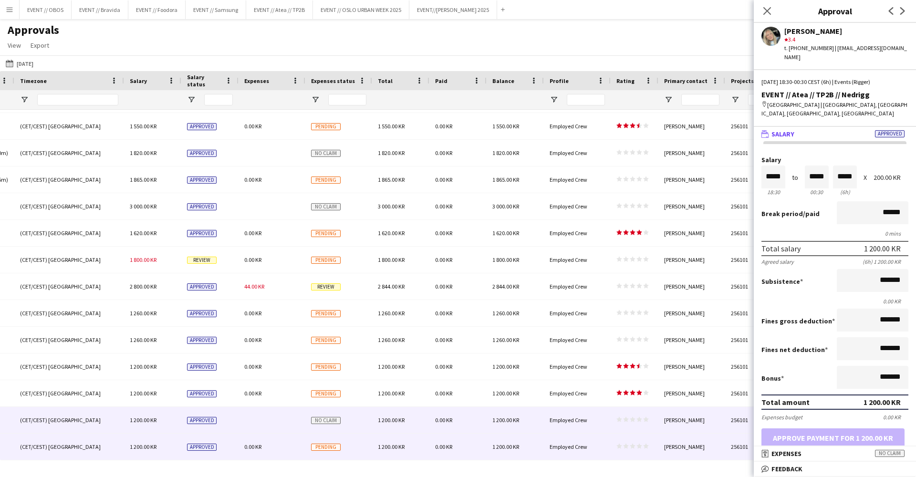
click at [638, 454] on div "star star star star star star star star star star" at bounding box center [634, 446] width 48 height 26
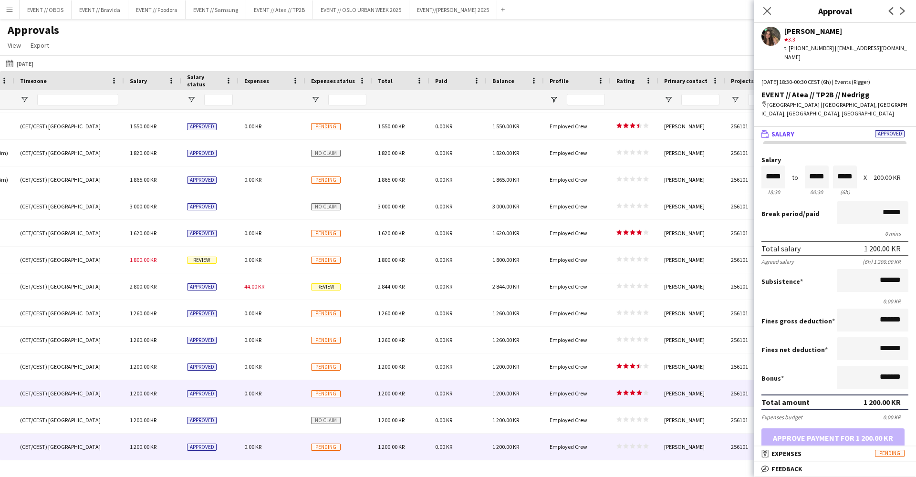
click at [618, 388] on div "star star star star star star star star star star" at bounding box center [634, 393] width 48 height 26
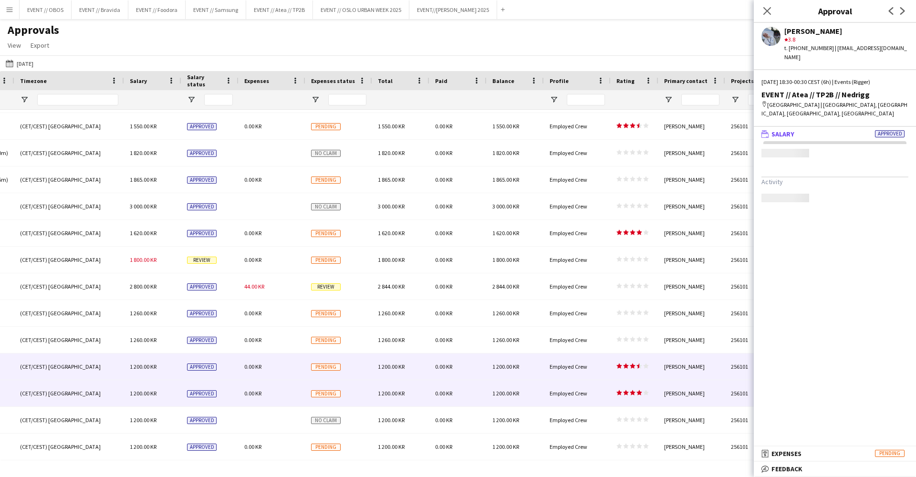
click at [613, 371] on div "star star star star star star star star star star" at bounding box center [634, 366] width 48 height 26
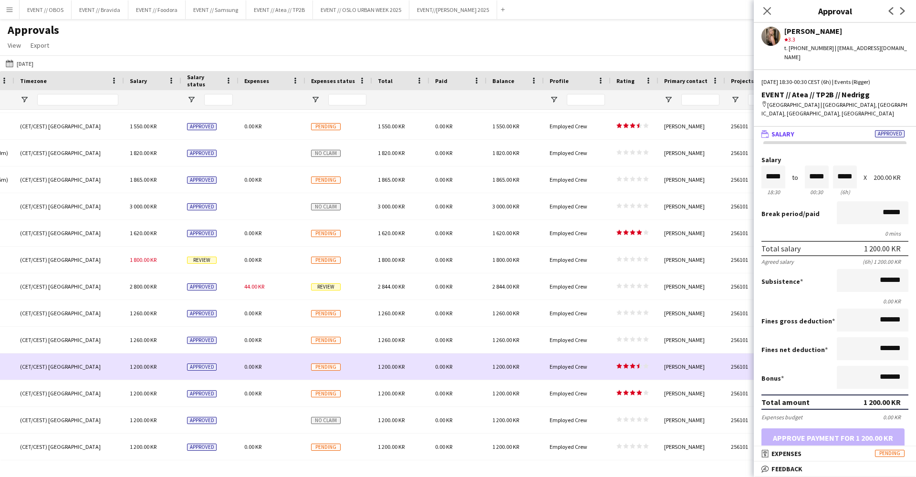
click at [612, 360] on div "star star star star star star star star star star" at bounding box center [634, 366] width 48 height 26
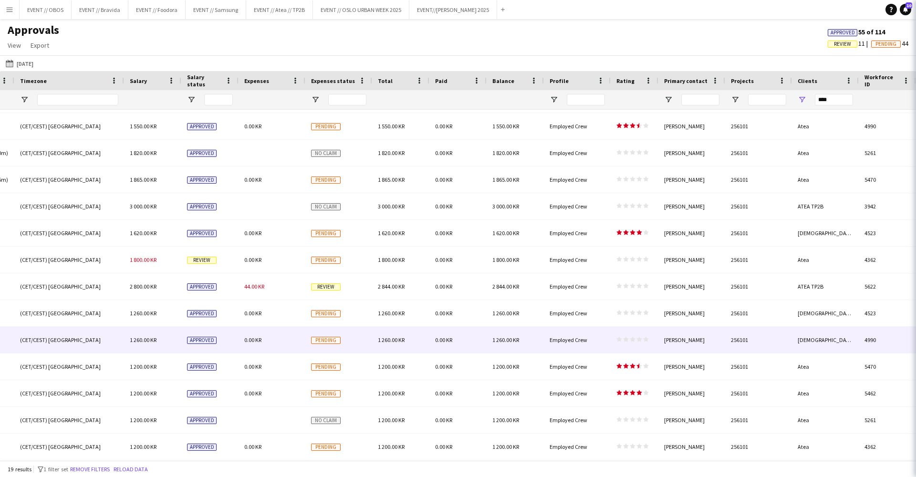
click at [612, 346] on div "star star star star star star star star star star" at bounding box center [634, 340] width 48 height 26
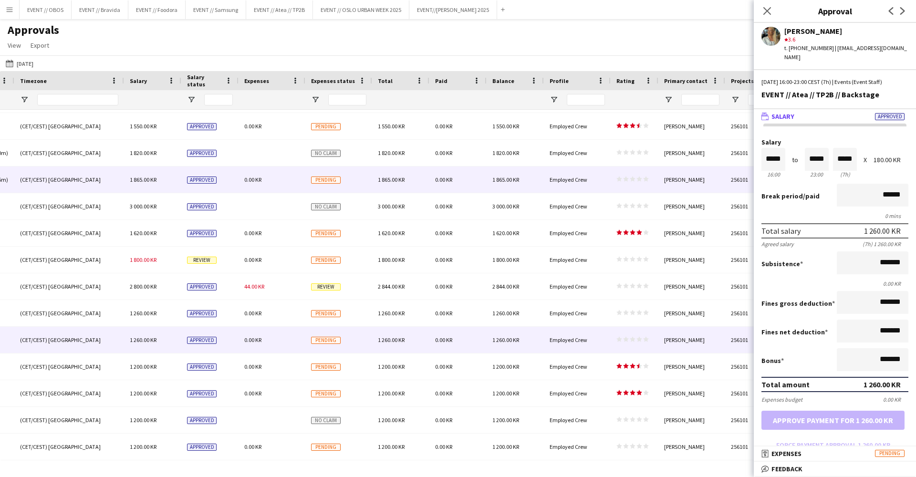
click at [548, 176] on div "Employed Crew" at bounding box center [577, 179] width 67 height 26
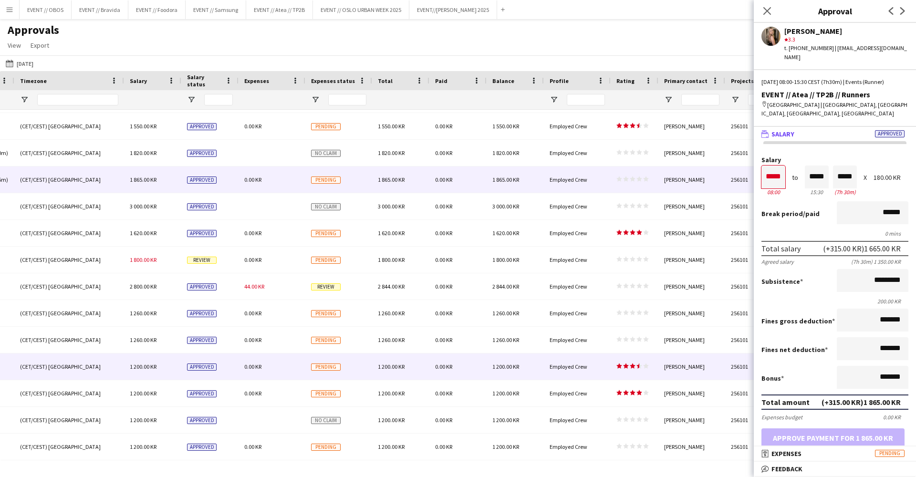
click at [481, 370] on div "0.00 KR" at bounding box center [457, 366] width 57 height 26
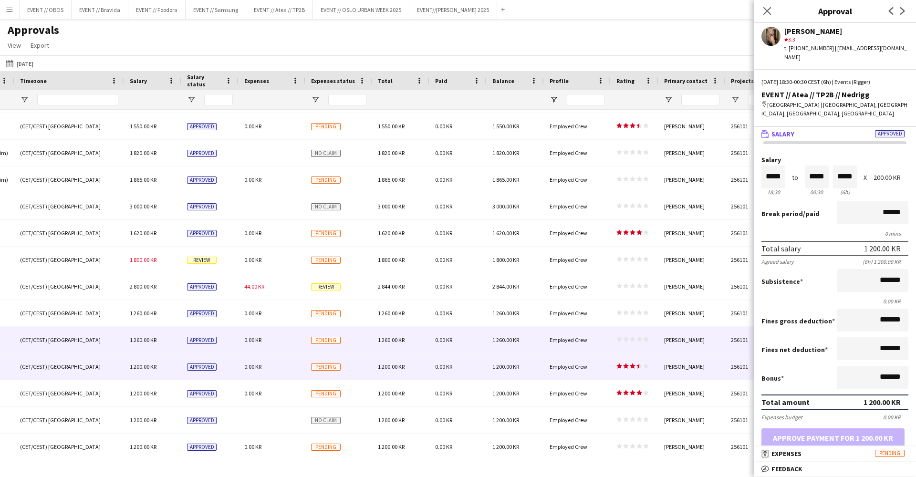
click at [499, 348] on div "1 260.00 KR" at bounding box center [514, 340] width 57 height 26
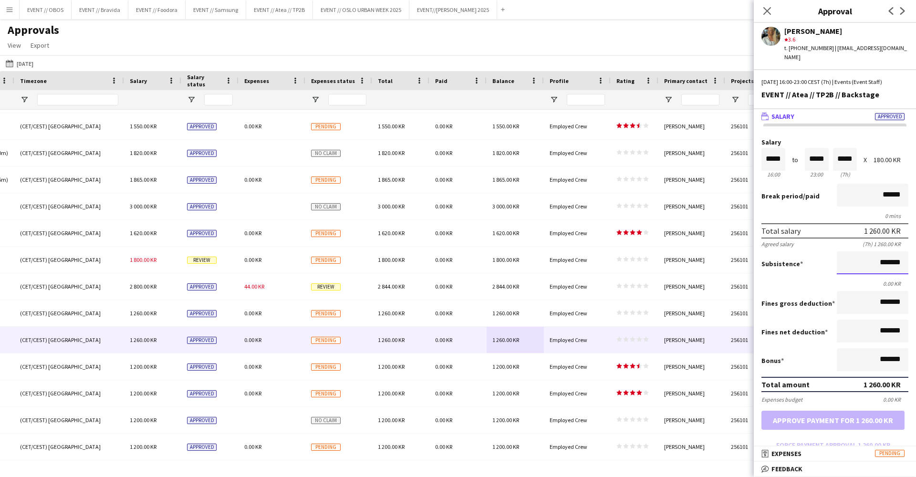
click at [853, 255] on input "*******" at bounding box center [872, 262] width 72 height 23
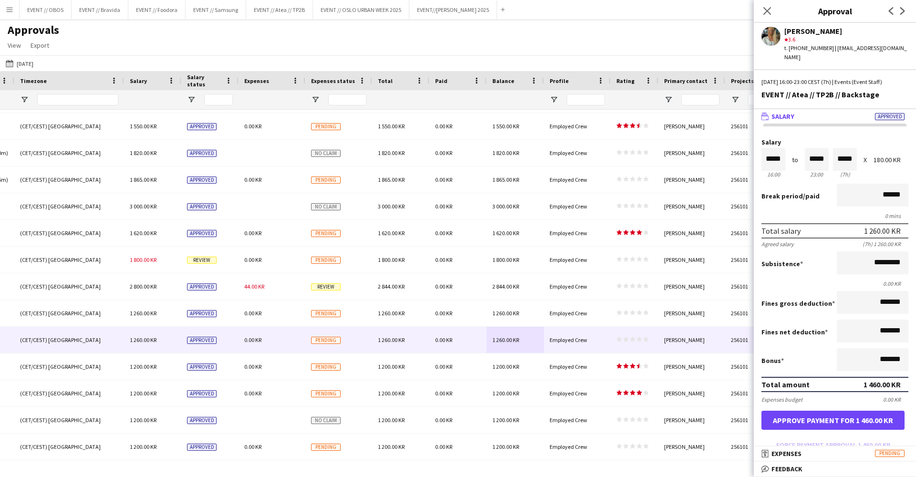
click at [829, 263] on div "Subsistence *********" at bounding box center [834, 263] width 147 height 25
click at [873, 255] on input "*********" at bounding box center [872, 262] width 72 height 23
click at [827, 270] on form "Salary ***** 16:00 to ***** 23:00 ***** (7h) X 180.00 KR Break period /paid ***…" at bounding box center [834, 296] width 162 height 314
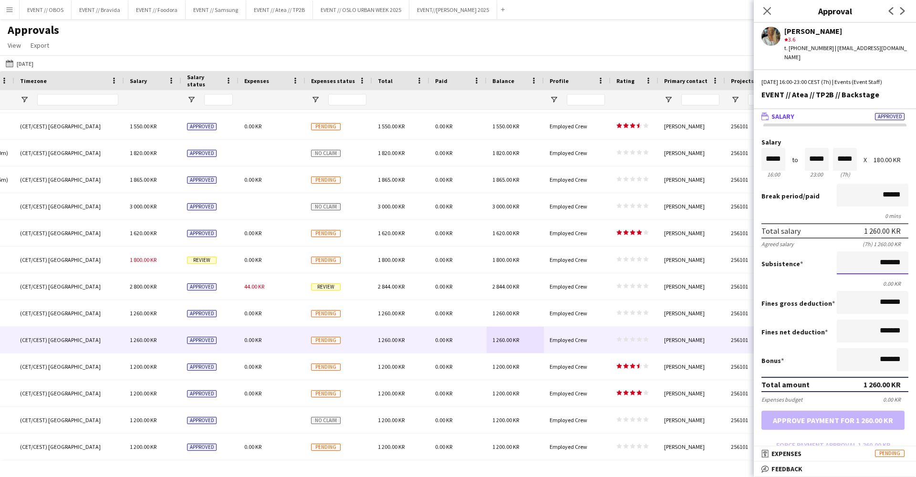
click at [865, 253] on input "*******" at bounding box center [872, 262] width 72 height 23
type input "*********"
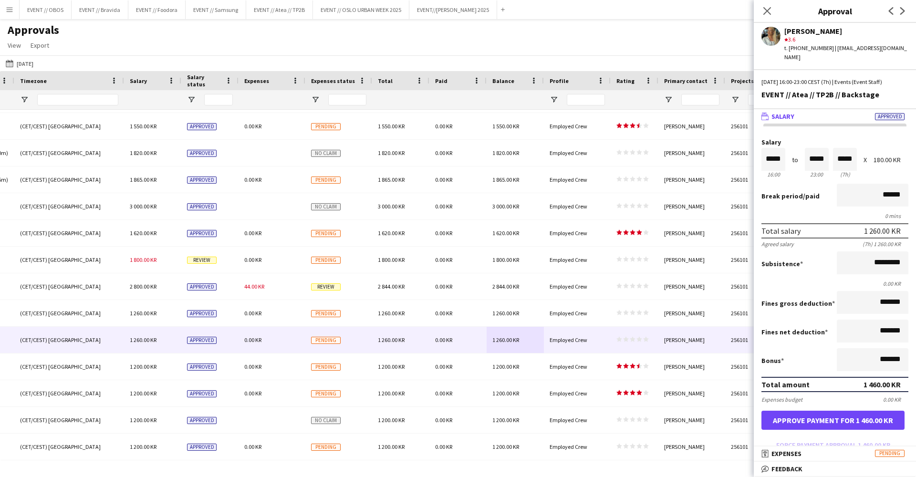
click at [833, 265] on div "Subsistence *********" at bounding box center [834, 263] width 147 height 25
click at [817, 416] on button "Approve payment for 1 460.00 KR" at bounding box center [832, 420] width 143 height 19
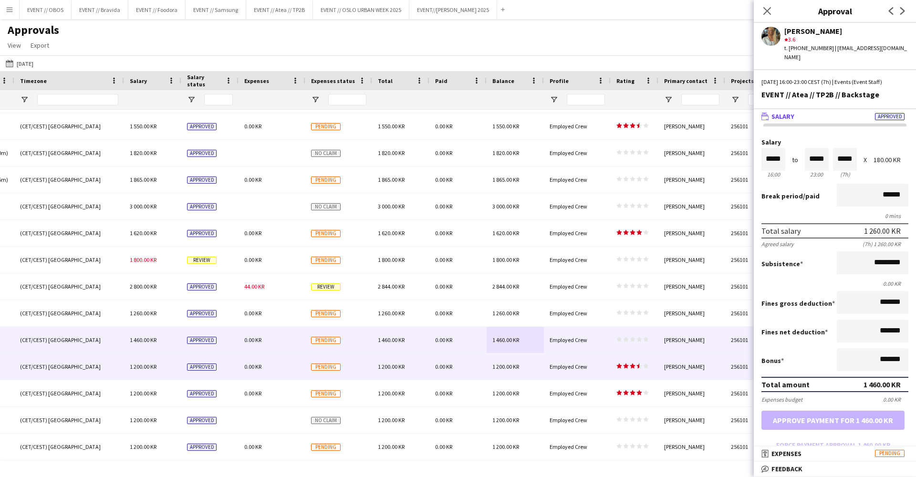
click at [592, 371] on div "Employed Crew" at bounding box center [577, 366] width 67 height 26
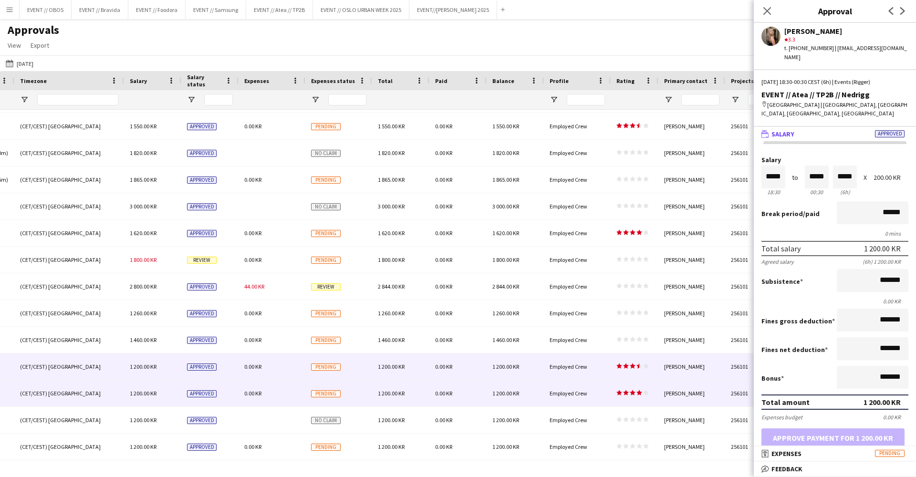
click at [599, 394] on div "Employed Crew" at bounding box center [577, 393] width 67 height 26
click at [508, 369] on span "1 200.00 KR" at bounding box center [505, 366] width 27 height 7
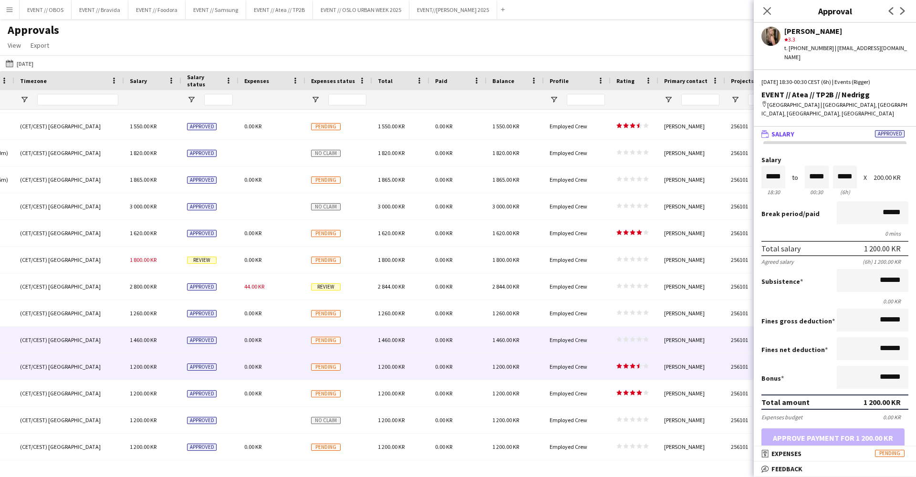
click at [517, 350] on div "1 460.00 KR" at bounding box center [514, 340] width 57 height 26
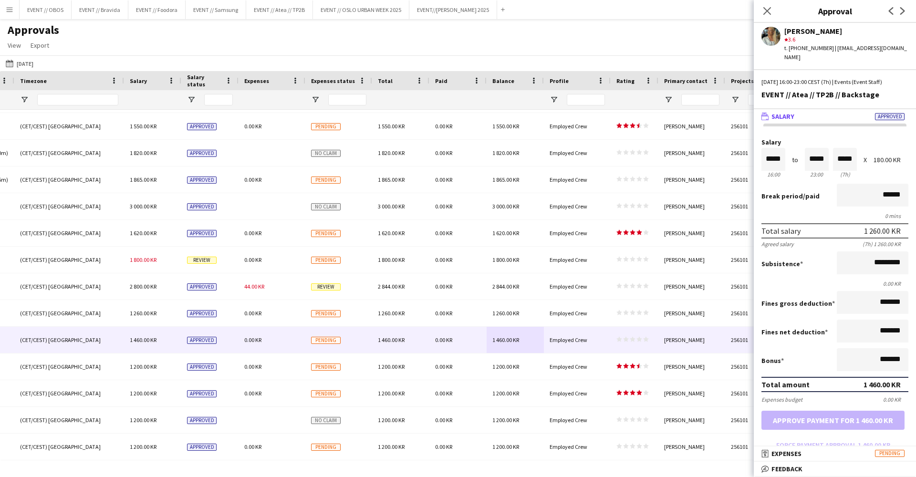
click at [840, 268] on div "Subsistence *********" at bounding box center [834, 263] width 147 height 25
click at [871, 252] on input "*********" at bounding box center [872, 262] width 72 height 23
click at [876, 255] on input "********" at bounding box center [872, 262] width 72 height 23
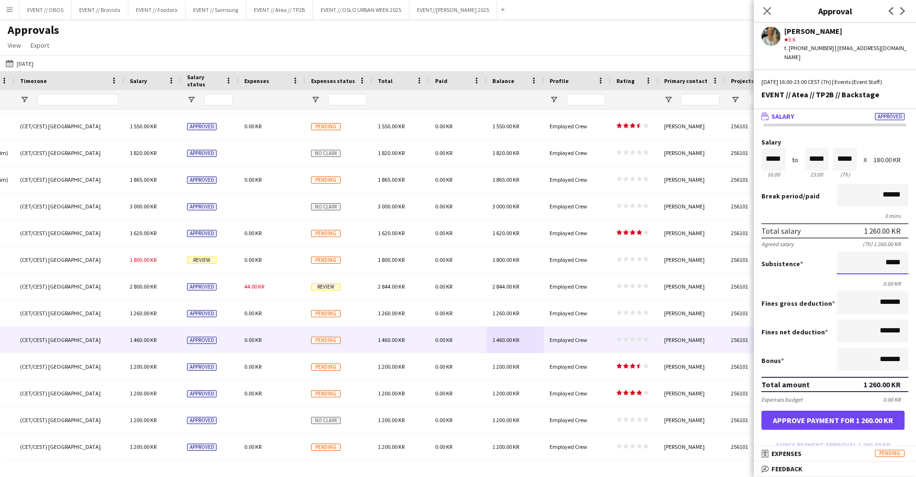
click at [876, 254] on input "*****" at bounding box center [872, 262] width 72 height 23
type input "*********"
click at [838, 319] on input "*******" at bounding box center [872, 330] width 72 height 23
click at [790, 411] on button "Approve payment for 1 360.00 KR" at bounding box center [832, 420] width 143 height 19
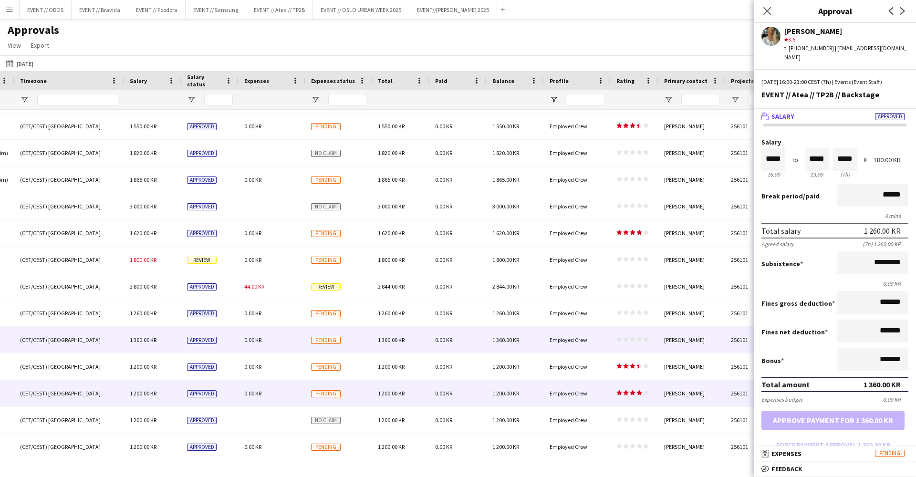
click at [424, 402] on div "1 200.00 KR" at bounding box center [400, 393] width 57 height 26
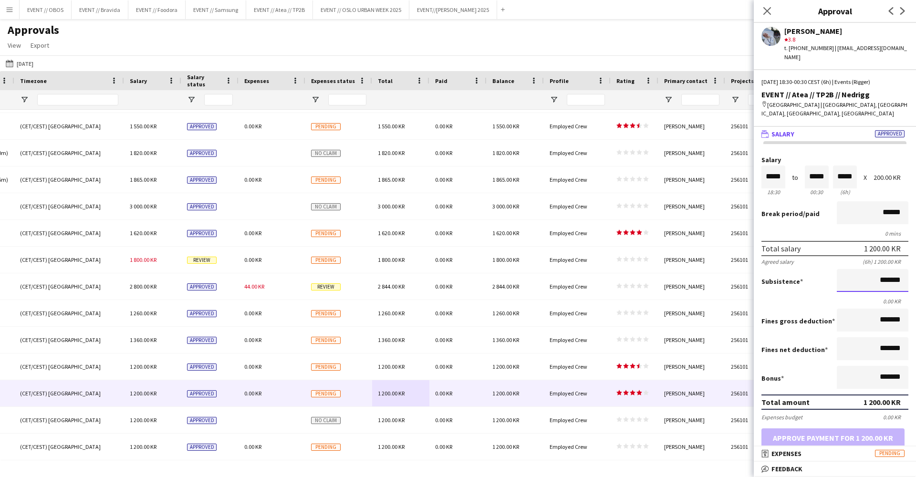
click at [850, 270] on input "*******" at bounding box center [872, 280] width 72 height 23
type input "*********"
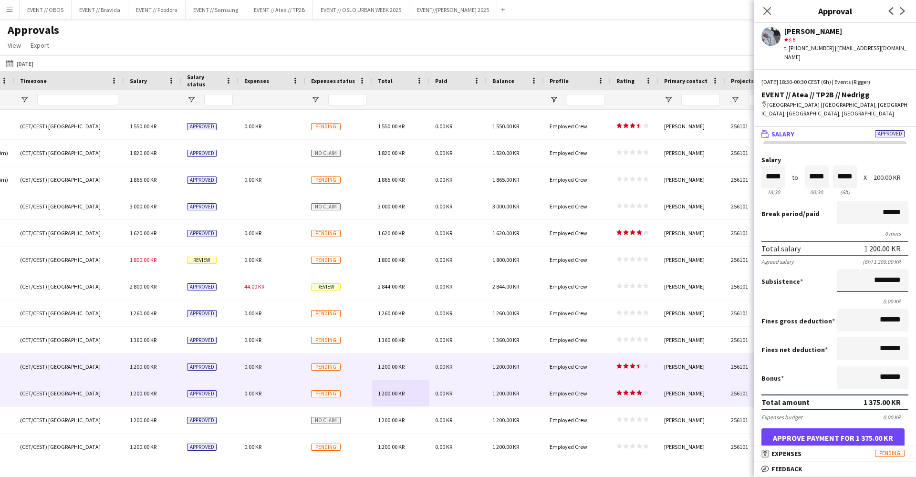
scroll to position [0, 0]
click at [570, 360] on div "Employed Crew" at bounding box center [577, 366] width 67 height 26
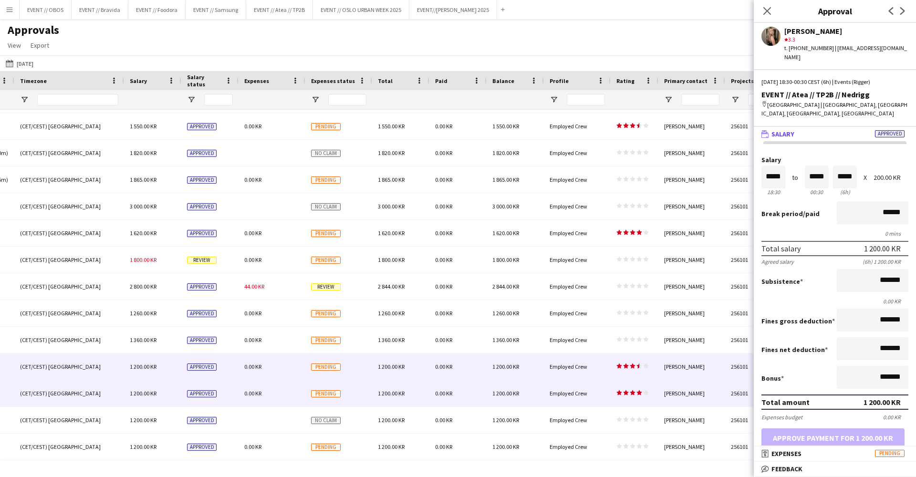
click at [570, 395] on span "Employed Crew" at bounding box center [568, 393] width 38 height 7
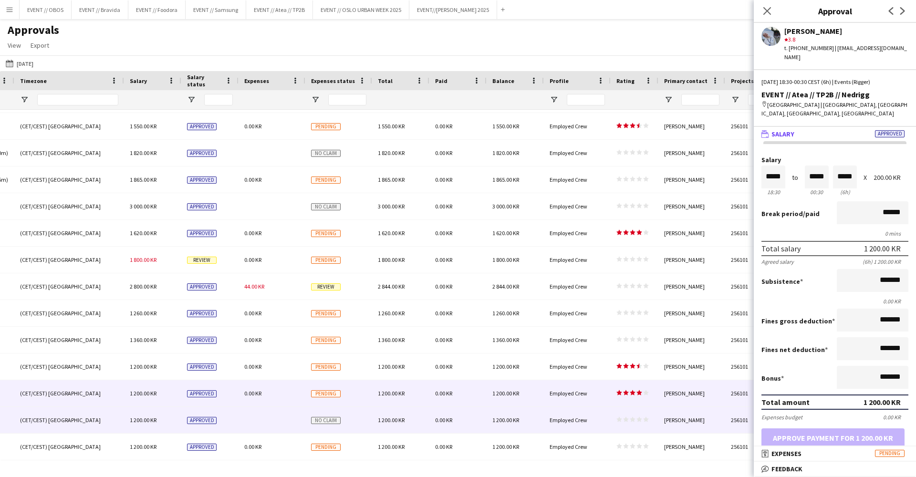
click at [570, 431] on div "Employed Crew" at bounding box center [577, 420] width 67 height 26
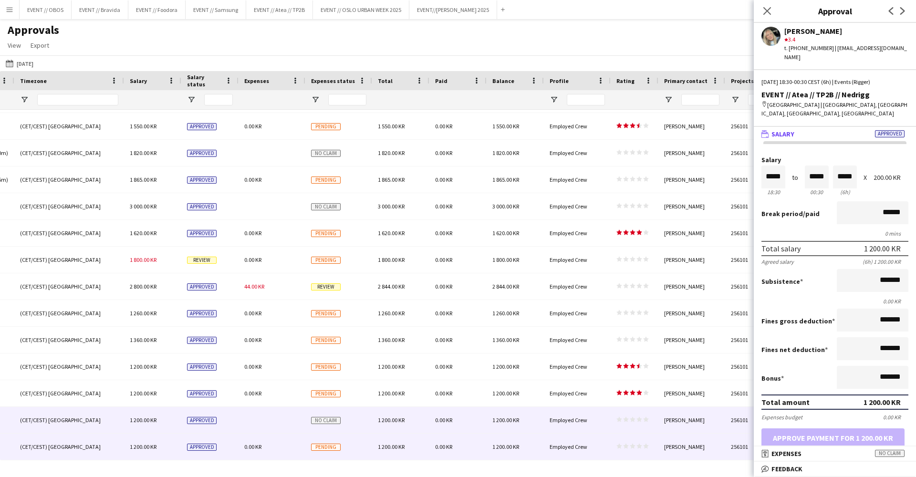
click at [571, 457] on div "Employed Crew" at bounding box center [577, 446] width 67 height 26
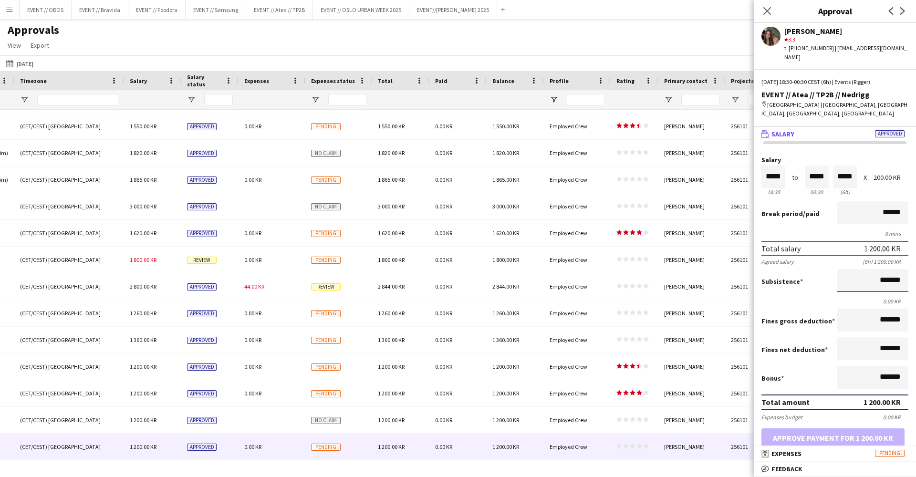
click at [869, 281] on input "*******" at bounding box center [872, 280] width 72 height 23
click at [868, 275] on input "*******" at bounding box center [872, 280] width 72 height 23
type input "****"
click at [890, 273] on input "****" at bounding box center [872, 280] width 72 height 23
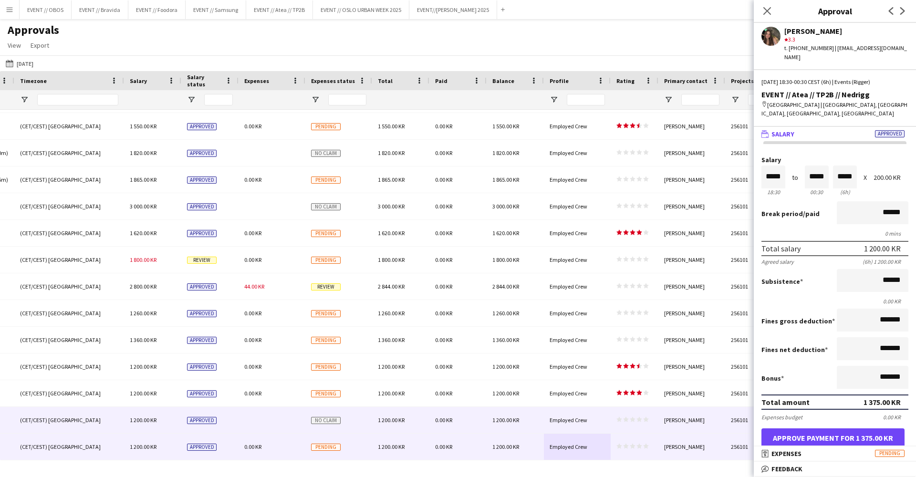
type input "*********"
click at [618, 420] on polygon at bounding box center [619, 419] width 6 height 5
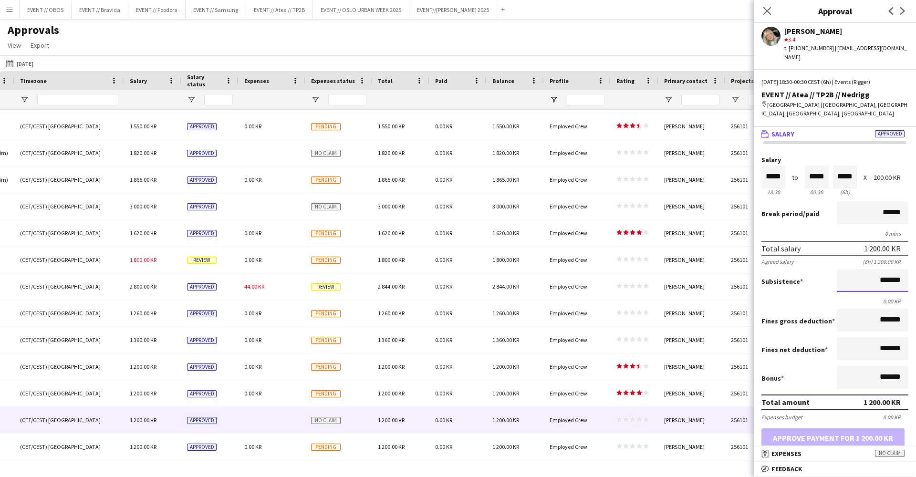
click at [849, 277] on input "*******" at bounding box center [872, 280] width 72 height 23
click at [875, 276] on input "*******" at bounding box center [872, 280] width 72 height 23
click at [888, 277] on input "****" at bounding box center [872, 280] width 72 height 23
click at [887, 269] on input "****" at bounding box center [872, 280] width 72 height 23
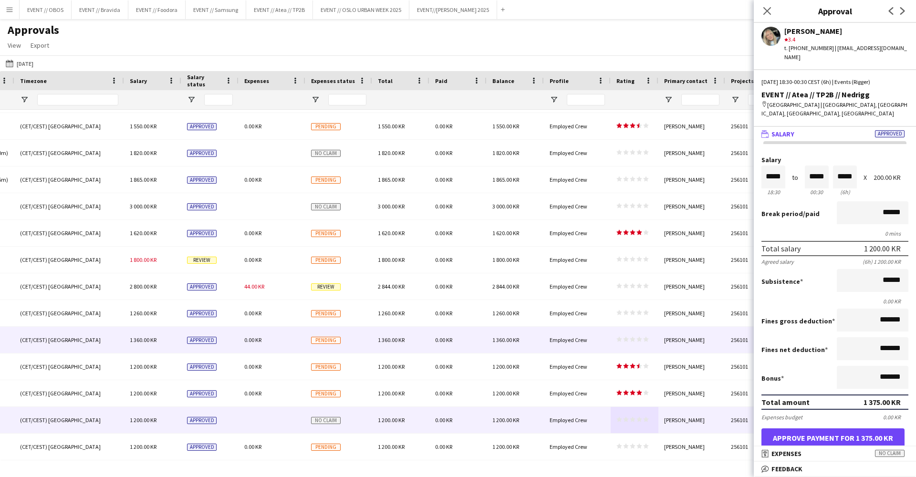
type input "*********"
click at [605, 345] on div "Employed Crew" at bounding box center [577, 340] width 67 height 26
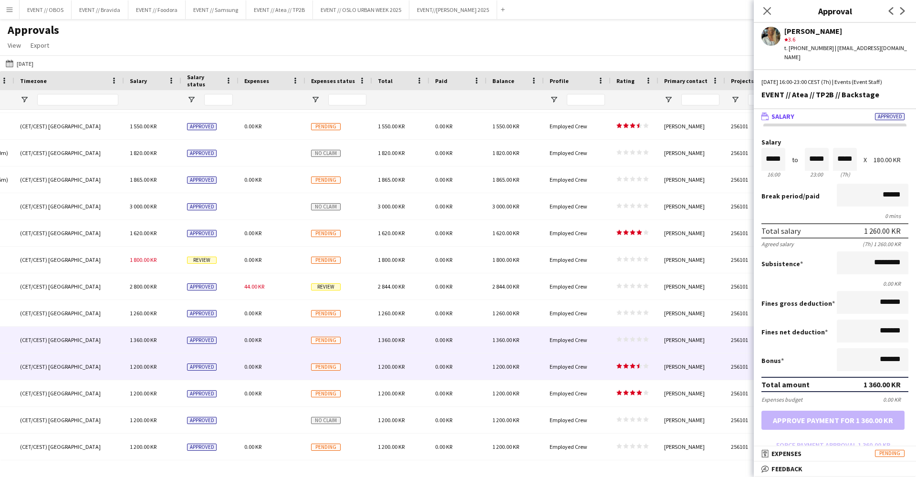
click at [598, 362] on div "Employed Crew" at bounding box center [577, 366] width 67 height 26
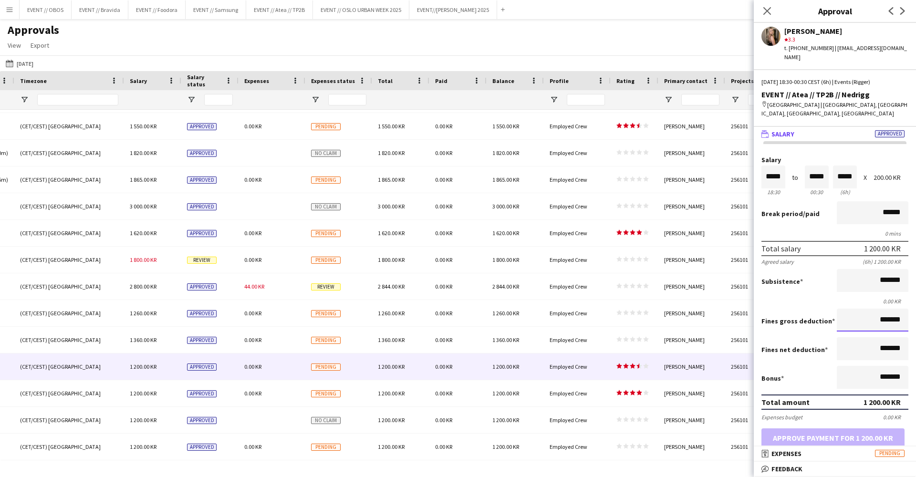
click at [879, 316] on input "*******" at bounding box center [872, 320] width 72 height 23
drag, startPoint x: 876, startPoint y: 314, endPoint x: 898, endPoint y: 314, distance: 21.9
click at [898, 314] on input "*******" at bounding box center [872, 320] width 72 height 23
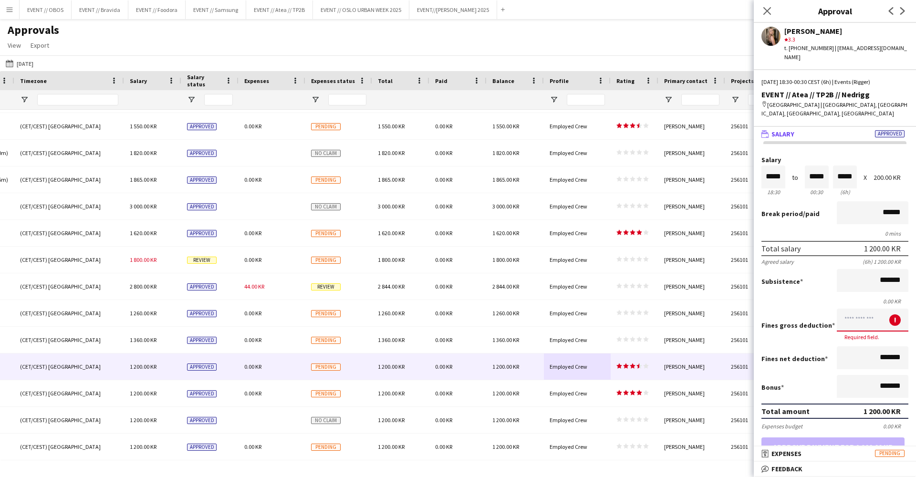
click at [871, 318] on input at bounding box center [872, 320] width 72 height 23
click at [869, 317] on input at bounding box center [872, 320] width 72 height 23
click at [862, 312] on input at bounding box center [872, 320] width 72 height 23
click at [859, 365] on form "Salary ***** 18:30 to ***** 00:30 ***** (6h) X 200.00 KR Break period /paid ***…" at bounding box center [834, 317] width 162 height 323
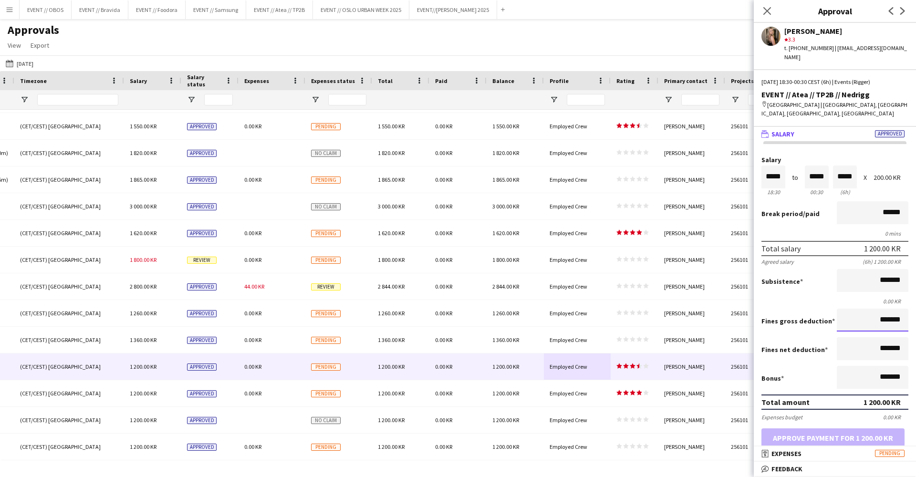
click at [865, 314] on input "*******" at bounding box center [872, 320] width 72 height 23
click at [879, 313] on input "*********" at bounding box center [872, 320] width 72 height 23
click at [885, 312] on input "*******" at bounding box center [872, 320] width 72 height 23
click at [804, 298] on div "0.00 KR" at bounding box center [834, 301] width 147 height 7
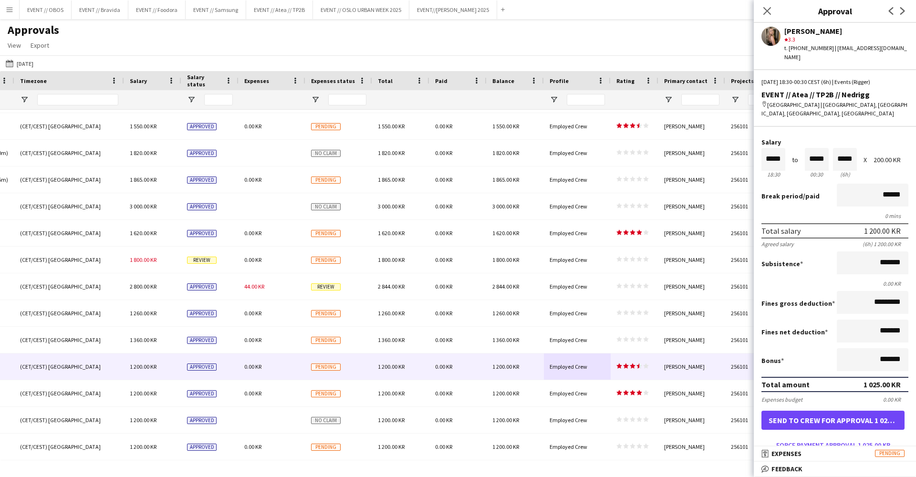
scroll to position [20, 0]
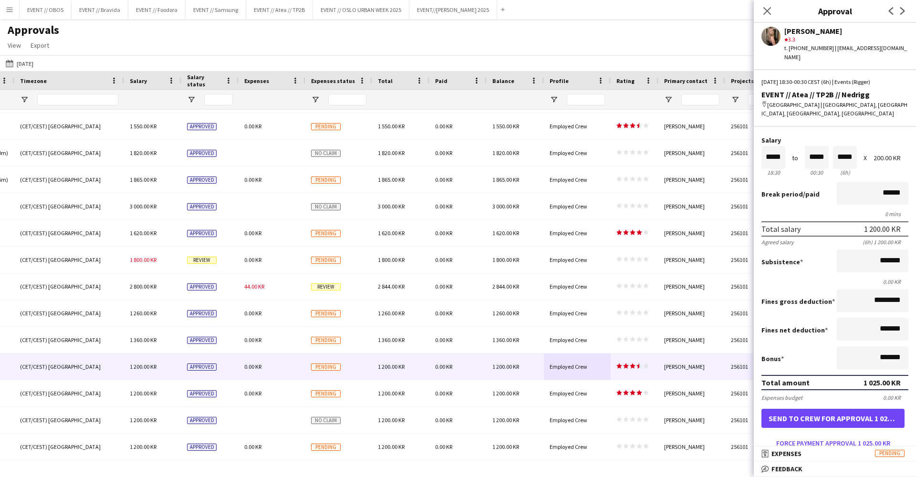
drag, startPoint x: 851, startPoint y: 417, endPoint x: 804, endPoint y: 258, distance: 166.0
click at [804, 258] on form "Salary ***** 18:30 to ***** 00:30 ***** (6h) X 200.00 KR Break period /paid ***…" at bounding box center [834, 294] width 162 height 314
click at [861, 293] on input "*********" at bounding box center [872, 300] width 72 height 23
drag, startPoint x: 858, startPoint y: 291, endPoint x: 851, endPoint y: 291, distance: 6.7
click at [851, 291] on input "*********" at bounding box center [872, 300] width 72 height 23
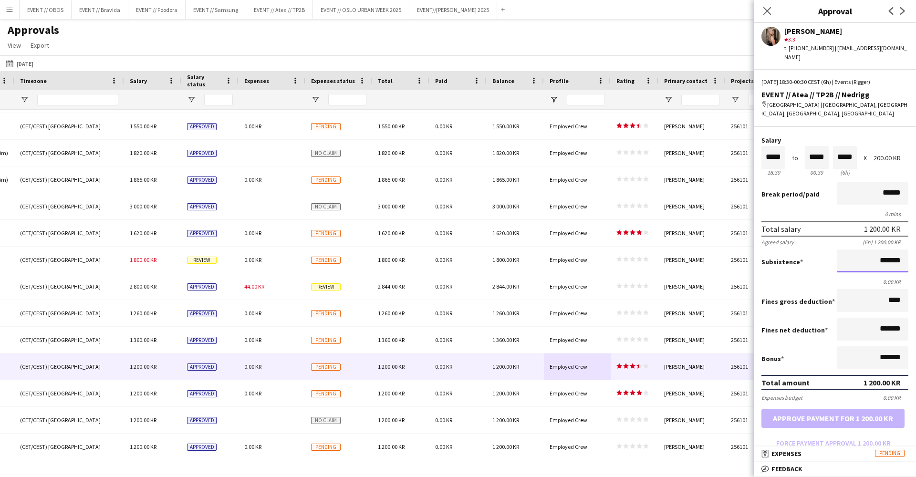
type input "*******"
click at [859, 255] on input "*******" at bounding box center [872, 260] width 72 height 23
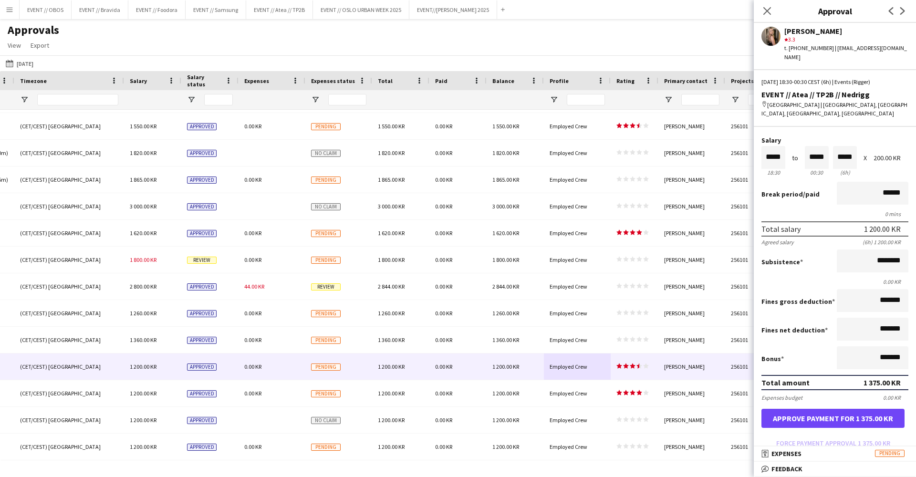
type input "*********"
click at [826, 258] on div "Subsistence *********" at bounding box center [834, 261] width 147 height 25
click at [820, 412] on button "Approve payment for 1 375.00 KR" at bounding box center [832, 418] width 143 height 19
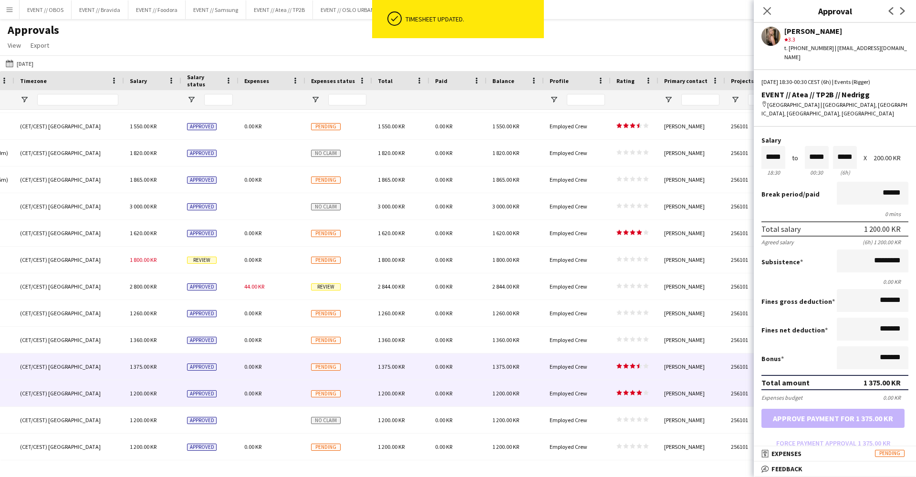
click at [484, 399] on div "0.00 KR" at bounding box center [457, 393] width 57 height 26
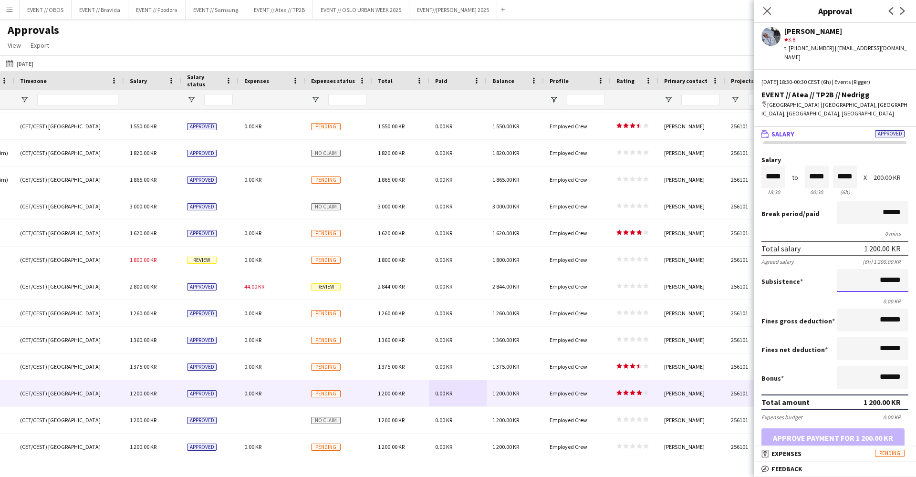
click at [878, 272] on input "*******" at bounding box center [872, 280] width 72 height 23
click at [879, 273] on input "*******" at bounding box center [872, 280] width 72 height 23
type input "****"
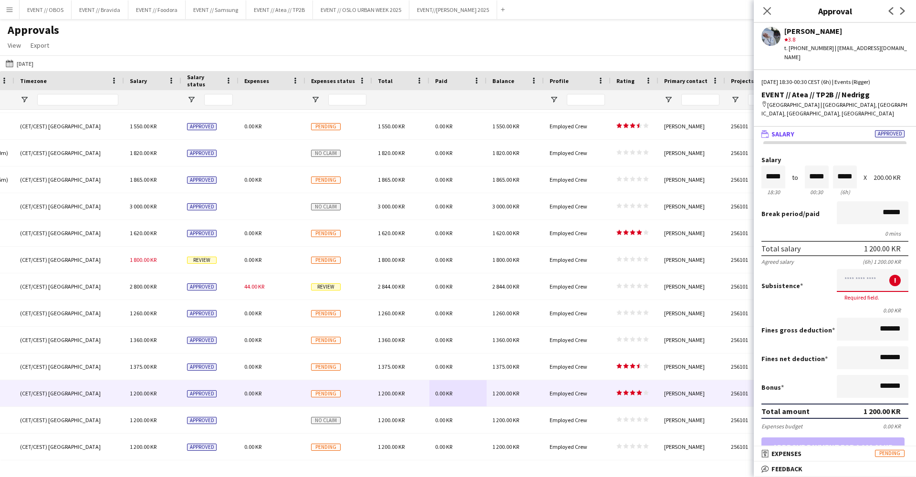
click at [866, 275] on input at bounding box center [872, 280] width 72 height 23
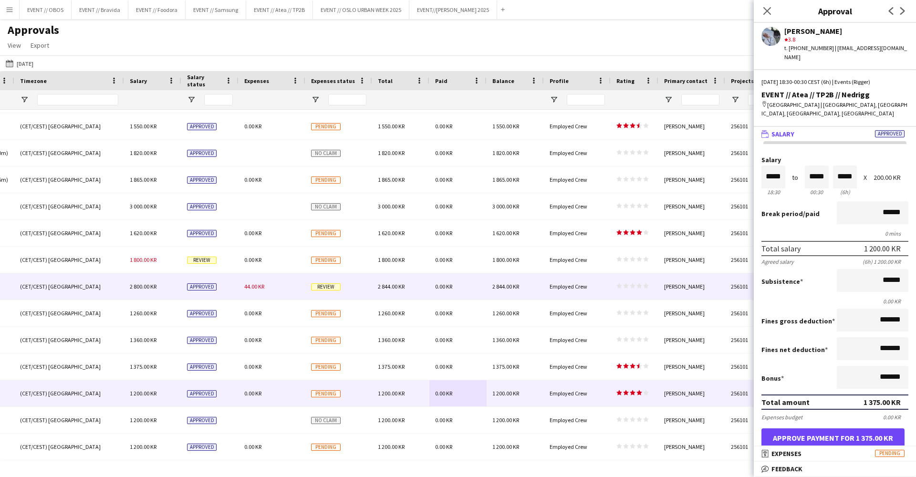
type input "*********"
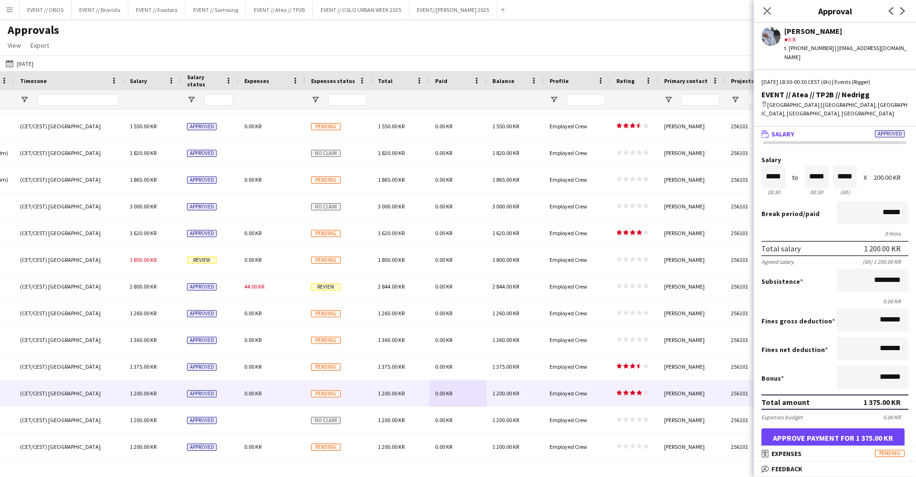
click at [797, 428] on button "Approve payment for 1 375.00 KR" at bounding box center [832, 437] width 143 height 19
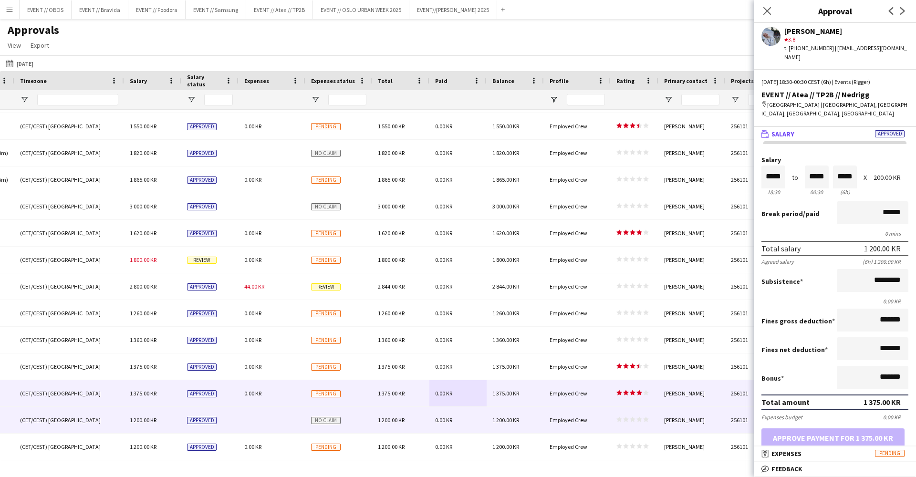
click at [483, 417] on div "0.00 KR" at bounding box center [457, 420] width 57 height 26
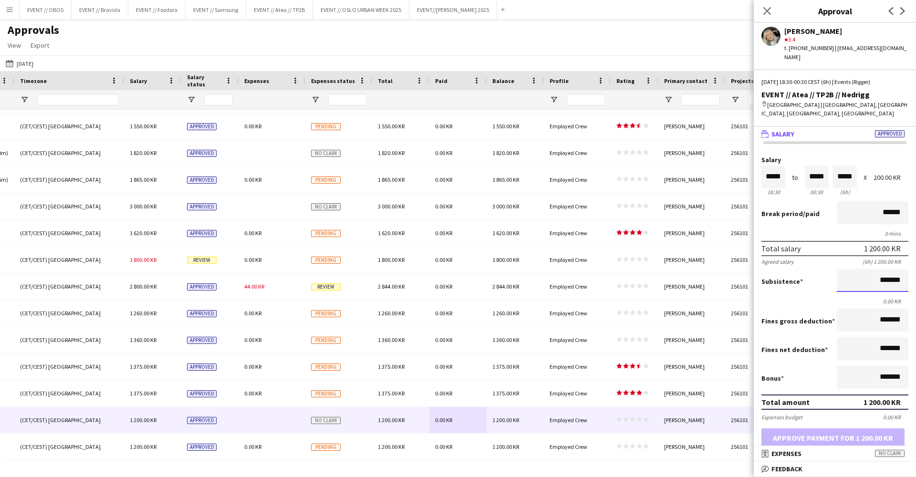
click at [848, 278] on input "*******" at bounding box center [872, 280] width 72 height 23
click at [852, 274] on input "*******" at bounding box center [872, 280] width 72 height 23
type input "*********"
click at [844, 429] on button "Approve payment for 1 375.00 KR" at bounding box center [832, 437] width 143 height 19
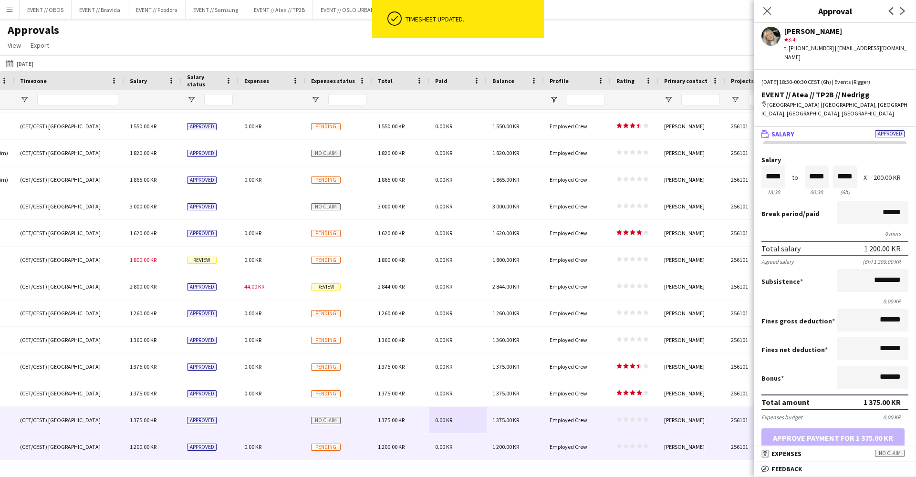
click at [476, 455] on div "0.00 KR" at bounding box center [457, 446] width 57 height 26
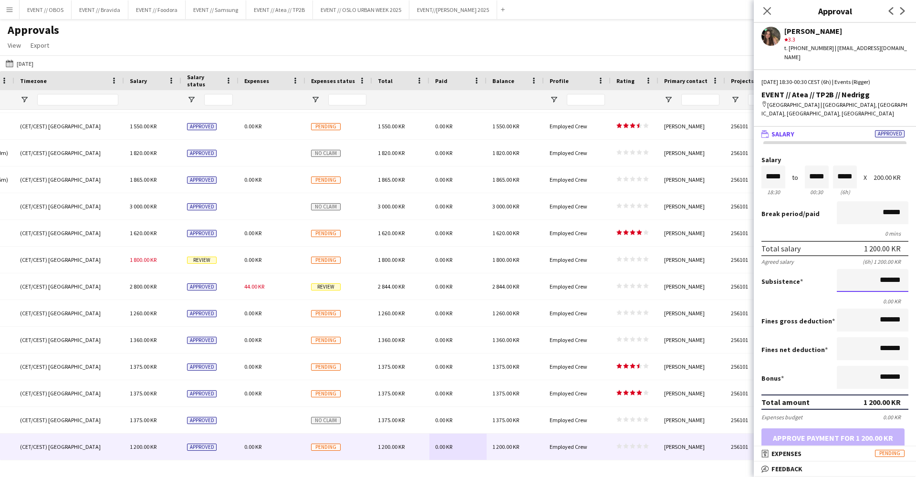
click at [854, 277] on input "*******" at bounding box center [872, 280] width 72 height 23
click at [864, 269] on input "*******" at bounding box center [872, 280] width 72 height 23
type input "*********"
click at [823, 325] on div "Fines gross deduction *******" at bounding box center [834, 321] width 147 height 25
click at [837, 437] on button "Approve payment for 1 375.00 KR" at bounding box center [832, 437] width 143 height 19
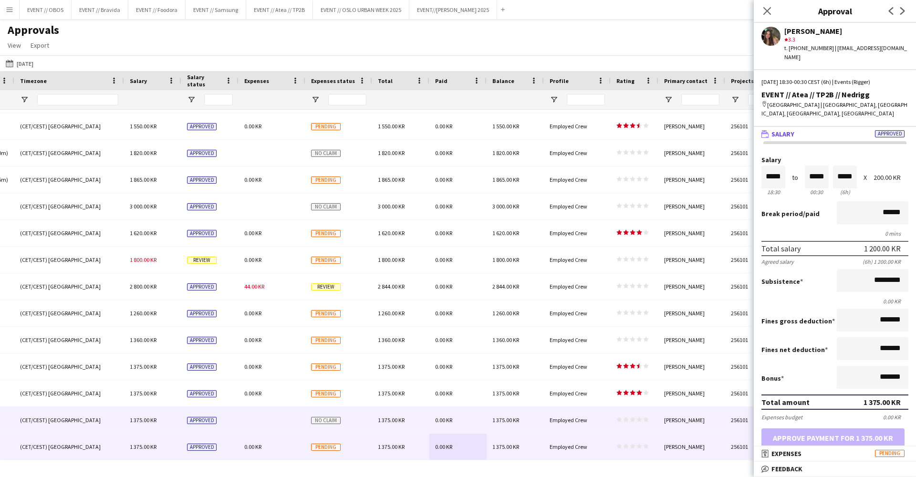
click at [460, 412] on div "0.00 KR" at bounding box center [457, 420] width 57 height 26
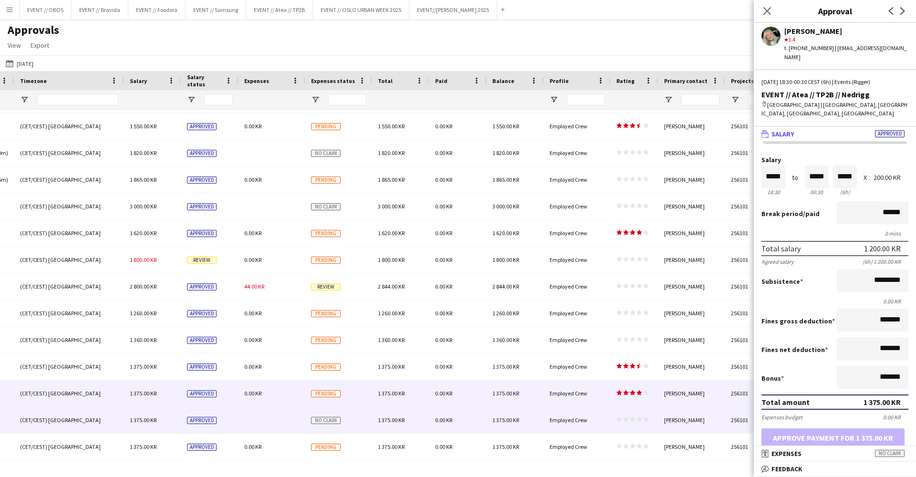
click at [347, 392] on div "Pending" at bounding box center [338, 393] width 67 height 26
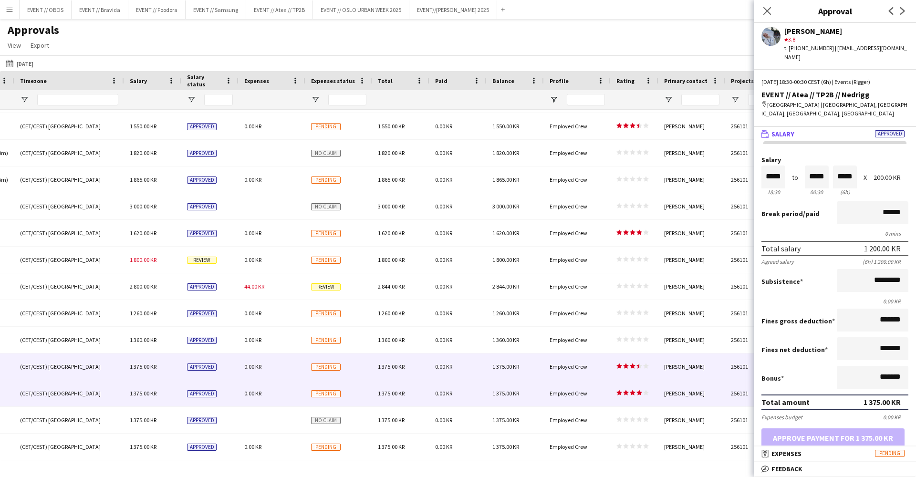
click at [347, 365] on div "Pending" at bounding box center [338, 366] width 67 height 26
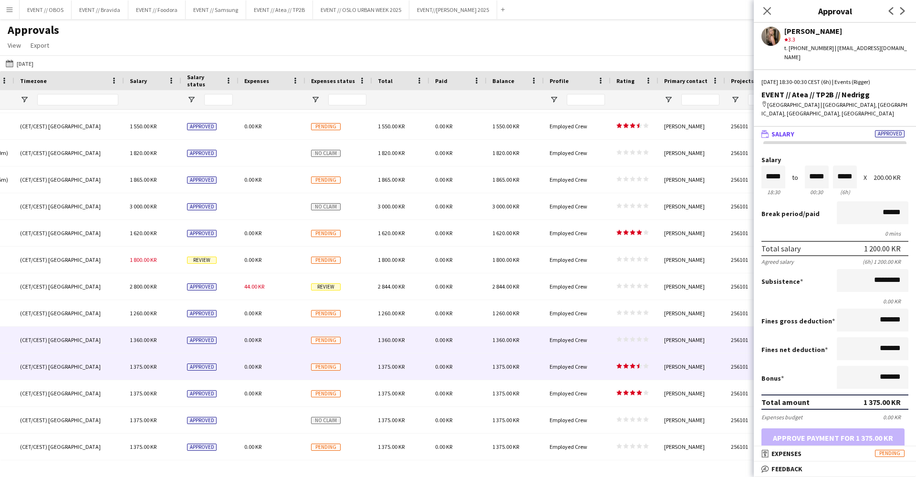
click at [481, 338] on div "0.00 KR" at bounding box center [457, 340] width 57 height 26
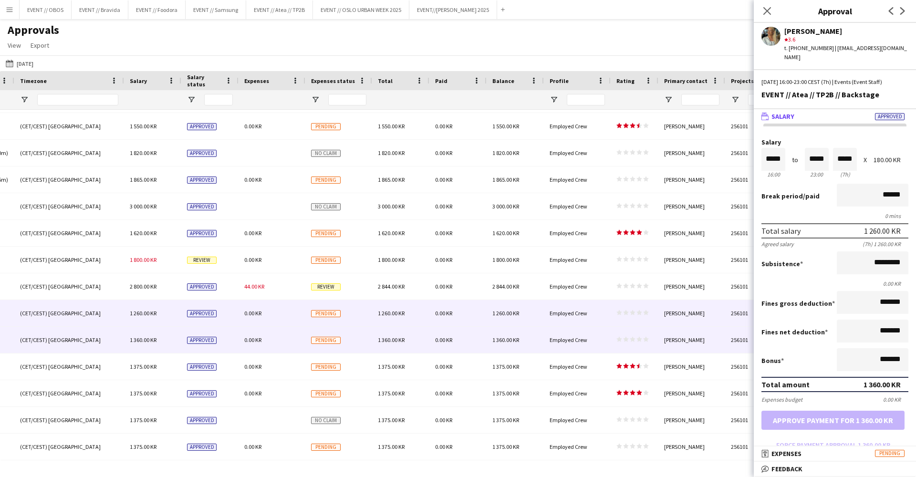
click at [481, 318] on div "0.00 KR" at bounding box center [457, 313] width 57 height 26
click at [486, 334] on div "0.00 KR" at bounding box center [457, 340] width 57 height 26
click at [485, 320] on div "0.00 KR" at bounding box center [457, 313] width 57 height 26
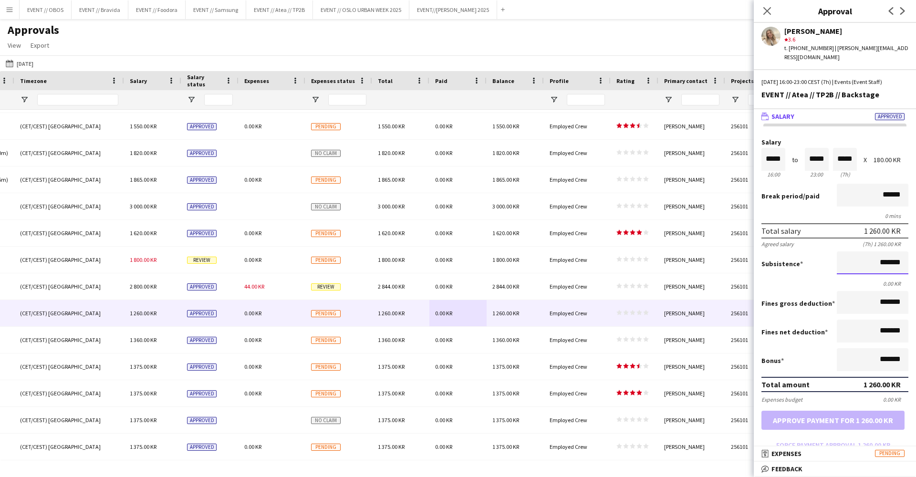
click at [853, 257] on input "*******" at bounding box center [872, 262] width 72 height 23
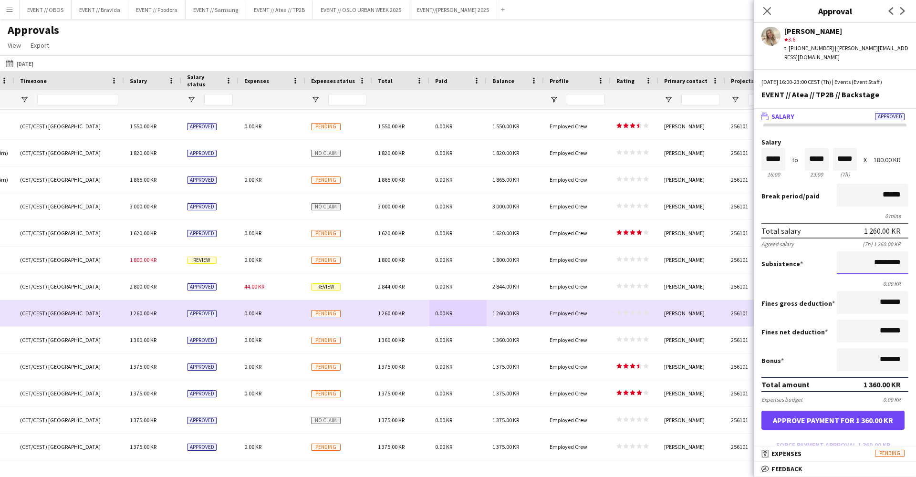
type input "*********"
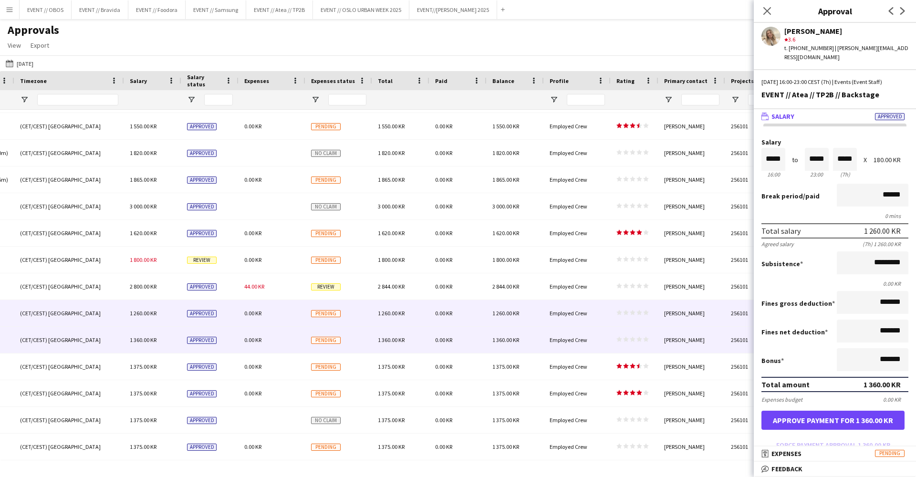
click at [648, 333] on div "star star star star star star star star star star" at bounding box center [634, 340] width 48 height 26
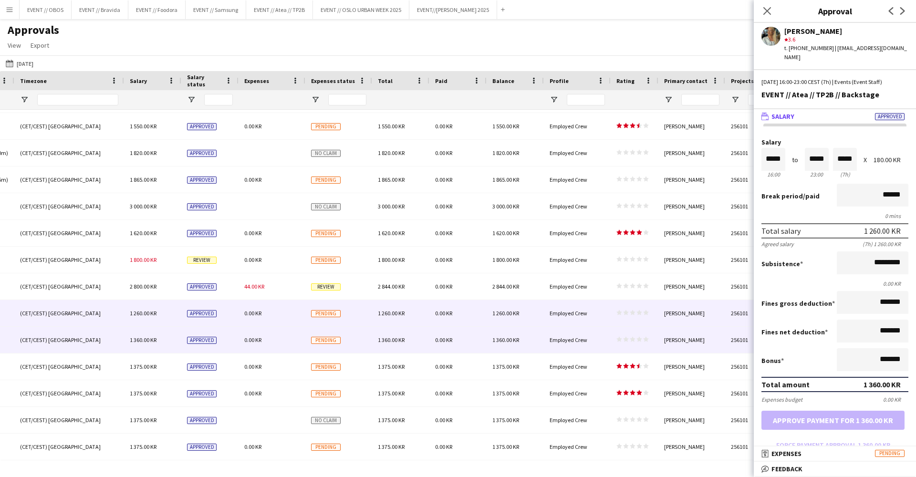
click at [641, 316] on app-approvals-table-rating-cell "star star star star star star star star star star" at bounding box center [632, 312] width 32 height 7
click at [637, 336] on div "star star star star star star star star star star" at bounding box center [634, 340] width 48 height 26
click at [640, 320] on div "star star star star star star star star star star" at bounding box center [634, 313] width 48 height 26
click at [652, 342] on div "star star star star star star star star star star" at bounding box center [634, 340] width 48 height 26
click at [642, 324] on div "star star star star star star star star star star" at bounding box center [634, 313] width 48 height 26
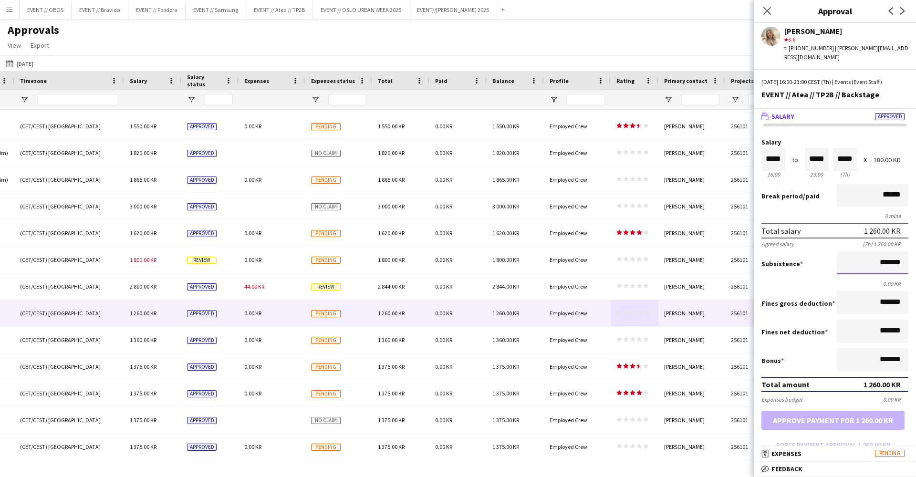
click at [848, 251] on input "*******" at bounding box center [872, 262] width 72 height 23
type input "*********"
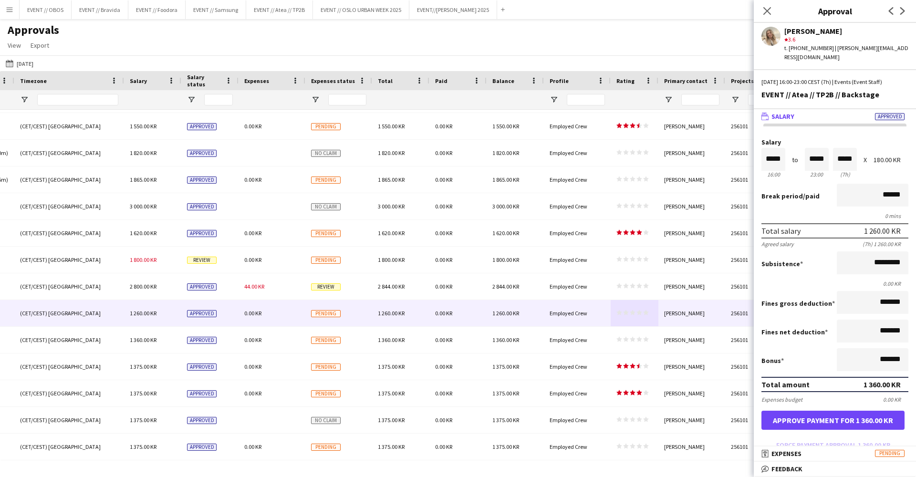
click at [813, 415] on button "Approve payment for 1 360.00 KR" at bounding box center [832, 420] width 143 height 19
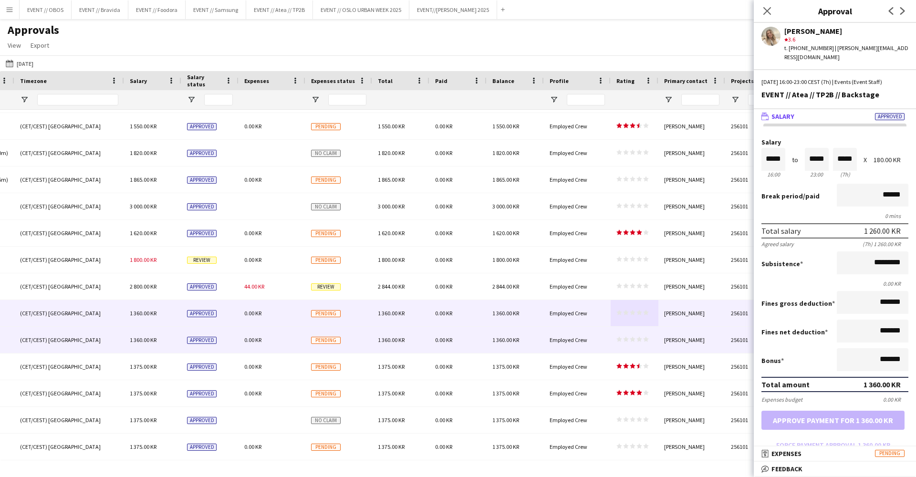
click at [471, 343] on div "0.00 KR" at bounding box center [457, 340] width 57 height 26
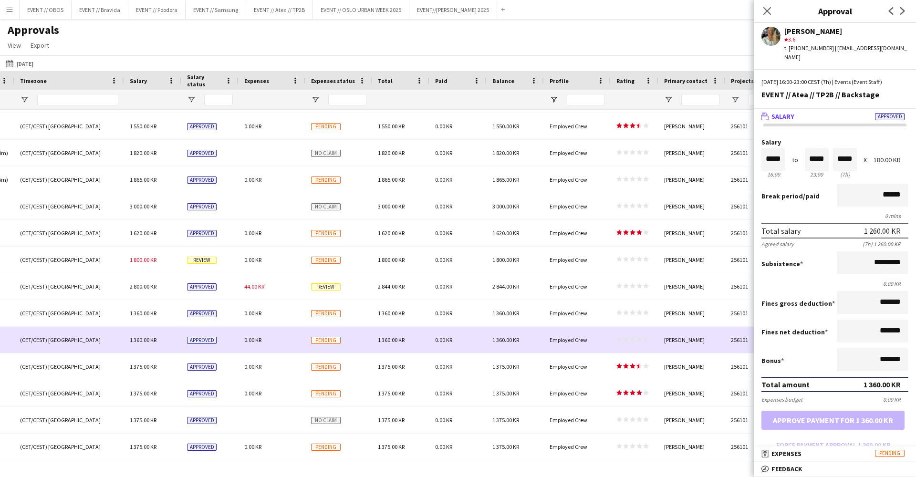
click at [472, 327] on div "0.00 KR" at bounding box center [457, 340] width 57 height 26
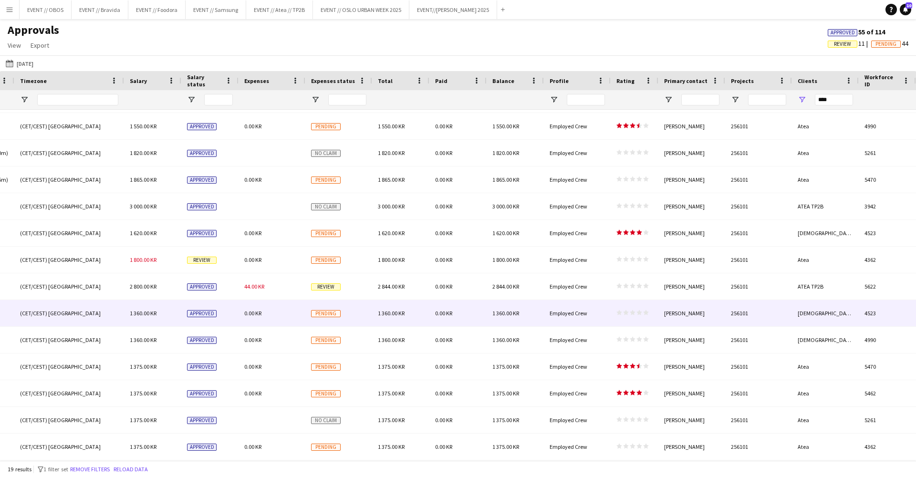
click at [474, 319] on div "0.00 KR" at bounding box center [457, 313] width 57 height 26
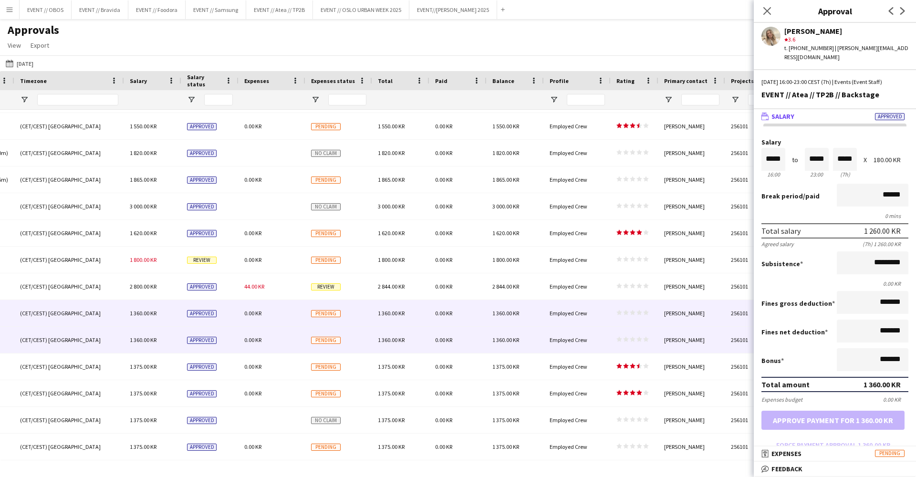
click at [475, 335] on div "0.00 KR" at bounding box center [457, 340] width 57 height 26
click at [334, 309] on span "Pending" at bounding box center [326, 312] width 30 height 7
click at [341, 336] on div "Pending" at bounding box center [338, 340] width 67 height 26
click at [350, 325] on div "Pending" at bounding box center [338, 313] width 67 height 26
click at [355, 341] on div "Pending" at bounding box center [338, 340] width 67 height 26
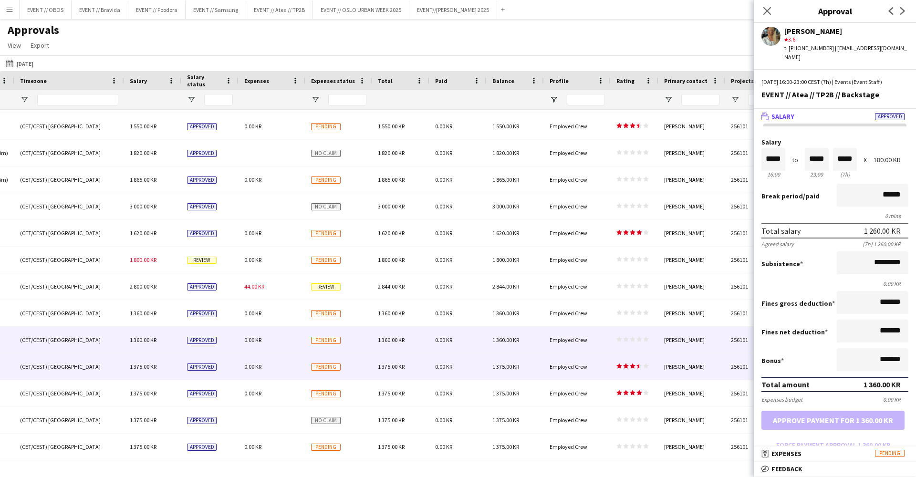
click at [443, 365] on span "0.00 KR" at bounding box center [443, 366] width 17 height 7
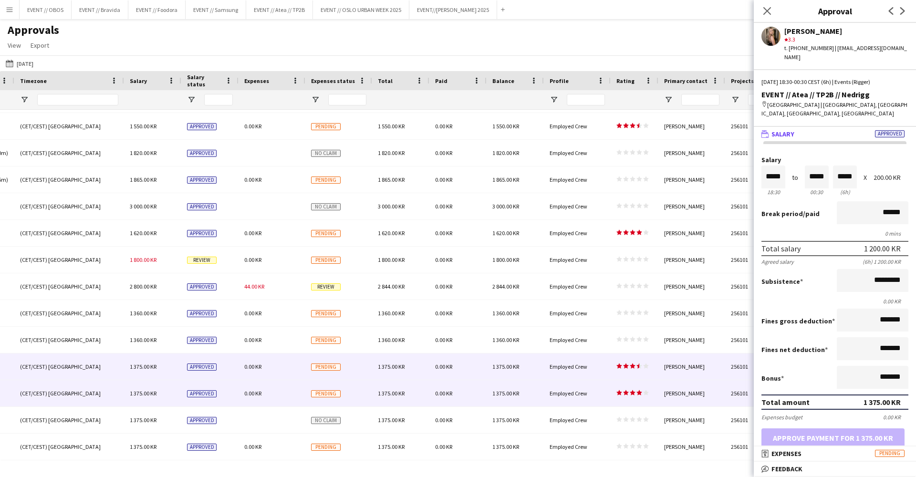
click at [453, 388] on div "0.00 KR" at bounding box center [457, 393] width 57 height 26
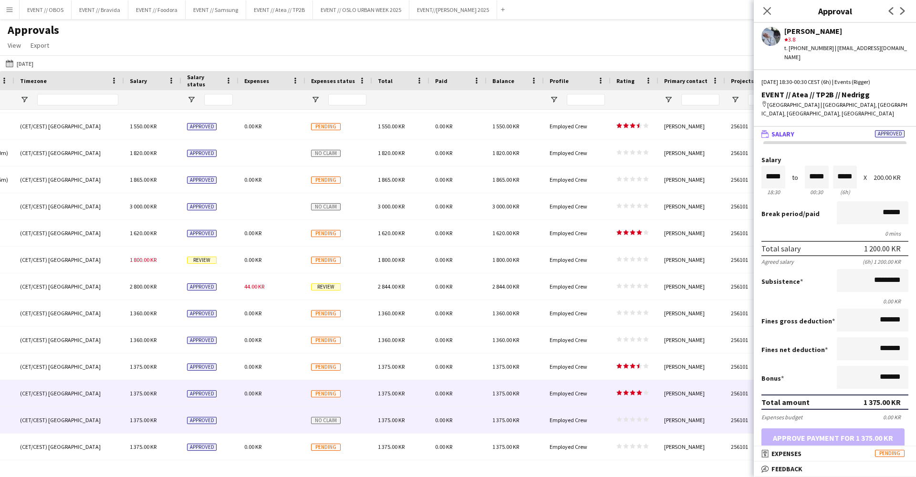
click at [459, 422] on div "0.00 KR" at bounding box center [457, 420] width 57 height 26
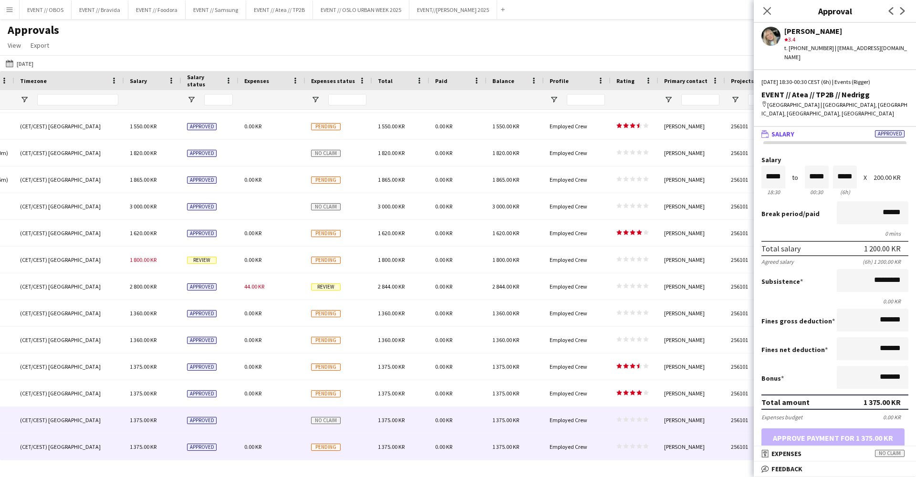
click at [461, 440] on div "0.00 KR" at bounding box center [457, 446] width 57 height 26
click at [449, 425] on div "0.00 KR" at bounding box center [457, 420] width 57 height 26
click at [451, 443] on span "0.00 KR" at bounding box center [443, 446] width 17 height 7
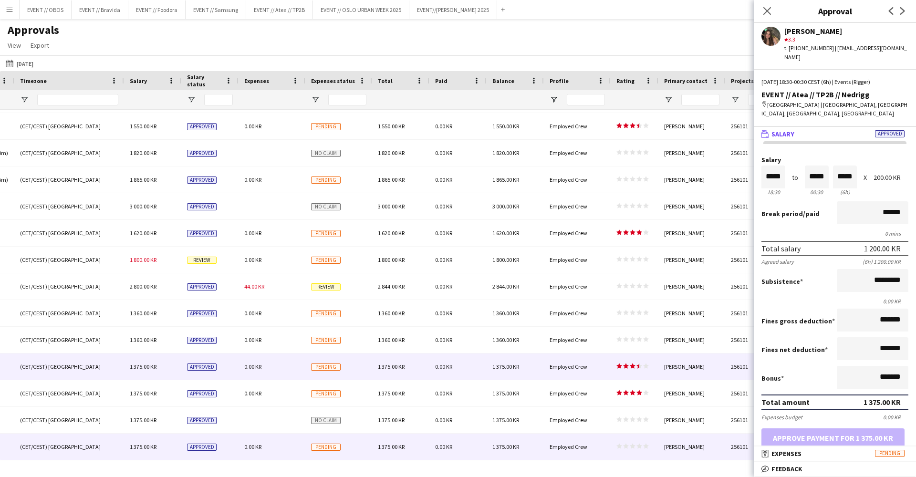
click at [461, 358] on div "0.00 KR" at bounding box center [457, 366] width 57 height 26
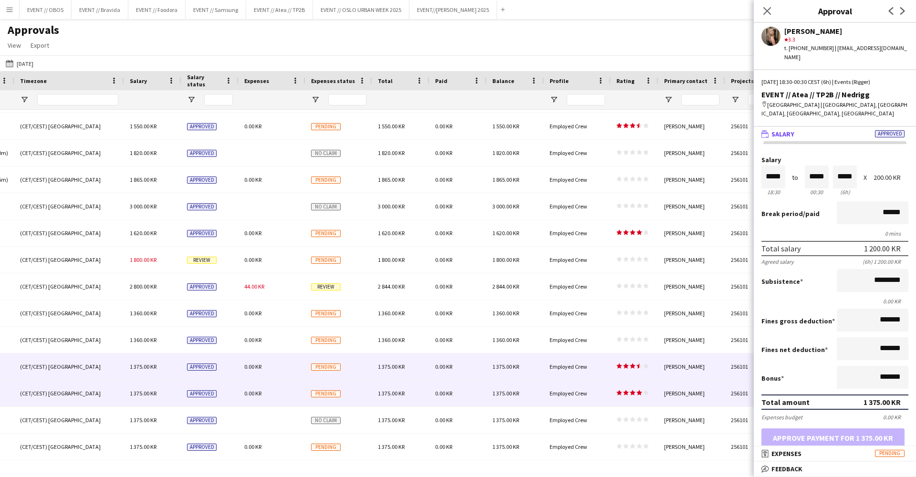
click at [473, 391] on div "0.00 KR" at bounding box center [457, 393] width 57 height 26
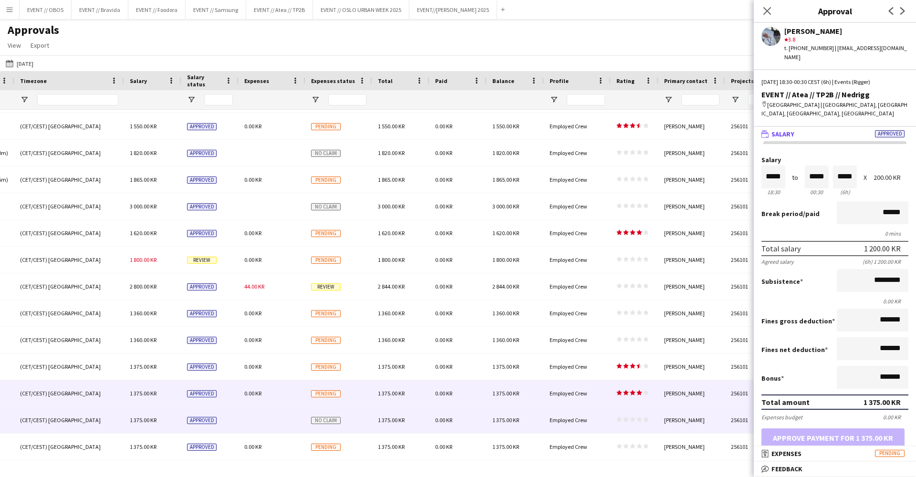
click at [476, 411] on div "0.00 KR" at bounding box center [457, 420] width 57 height 26
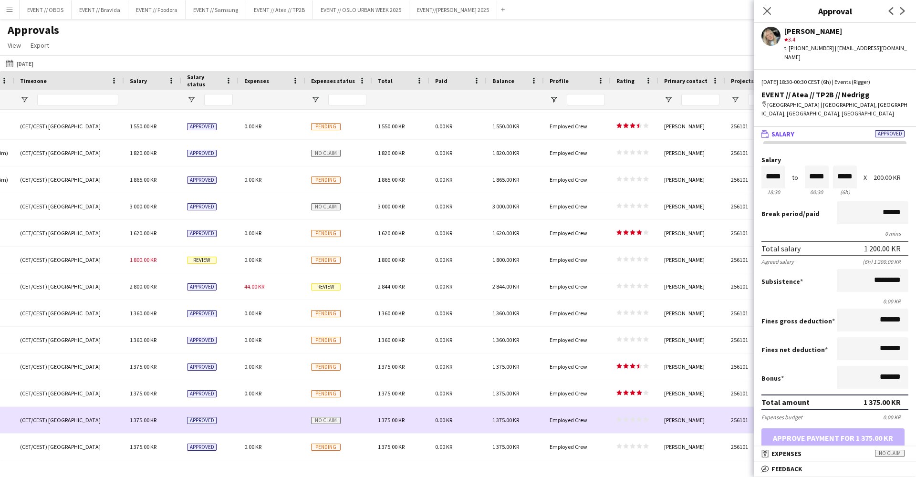
click at [480, 439] on div "0.00 KR" at bounding box center [457, 446] width 57 height 26
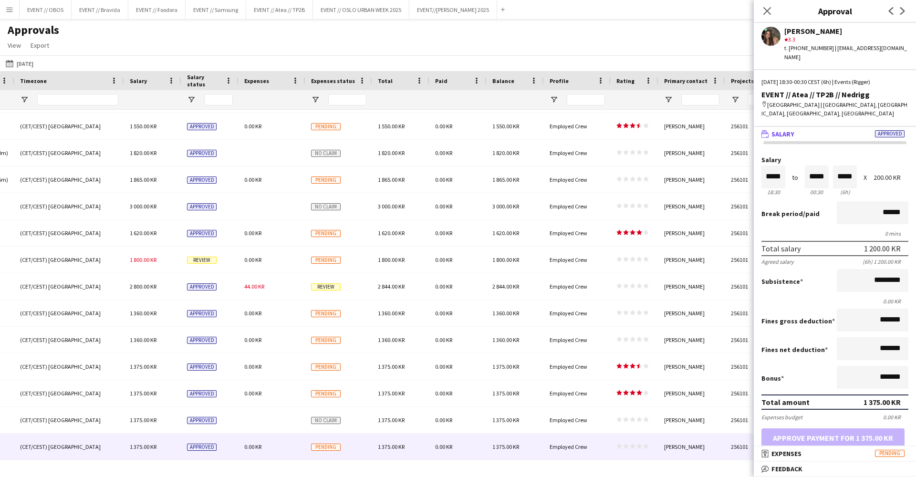
click at [390, 365] on span "1 375.00 KR" at bounding box center [391, 366] width 27 height 7
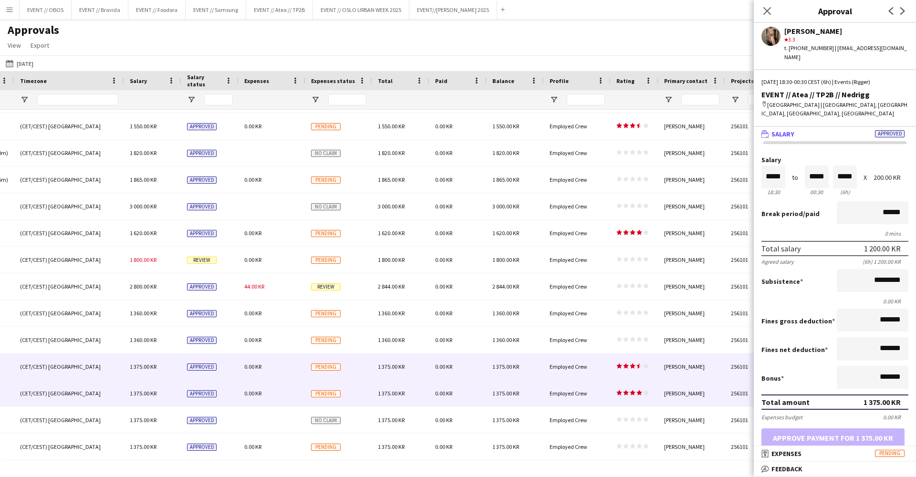
click at [394, 384] on div "1 375.00 KR" at bounding box center [400, 393] width 57 height 26
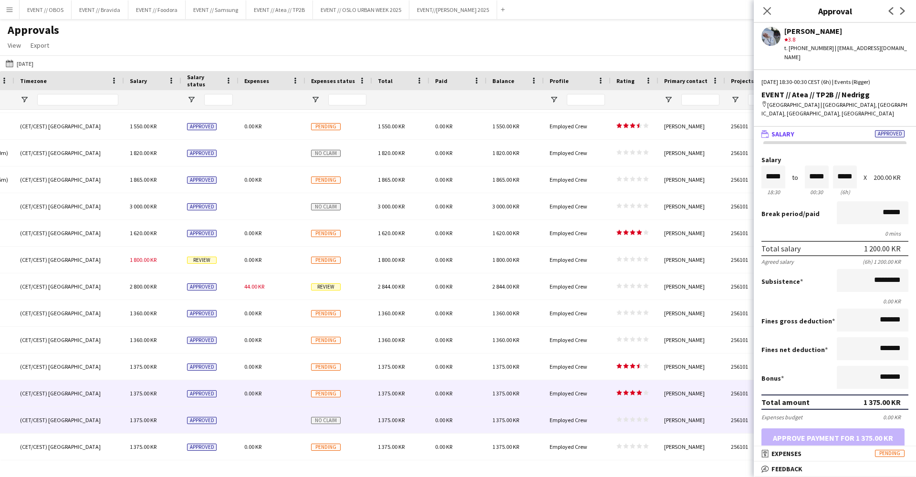
click at [401, 411] on div "1 375.00 KR" at bounding box center [400, 420] width 57 height 26
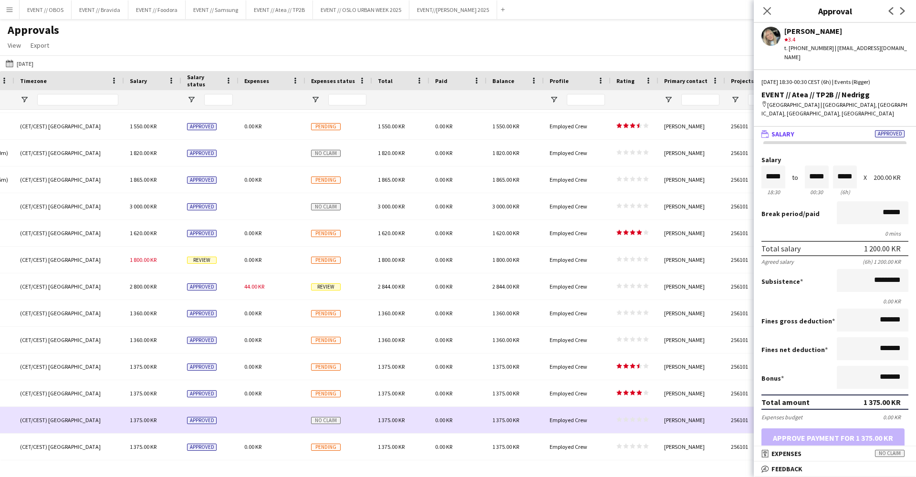
click at [409, 437] on div "1 375.00 KR" at bounding box center [400, 446] width 57 height 26
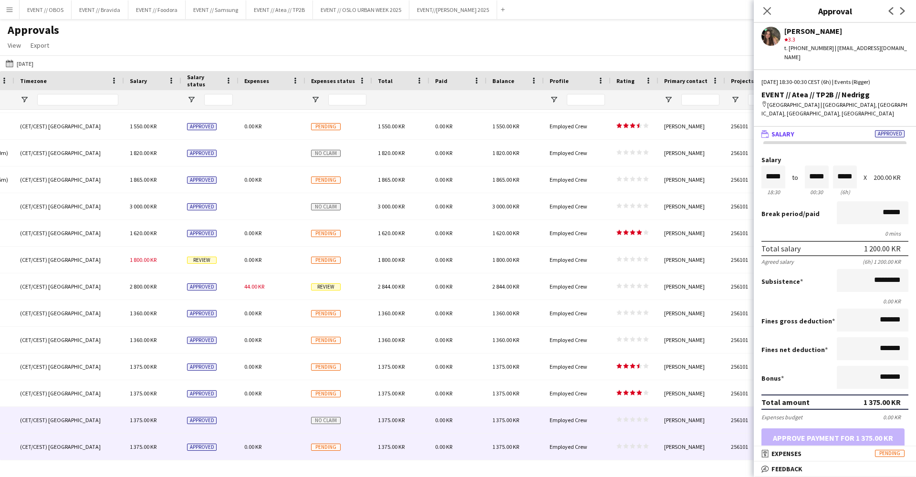
click at [483, 416] on div "0.00 KR" at bounding box center [457, 420] width 57 height 26
click at [488, 436] on div "1 375.00 KR" at bounding box center [514, 446] width 57 height 26
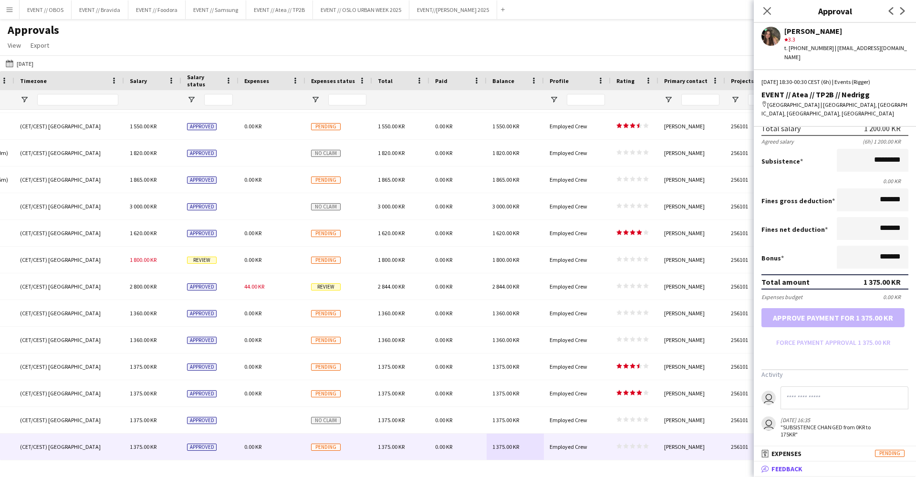
click at [784, 463] on mat-expansion-panel-header "bubble-pencil Feedback" at bounding box center [834, 469] width 162 height 14
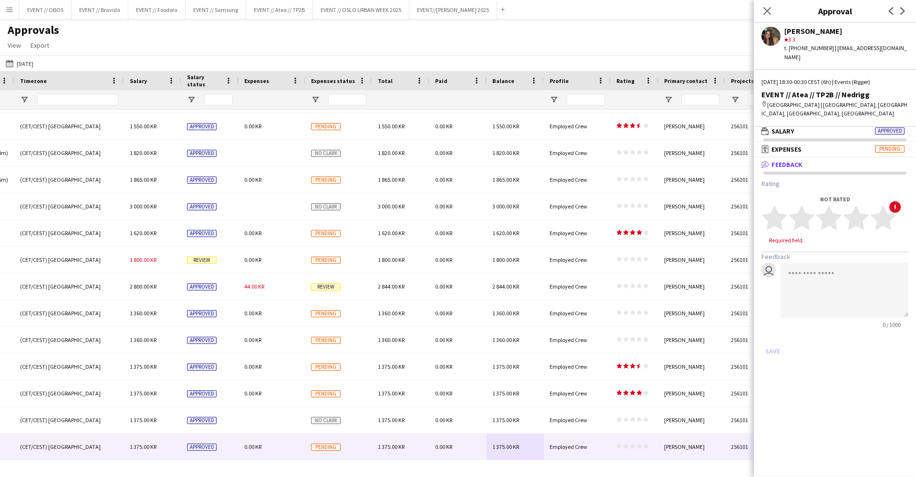
click at [821, 252] on form "Rating Not rated star star star star star star star star star star ! Required f…" at bounding box center [834, 268] width 147 height 179
click at [824, 263] on textarea at bounding box center [844, 290] width 128 height 55
drag, startPoint x: 811, startPoint y: 288, endPoint x: 868, endPoint y: 274, distance: 58.8
click at [868, 274] on textarea "**********" at bounding box center [844, 290] width 128 height 55
click at [788, 282] on textarea "**********" at bounding box center [844, 290] width 128 height 55
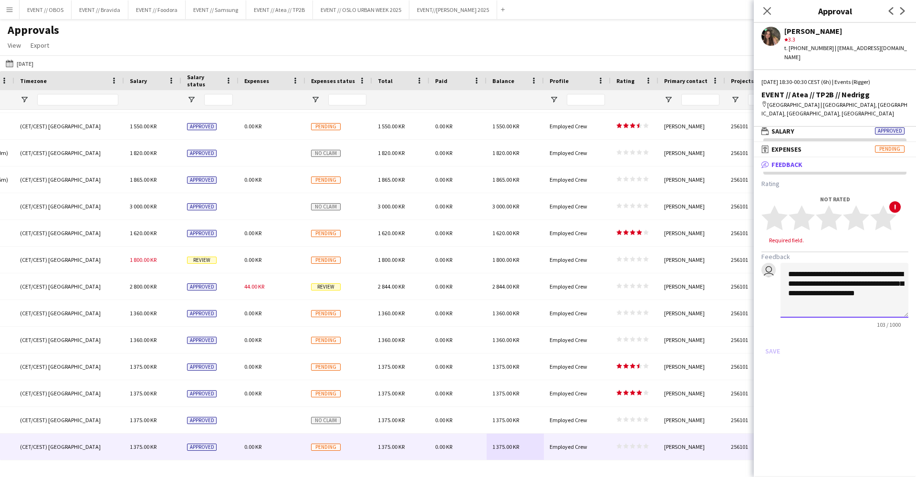
click at [826, 298] on textarea "**********" at bounding box center [844, 290] width 128 height 55
click at [823, 263] on textarea "**********" at bounding box center [844, 290] width 128 height 55
type textarea "**********"
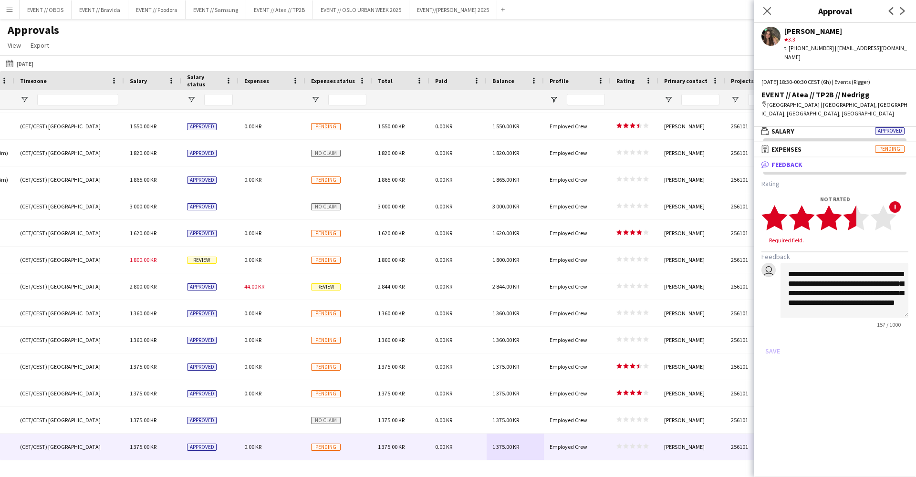
click at [845, 205] on icon "star" at bounding box center [856, 218] width 26 height 26
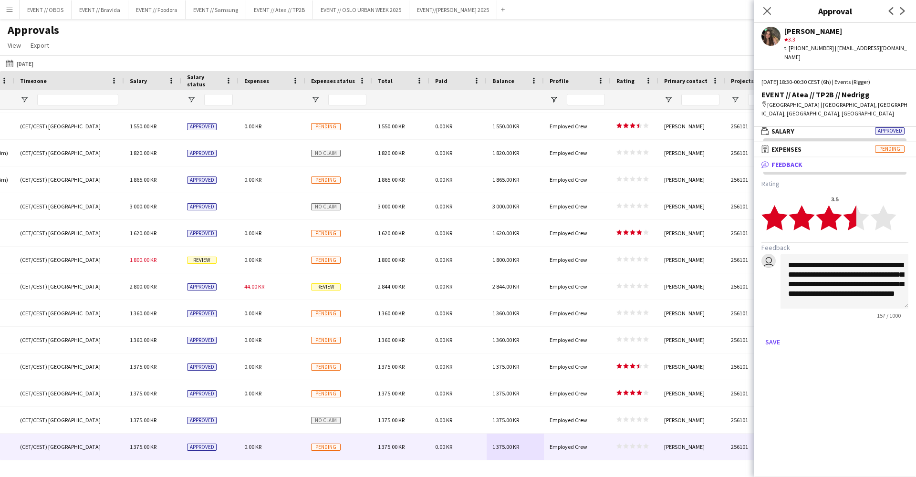
scroll to position [0, 0]
click at [769, 336] on button "Save" at bounding box center [772, 341] width 22 height 15
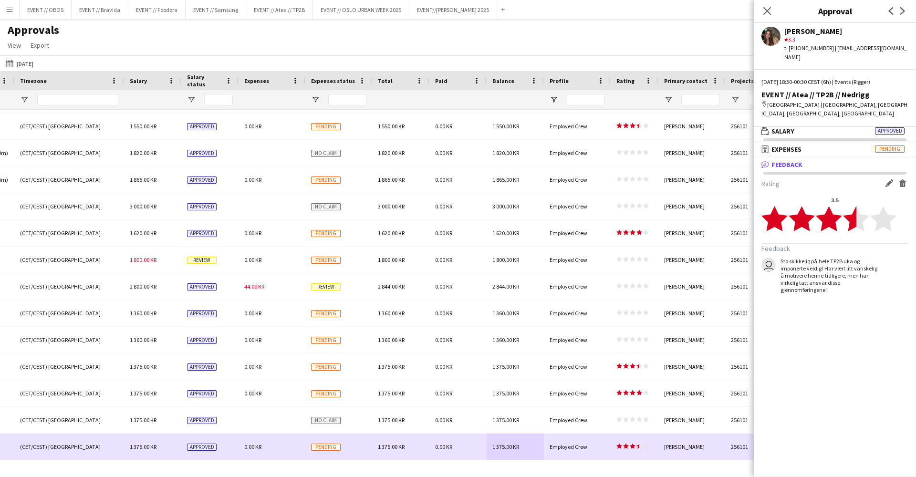
click at [520, 424] on div "1 375.00 KR" at bounding box center [514, 420] width 57 height 26
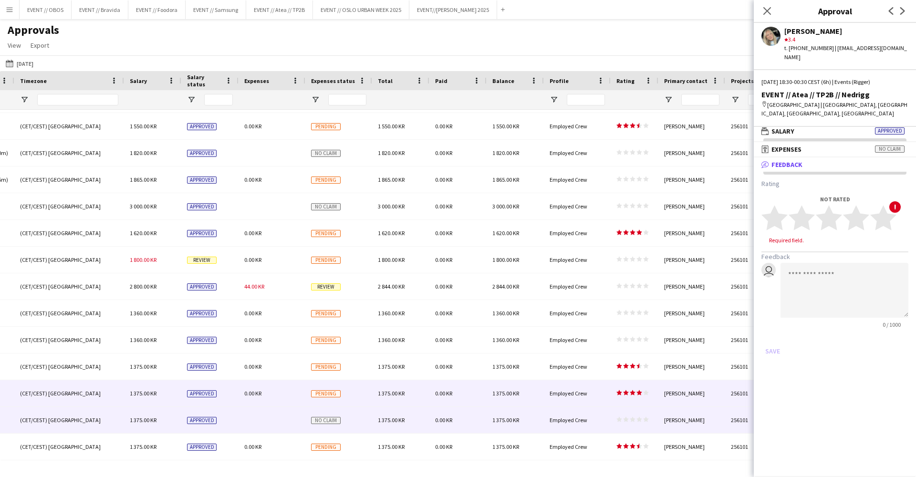
click at [610, 398] on div "Employed Crew" at bounding box center [577, 393] width 67 height 26
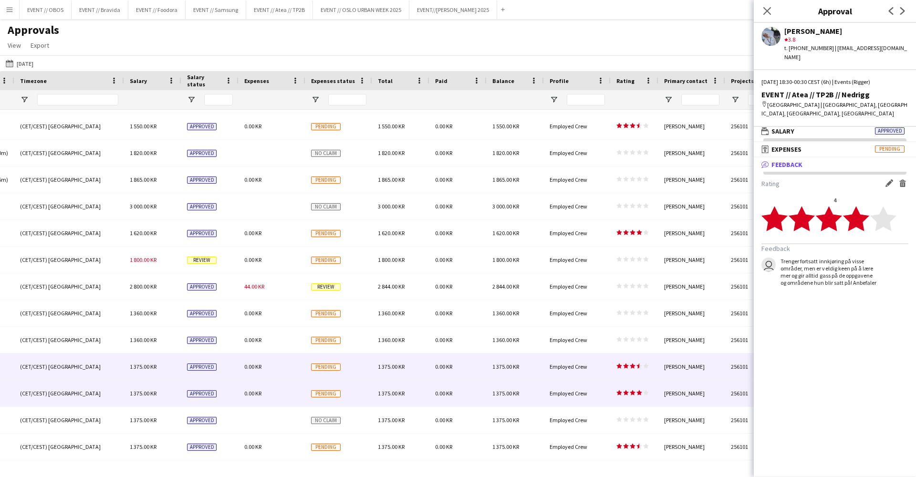
click at [597, 369] on div "Employed Crew" at bounding box center [577, 366] width 67 height 26
click at [596, 391] on div "Employed Crew" at bounding box center [577, 393] width 67 height 26
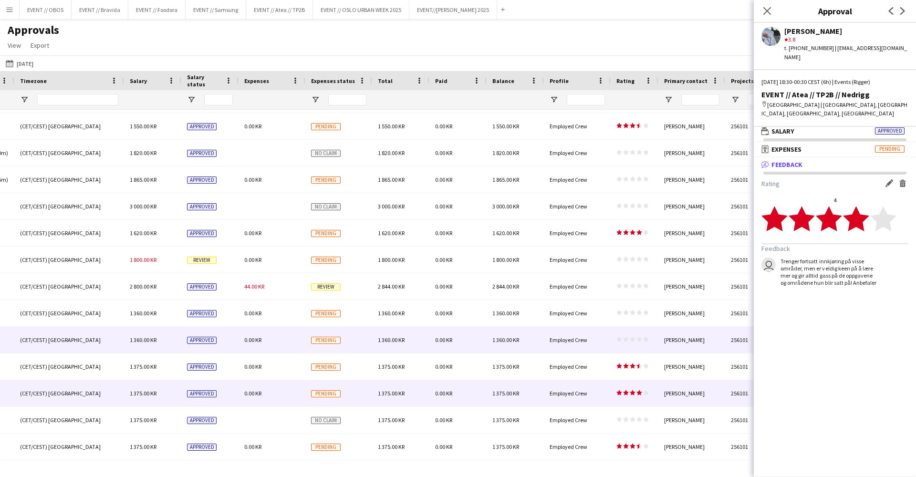
click at [648, 350] on div "star star star star star star star star star star" at bounding box center [634, 340] width 48 height 26
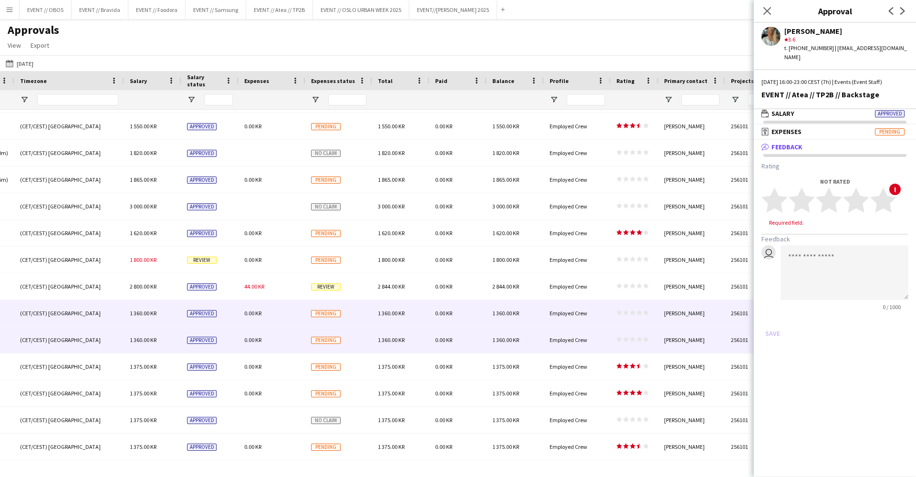
click at [659, 314] on div "[PERSON_NAME]" at bounding box center [691, 313] width 67 height 26
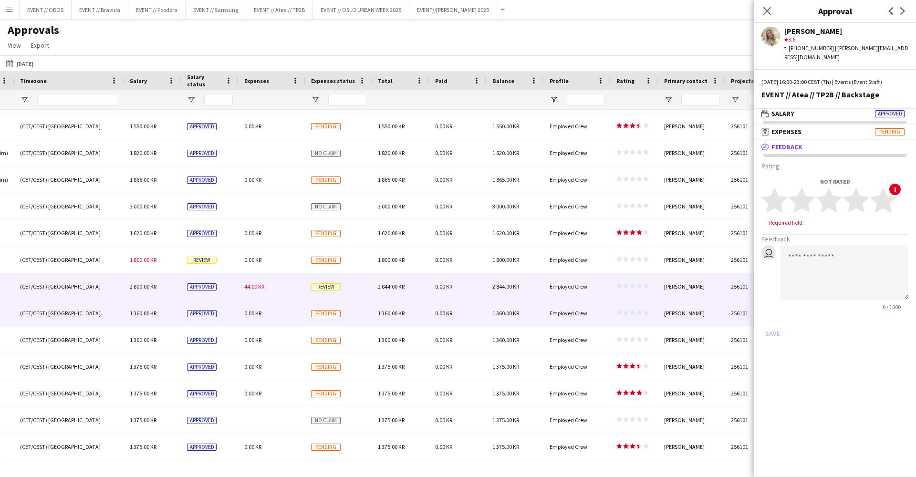
click at [628, 293] on div "star star star star star star star star star star" at bounding box center [634, 286] width 48 height 26
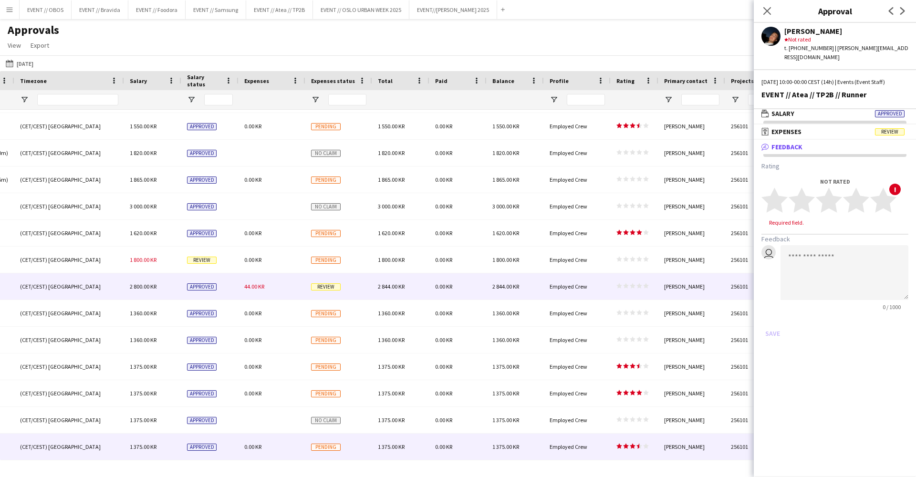
click at [500, 439] on div "1 375.00 KR" at bounding box center [514, 446] width 57 height 26
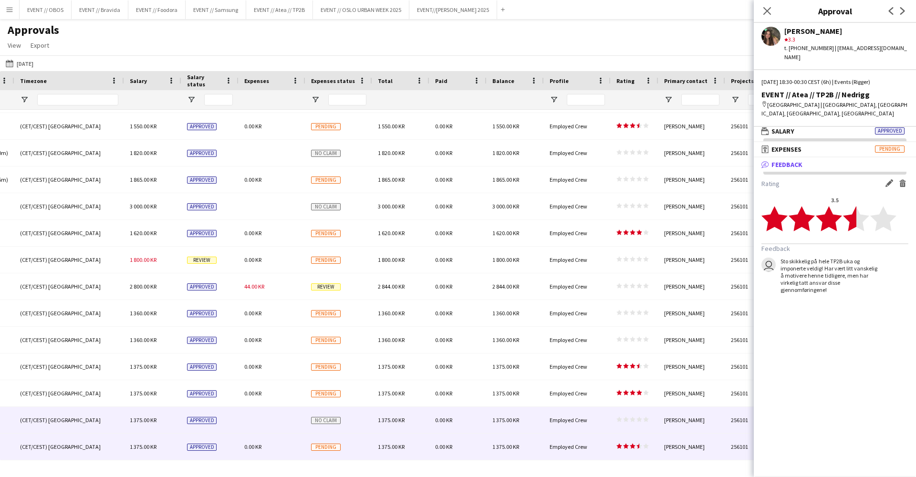
click at [407, 413] on div "1 375.00 KR" at bounding box center [400, 420] width 57 height 26
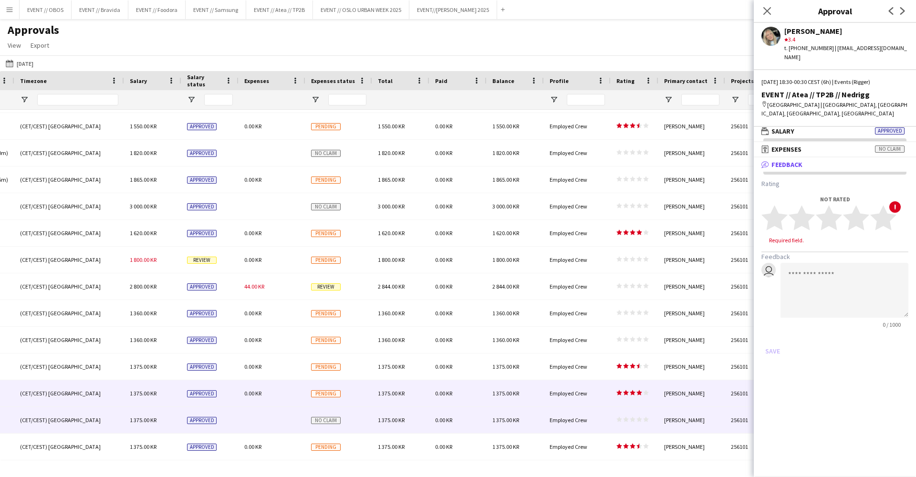
click at [407, 398] on div "1 375.00 KR" at bounding box center [400, 393] width 57 height 26
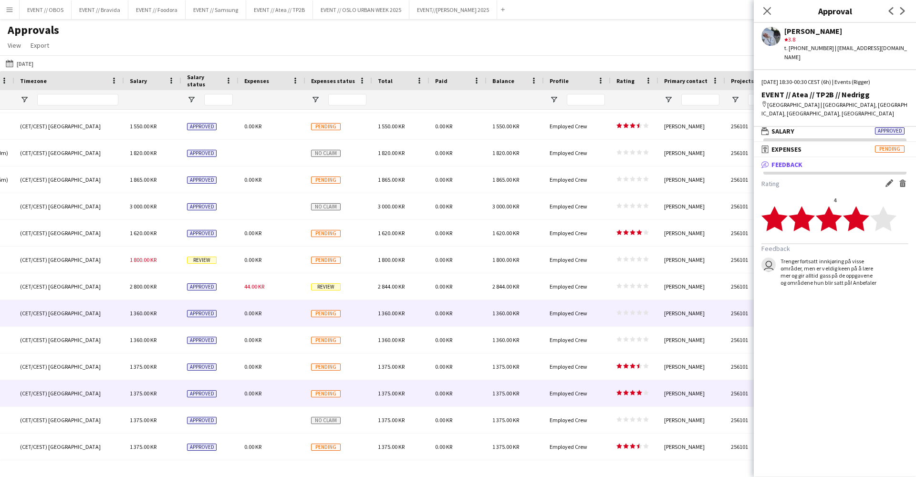
click at [306, 305] on div "Pending" at bounding box center [338, 313] width 67 height 26
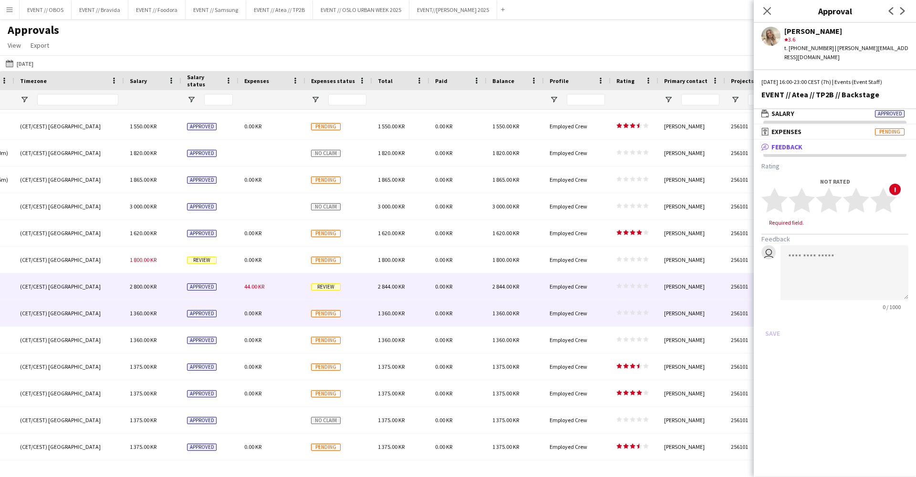
click at [316, 295] on div "Review" at bounding box center [338, 286] width 67 height 26
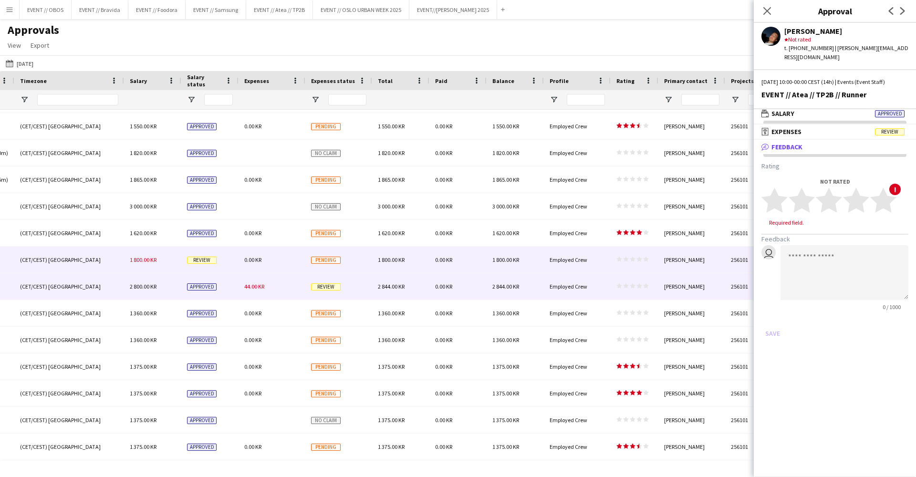
click at [315, 271] on div "Pending" at bounding box center [338, 260] width 67 height 26
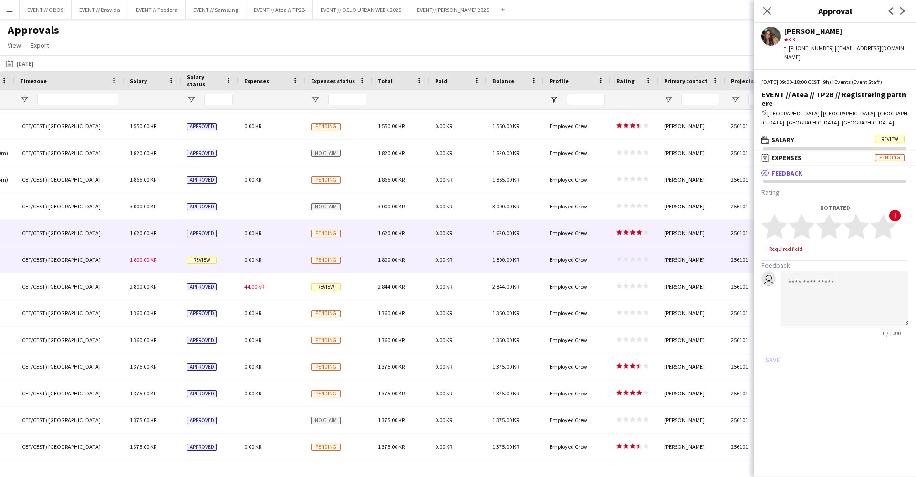
click at [304, 243] on div "0.00 KR" at bounding box center [271, 233] width 67 height 26
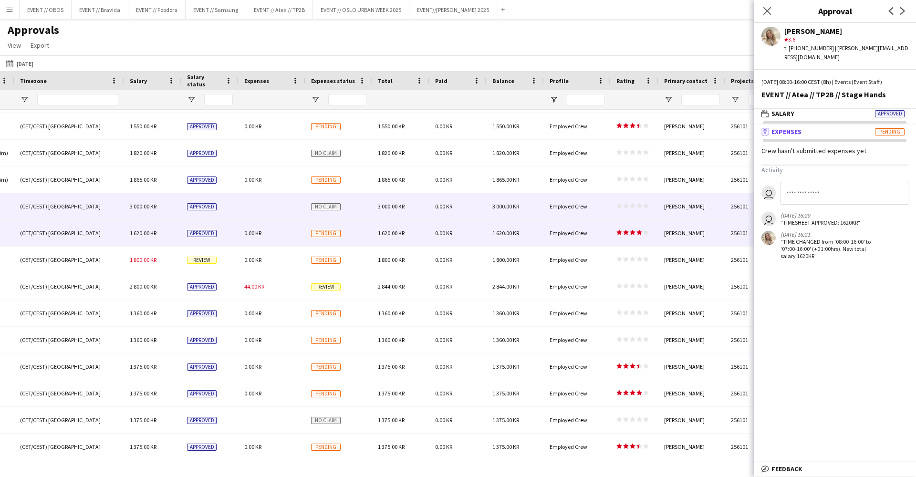
click at [295, 215] on div at bounding box center [271, 206] width 67 height 26
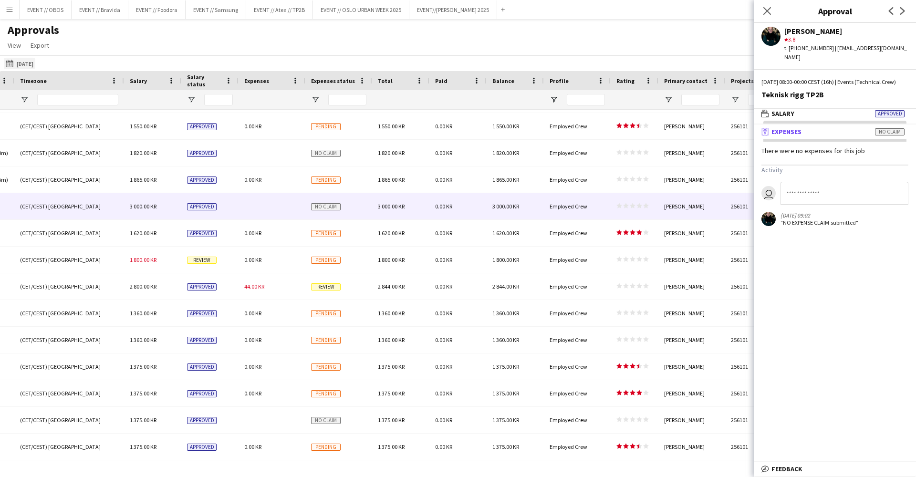
click at [19, 66] on button "[DATE] to [DATE] [DATE]" at bounding box center [19, 63] width 31 height 11
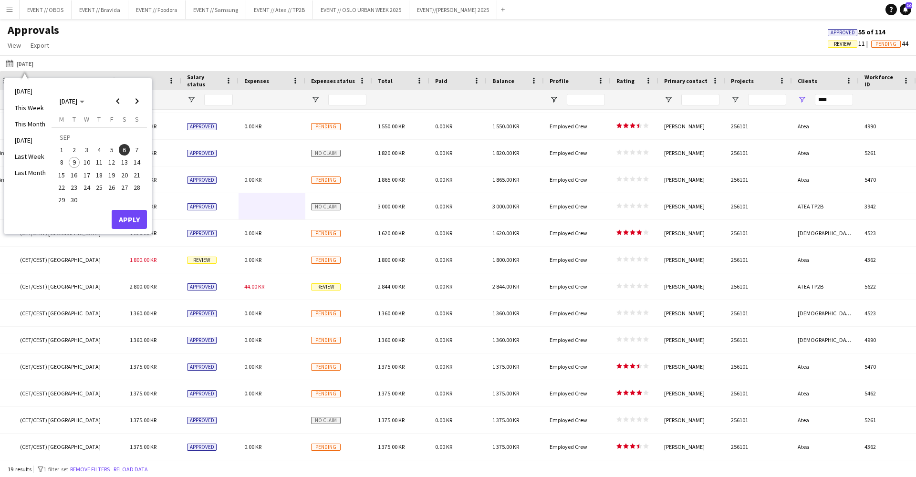
click at [131, 145] on button "7" at bounding box center [137, 150] width 12 height 12
click at [136, 219] on button "Apply" at bounding box center [129, 219] width 35 height 19
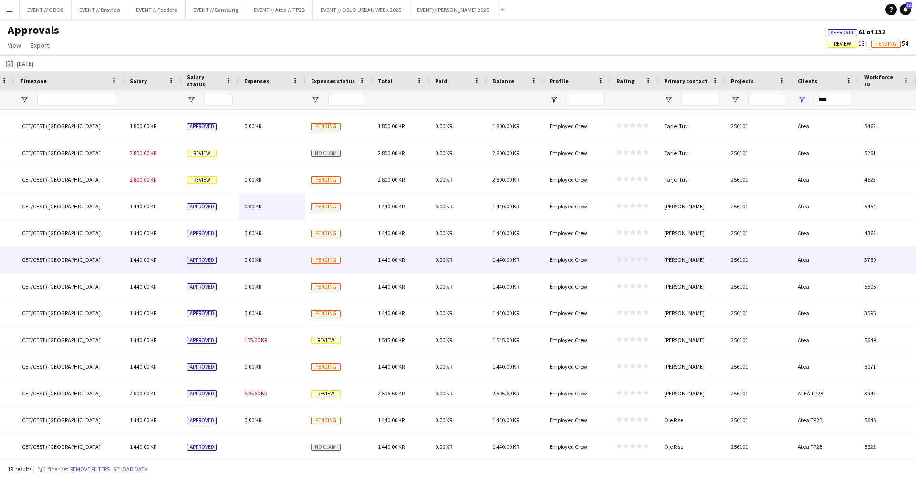
scroll to position [157, 0]
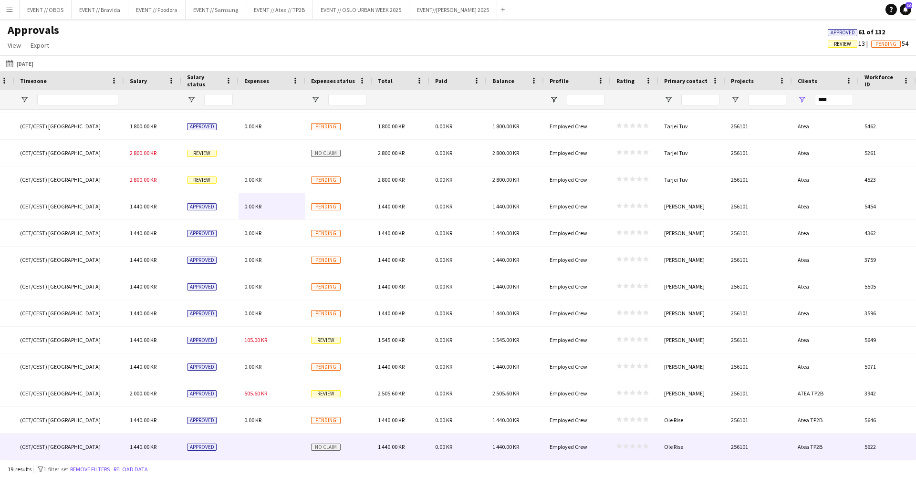
click at [485, 432] on div "0.00 KR" at bounding box center [457, 420] width 57 height 26
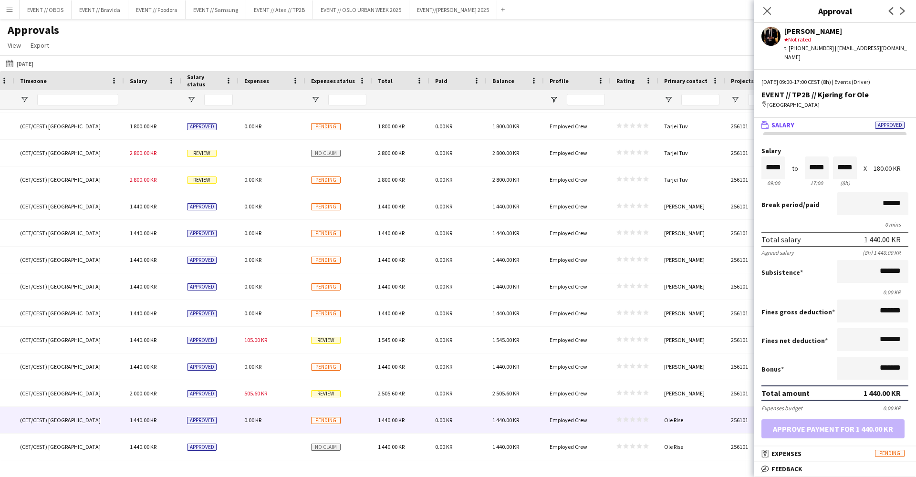
click at [263, 50] on div "Approvals View Customise view Customise filters Reset Filters Reset View Reset …" at bounding box center [458, 39] width 916 height 32
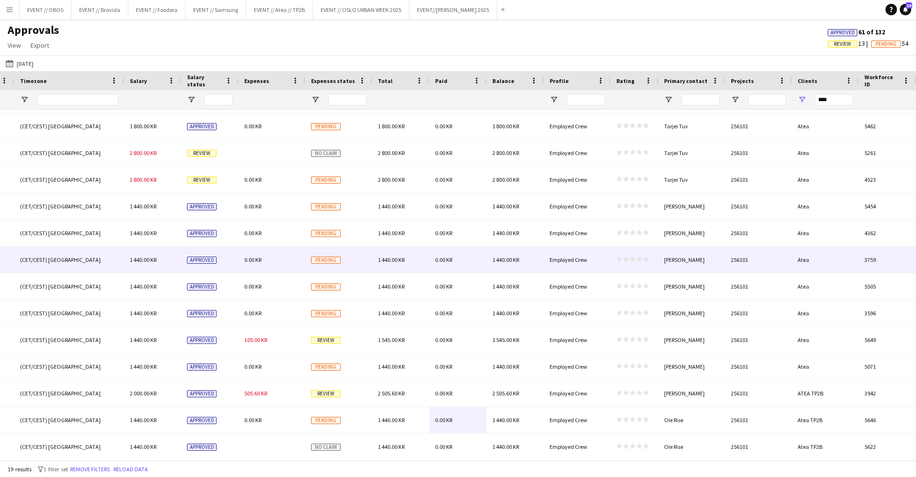
scroll to position [0, 0]
